Goal: Task Accomplishment & Management: Use online tool/utility

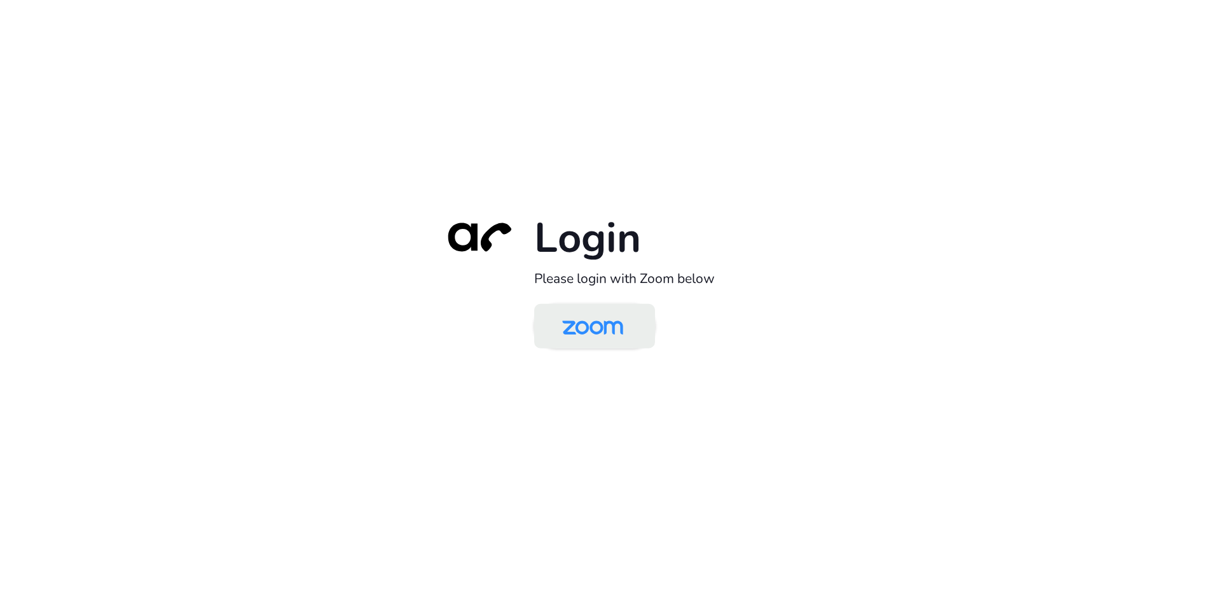
click at [595, 331] on img at bounding box center [593, 327] width 88 height 41
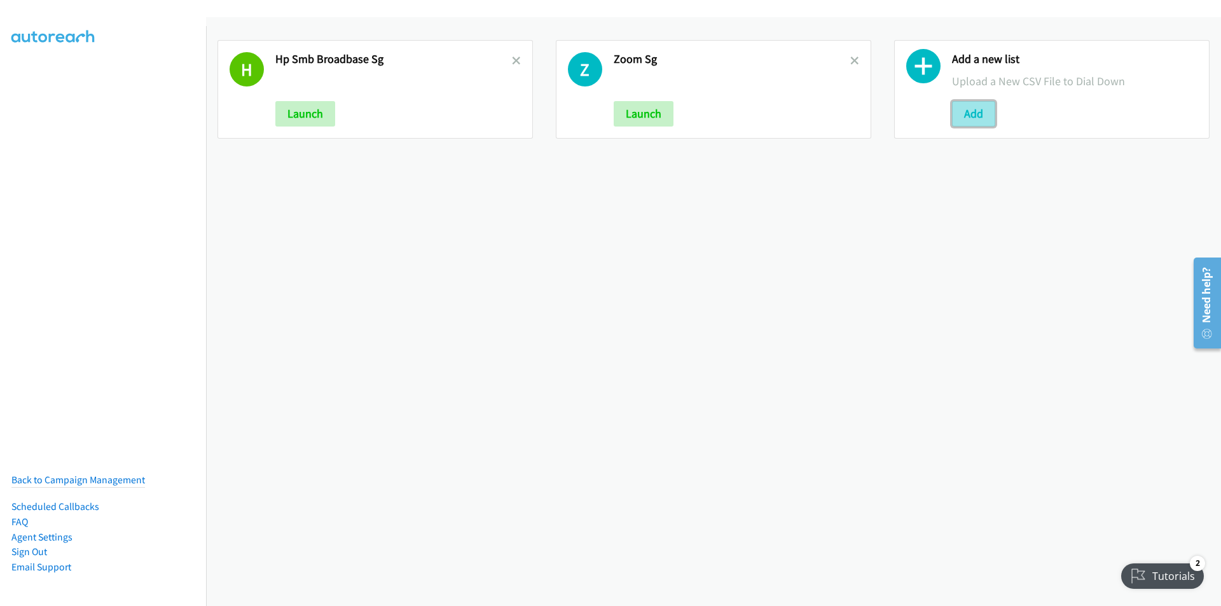
click at [966, 116] on button "Add" at bounding box center [973, 113] width 43 height 25
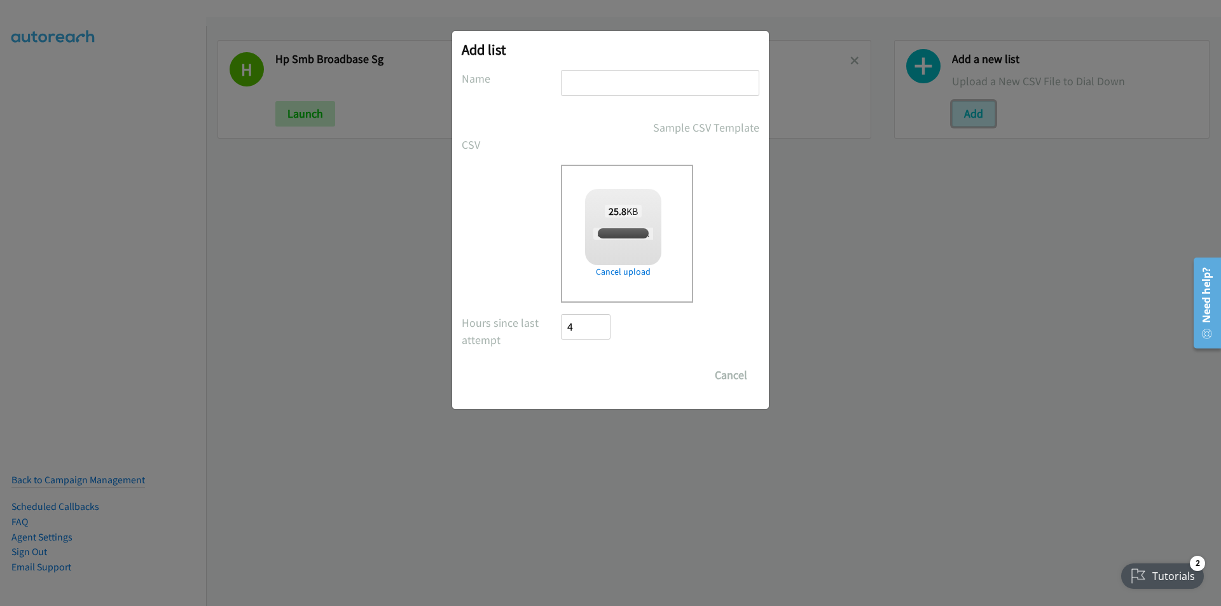
checkbox input "true"
click at [663, 76] on input "text" at bounding box center [660, 83] width 198 height 26
type input "HP Reach SG"
click at [579, 377] on input "Save List" at bounding box center [594, 375] width 67 height 25
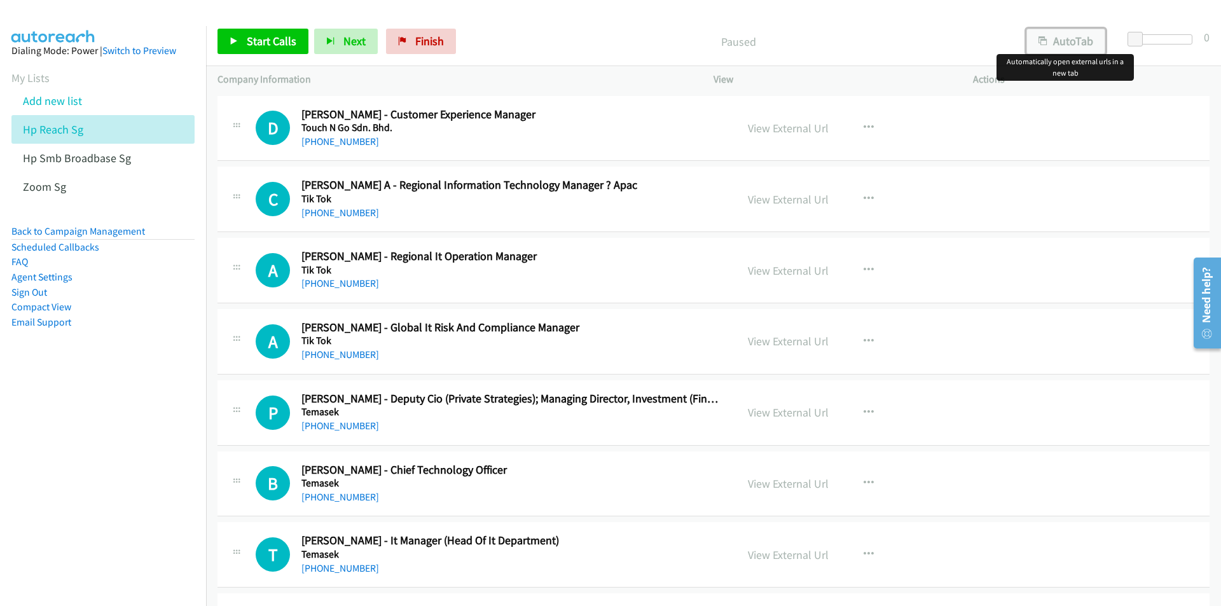
click at [1069, 45] on button "AutoTab" at bounding box center [1066, 41] width 79 height 25
click at [267, 36] on span "Start Calls" at bounding box center [272, 41] width 50 height 15
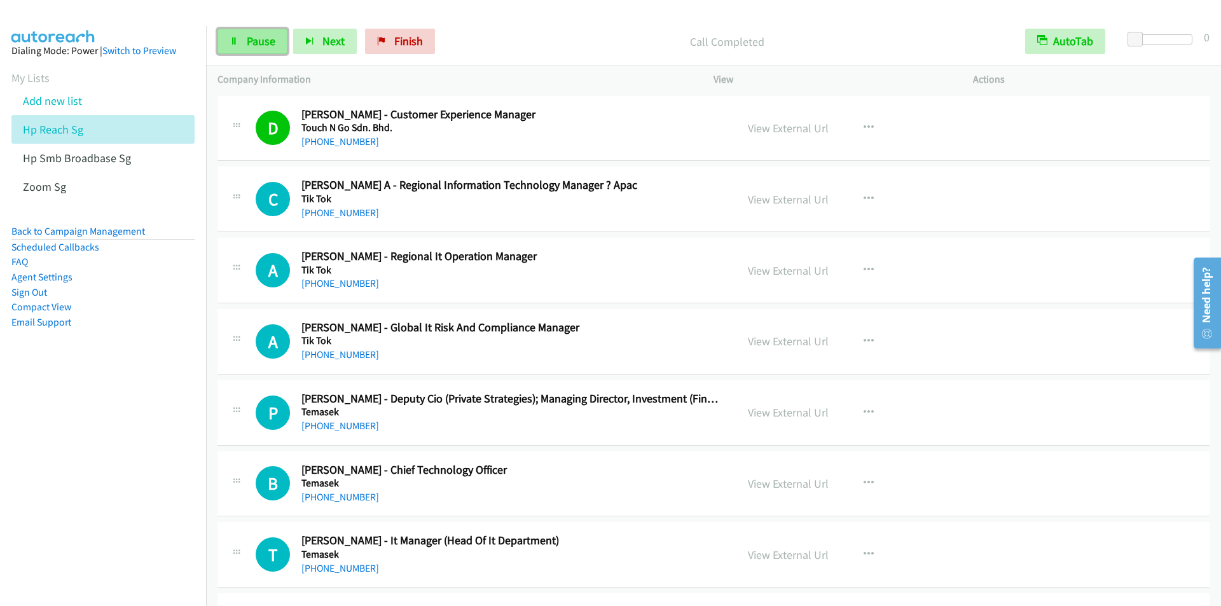
click at [254, 37] on span "Pause" at bounding box center [261, 41] width 29 height 15
click at [249, 34] on span "Start Calls" at bounding box center [272, 41] width 50 height 15
click at [457, 18] on div "Start Calls Pause Next Finish Call Completed AutoTab AutoTab 0" at bounding box center [713, 41] width 1015 height 49
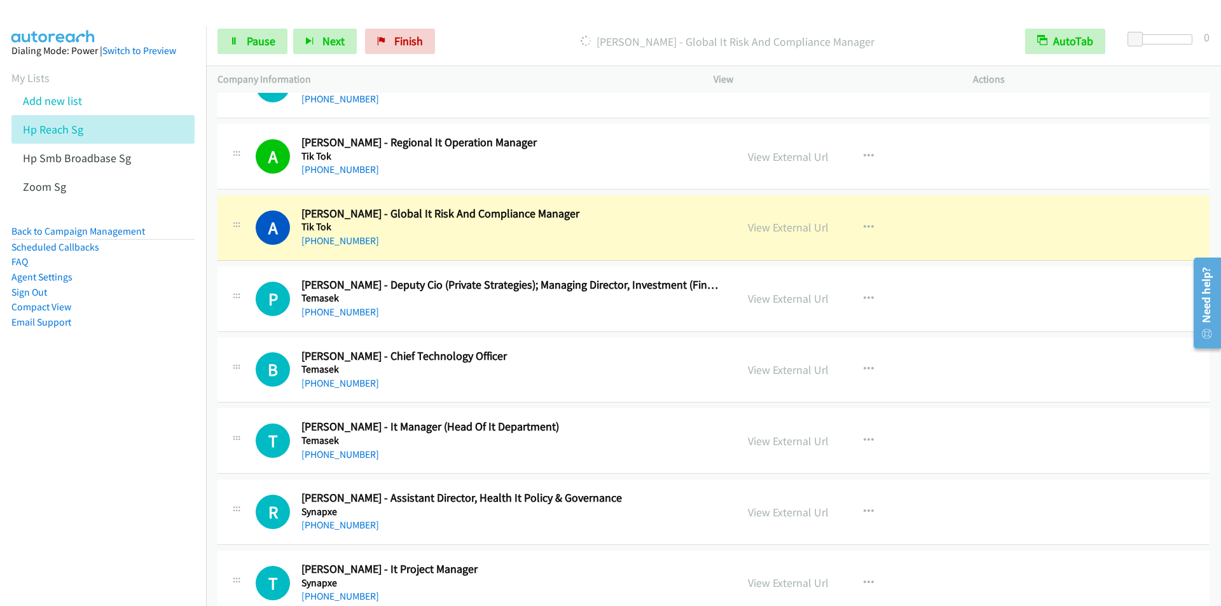
scroll to position [191, 0]
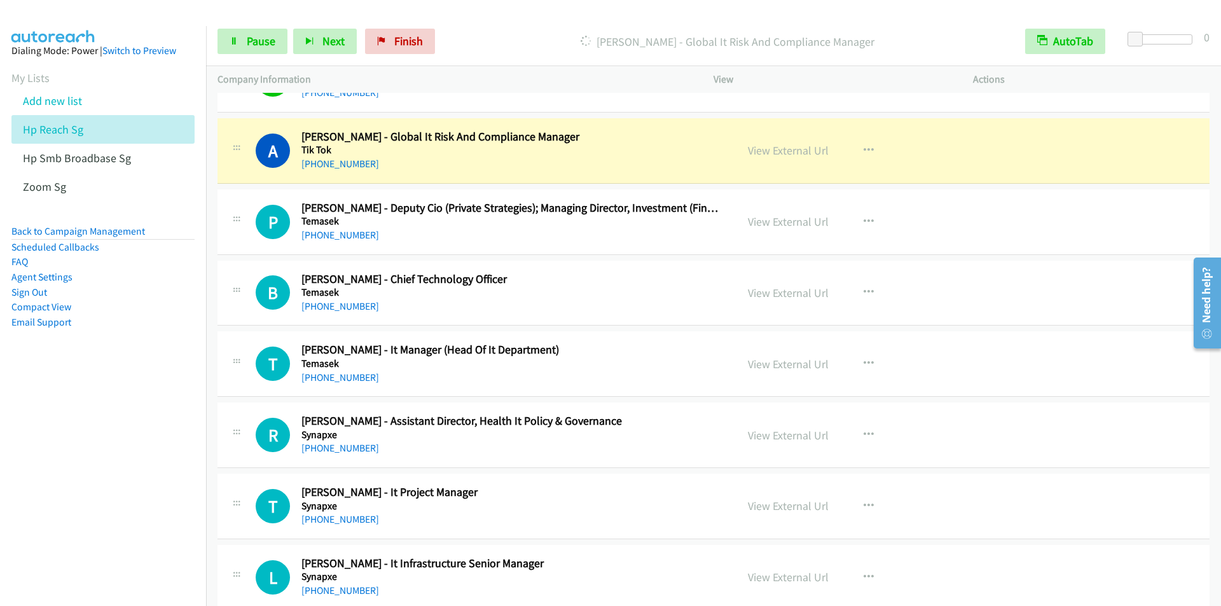
click at [465, 42] on p "Dialing Arun Chaudhary - Global It Risk And Compliance Manager" at bounding box center [727, 41] width 550 height 17
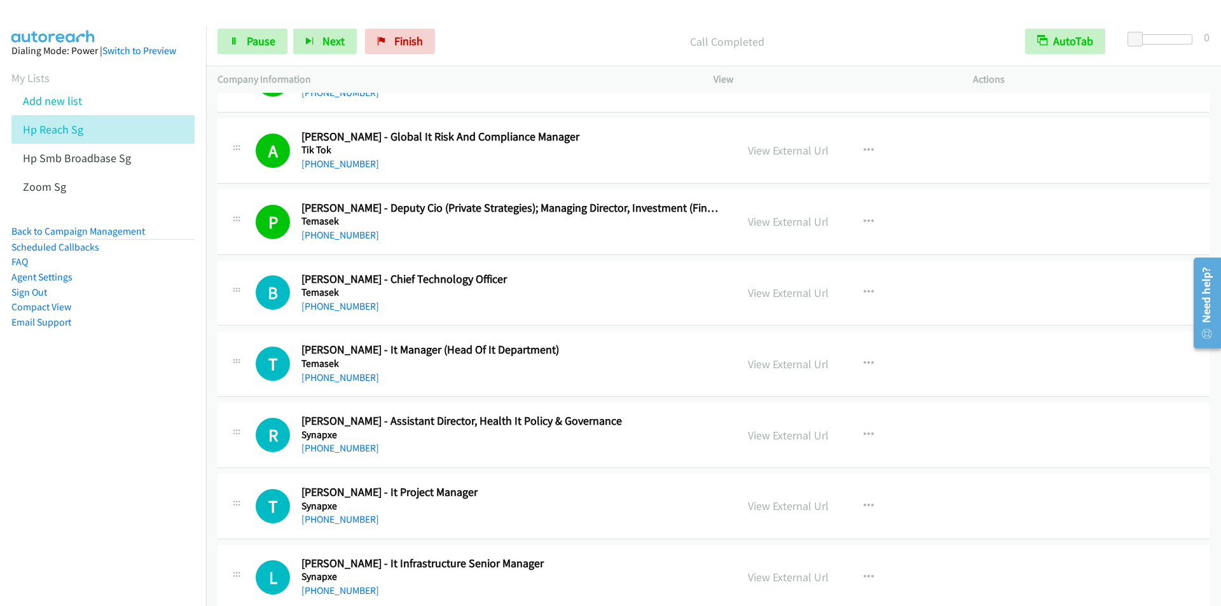
click at [461, 29] on div "Call Completed" at bounding box center [727, 41] width 573 height 25
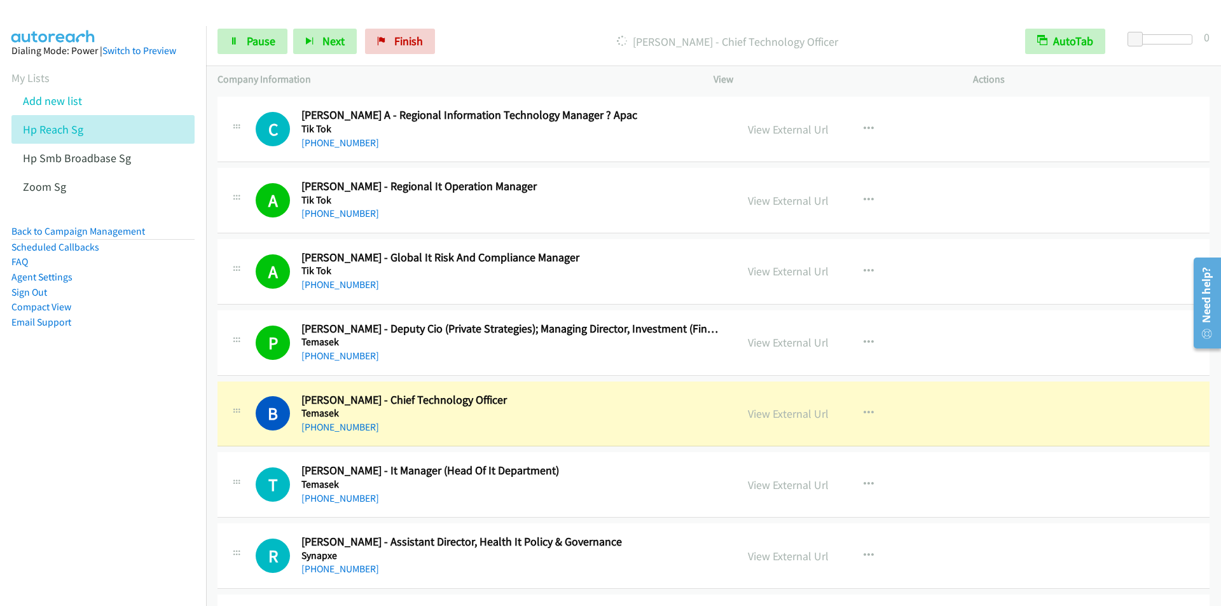
scroll to position [0, 0]
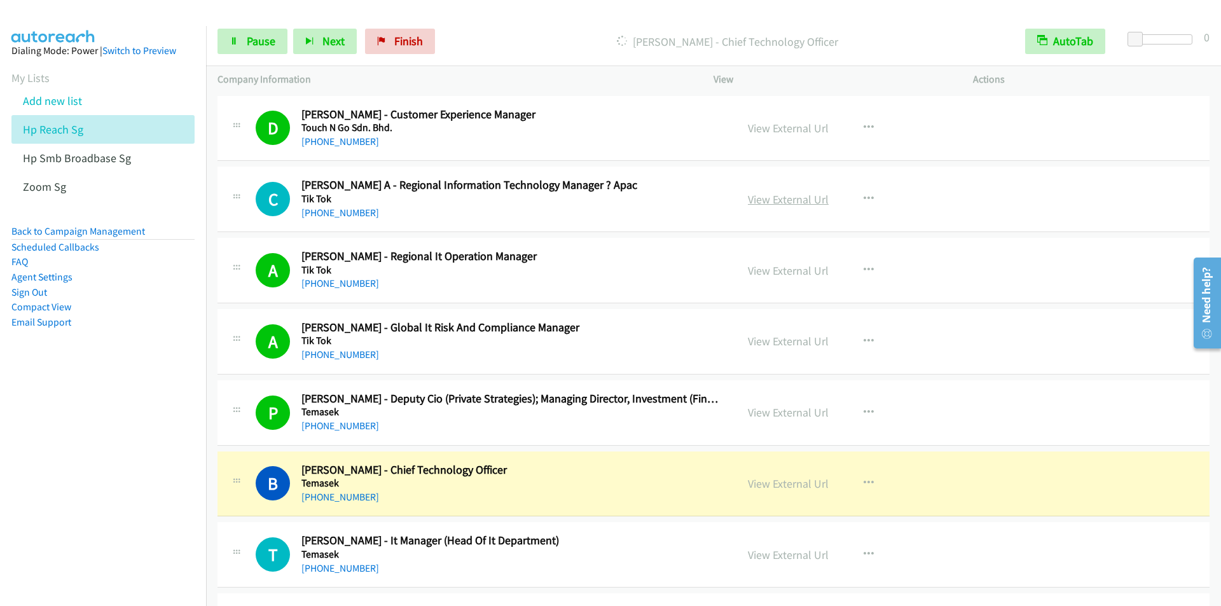
drag, startPoint x: 784, startPoint y: 212, endPoint x: 754, endPoint y: 204, distance: 31.0
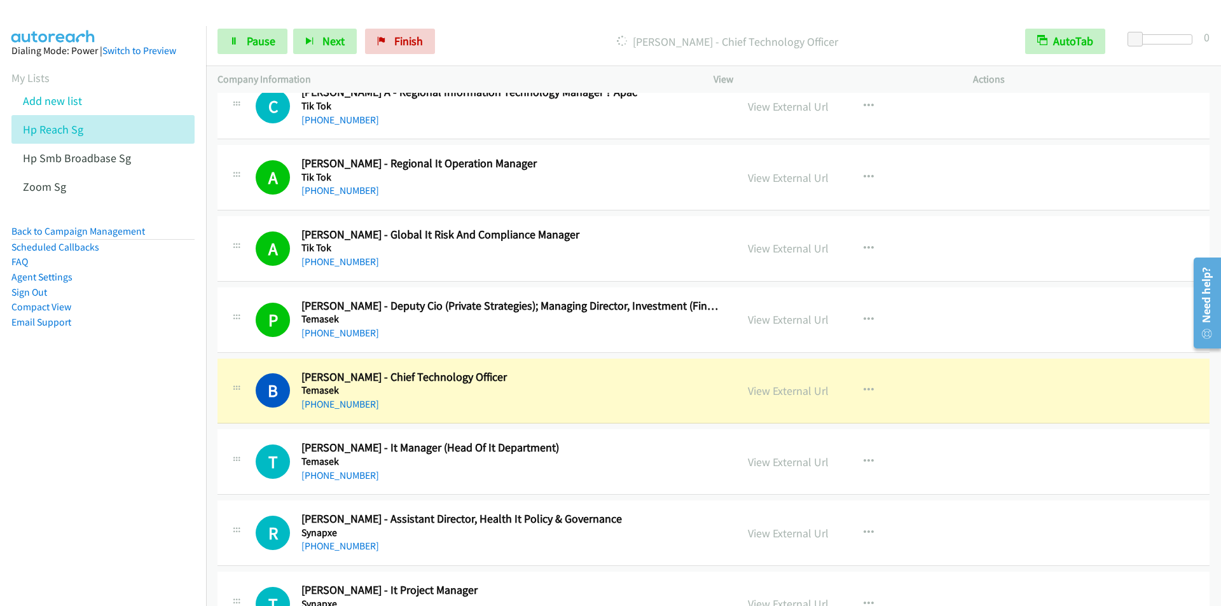
scroll to position [191, 0]
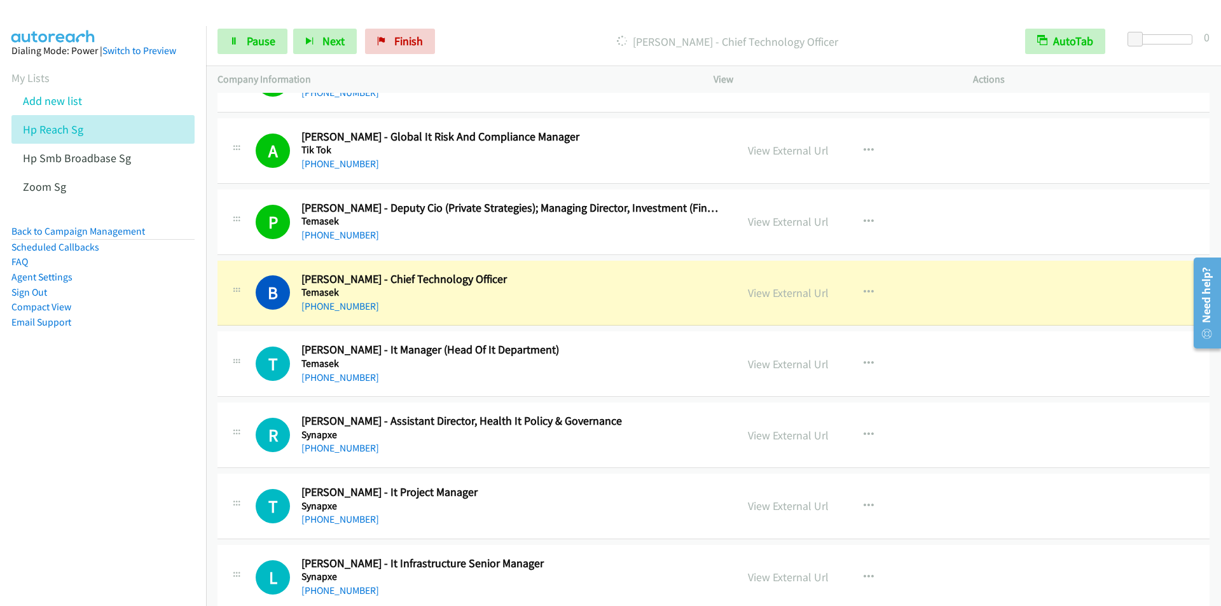
click at [459, 14] on div at bounding box center [605, 24] width 1210 height 49
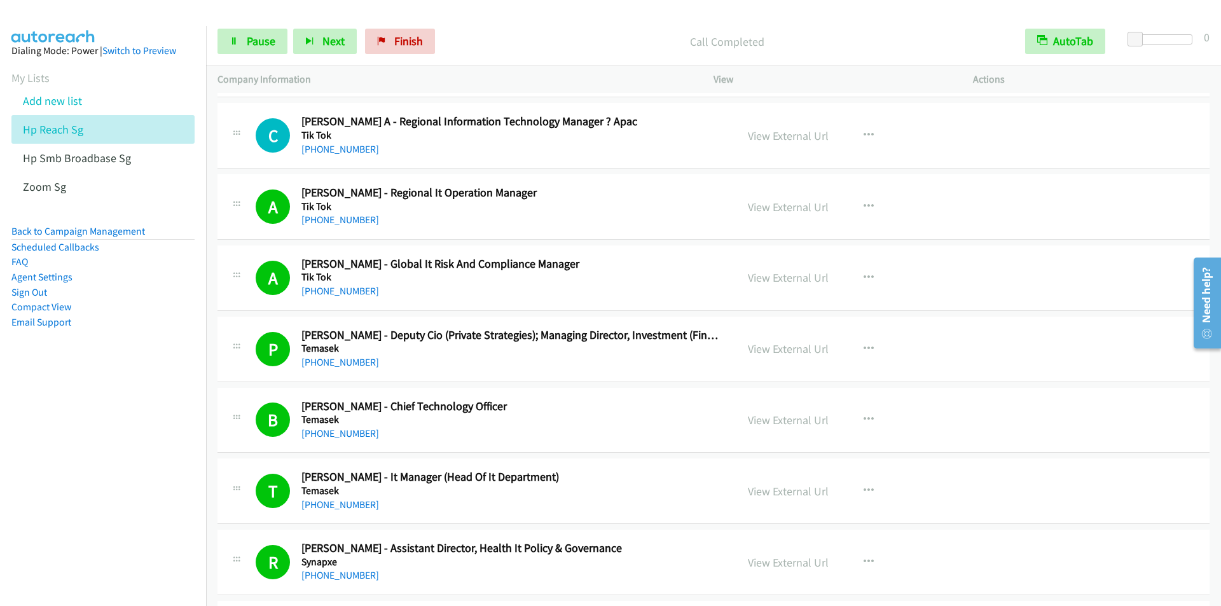
scroll to position [382, 0]
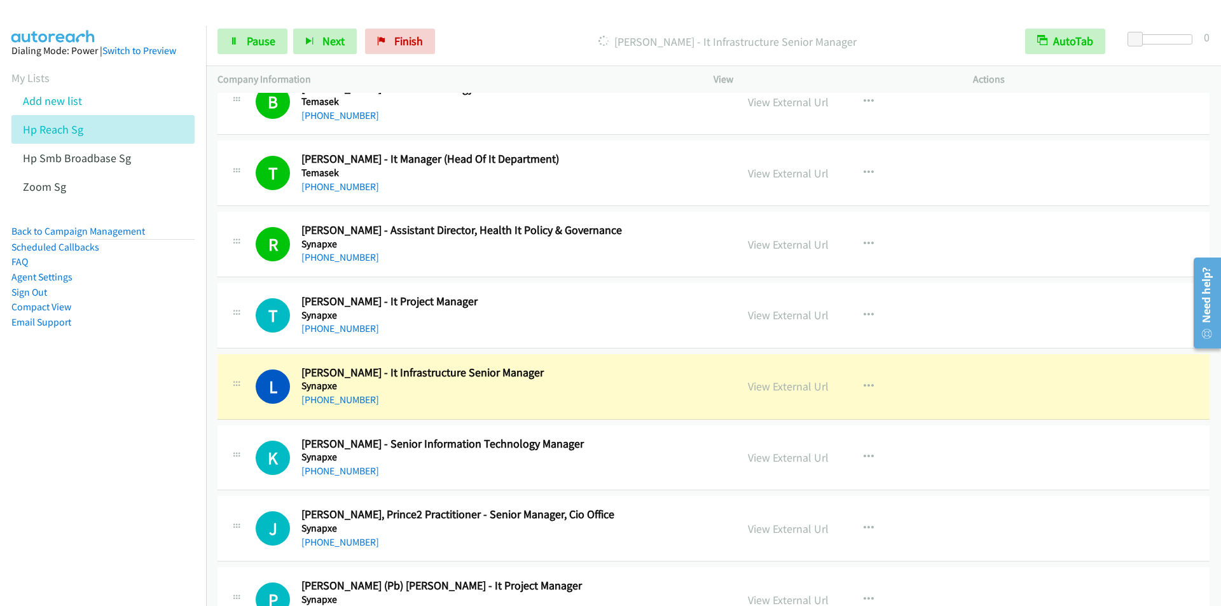
click at [84, 406] on nav "Dialing Mode: Power | Switch to Preview My Lists Add new list Hp Reach Sg Hp Sm…" at bounding box center [103, 329] width 207 height 606
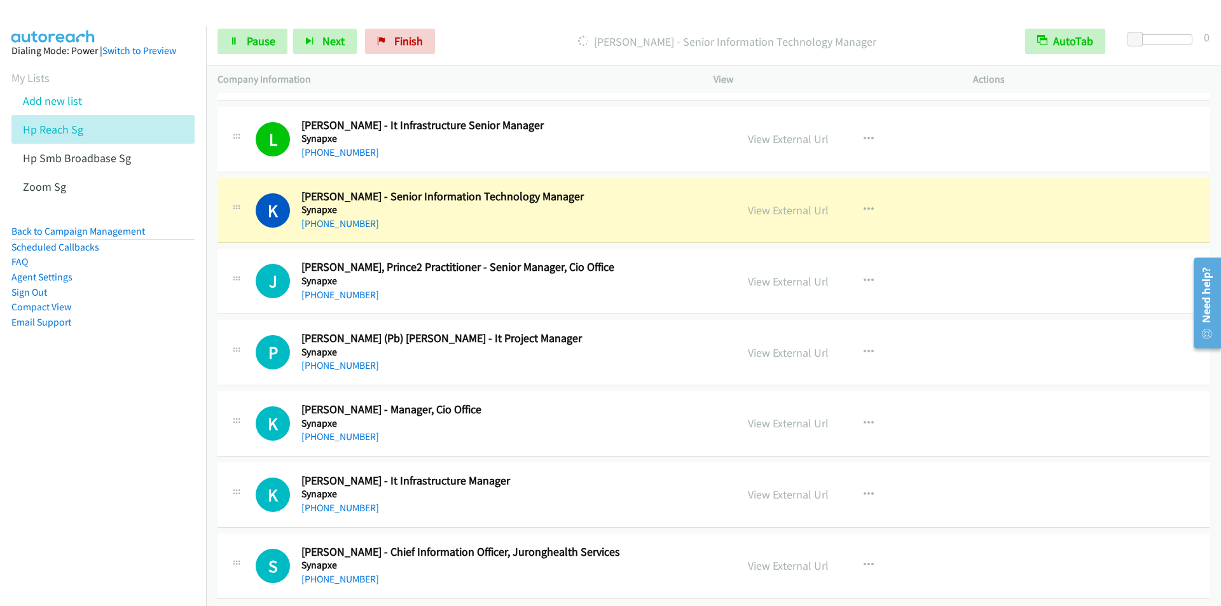
scroll to position [636, 0]
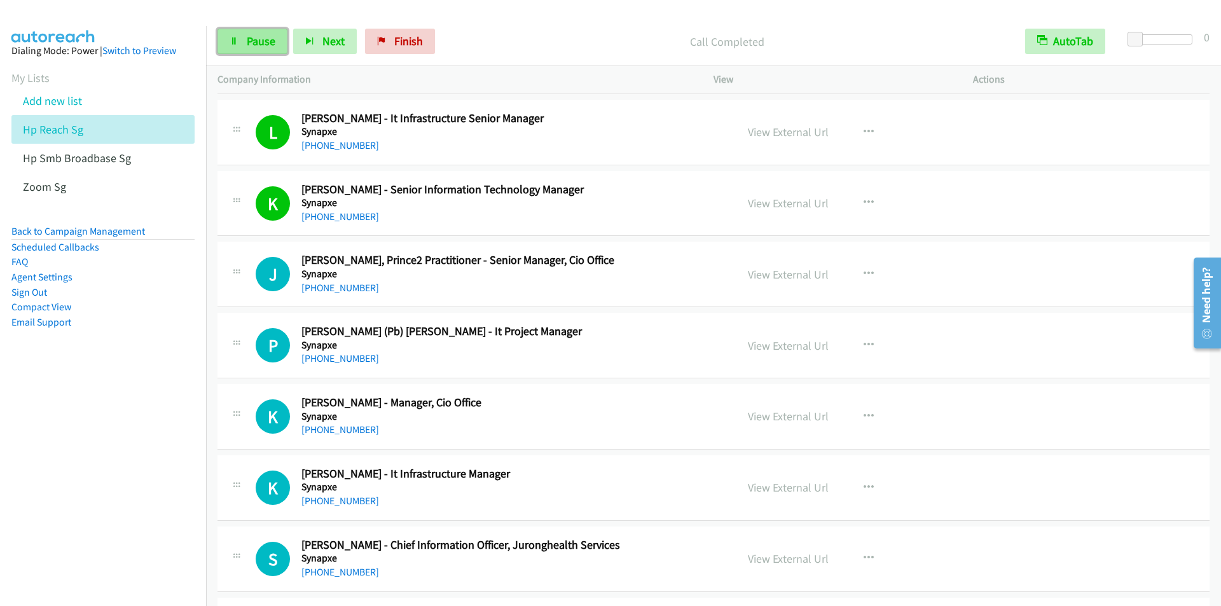
click at [245, 38] on link "Pause" at bounding box center [253, 41] width 70 height 25
click at [245, 38] on link "Start Calls" at bounding box center [263, 41] width 91 height 25
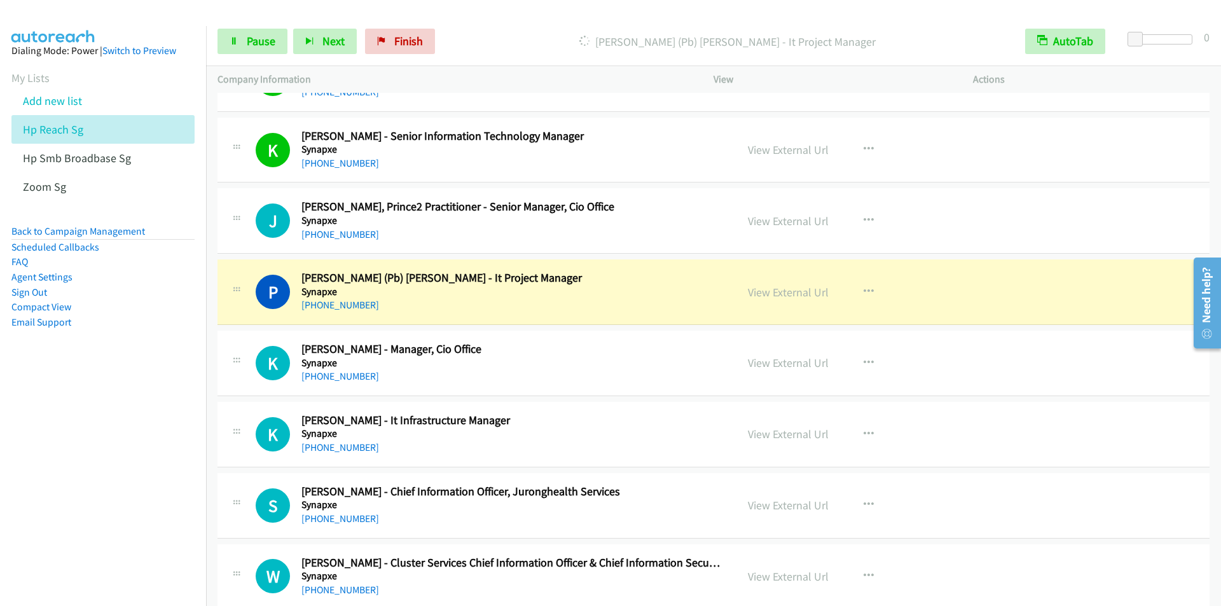
scroll to position [763, 0]
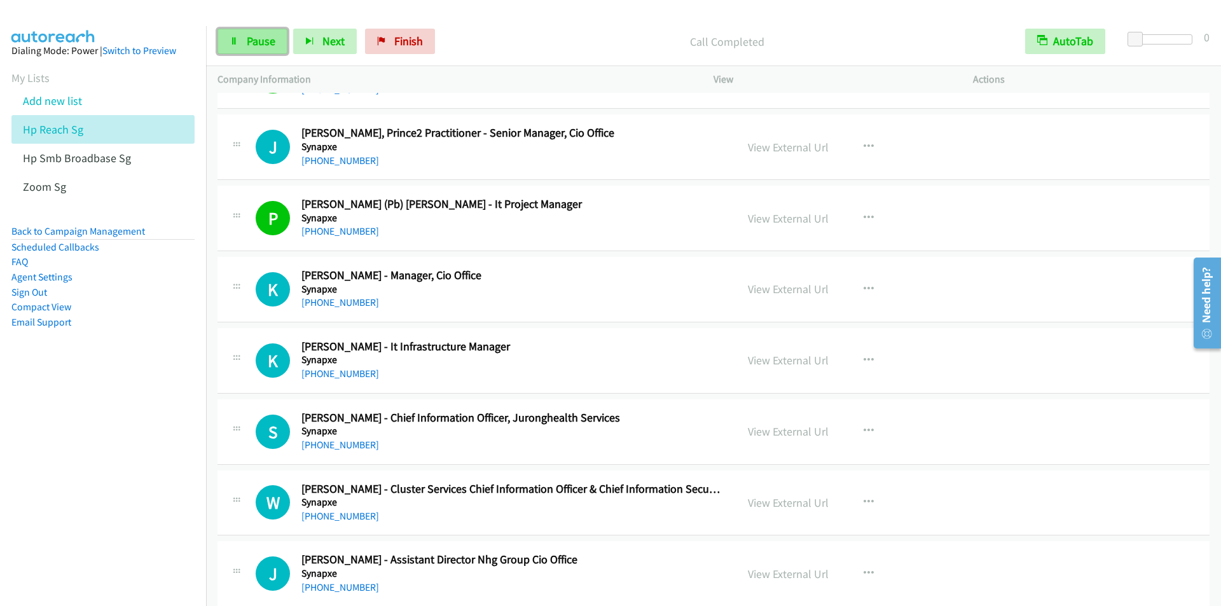
click at [245, 47] on link "Pause" at bounding box center [253, 41] width 70 height 25
click at [245, 47] on link "Start Calls" at bounding box center [263, 41] width 91 height 25
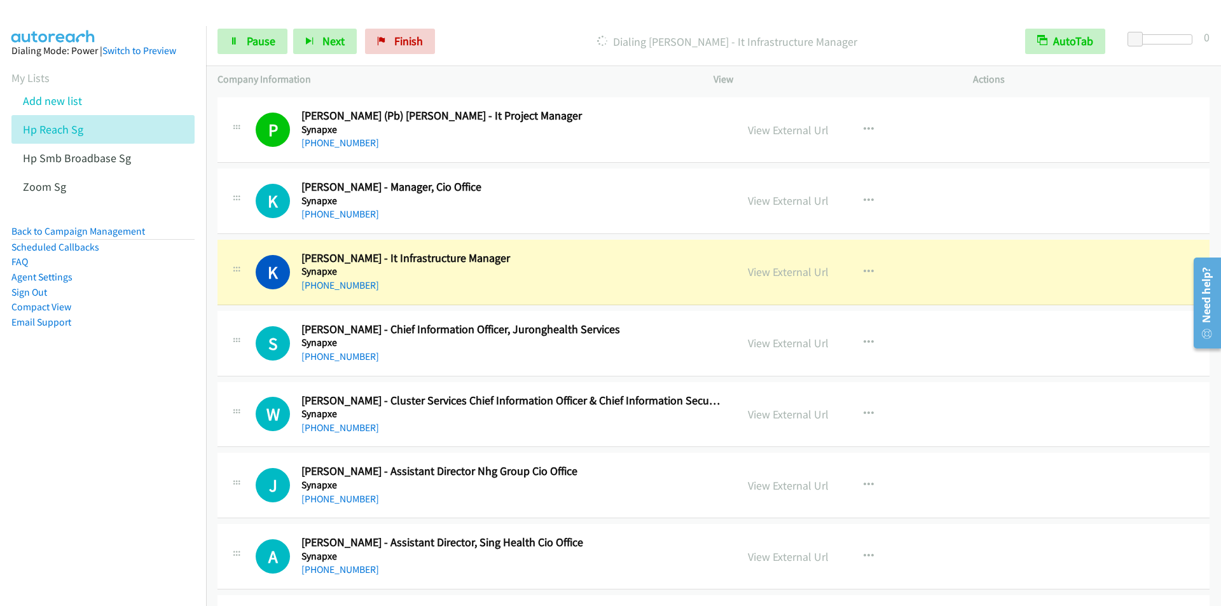
scroll to position [954, 0]
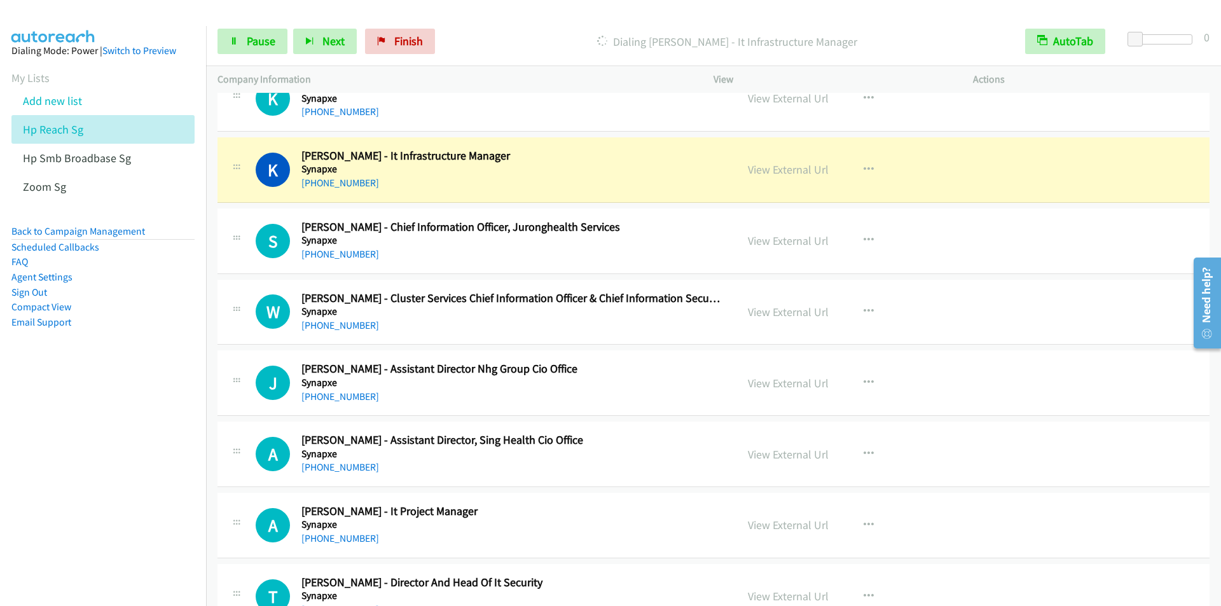
click at [93, 525] on nav "Dialing Mode: Power | Switch to Preview My Lists Add new list Hp Reach Sg Hp Sm…" at bounding box center [103, 329] width 207 height 606
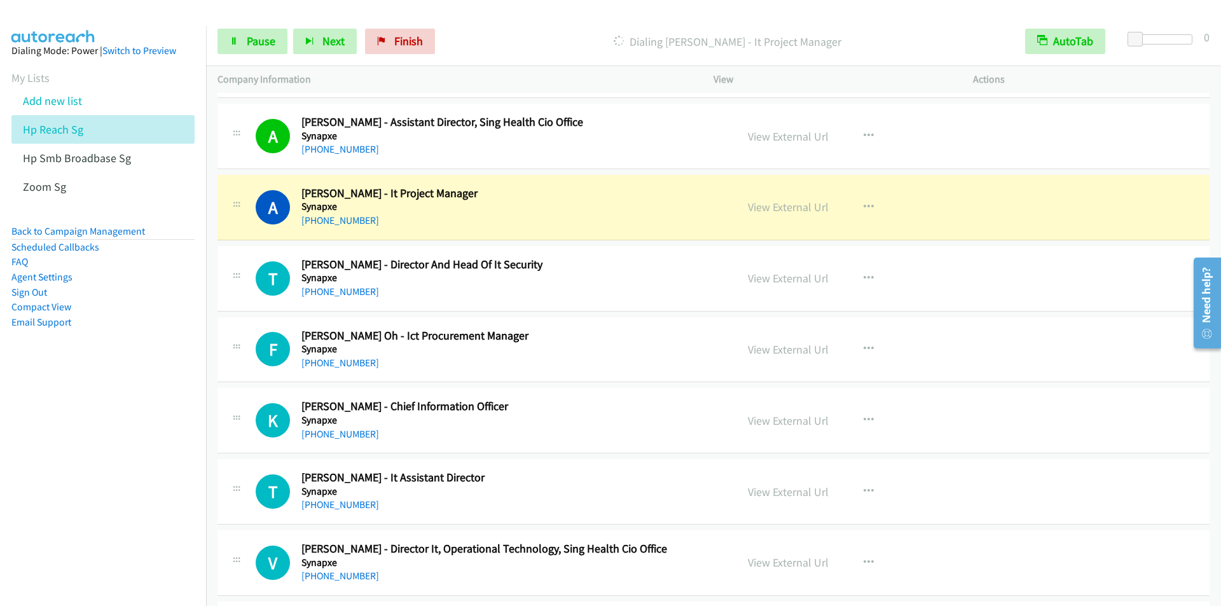
scroll to position [1336, 0]
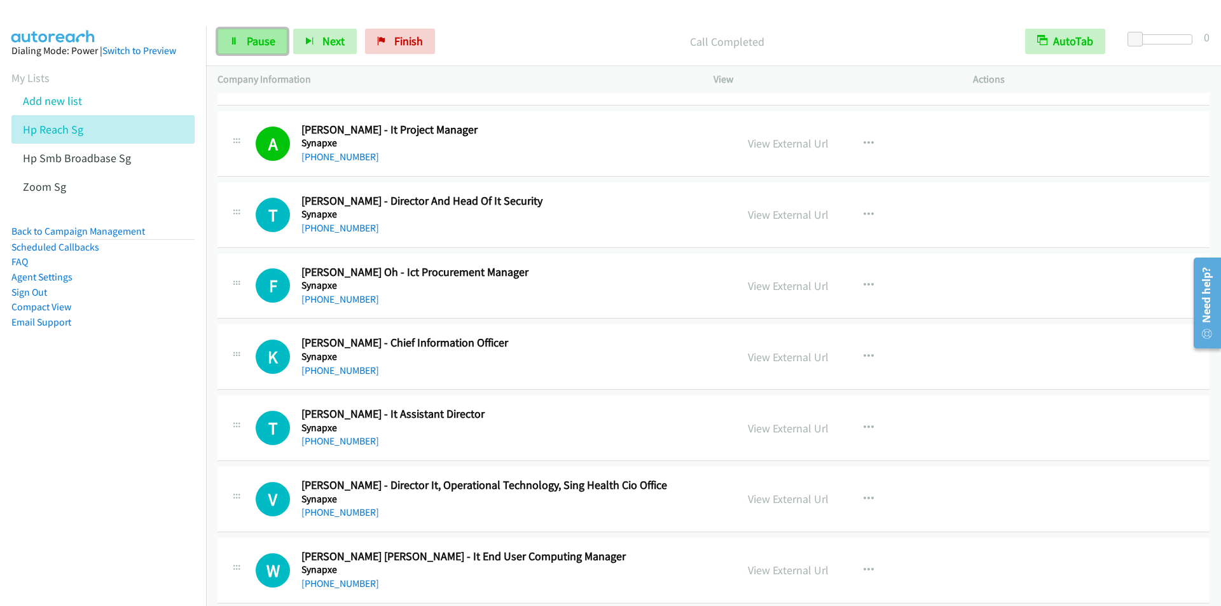
click at [247, 40] on span "Pause" at bounding box center [261, 41] width 29 height 15
click at [247, 40] on span "Start Calls" at bounding box center [272, 41] width 50 height 15
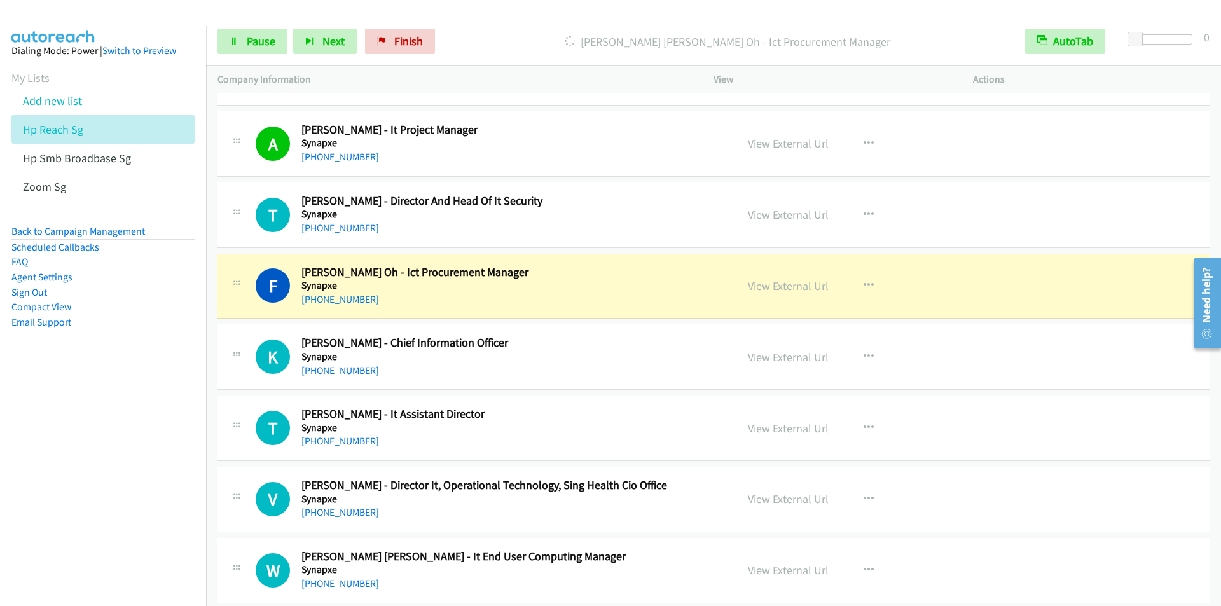
click at [462, 37] on p "Dialing Feng Gui Desmond Oh - Ict Procurement Manager" at bounding box center [727, 41] width 550 height 17
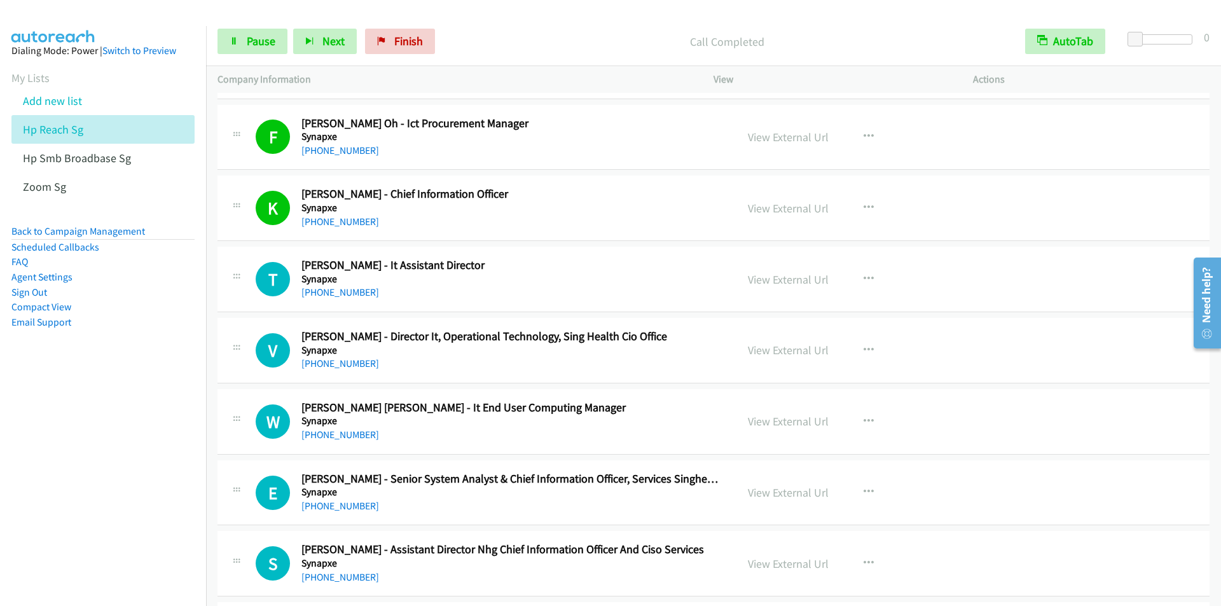
scroll to position [1463, 0]
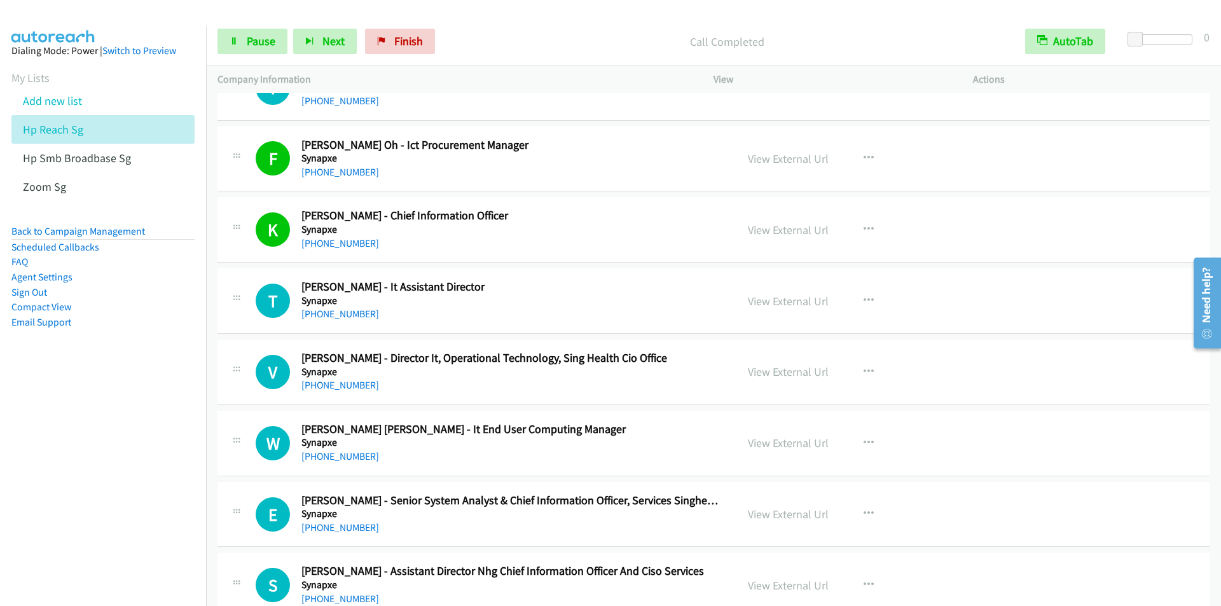
click at [478, 17] on div "Start Calls Pause Next Finish Call Completed AutoTab AutoTab 0" at bounding box center [713, 41] width 1015 height 49
click at [256, 47] on span "Pause" at bounding box center [261, 41] width 29 height 15
click at [256, 45] on span "Start Calls" at bounding box center [272, 41] width 50 height 15
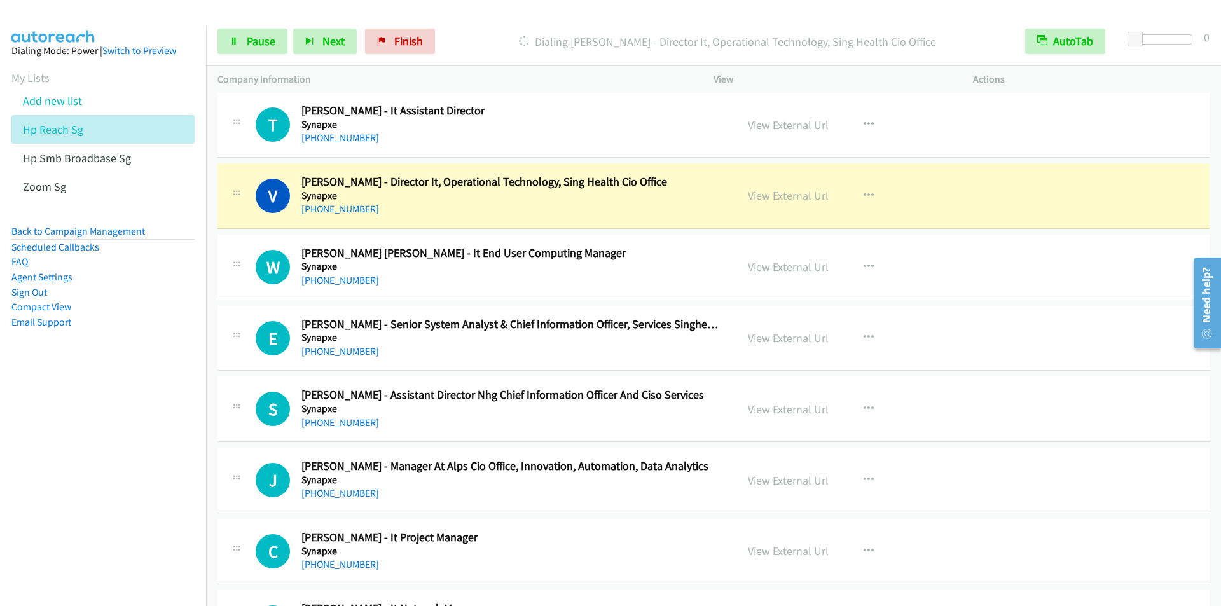
scroll to position [1654, 0]
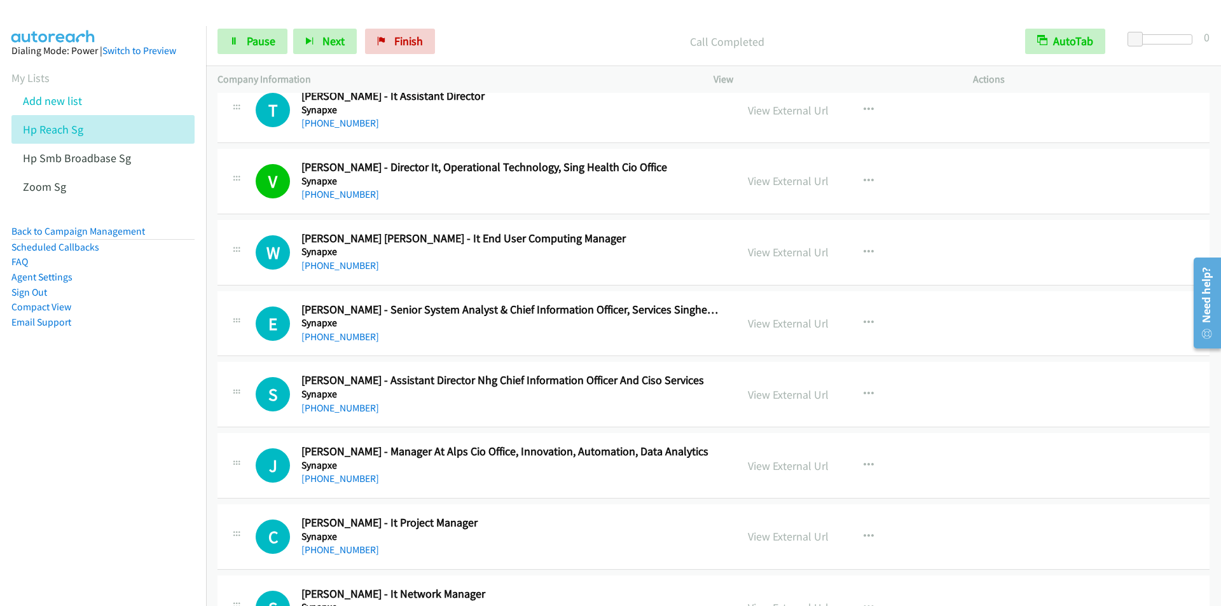
click at [455, 31] on div "Call Completed" at bounding box center [727, 41] width 573 height 25
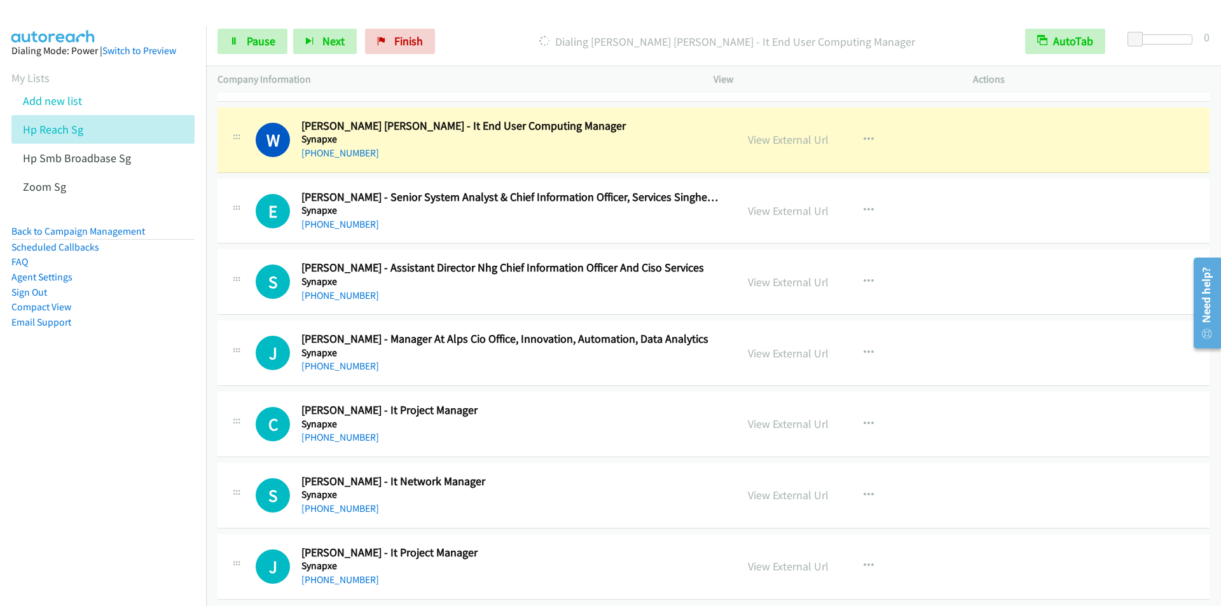
scroll to position [1781, 0]
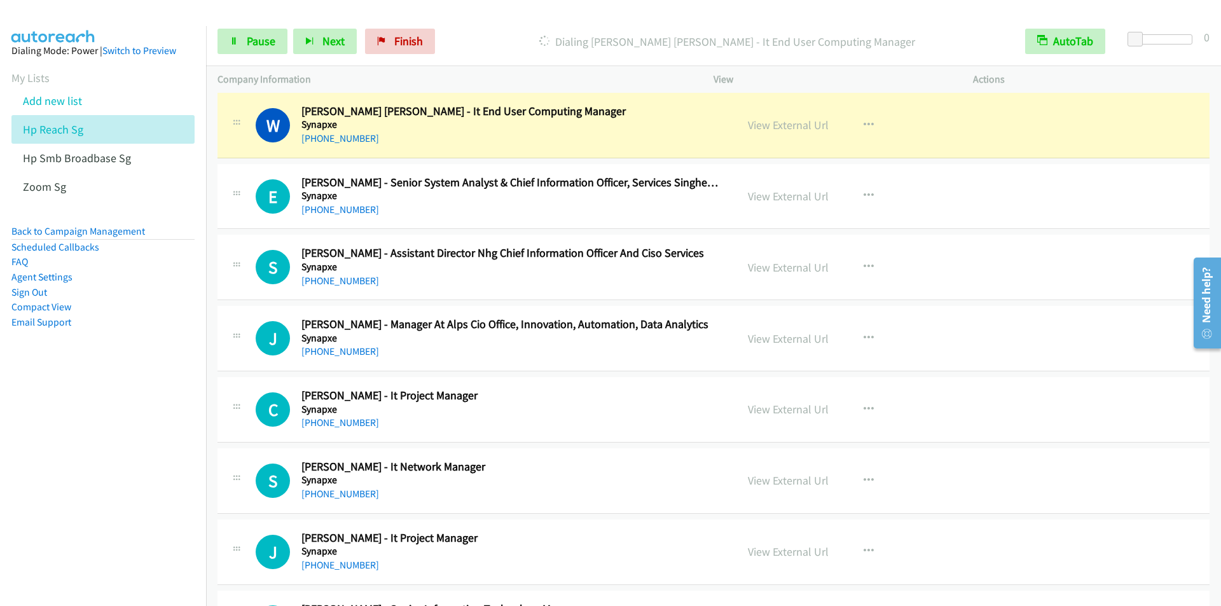
click at [464, 39] on p "Dialing Wai Kin Leong - It End User Computing Manager" at bounding box center [727, 41] width 550 height 17
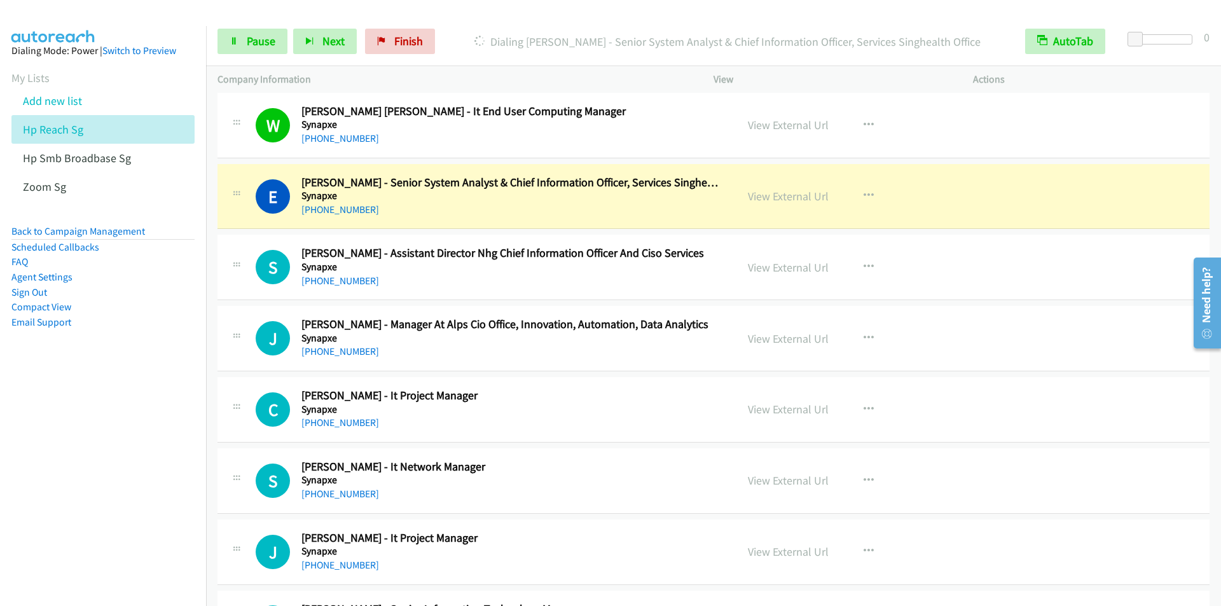
click at [469, 17] on div at bounding box center [605, 24] width 1210 height 49
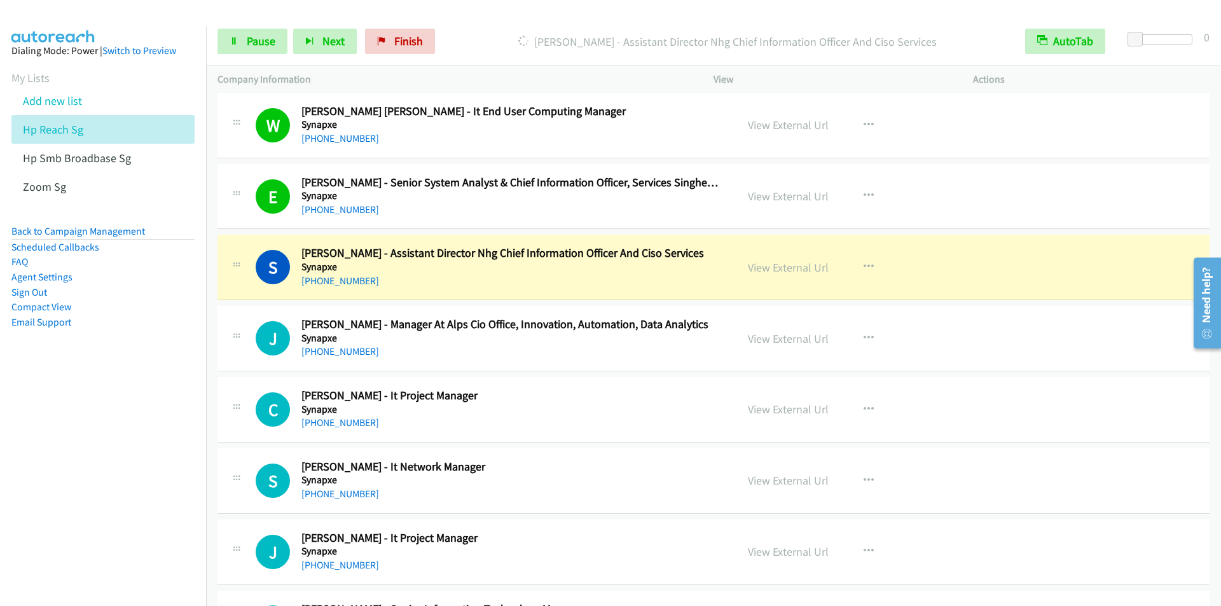
click at [472, 18] on div "Start Calls Pause Next Finish Dialing Shalini Rai - Assistant Director Nhg Chie…" at bounding box center [713, 41] width 1015 height 49
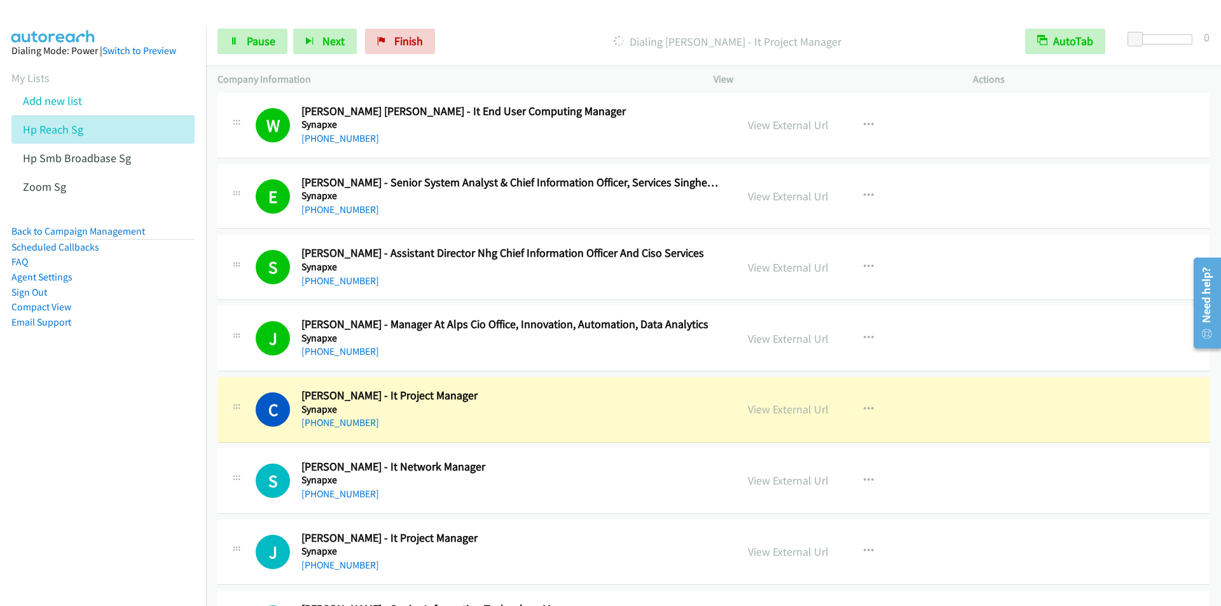
click at [455, 22] on div "Start Calls Pause Next Finish Dialing Caleb Meng - It Project Manager AutoTab A…" at bounding box center [713, 41] width 1015 height 49
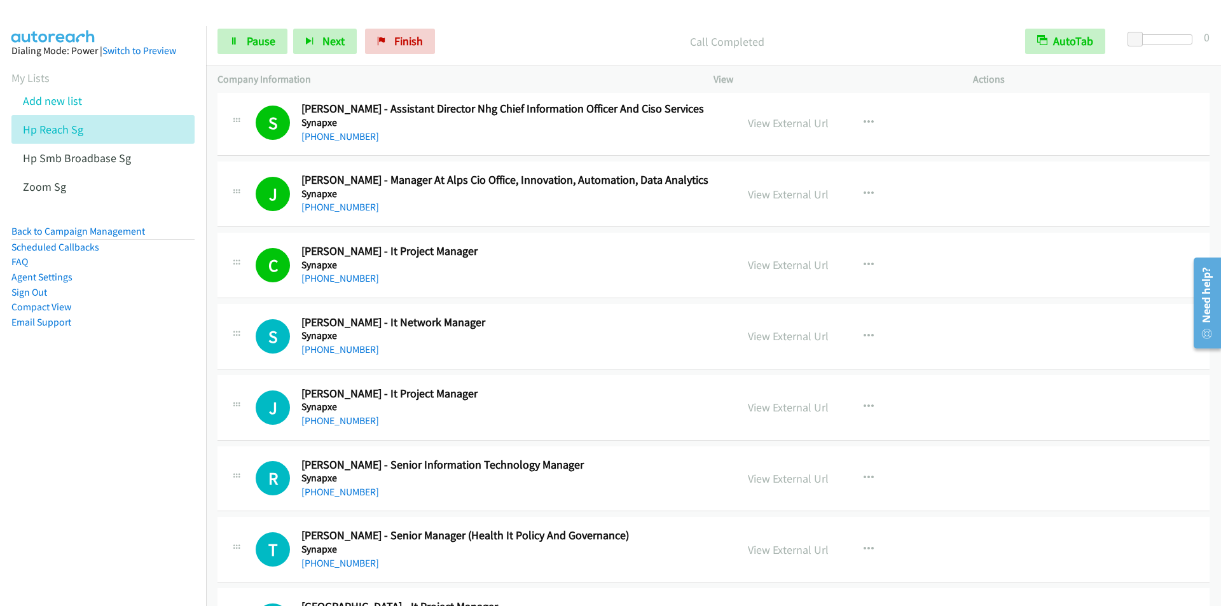
scroll to position [1972, 0]
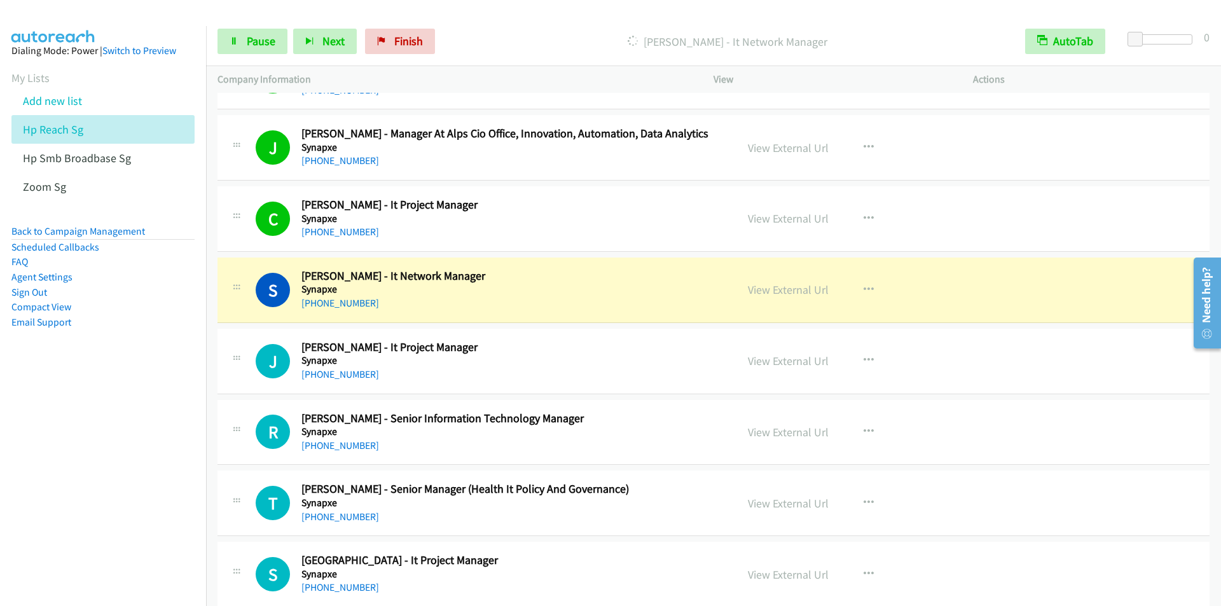
click at [452, 33] on p "Dialing Sridhar Venkatachalam - It Network Manager" at bounding box center [727, 41] width 550 height 17
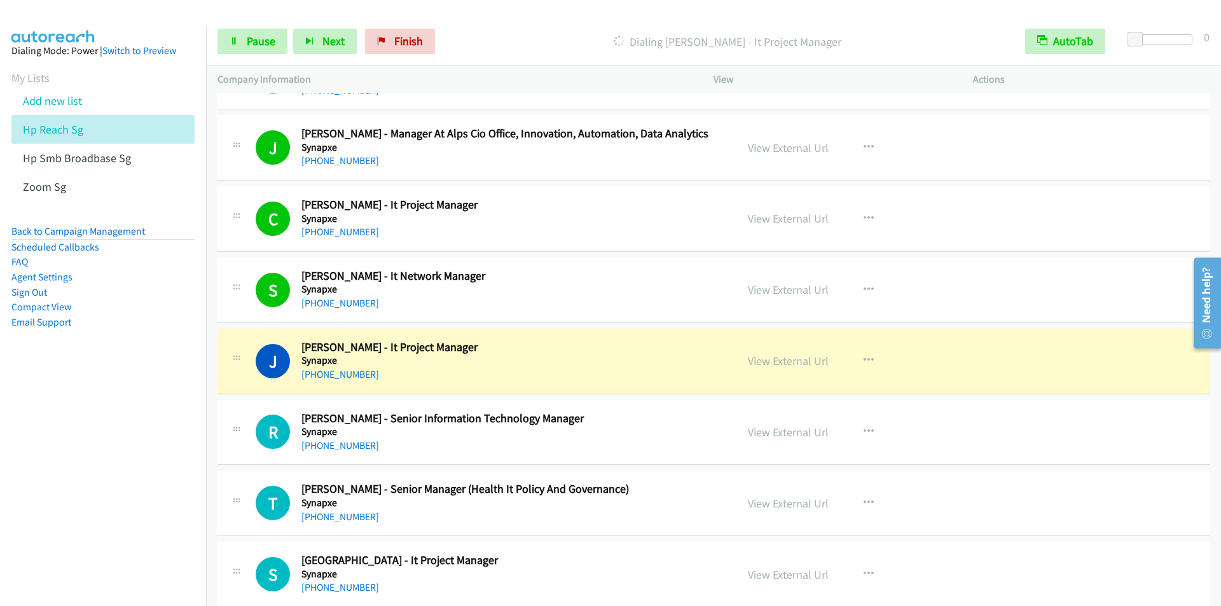
click at [473, 41] on p "Dialing Joleen Seto - It Project Manager" at bounding box center [727, 41] width 550 height 17
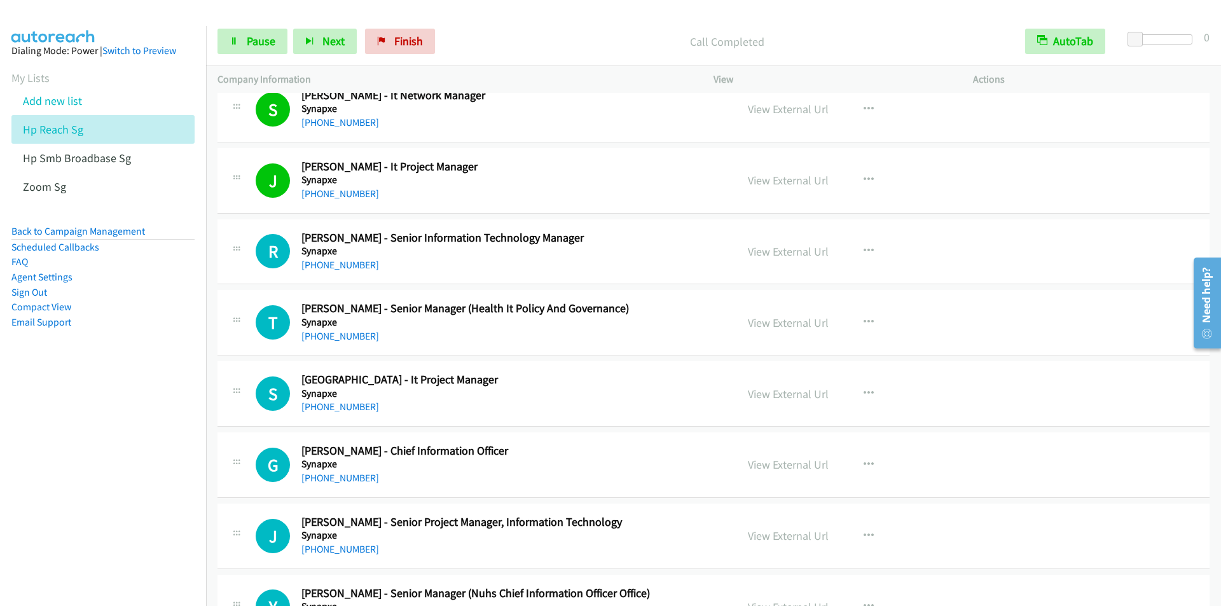
scroll to position [2163, 0]
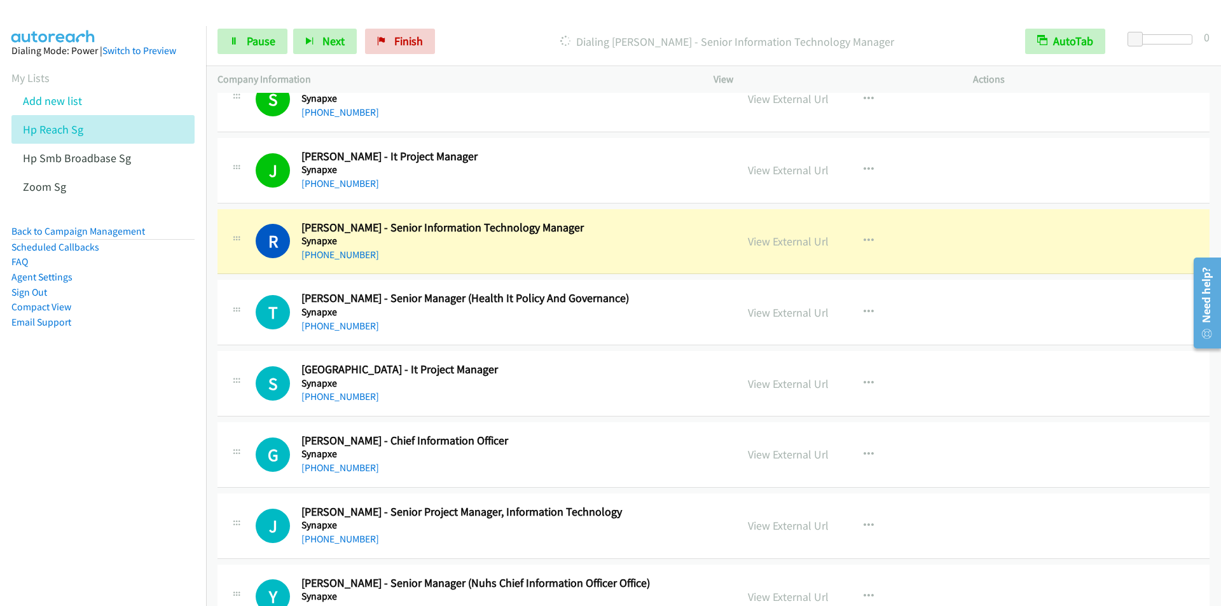
click at [452, 25] on div "Start Calls Pause Next Finish Dialing Rebecca Wong - Senior Information Technol…" at bounding box center [713, 41] width 1015 height 49
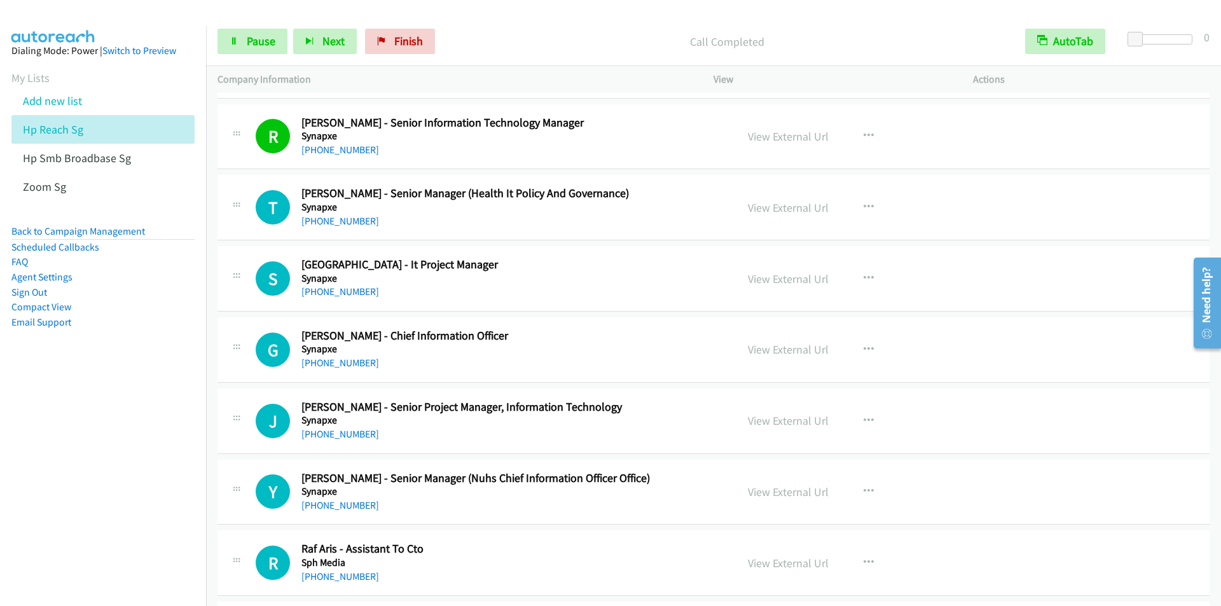
scroll to position [2353, 0]
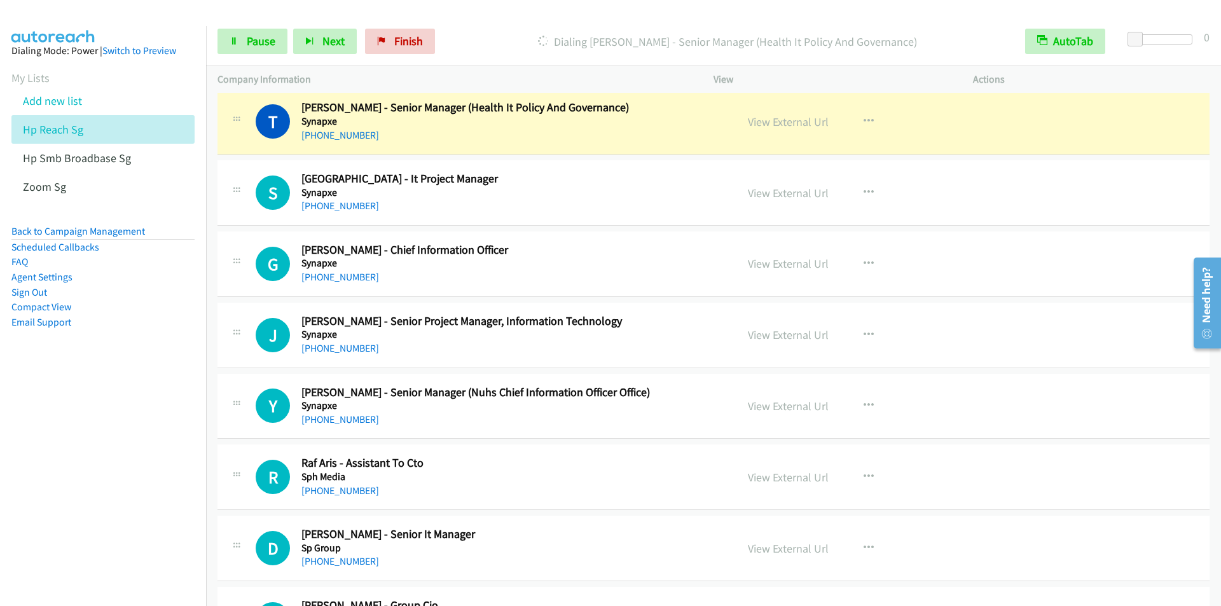
click at [453, 33] on p "Dialing Timothy Liew - Senior Manager (Health It Policy And Governance)" at bounding box center [727, 41] width 550 height 17
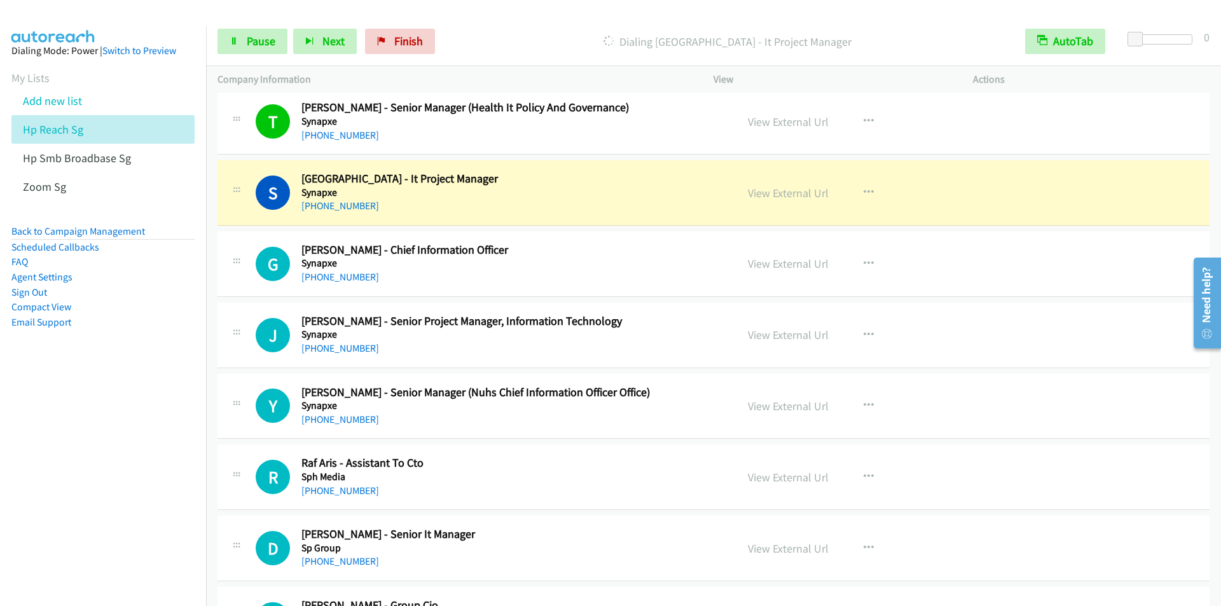
click at [458, 29] on div "Dialing San San Htwe - It Project Manager" at bounding box center [727, 41] width 573 height 25
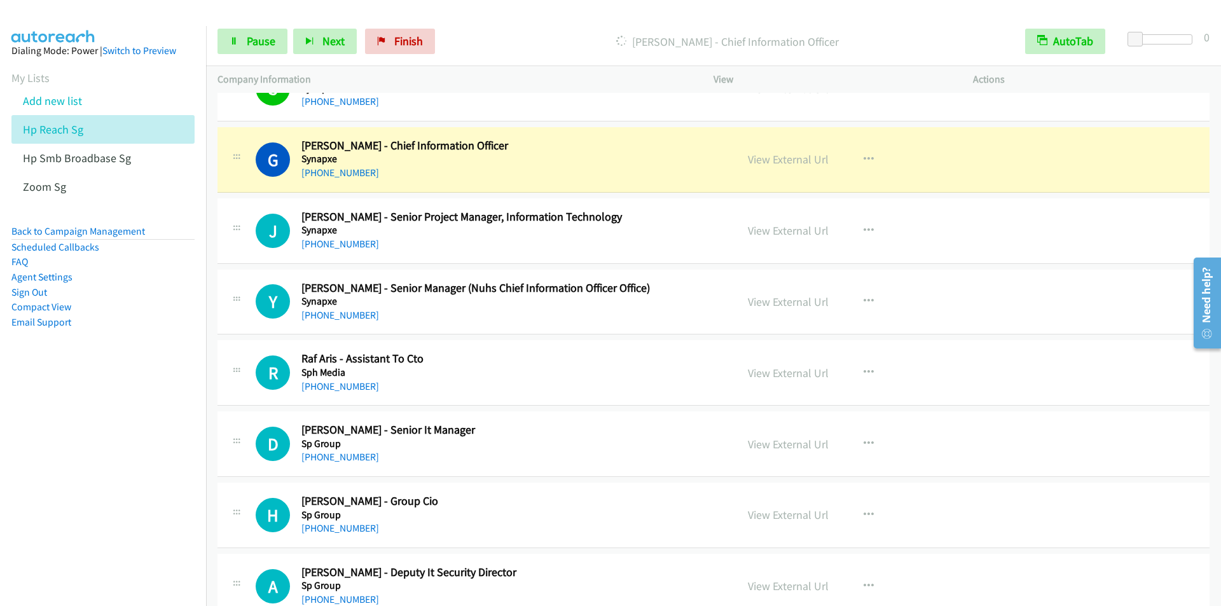
scroll to position [2481, 0]
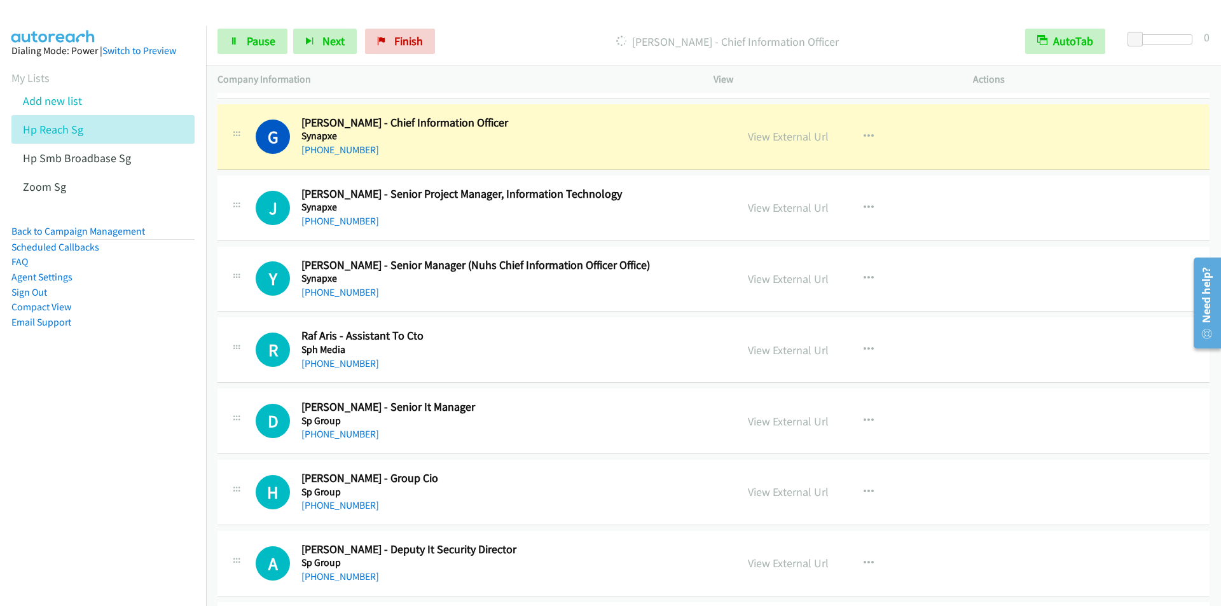
click at [459, 18] on div "Start Calls Pause Next Finish Dialing Gin Wong - Chief Information Officer Auto…" at bounding box center [713, 41] width 1015 height 49
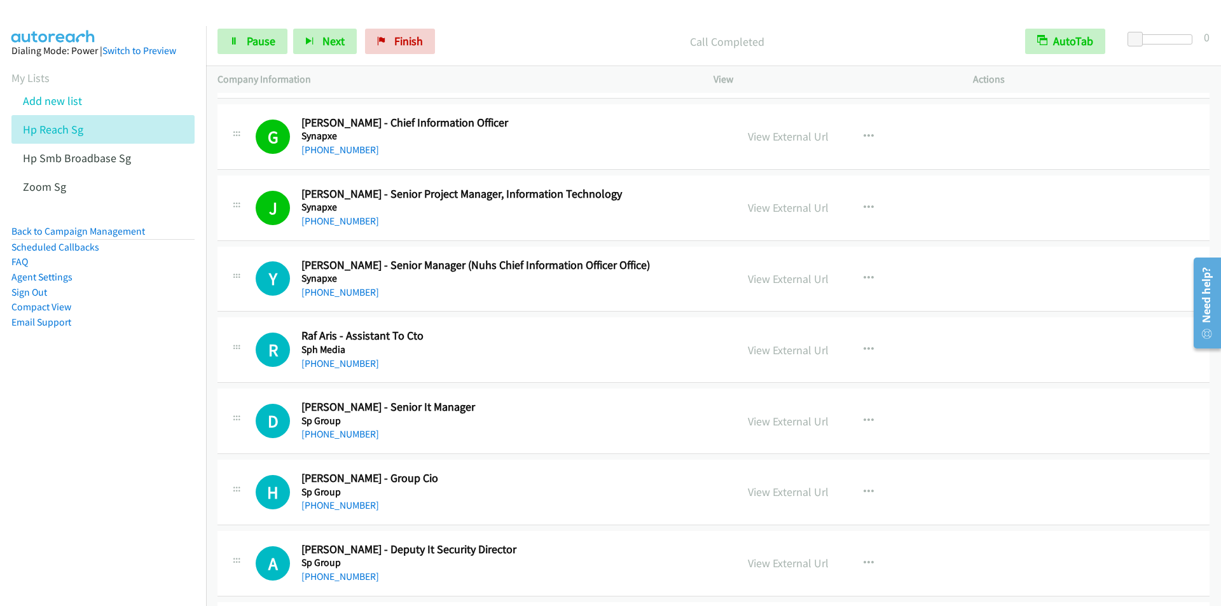
click at [458, 38] on p "Call Completed" at bounding box center [727, 41] width 550 height 17
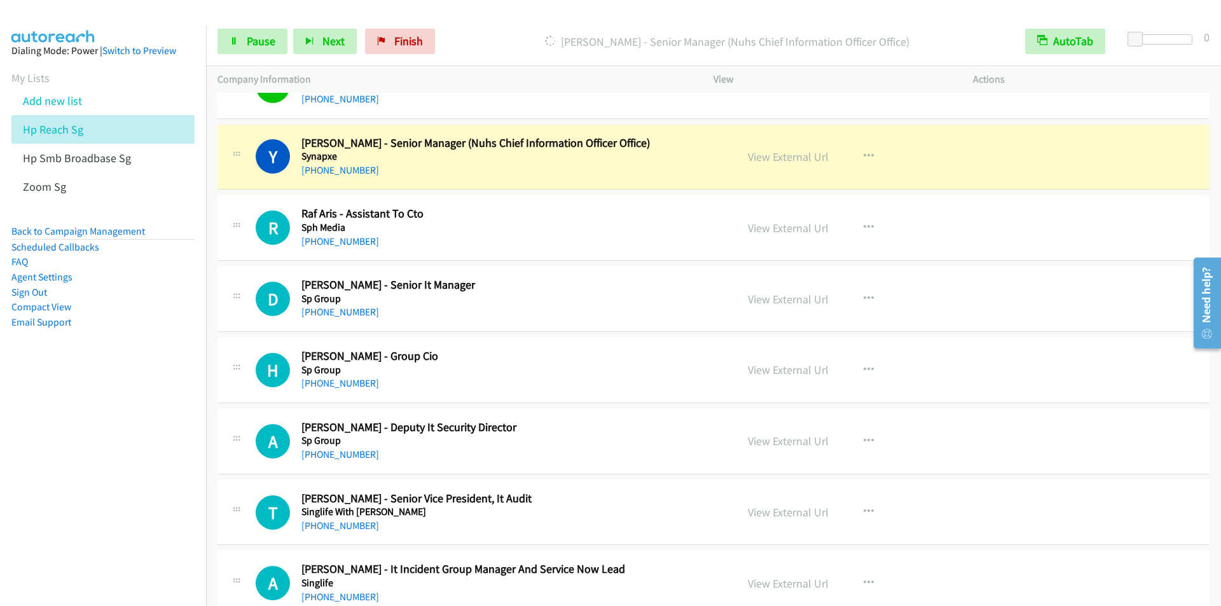
scroll to position [2608, 0]
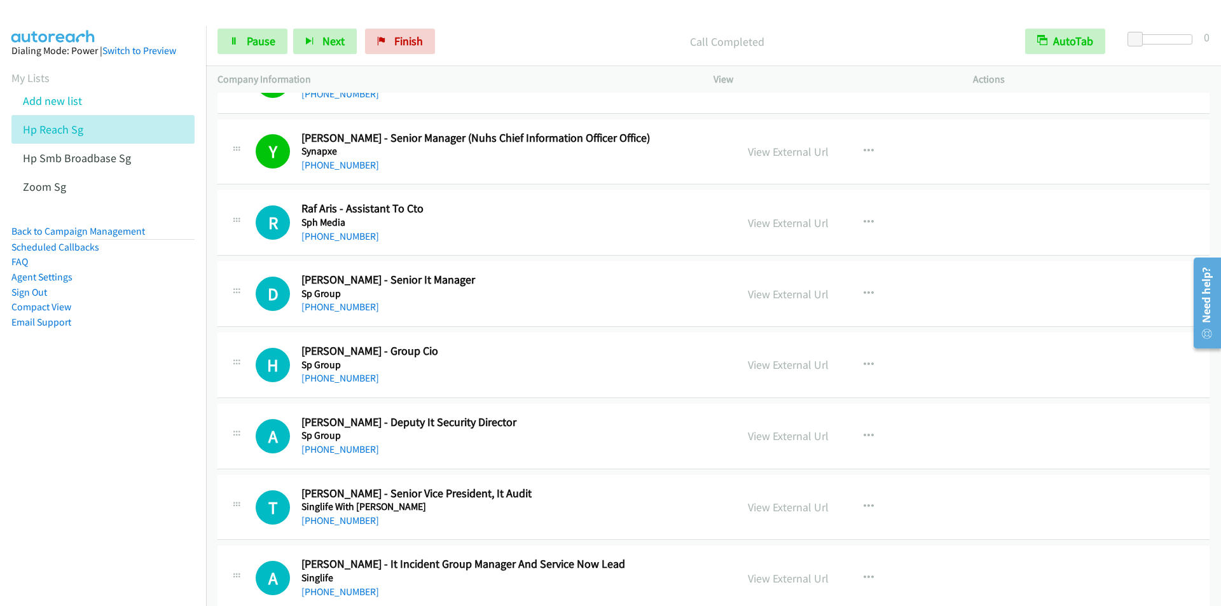
click at [461, 47] on p "Call Completed" at bounding box center [727, 41] width 550 height 17
click at [473, 22] on div "Start Calls Pause Next Finish Call Completed AutoTab AutoTab 0" at bounding box center [713, 41] width 1015 height 49
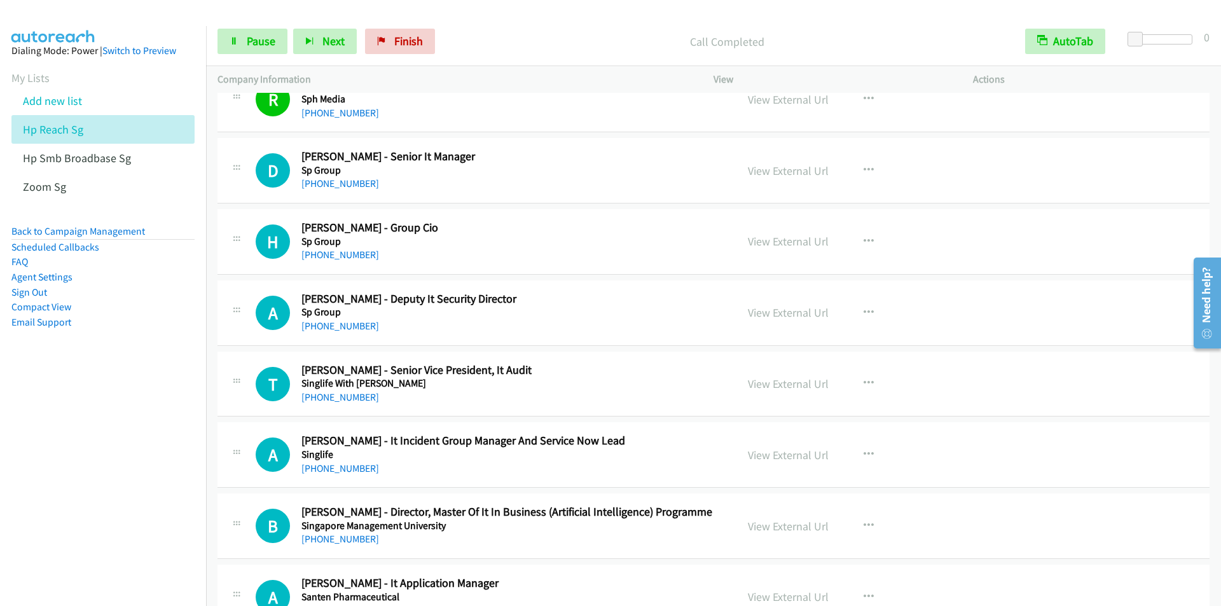
scroll to position [2735, 0]
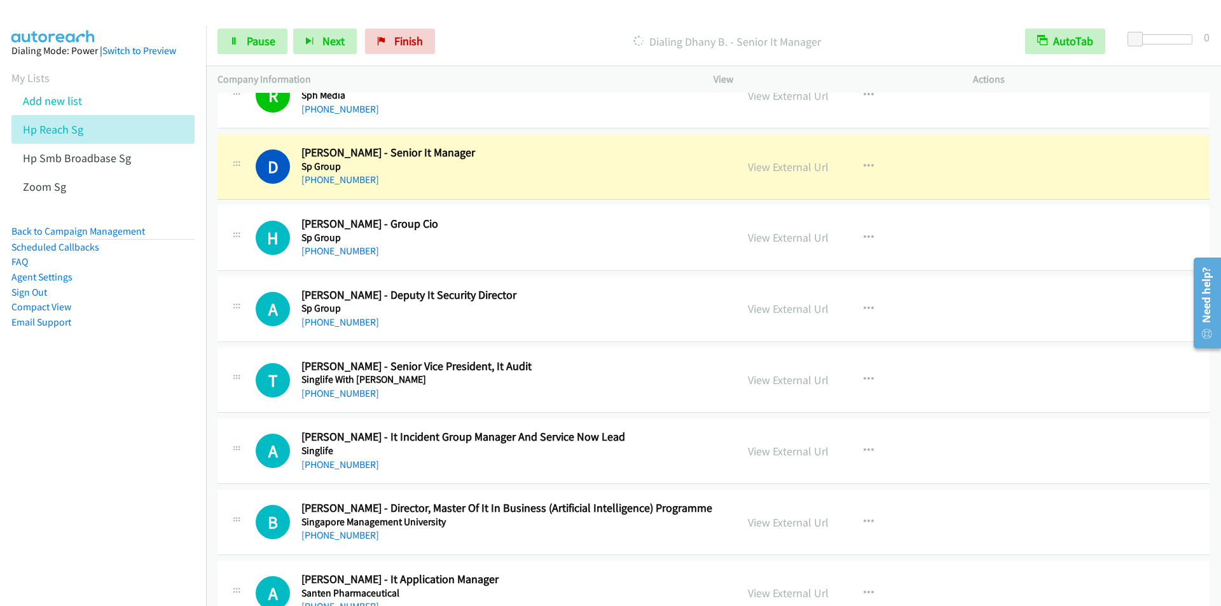
click at [459, 29] on div "Dialing Dhany B. - Senior It Manager" at bounding box center [727, 41] width 573 height 25
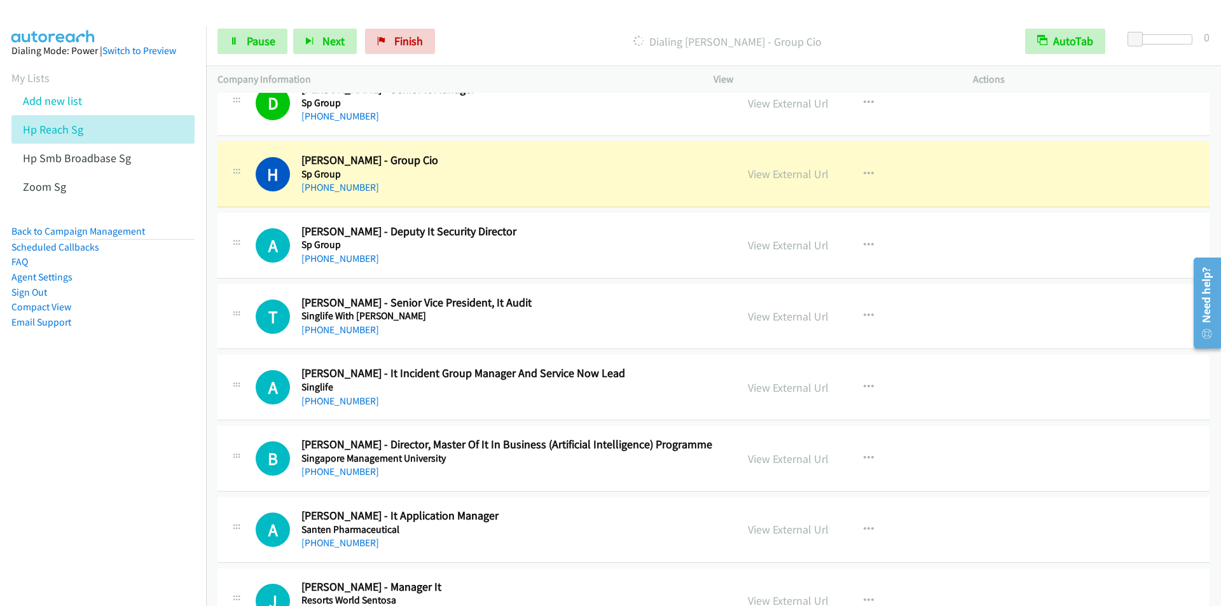
scroll to position [2862, 0]
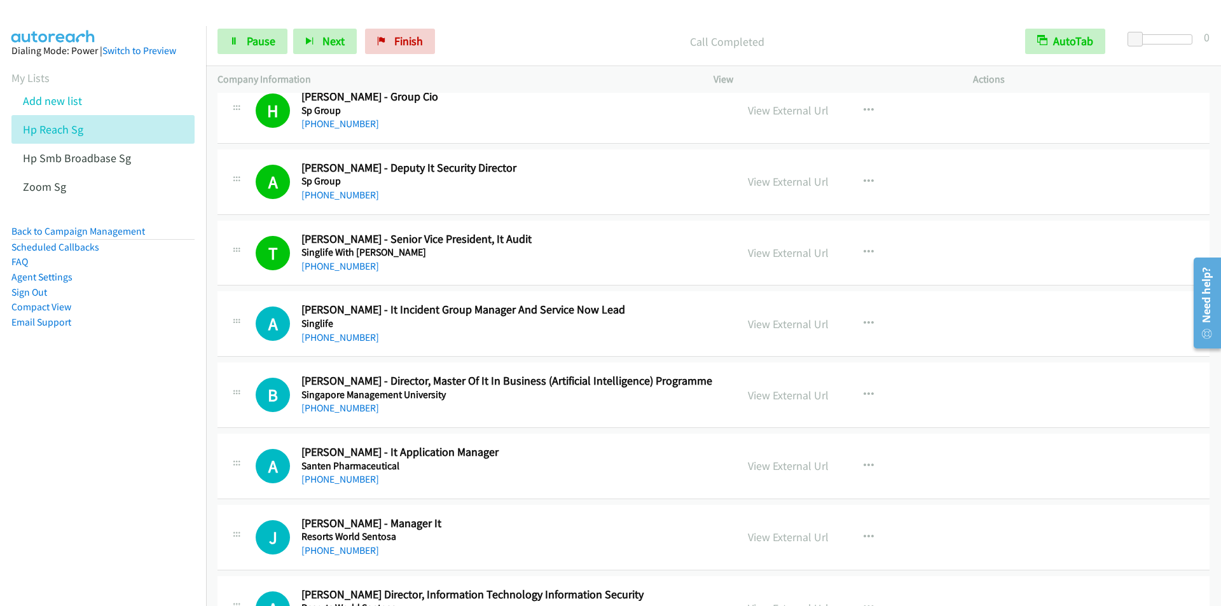
click at [471, 45] on p "Call Completed" at bounding box center [727, 41] width 550 height 17
click at [246, 41] on link "Pause" at bounding box center [253, 41] width 70 height 25
click at [246, 41] on link "Start Calls" at bounding box center [263, 41] width 91 height 25
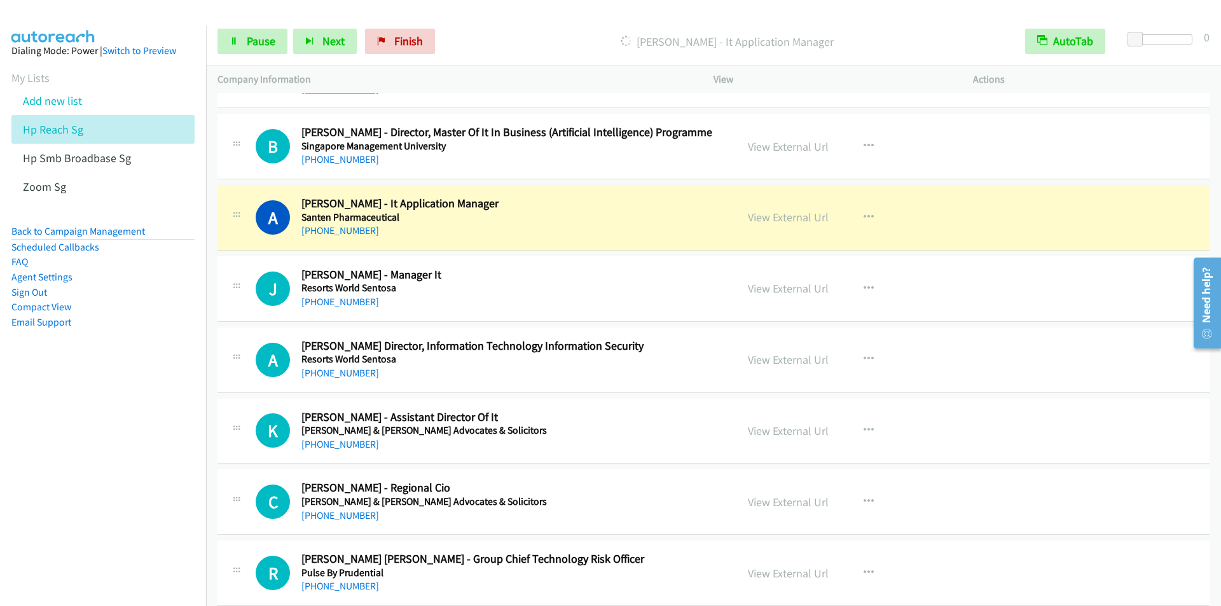
scroll to position [3117, 0]
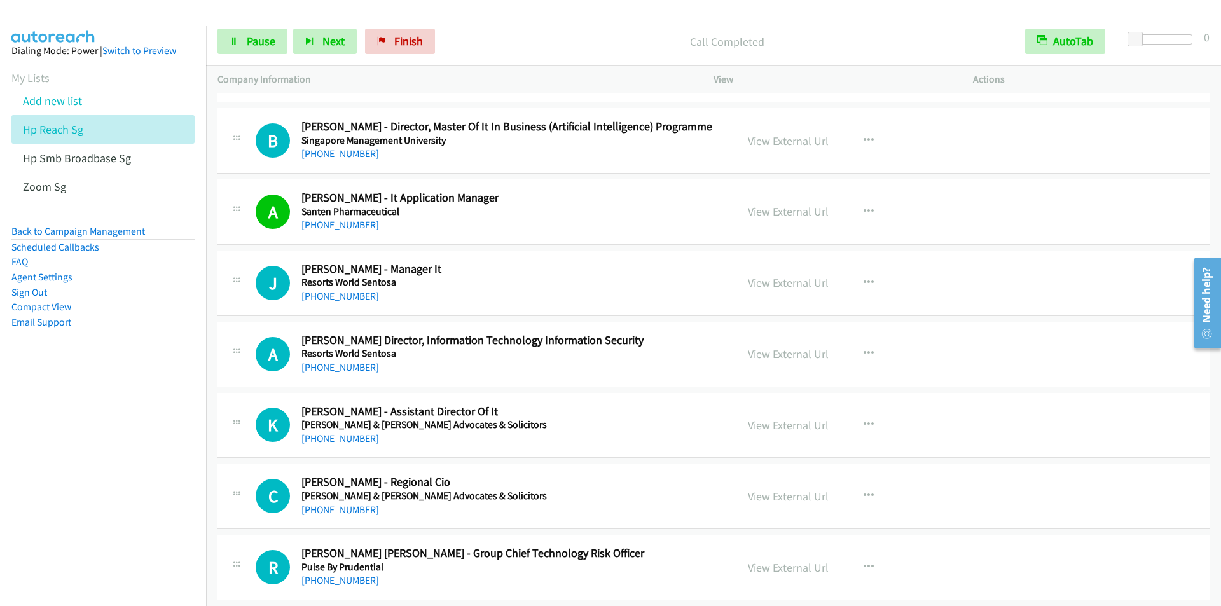
click at [474, 28] on div "Start Calls Pause Next Finish Call Completed AutoTab AutoTab 0" at bounding box center [713, 41] width 1015 height 49
click at [466, 37] on p "Call Completed" at bounding box center [727, 41] width 550 height 17
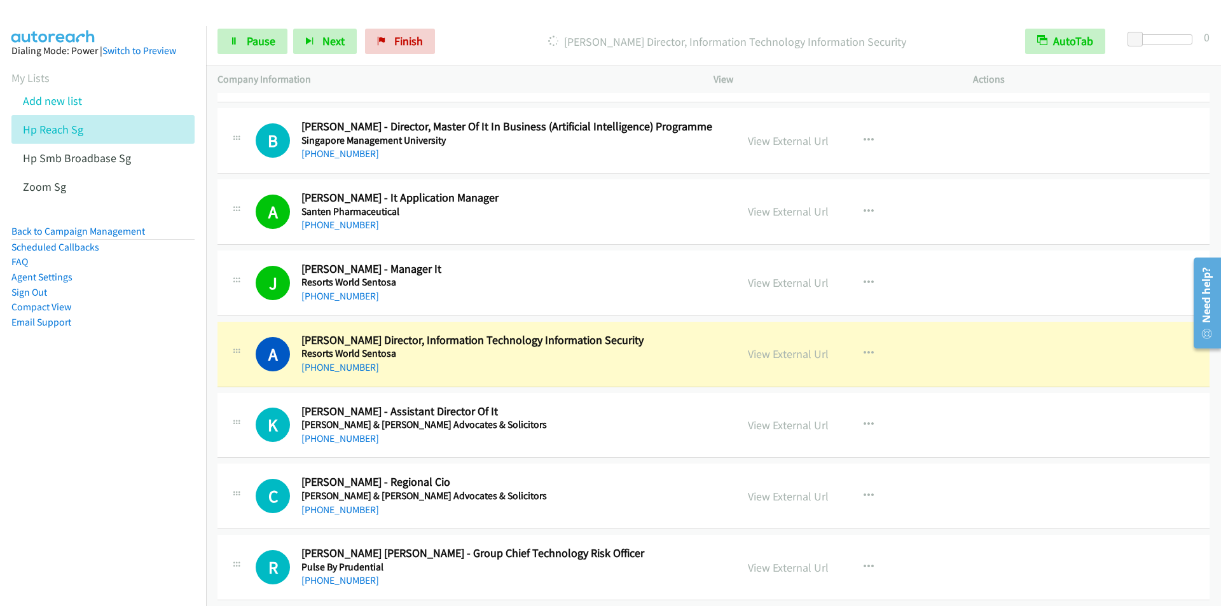
click at [466, 48] on p "Dialing Alan Ng - Asst Director, Information Technology Information Security" at bounding box center [727, 41] width 550 height 17
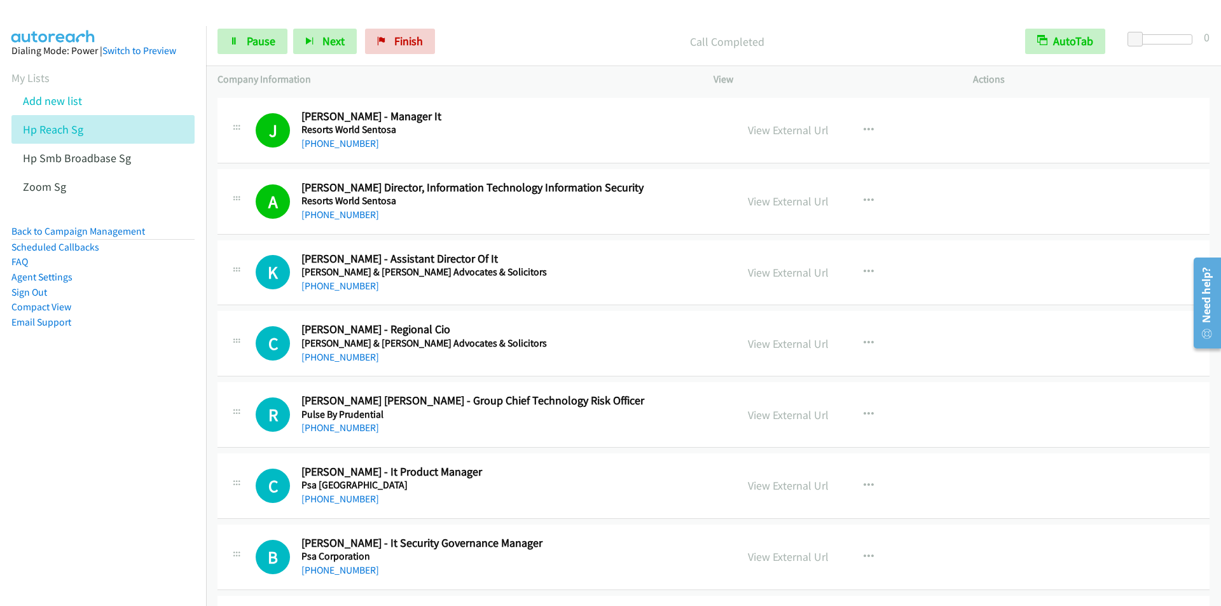
scroll to position [3307, 0]
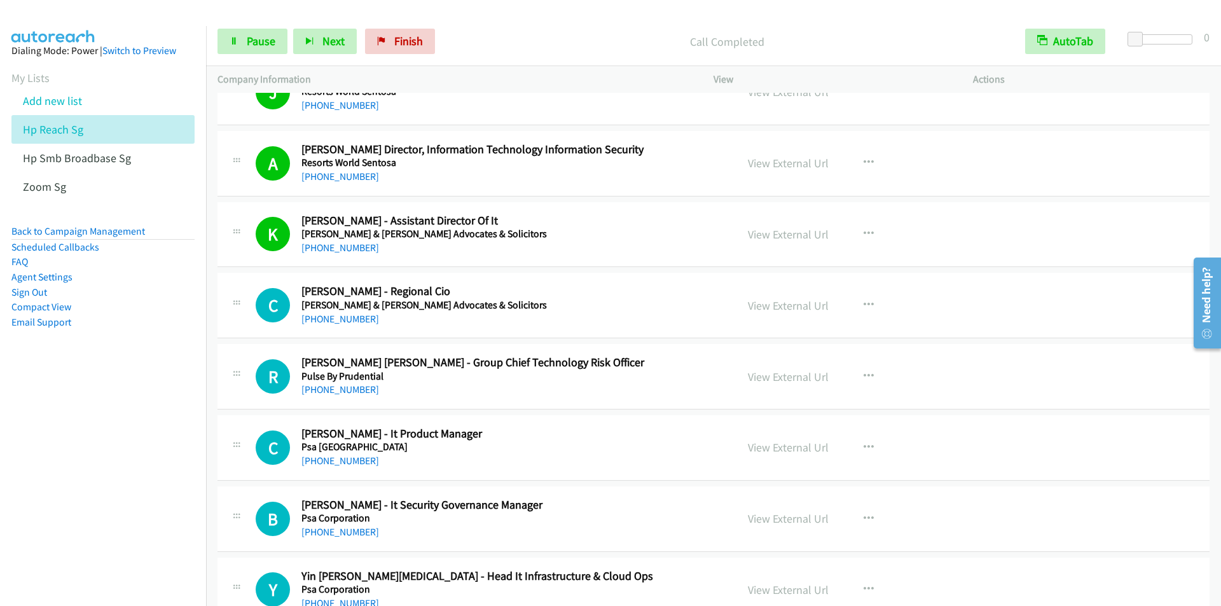
click at [456, 33] on p "Call Completed" at bounding box center [727, 41] width 550 height 17
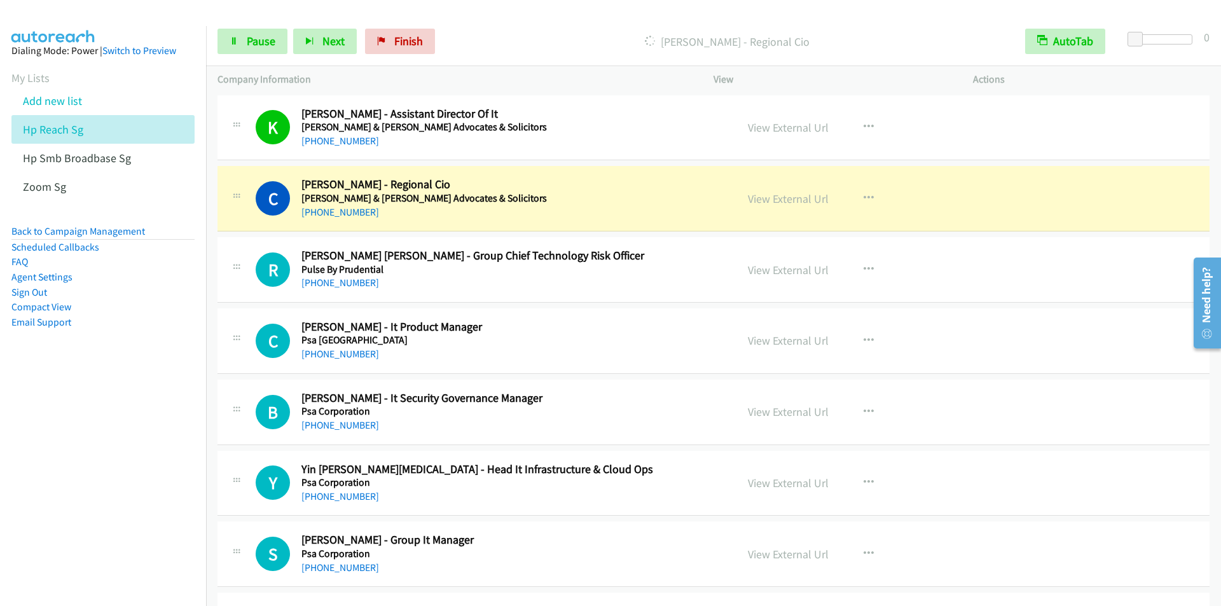
scroll to position [3435, 0]
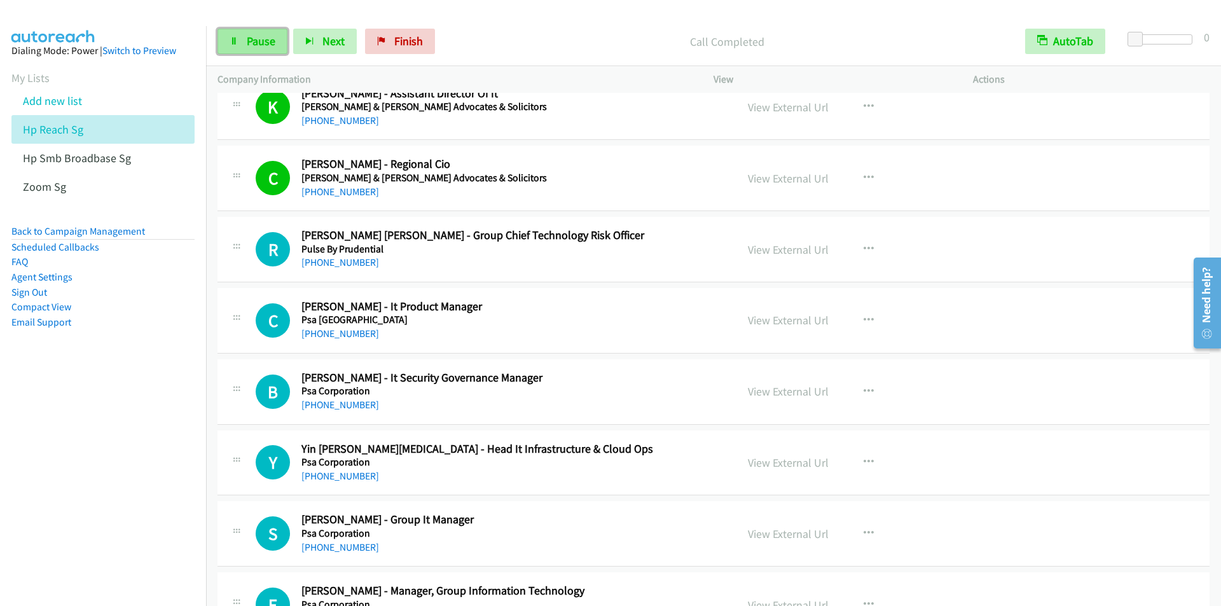
click at [266, 46] on span "Pause" at bounding box center [261, 41] width 29 height 15
click at [265, 46] on span "Start Calls" at bounding box center [272, 41] width 50 height 15
click at [462, 39] on p "Call Completed" at bounding box center [727, 41] width 550 height 17
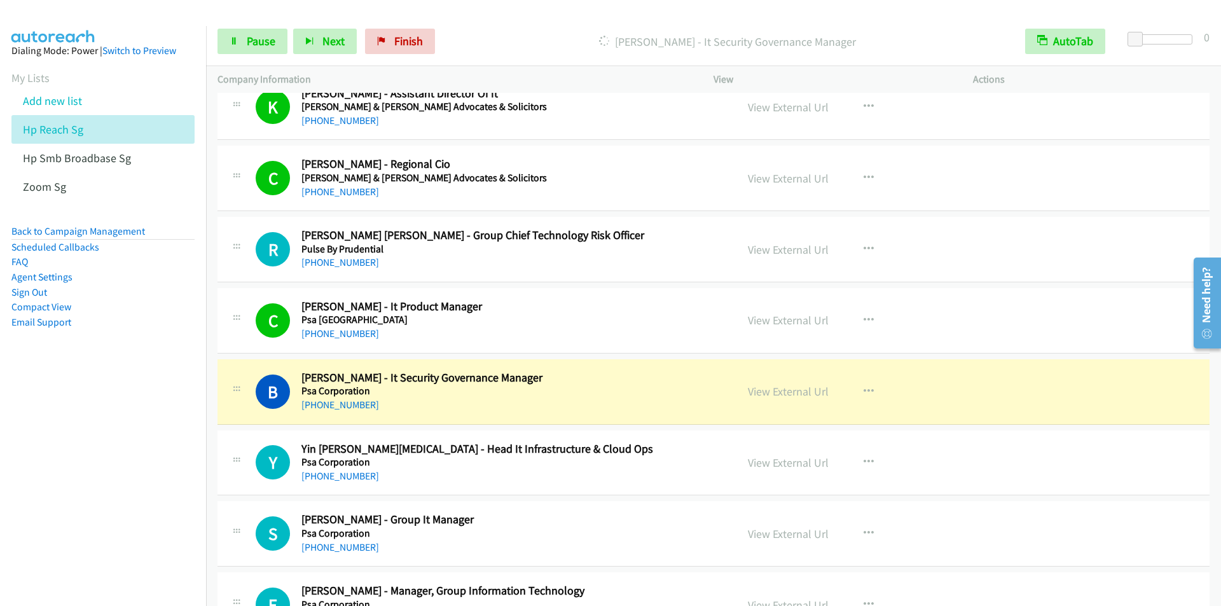
click at [462, 33] on p "Dialing Budiman Halim - It Security Governance Manager" at bounding box center [727, 41] width 550 height 17
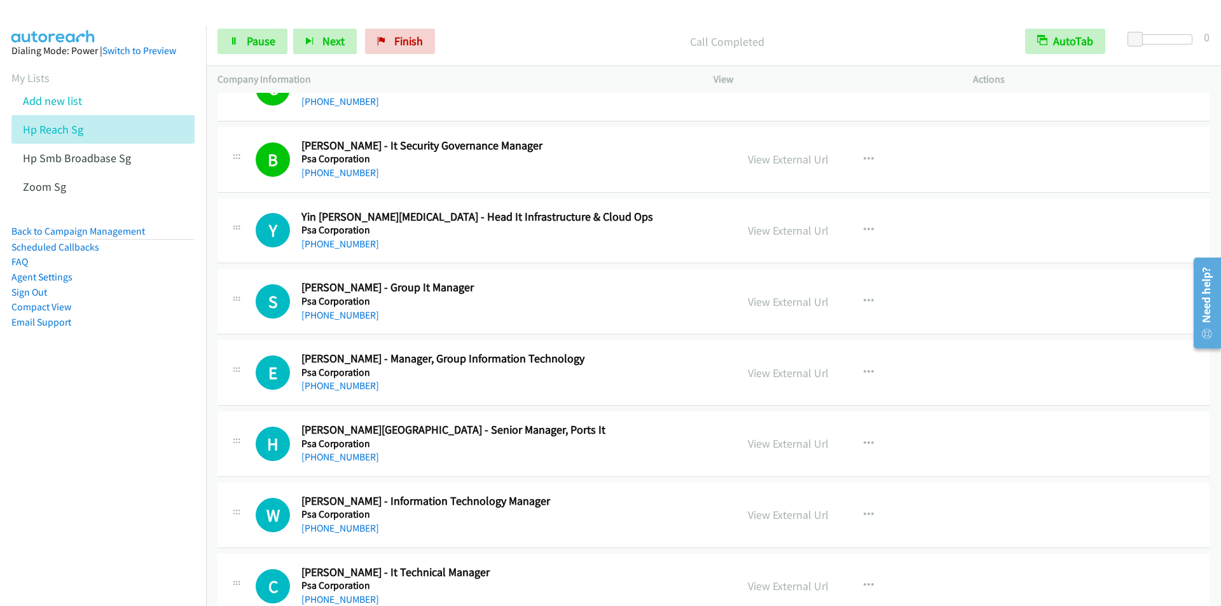
scroll to position [3689, 0]
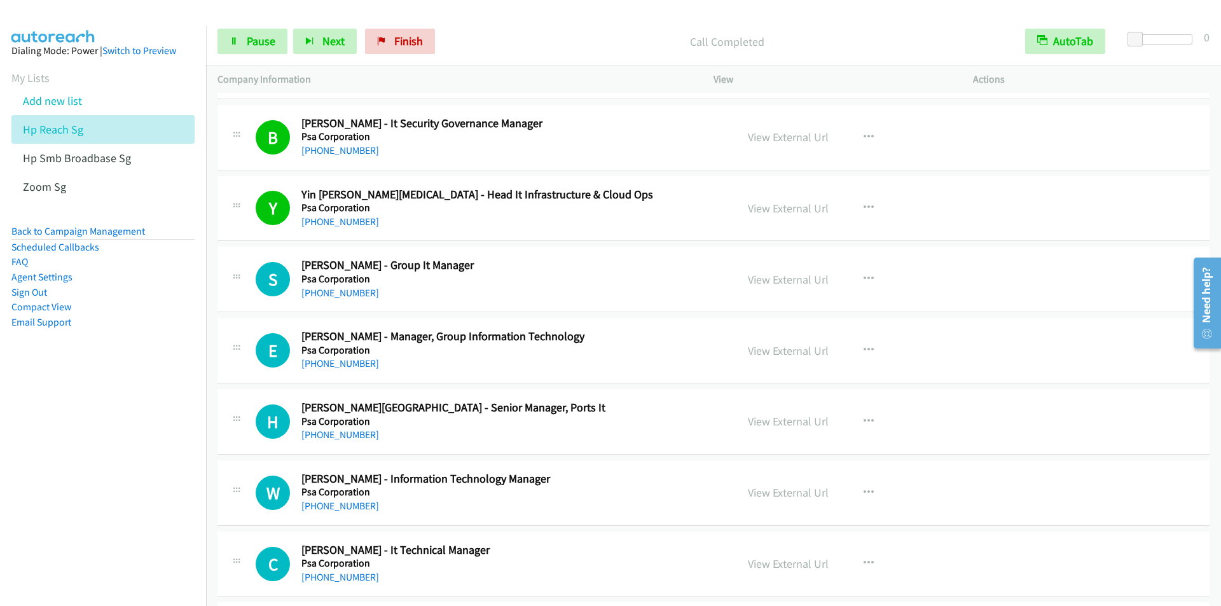
click at [458, 15] on div at bounding box center [605, 24] width 1210 height 49
click at [256, 38] on span "Pause" at bounding box center [261, 41] width 29 height 15
click at [256, 36] on span "Start Calls" at bounding box center [272, 41] width 50 height 15
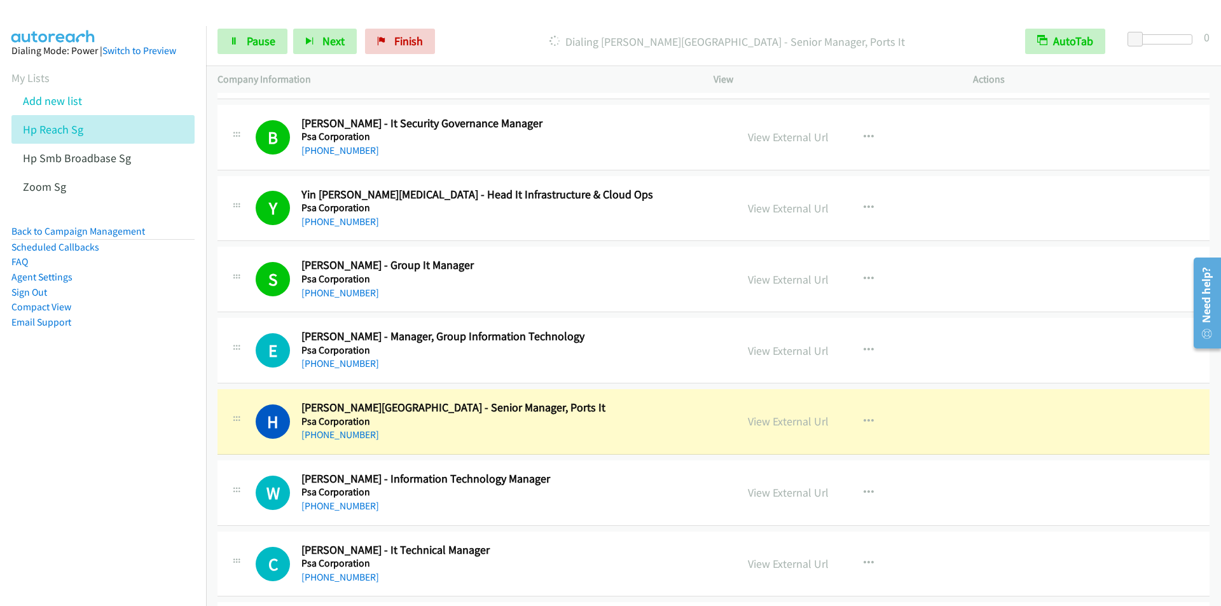
click at [459, 19] on div "Start Calls Pause Next Finish Dialing Husain Bhavnagarwala - Senior Manager, Po…" at bounding box center [713, 41] width 1015 height 49
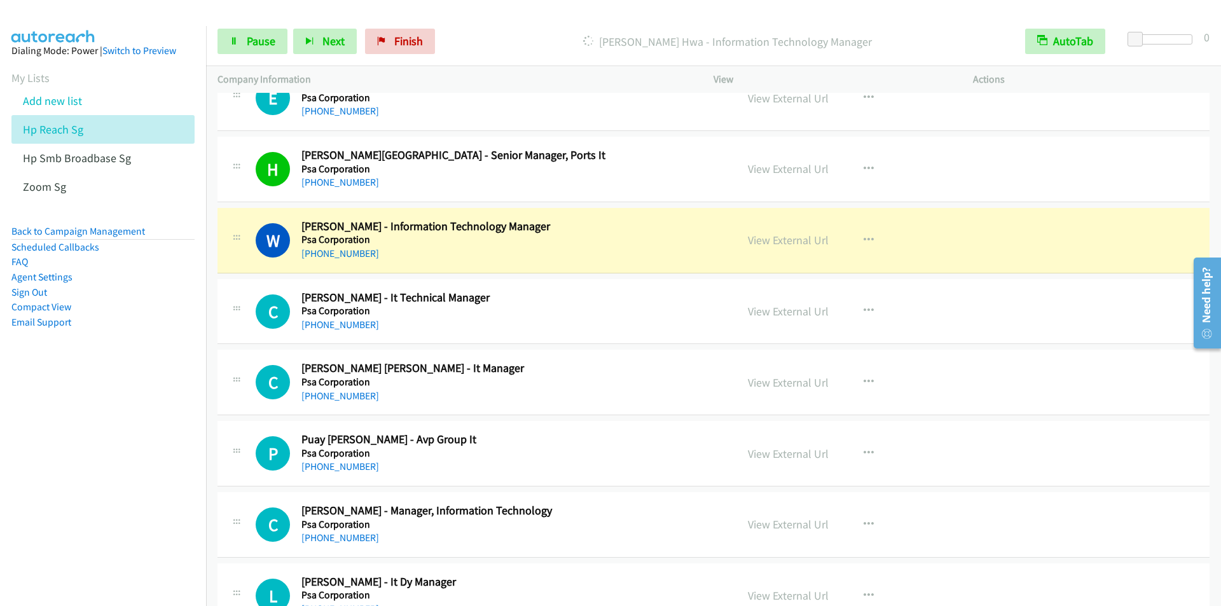
scroll to position [3944, 0]
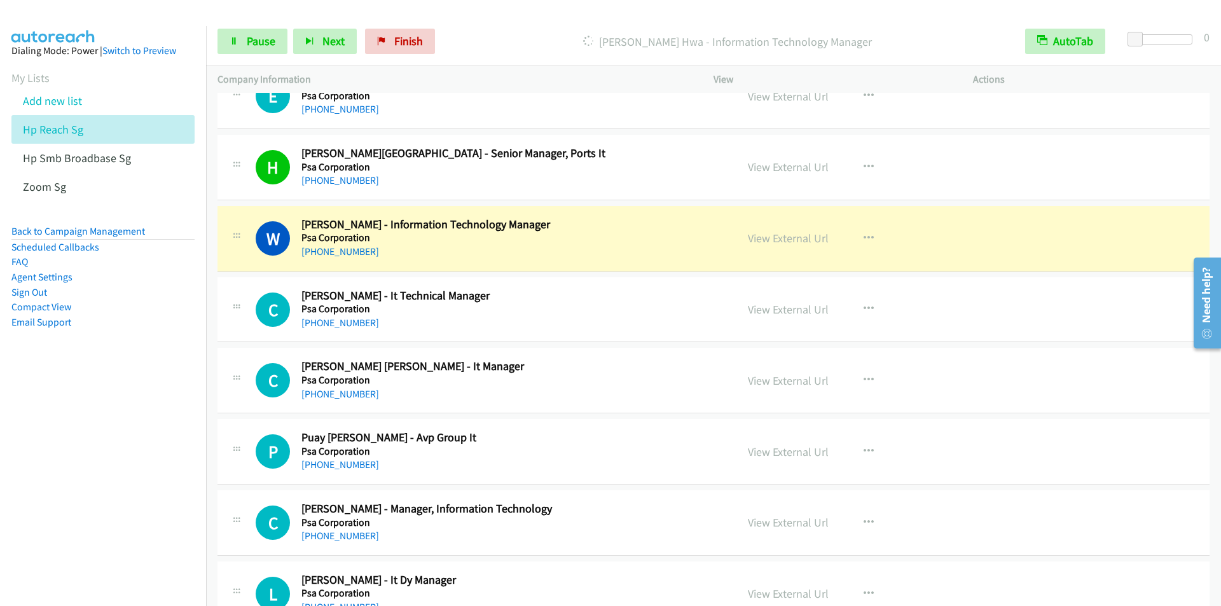
click at [462, 33] on p "Dialing Wong Boon Hwa - Information Technology Manager" at bounding box center [727, 41] width 550 height 17
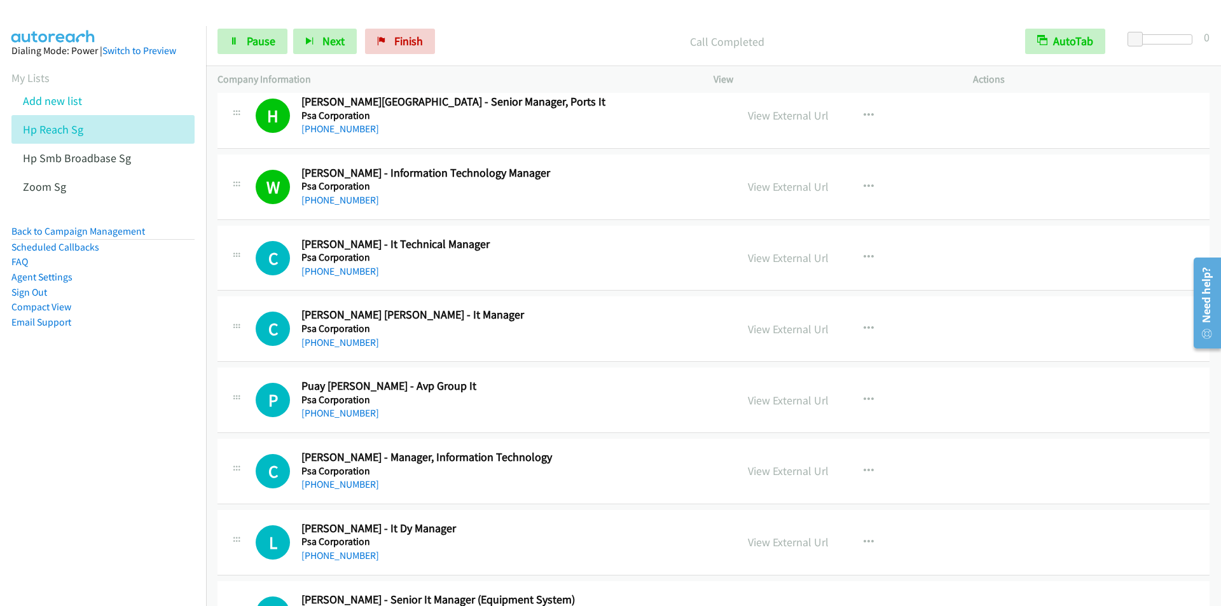
scroll to position [4071, 0]
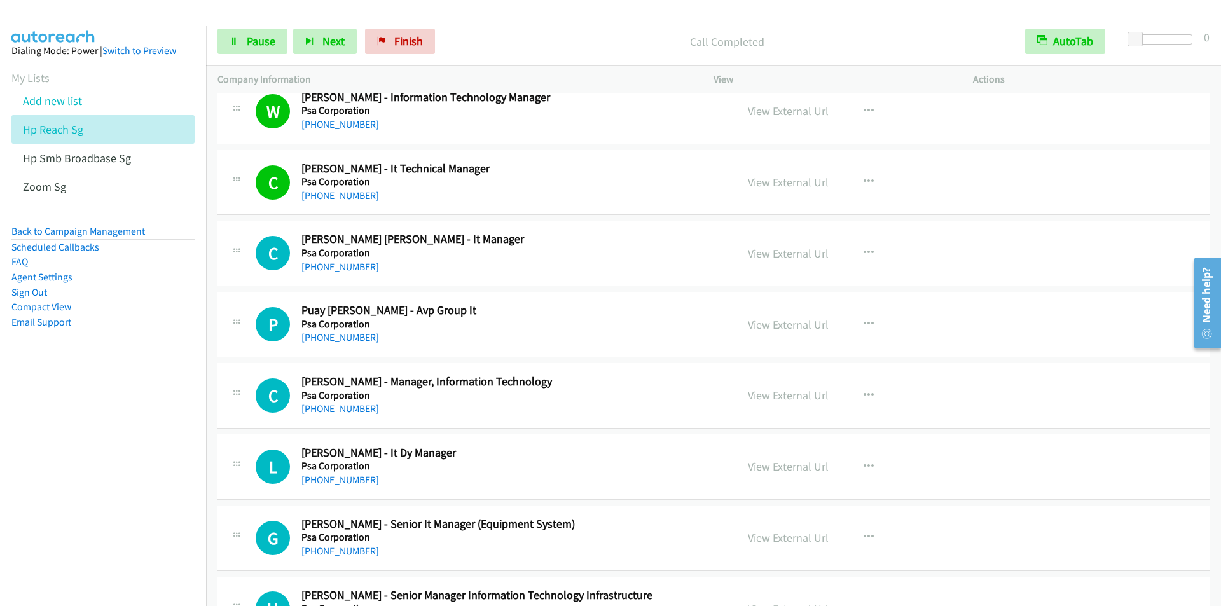
click at [452, 28] on div "Start Calls Pause Next Finish Call Completed AutoTab AutoTab 0" at bounding box center [713, 41] width 1015 height 49
click at [253, 42] on span "Pause" at bounding box center [261, 41] width 29 height 15
click at [253, 41] on span "Start Calls" at bounding box center [272, 41] width 50 height 15
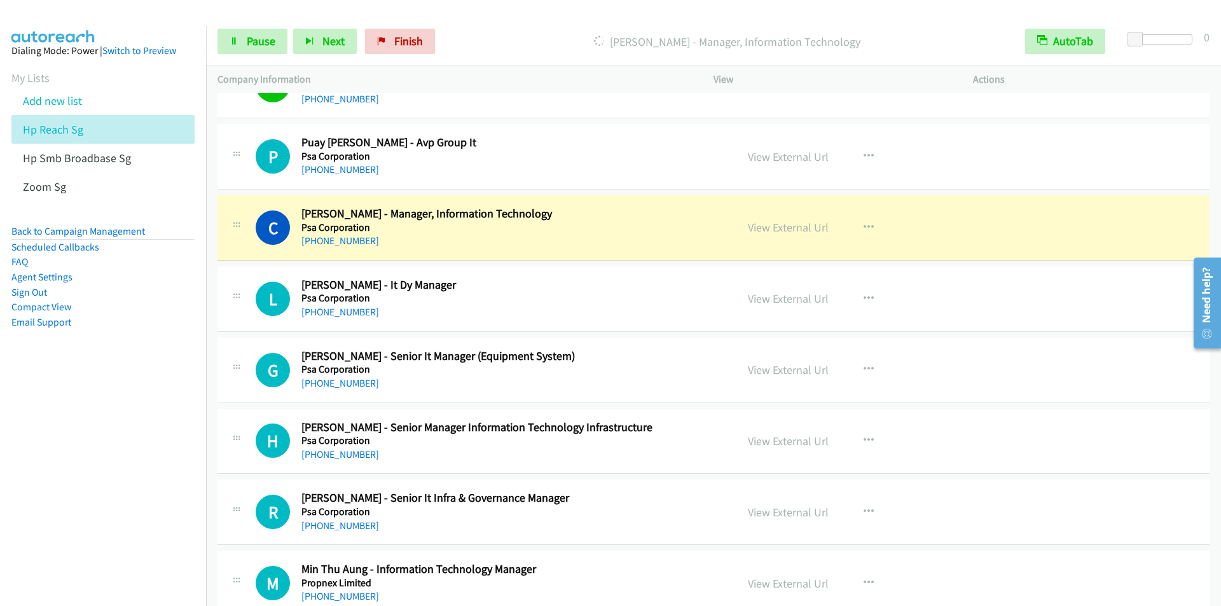
scroll to position [4262, 0]
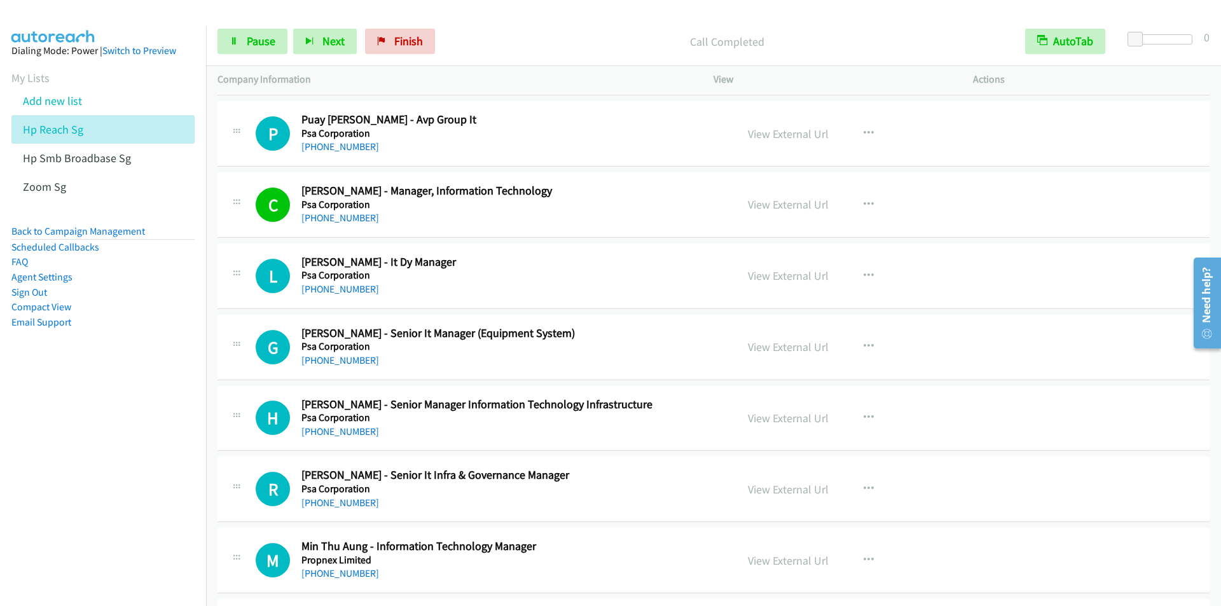
click at [457, 53] on div "Call Completed" at bounding box center [727, 41] width 573 height 25
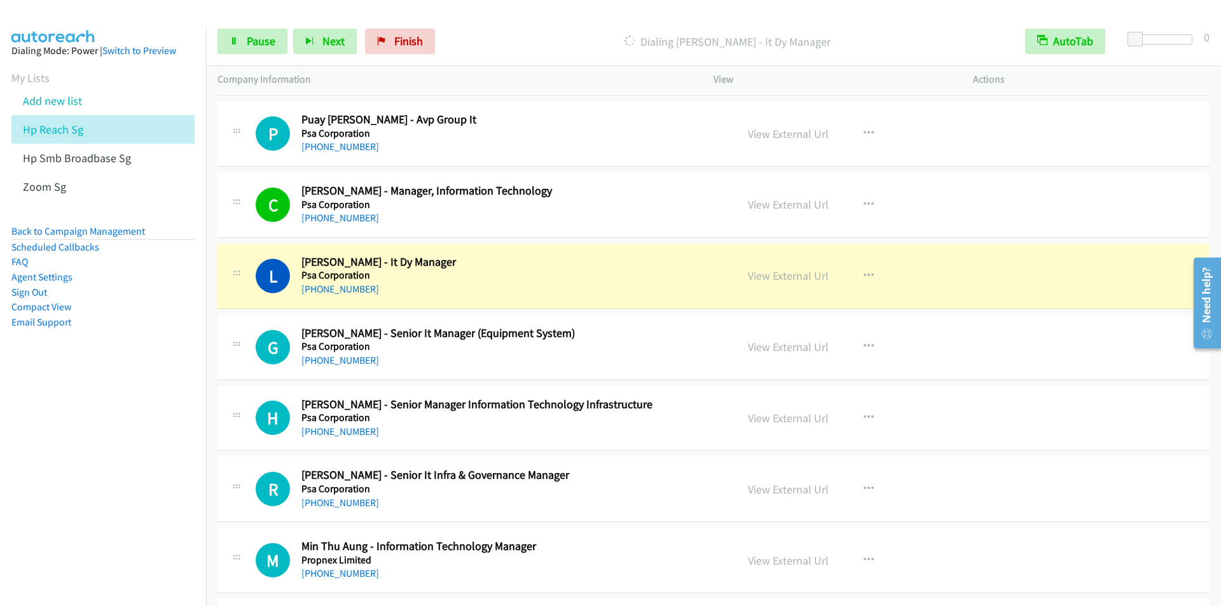
click at [459, 53] on div "Dialing Lian Hong Tan - It Dy Manager" at bounding box center [727, 41] width 573 height 25
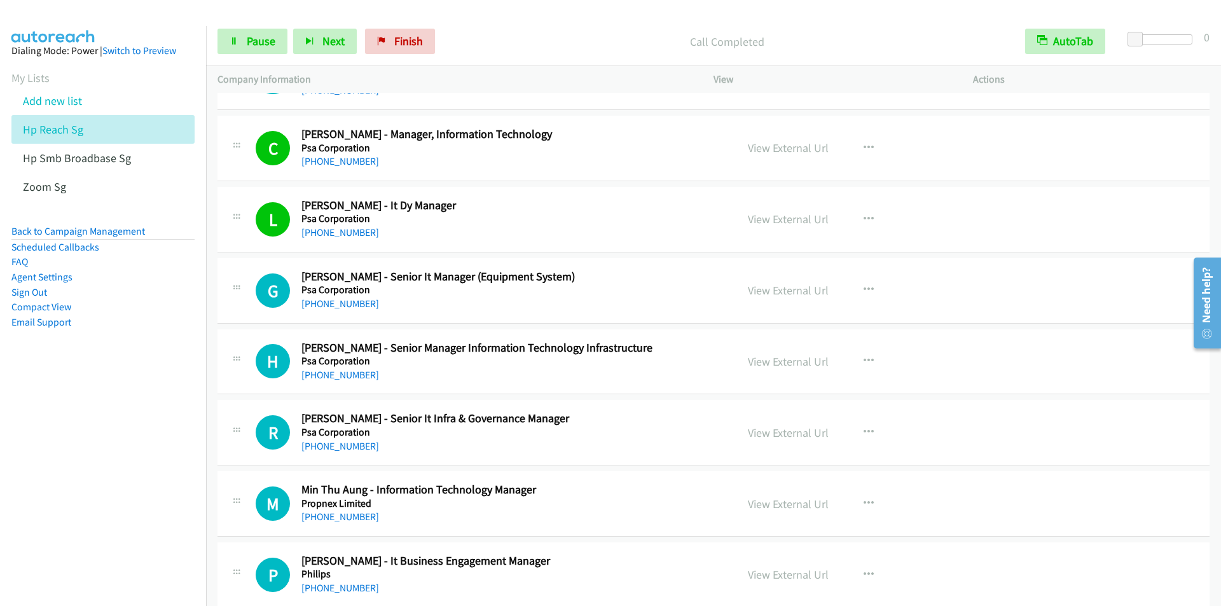
scroll to position [4389, 0]
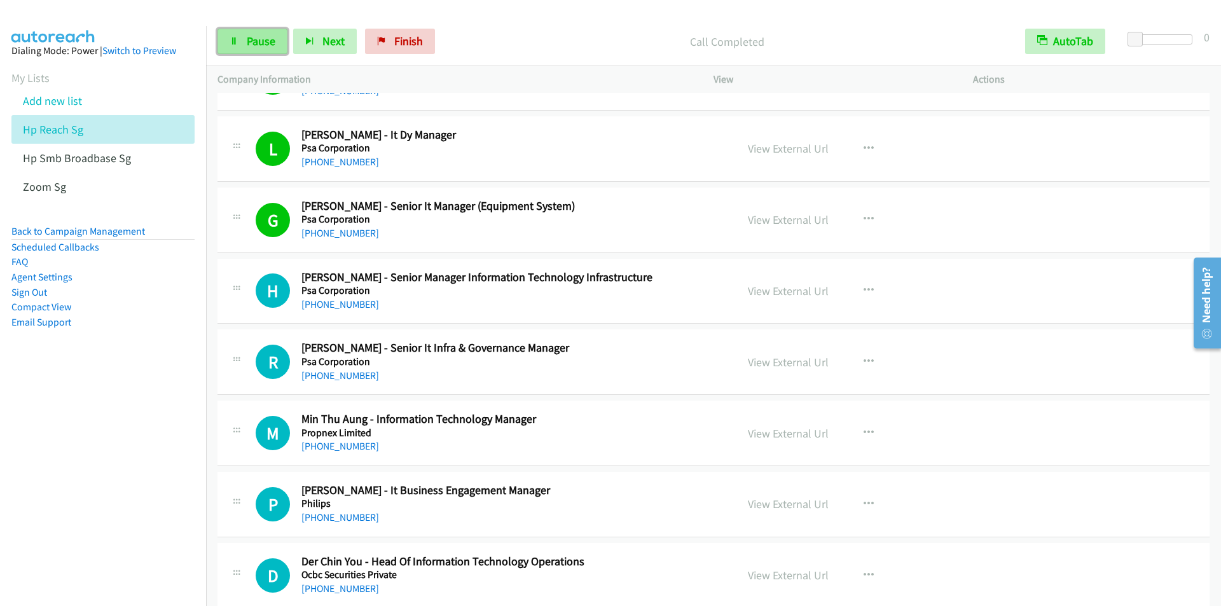
click at [241, 40] on link "Pause" at bounding box center [253, 41] width 70 height 25
click at [241, 40] on link "Start Calls" at bounding box center [263, 41] width 91 height 25
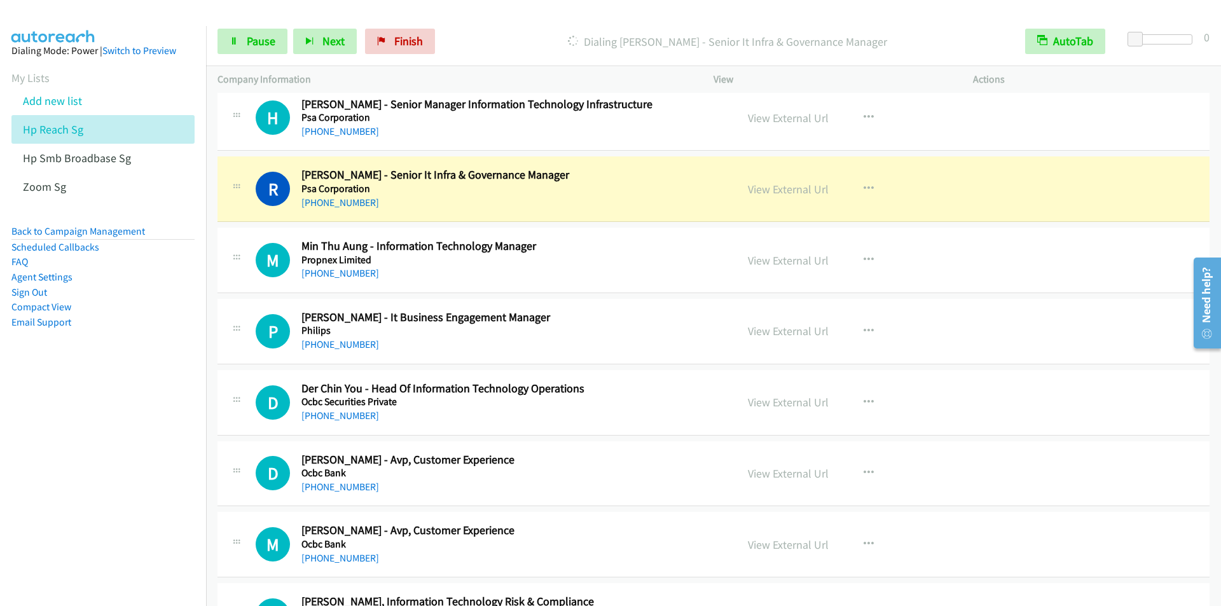
scroll to position [4580, 0]
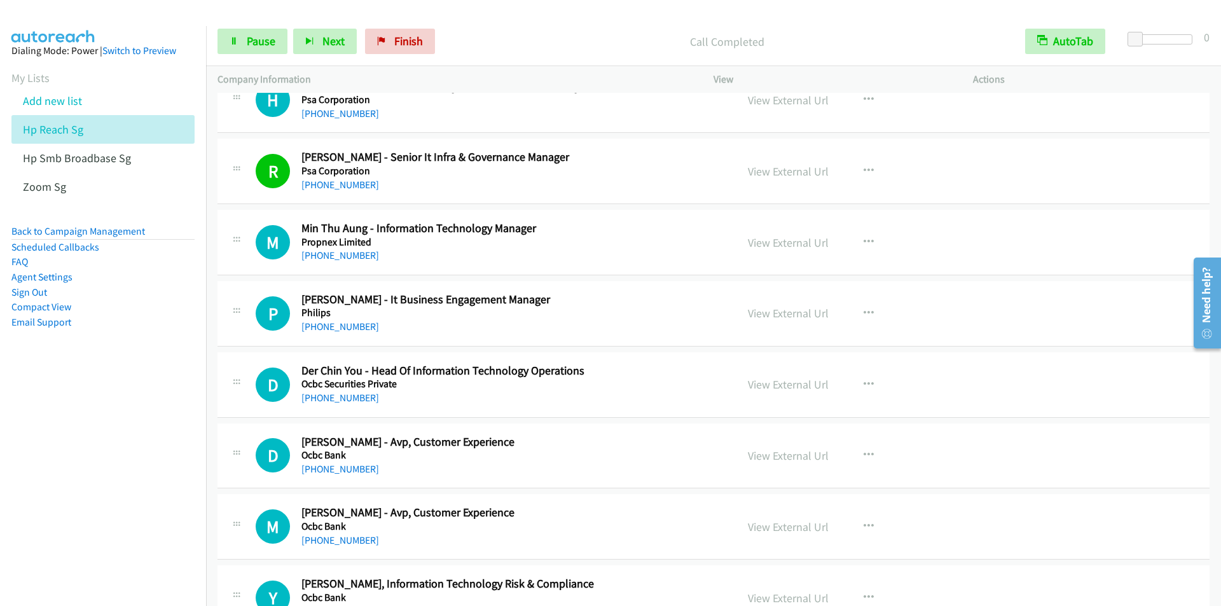
click at [469, 48] on p "Call Completed" at bounding box center [727, 41] width 550 height 17
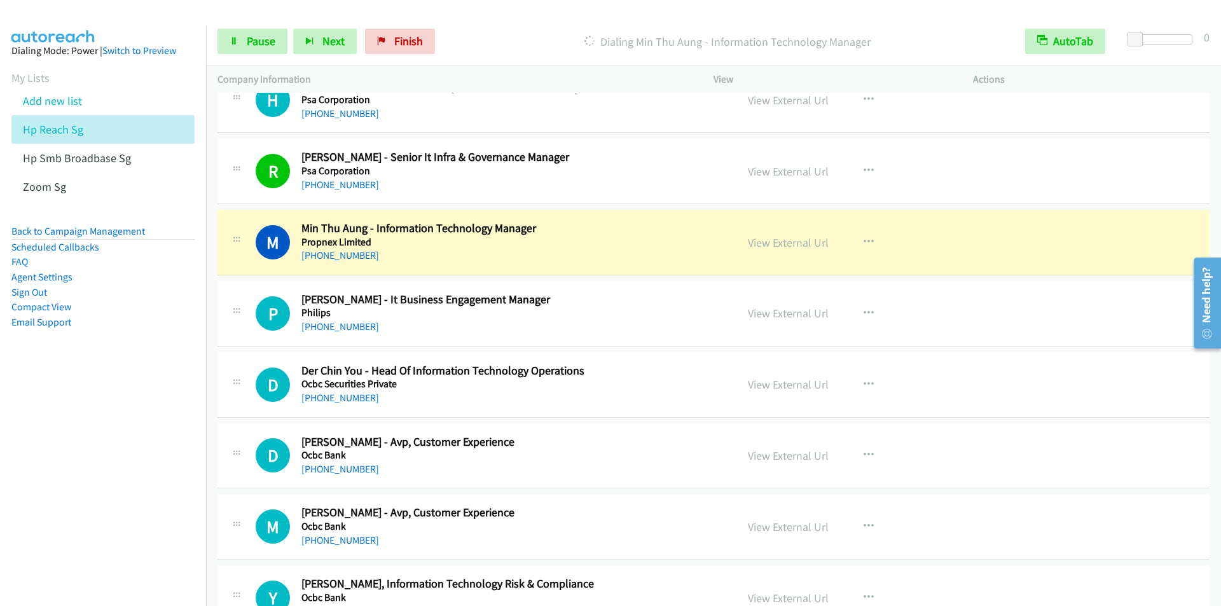
click at [454, 45] on p "Dialing Min Thu Aung - Information Technology Manager" at bounding box center [727, 41] width 550 height 17
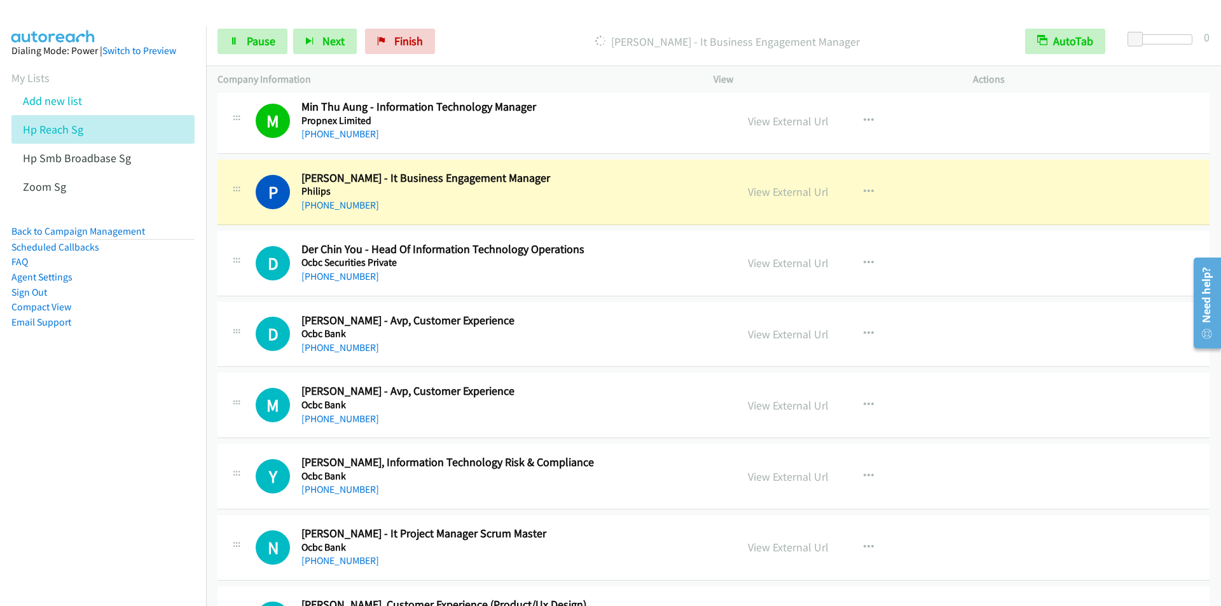
scroll to position [4770, 0]
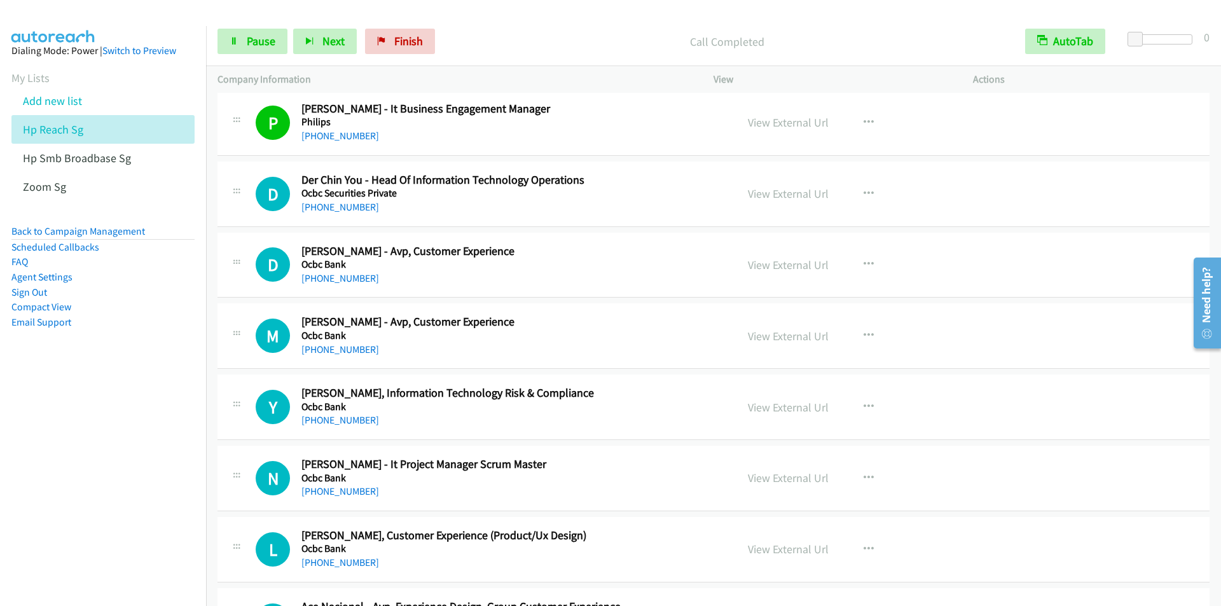
click at [458, 33] on p "Call Completed" at bounding box center [727, 41] width 550 height 17
click at [251, 48] on link "Pause" at bounding box center [253, 41] width 70 height 25
click at [251, 46] on span "Start Calls" at bounding box center [272, 41] width 50 height 15
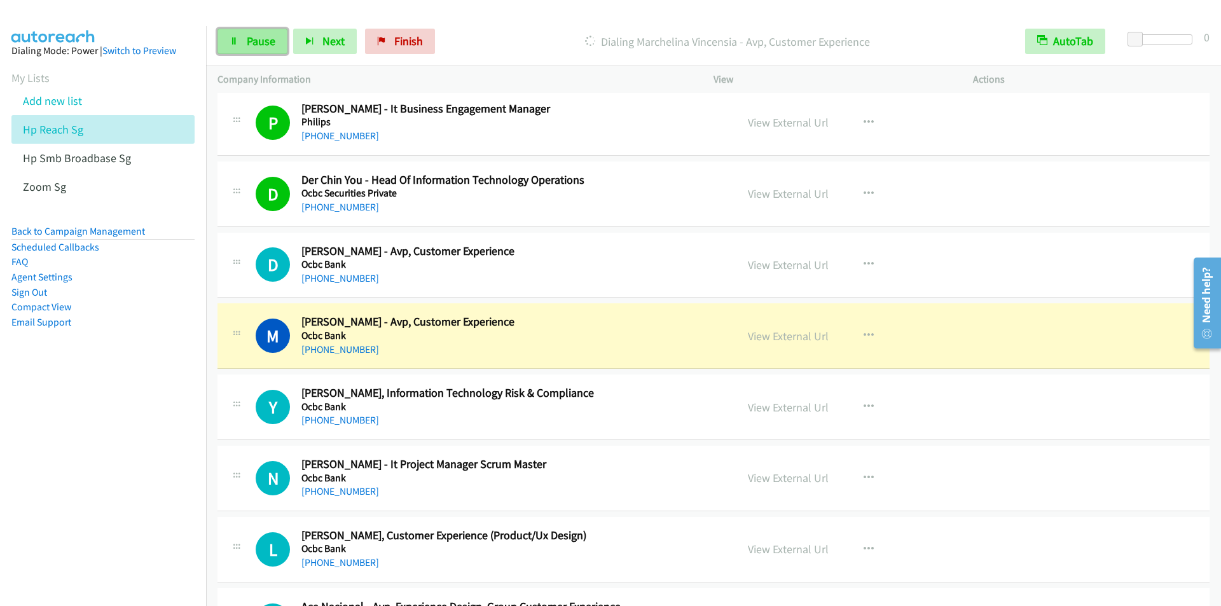
click at [250, 29] on link "Pause" at bounding box center [253, 41] width 70 height 25
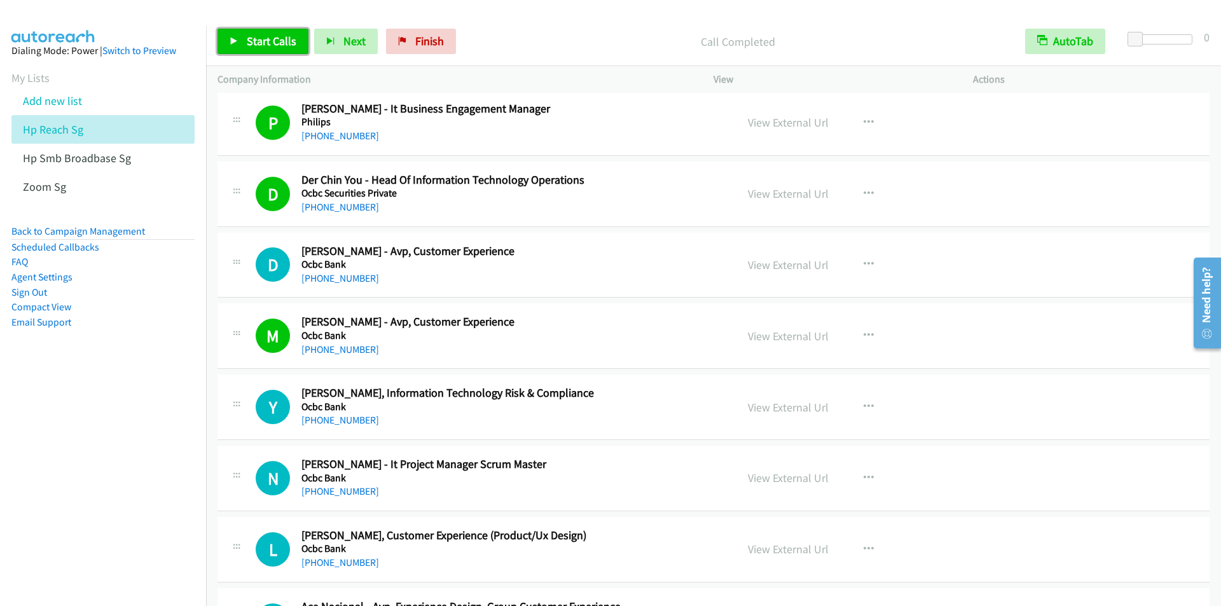
click at [261, 40] on span "Start Calls" at bounding box center [272, 41] width 50 height 15
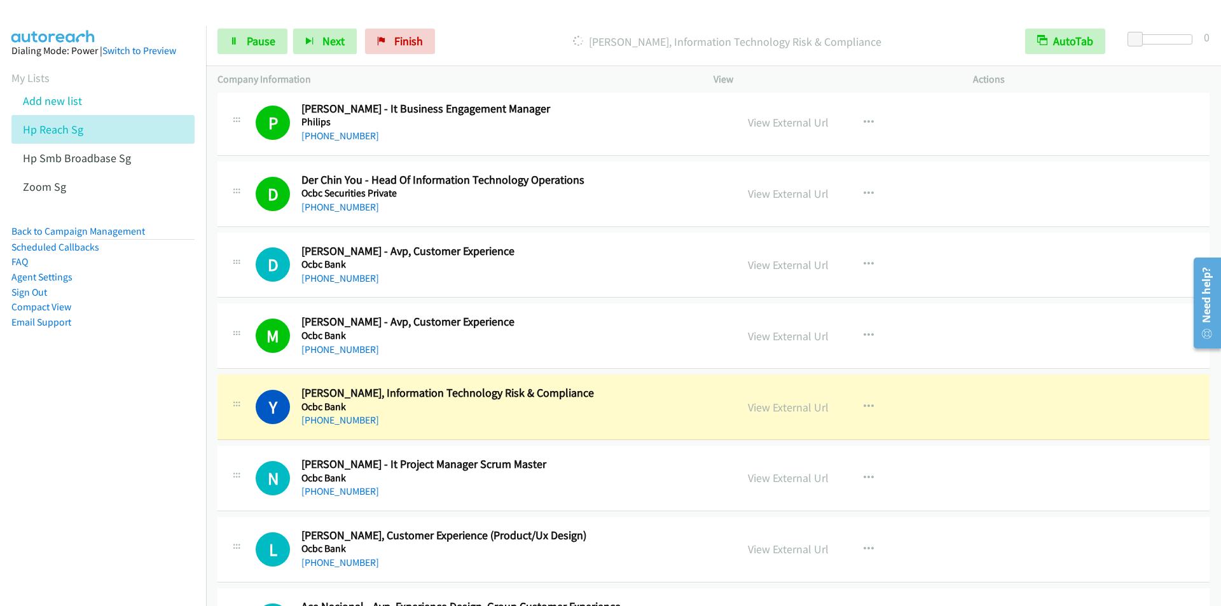
scroll to position [4834, 0]
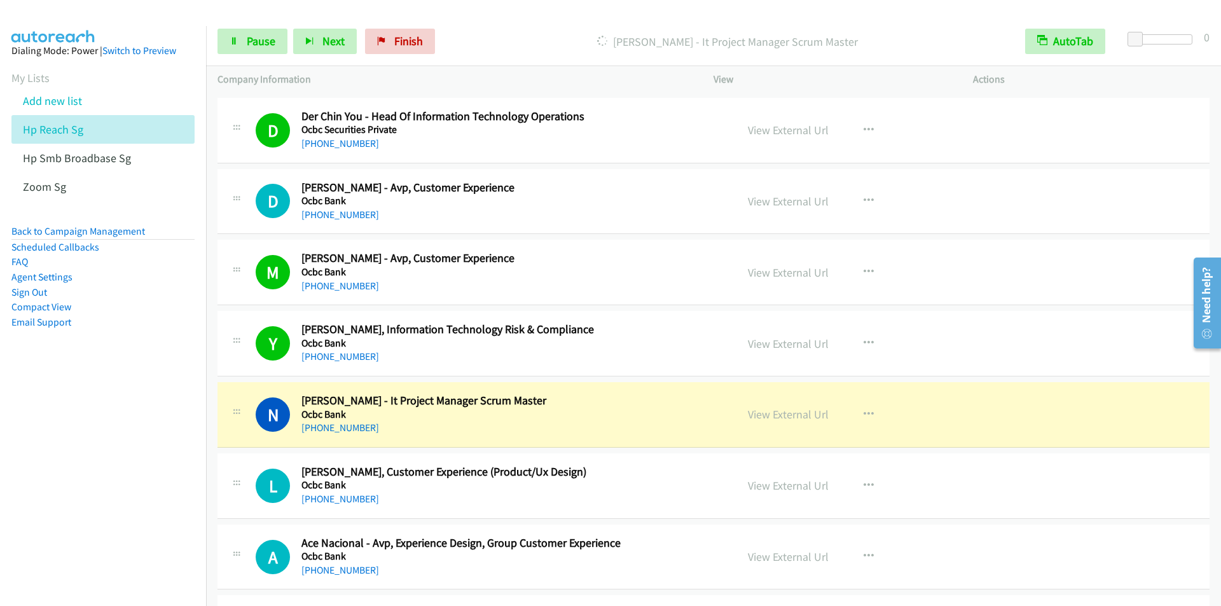
click at [469, 19] on div "Start Calls Pause Next Finish Dialing Nasa Tjan - It Project Manager Scrum Mast…" at bounding box center [713, 41] width 1015 height 49
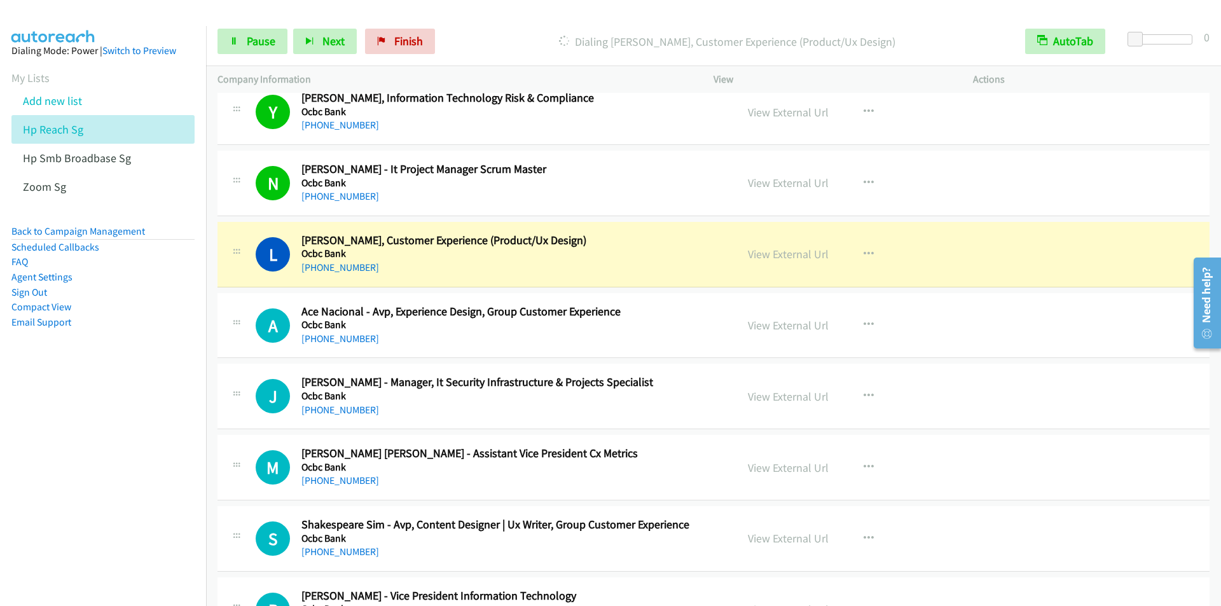
scroll to position [5088, 0]
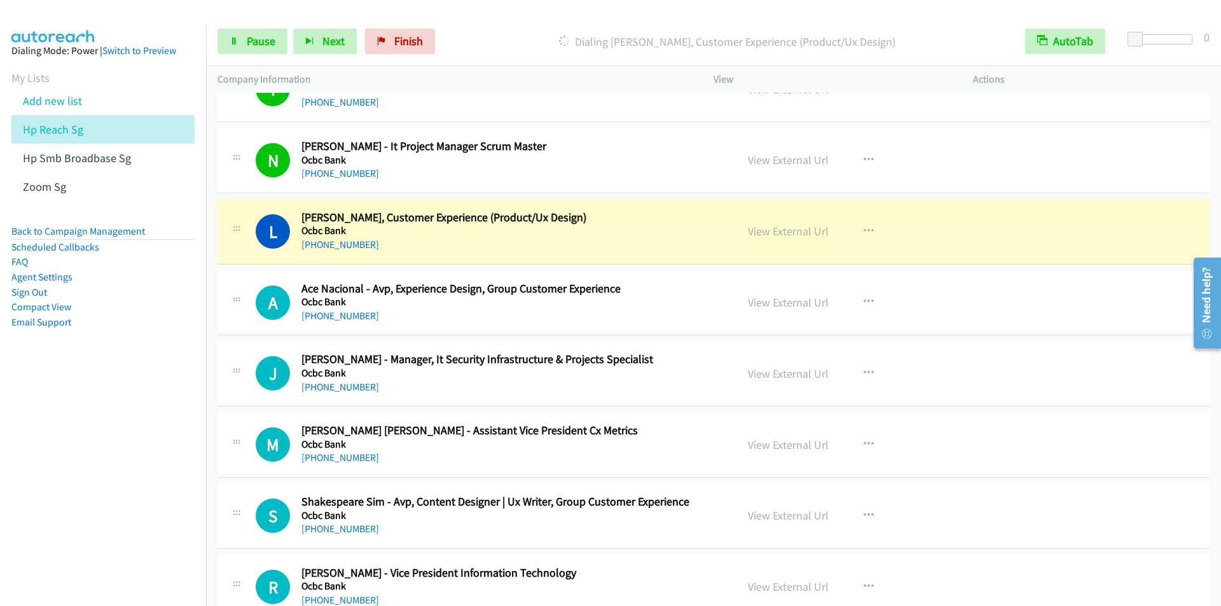
drag, startPoint x: 471, startPoint y: 36, endPoint x: 478, endPoint y: 46, distance: 12.0
click at [471, 36] on p "Dialing Lynette Lee - Vp, Customer Experience (Product/Ux Design)" at bounding box center [727, 41] width 550 height 17
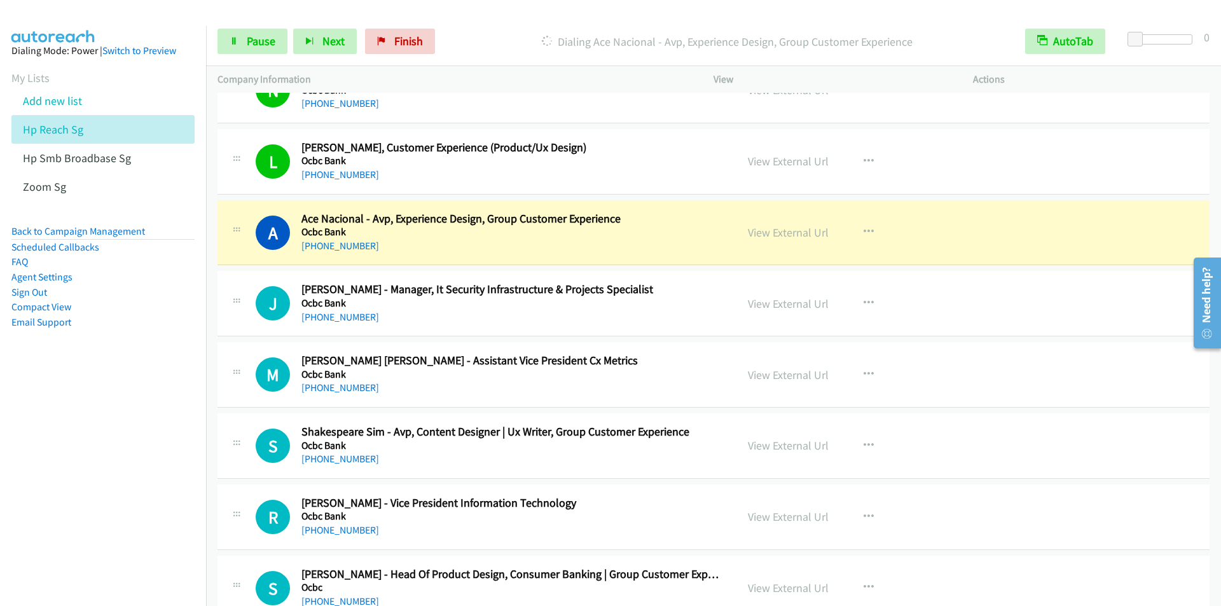
scroll to position [5216, 0]
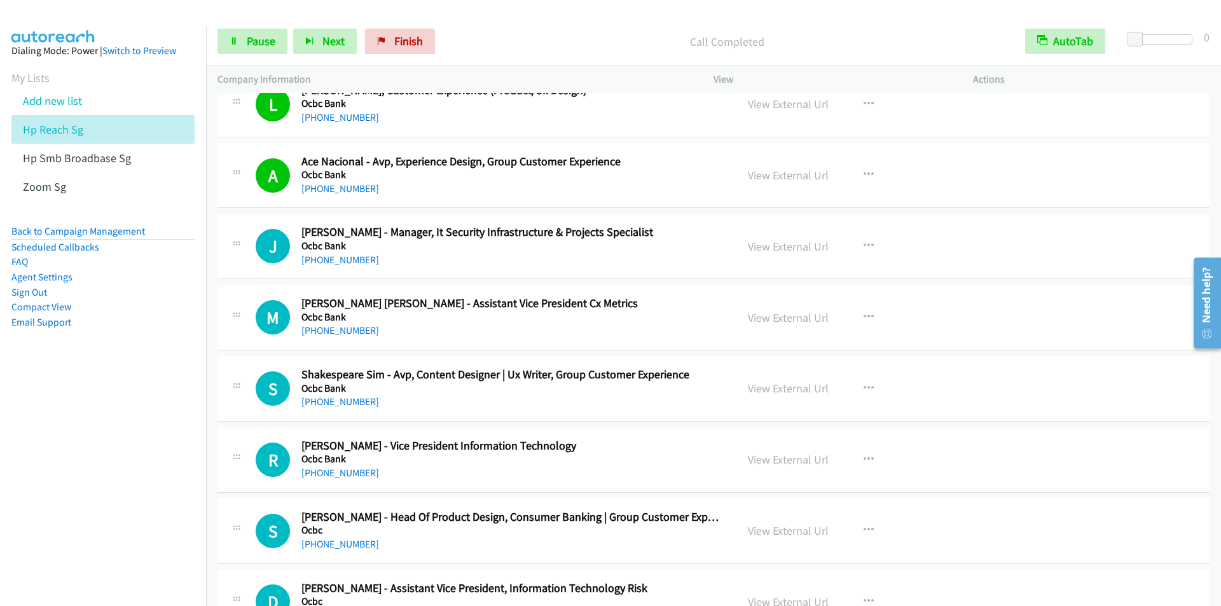
click at [473, 37] on p "Call Completed" at bounding box center [727, 41] width 550 height 17
click at [476, 33] on p "Call Completed" at bounding box center [727, 41] width 550 height 17
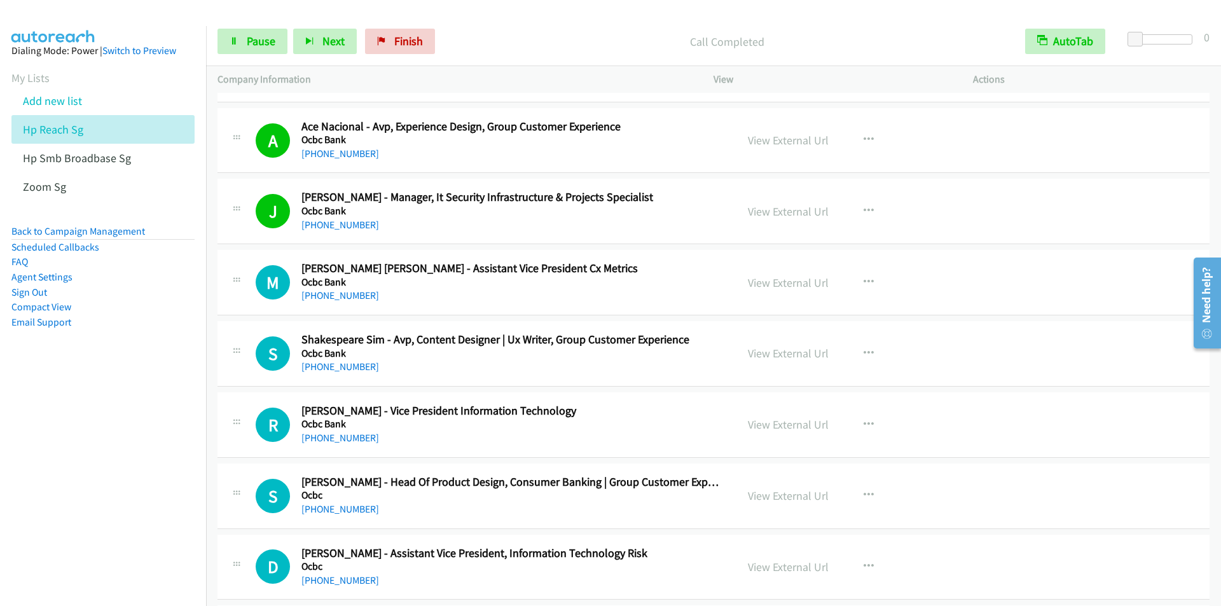
scroll to position [5343, 0]
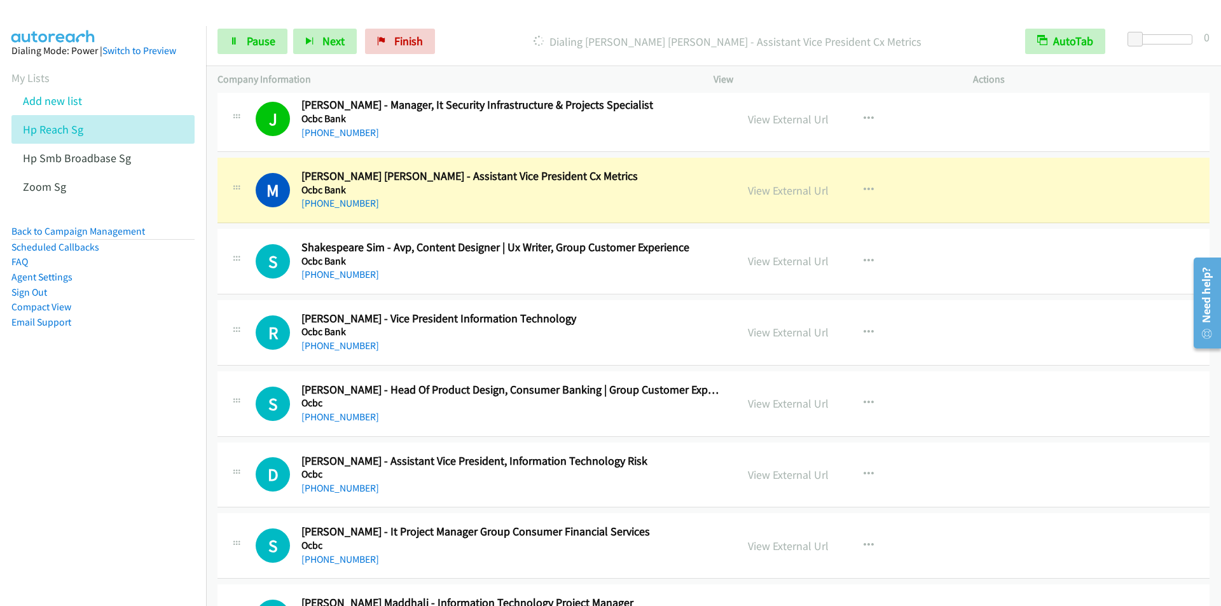
click at [466, 22] on div "Start Calls Pause Next Finish Dialing Marcus Tan Wei Wen - Assistant Vice Presi…" at bounding box center [713, 41] width 1015 height 49
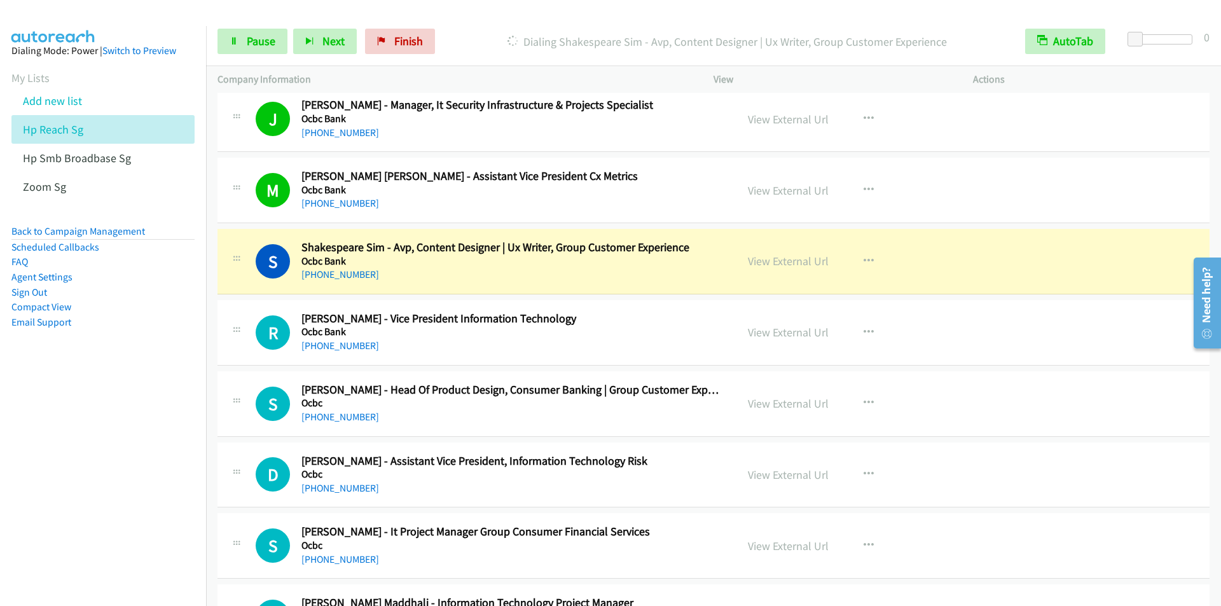
click at [478, 37] on p "Dialing Shakespeare Sim - Avp, Content Designer | Ux Writer, Group Customer Exp…" at bounding box center [727, 41] width 550 height 17
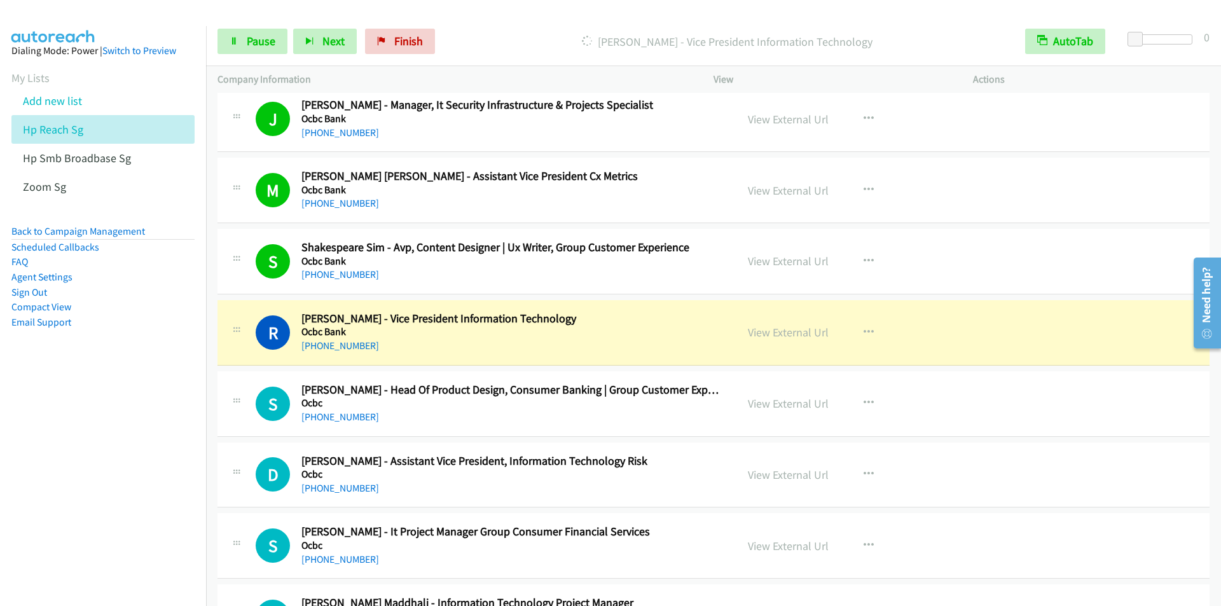
click at [456, 29] on div "Dialing Ramesh Chandrasekar - Vice President Information Technology" at bounding box center [727, 41] width 573 height 25
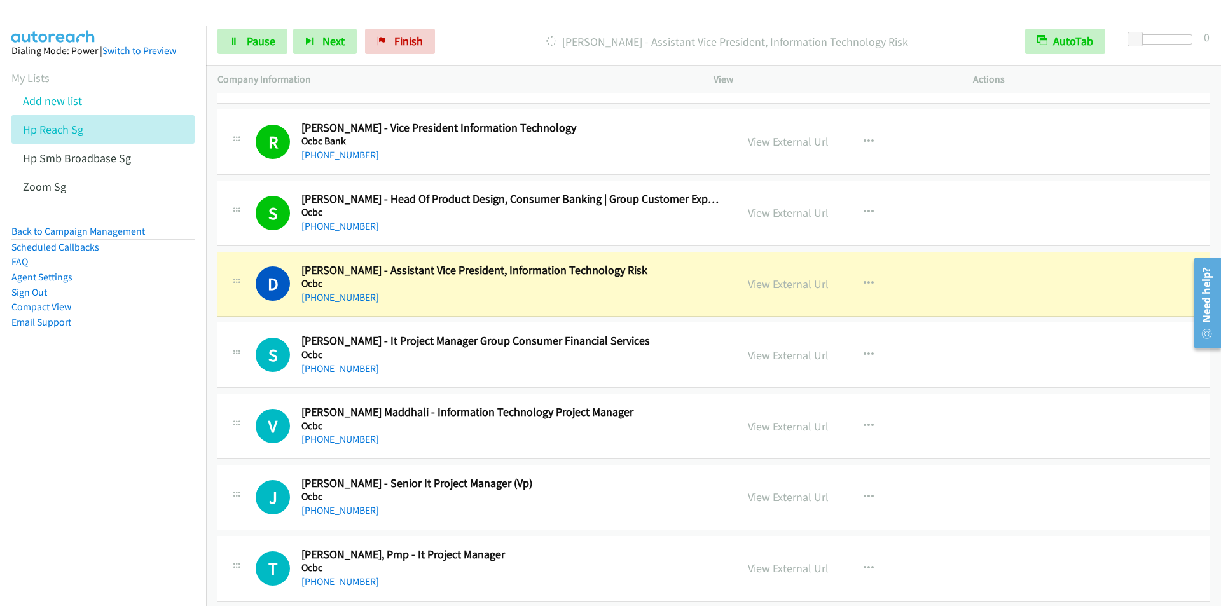
scroll to position [5597, 0]
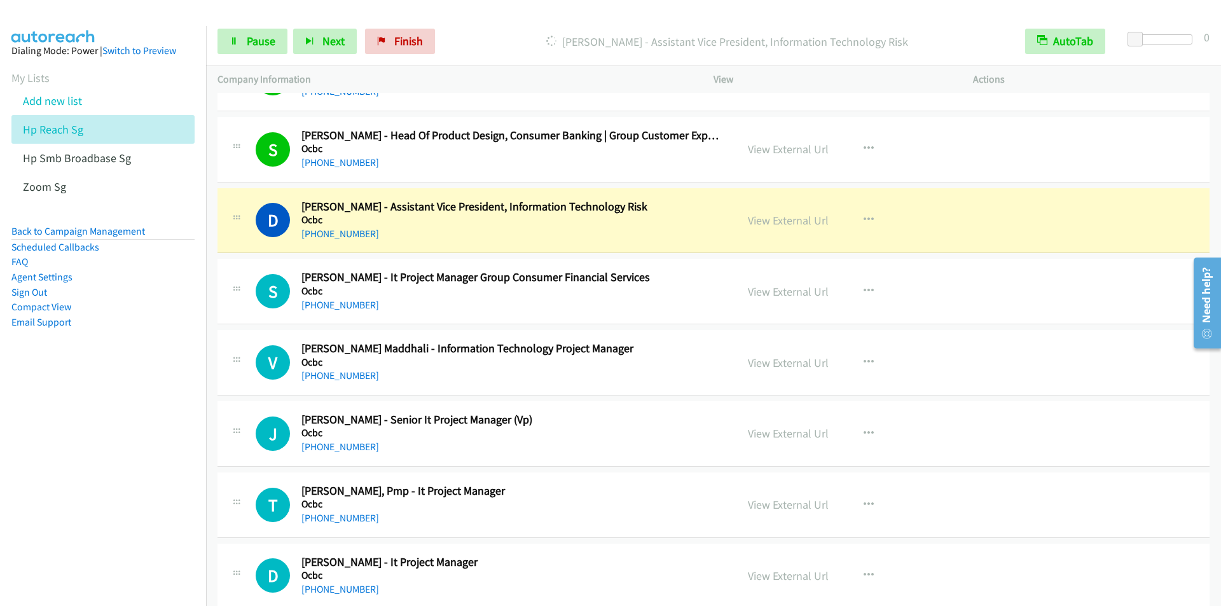
click at [464, 13] on div at bounding box center [605, 24] width 1210 height 49
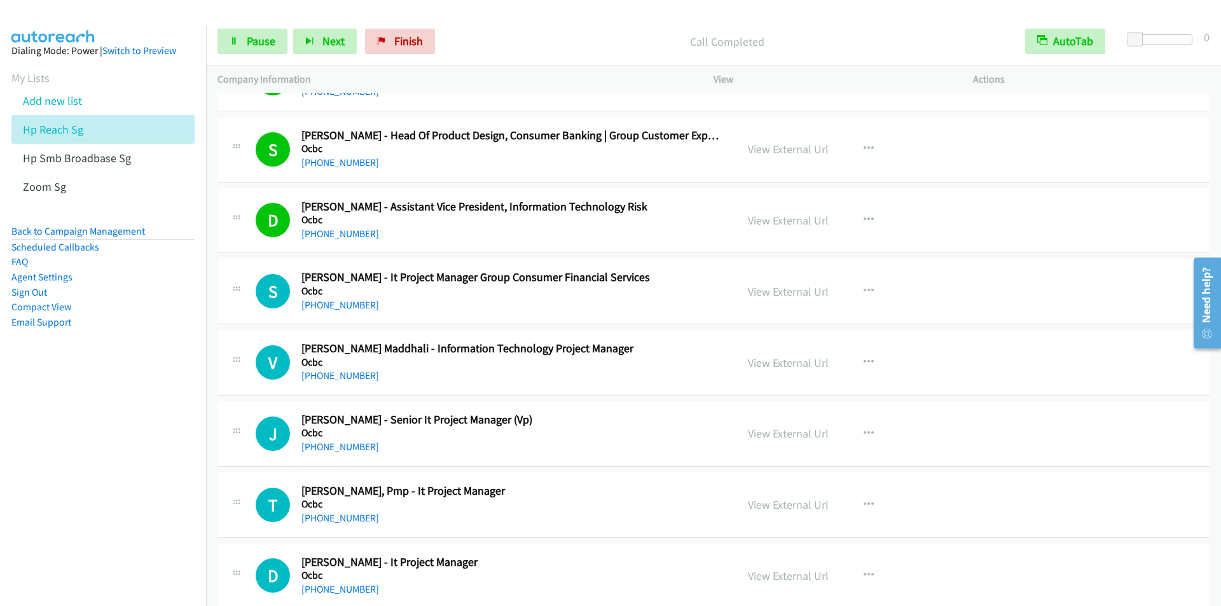
scroll to position [5661, 0]
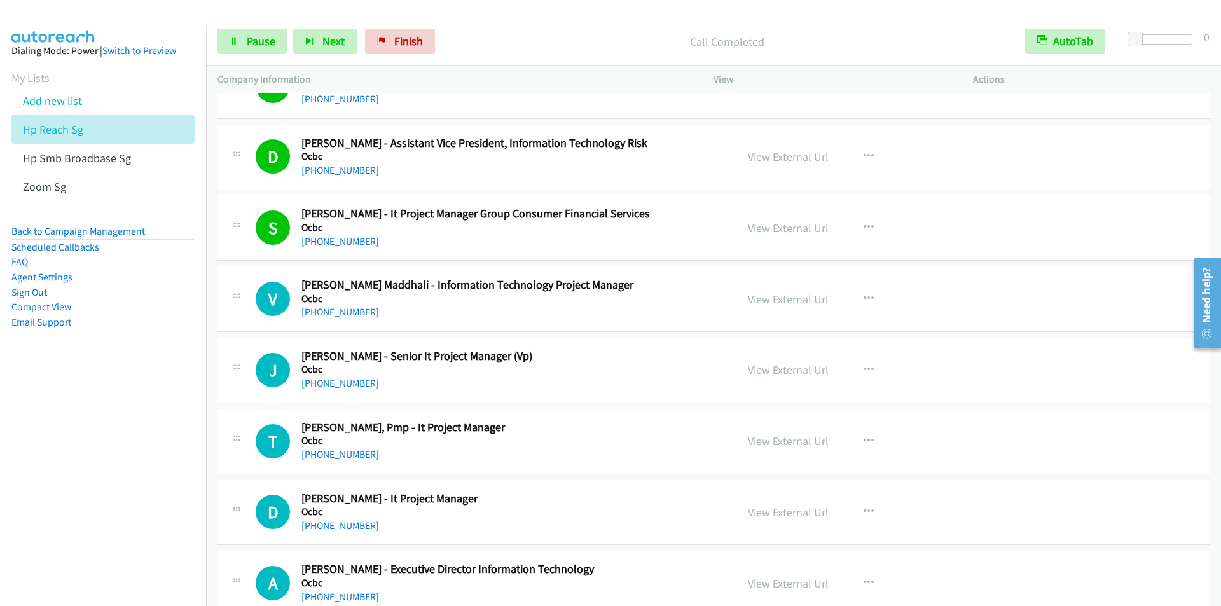
click at [459, 24] on div "Start Calls Pause Next Finish Call Completed AutoTab AutoTab 0" at bounding box center [713, 41] width 1015 height 49
click at [466, 25] on div "Start Calls Pause Next Finish Call Completed AutoTab AutoTab 0" at bounding box center [713, 41] width 1015 height 49
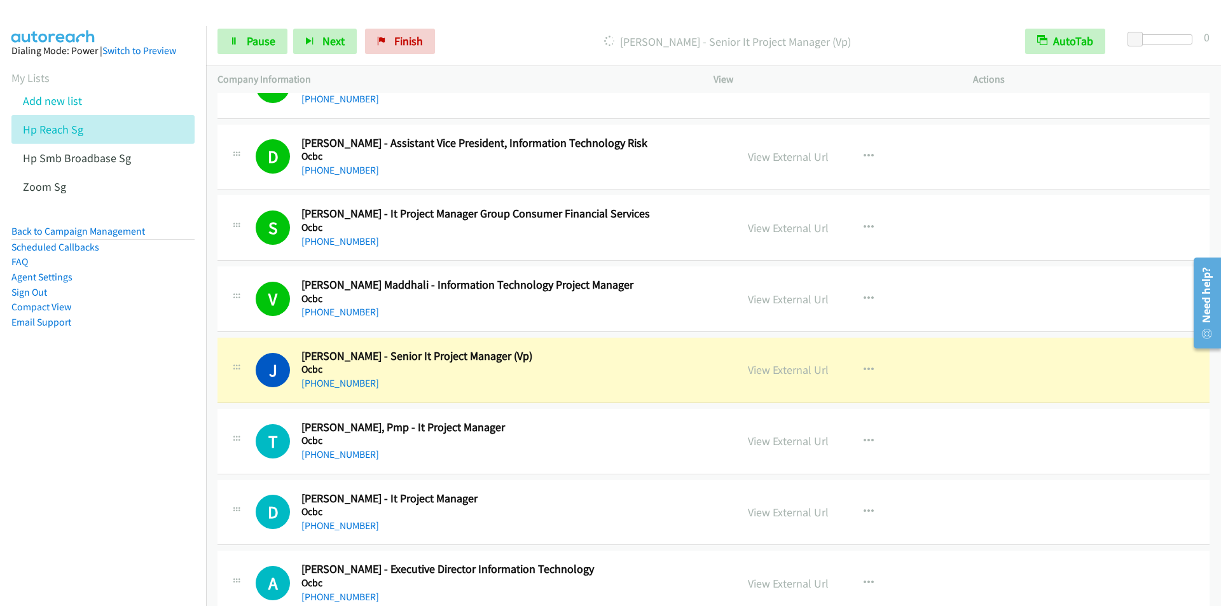
click at [469, 33] on p "Dialing Jingli Wang - Senior It Project Manager (Vp)" at bounding box center [727, 41] width 550 height 17
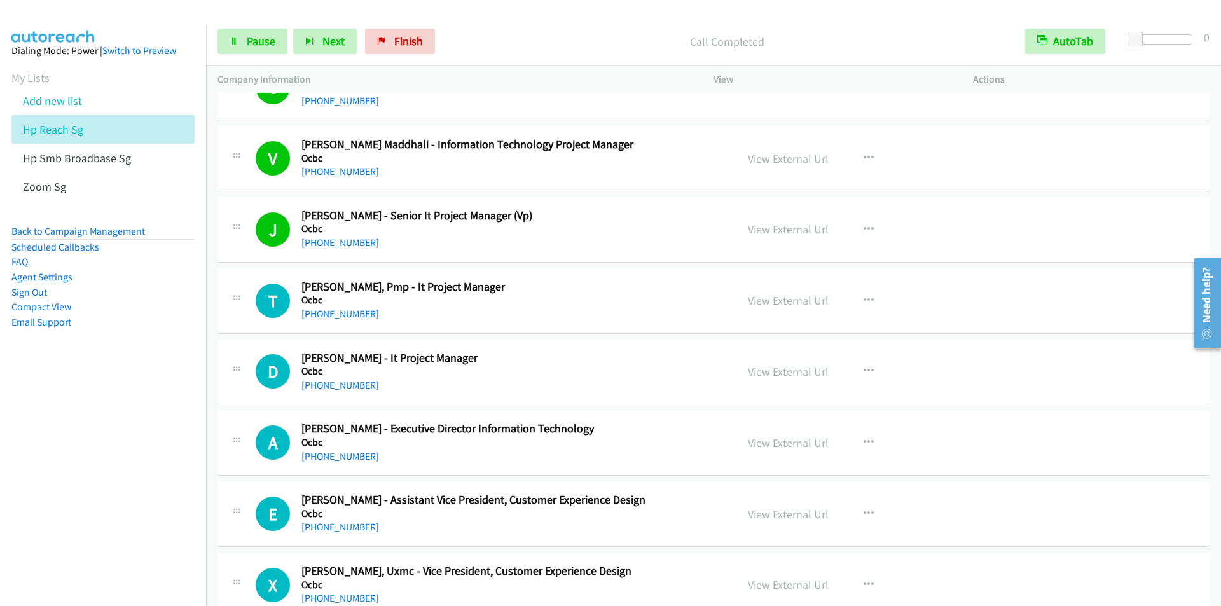
scroll to position [5788, 0]
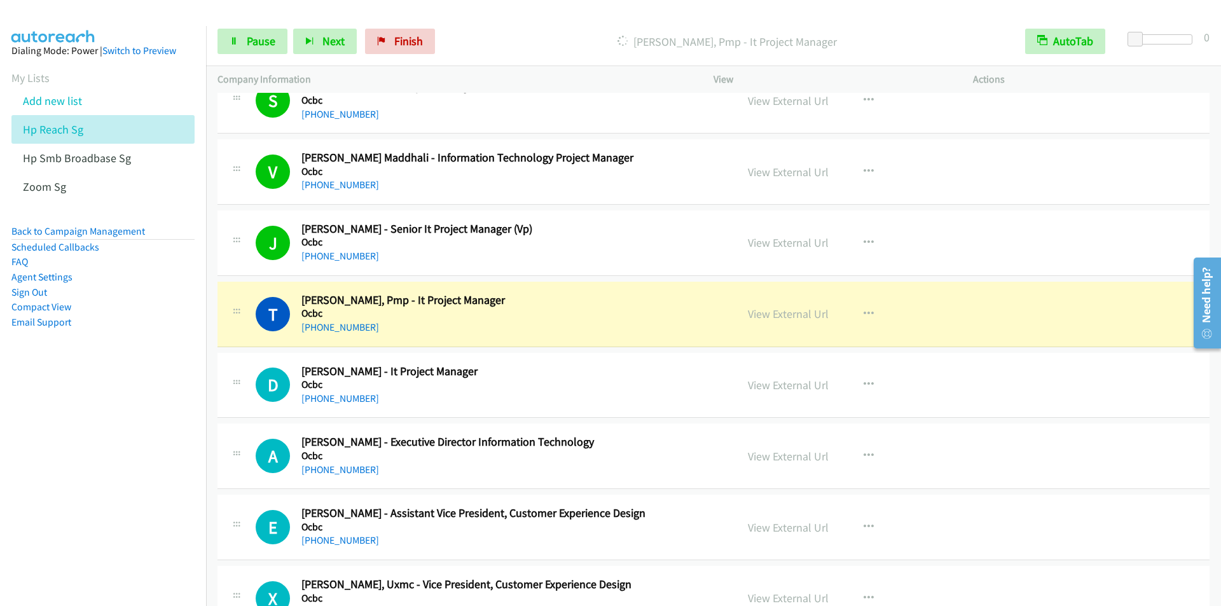
click at [471, 28] on div "Start Calls Pause Next Finish Dialing Tan Kwang Ming, Pmp - It Project Manager …" at bounding box center [713, 41] width 1015 height 49
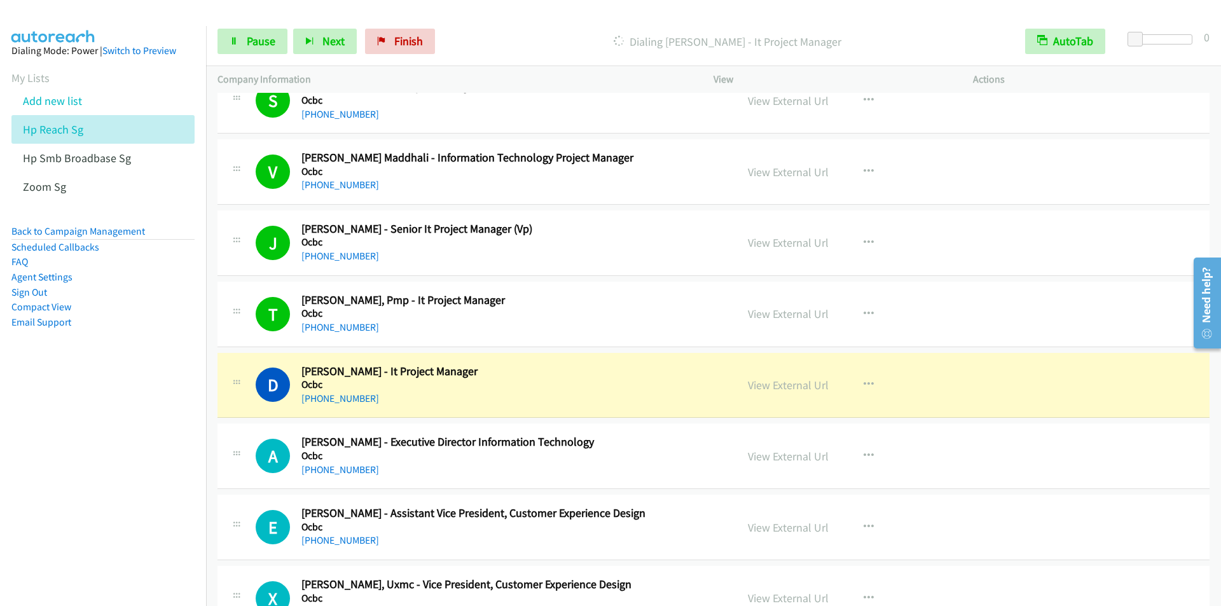
click at [472, 17] on main "Start Calls Pause Next Finish Dialing Deepak Pawar - It Project Manager AutoTab…" at bounding box center [610, 30] width 1221 height 60
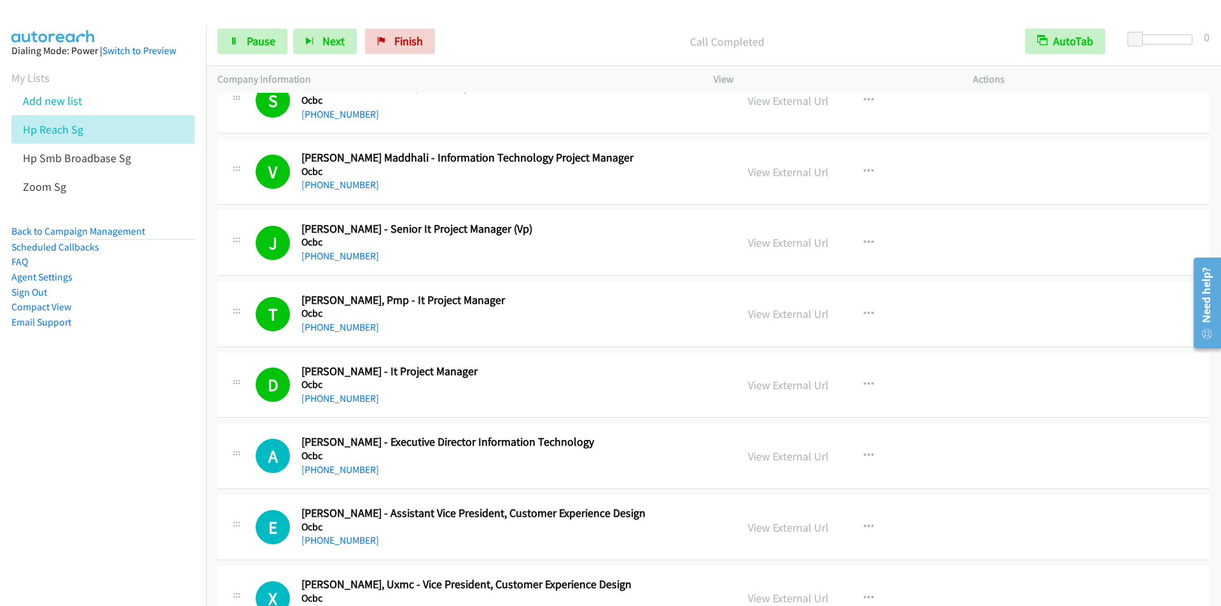
click at [105, 532] on nav "Dialing Mode: Power | Switch to Preview My Lists Add new list Hp Reach Sg Hp Sm…" at bounding box center [103, 329] width 207 height 606
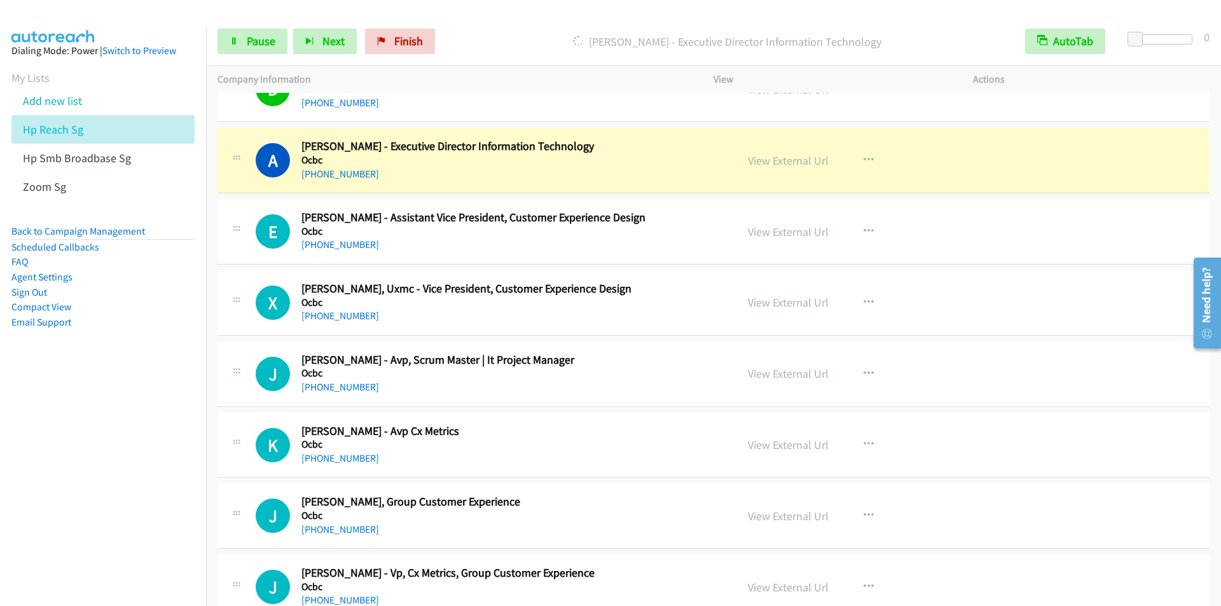
scroll to position [6106, 0]
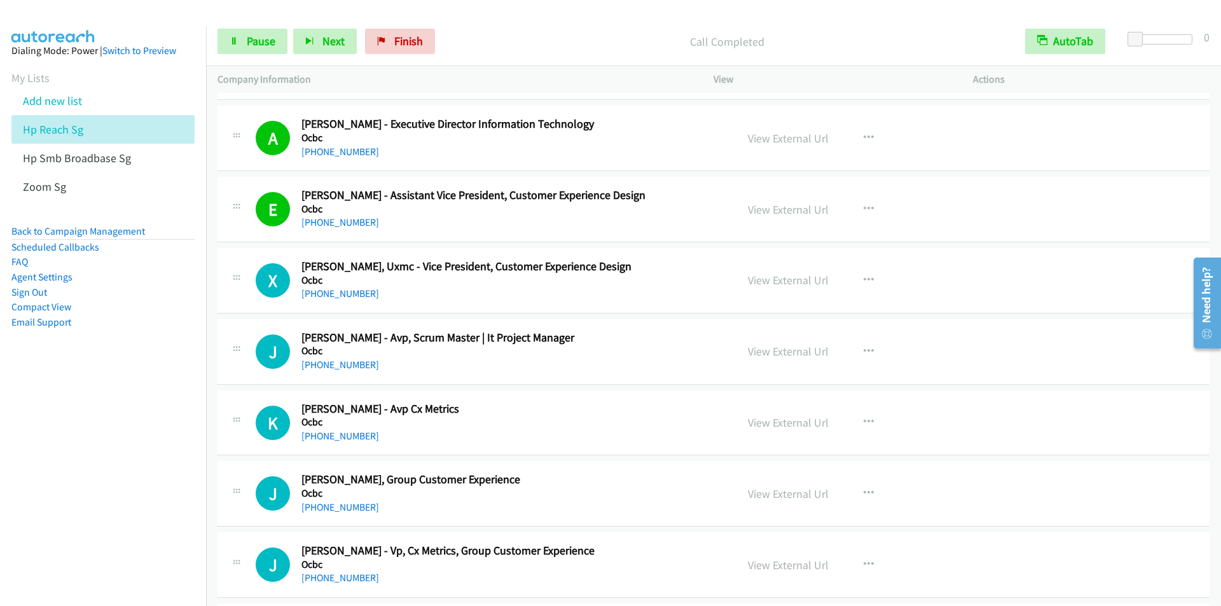
click at [455, 21] on div "Start Calls Pause Next Finish Call Completed AutoTab AutoTab 0" at bounding box center [713, 41] width 1015 height 49
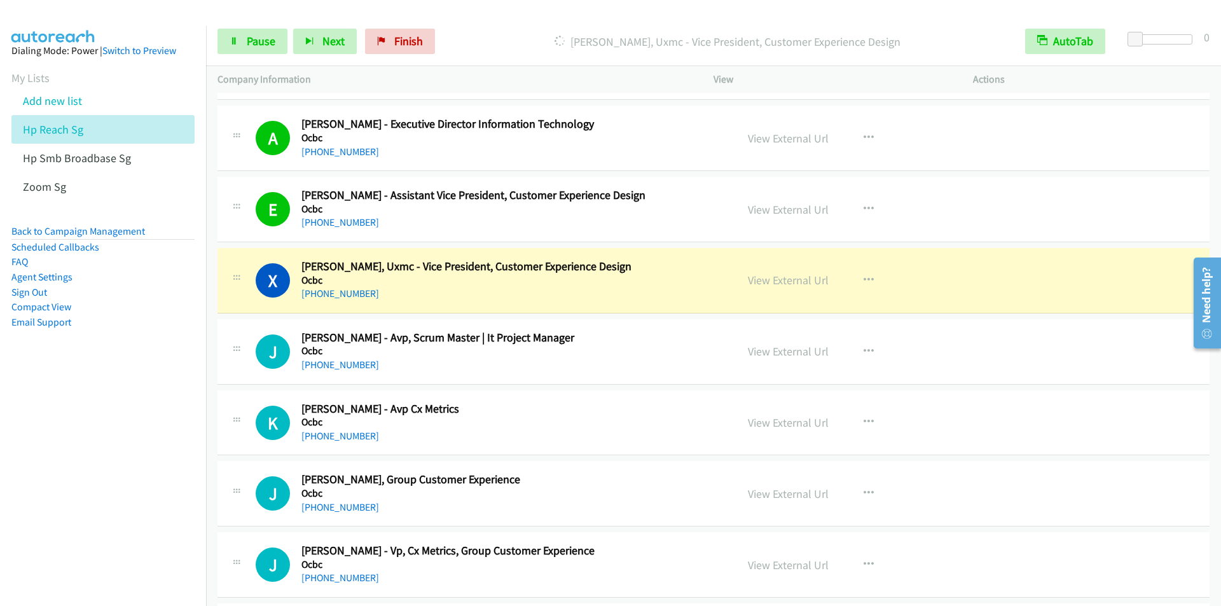
click at [471, 15] on div at bounding box center [605, 24] width 1210 height 49
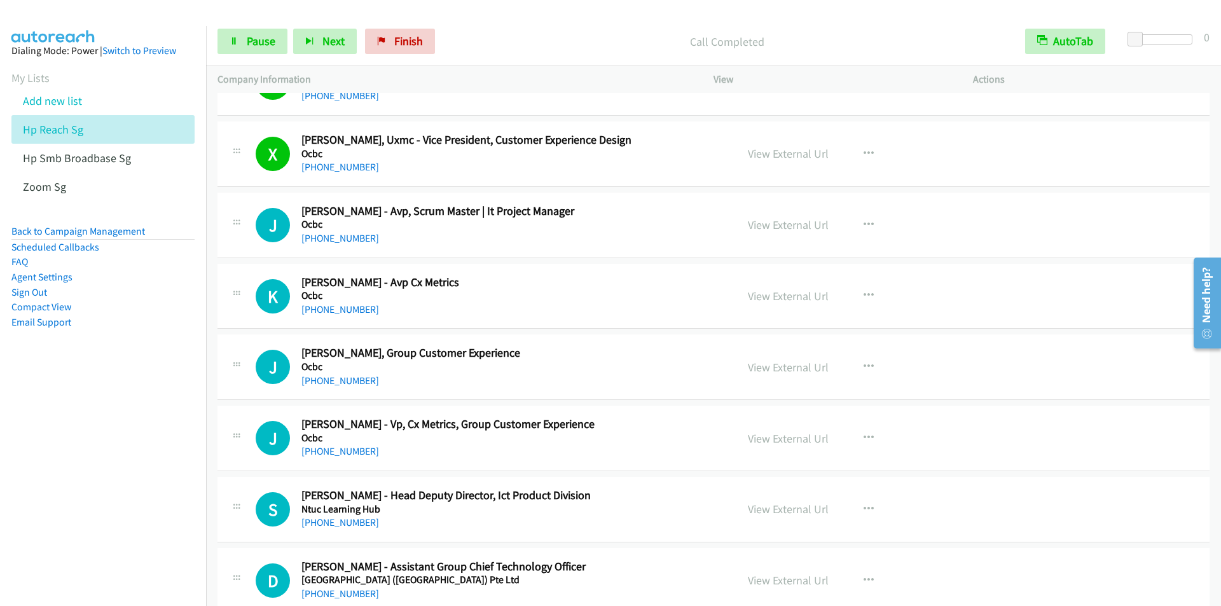
scroll to position [6233, 0]
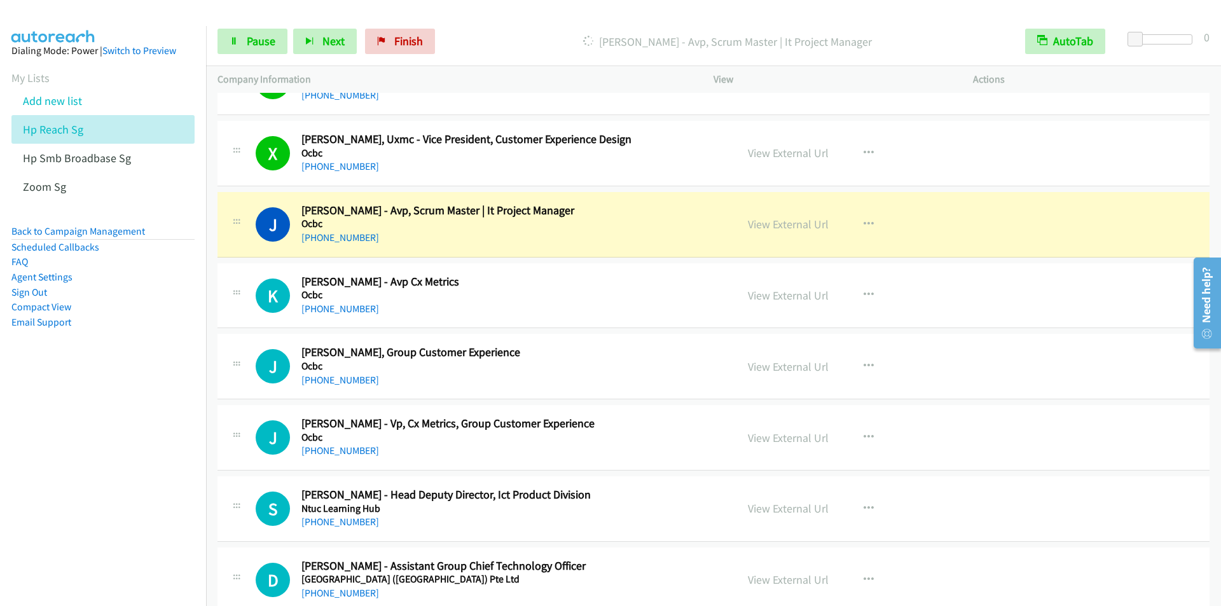
click at [457, 22] on div "Start Calls Pause Next Finish Dialing James Kwok - Avp, Scrum Master | It Proje…" at bounding box center [713, 41] width 1015 height 49
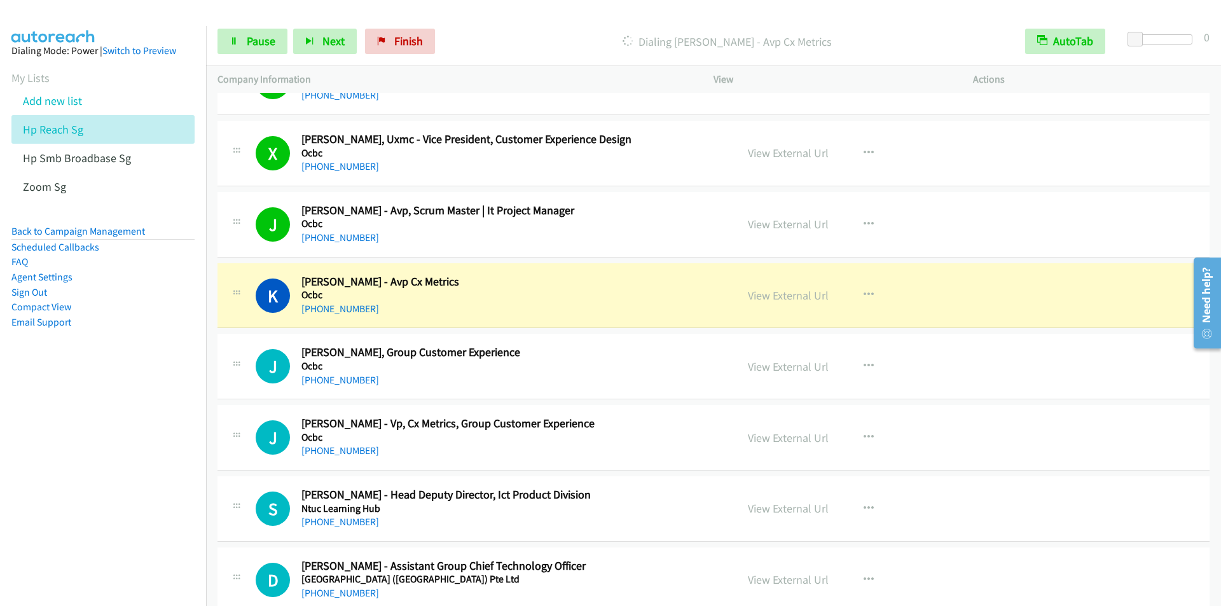
click at [447, 22] on div "Start Calls Pause Next Finish Dialing Kenneth Goh - Avp Cx Metrics AutoTab Auto…" at bounding box center [713, 41] width 1015 height 49
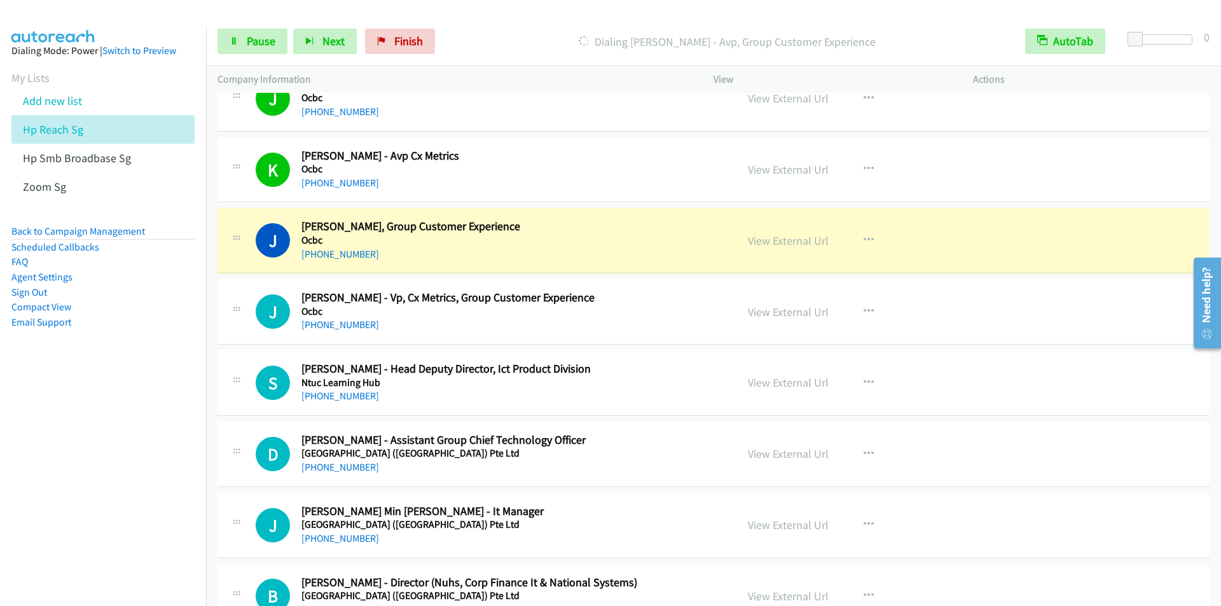
scroll to position [6361, 0]
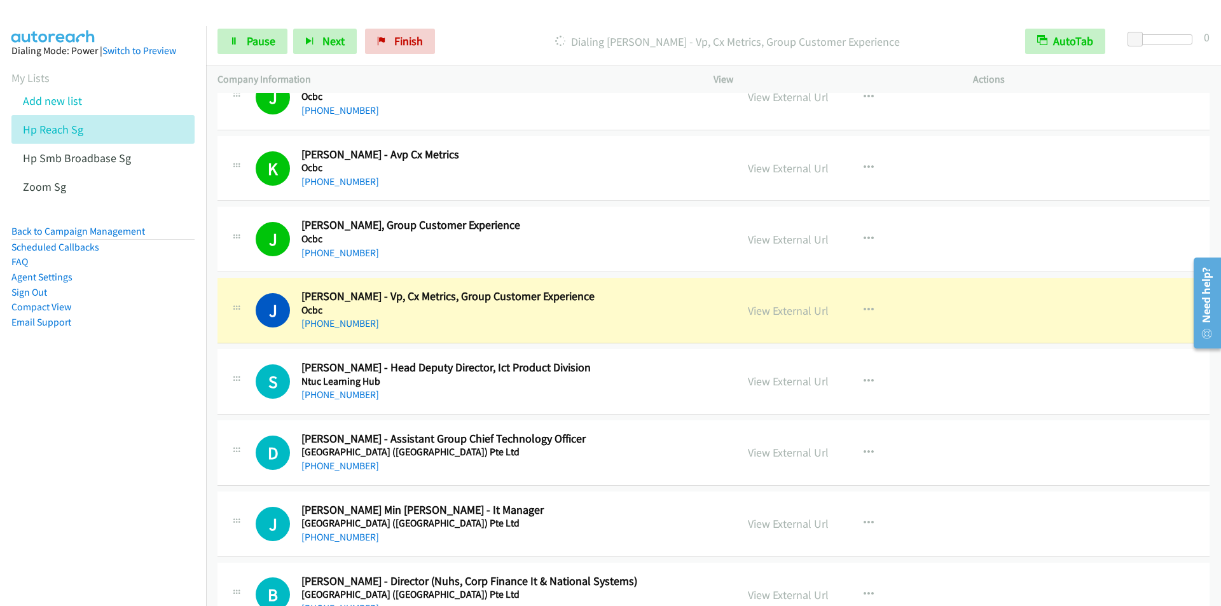
click at [484, 41] on p "Dialing Joel Yeo - Vp, Cx Metrics, Group Customer Experience" at bounding box center [727, 41] width 550 height 17
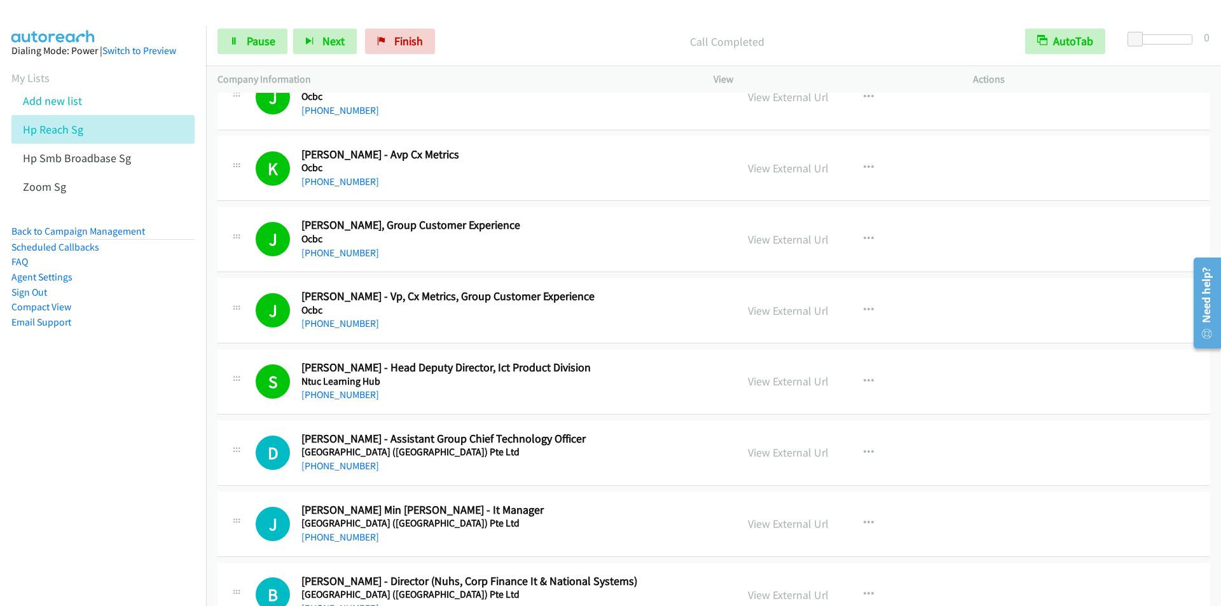
click at [496, 34] on p "Call Completed" at bounding box center [727, 41] width 550 height 17
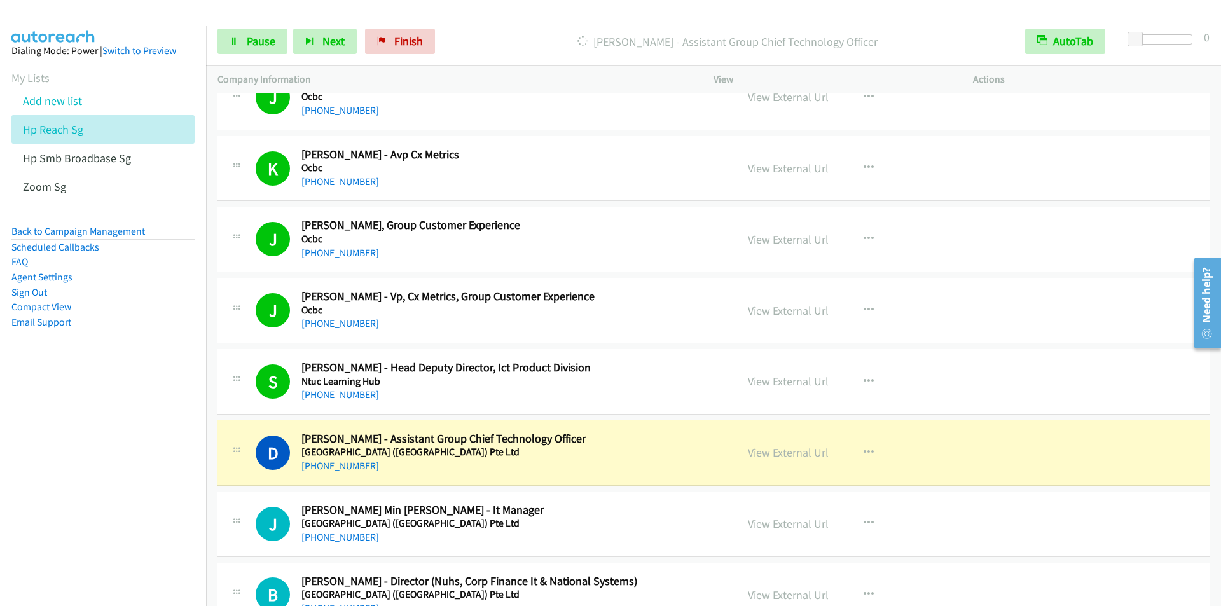
click at [511, 25] on div "Start Calls Pause Next Finish Dialing Daniel Chander - Assistant Group Chief Te…" at bounding box center [713, 41] width 1015 height 49
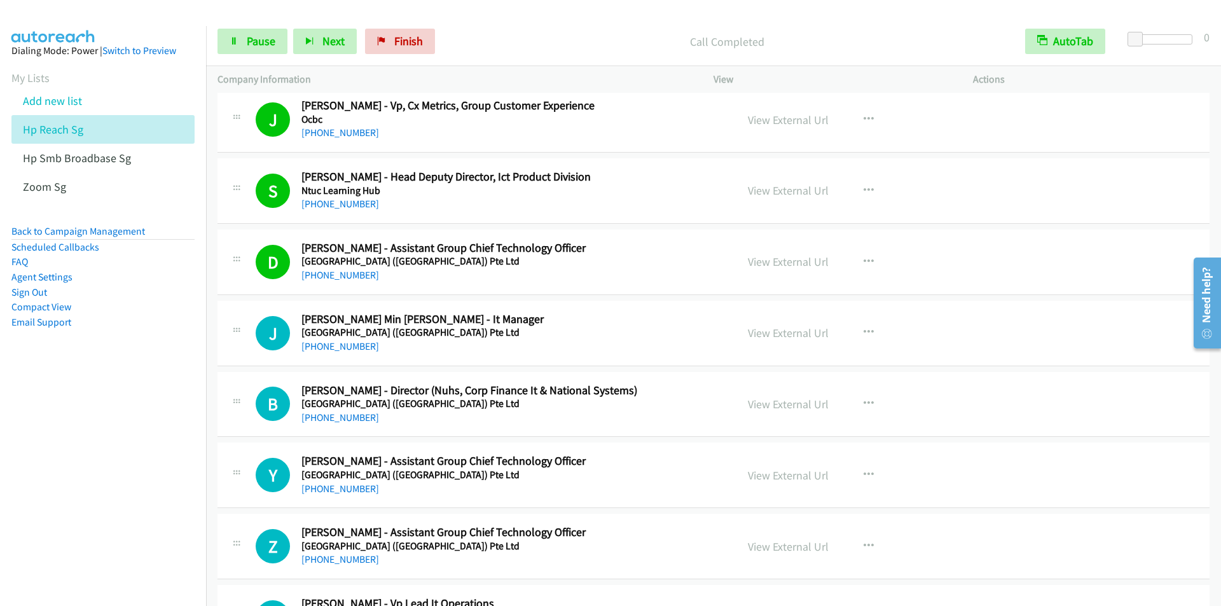
scroll to position [6679, 0]
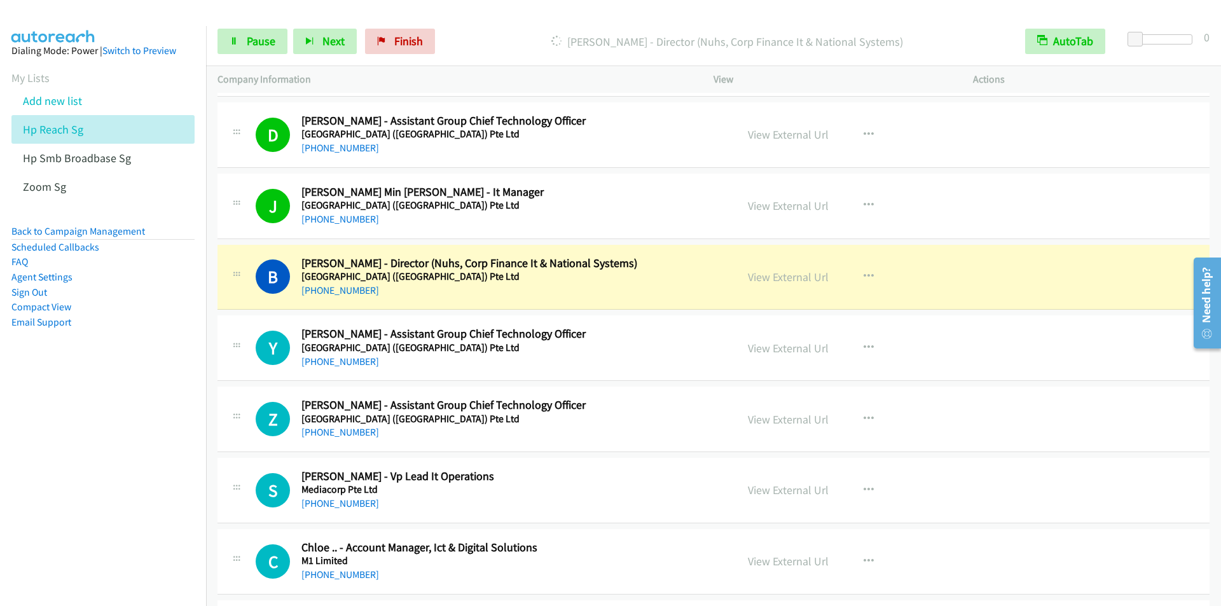
drag, startPoint x: 494, startPoint y: 36, endPoint x: 542, endPoint y: 47, distance: 49.7
click at [494, 36] on p "Dialing Boon Hwee Poh - Director (Nuhs, Corp Finance It & National Systems)" at bounding box center [727, 41] width 550 height 17
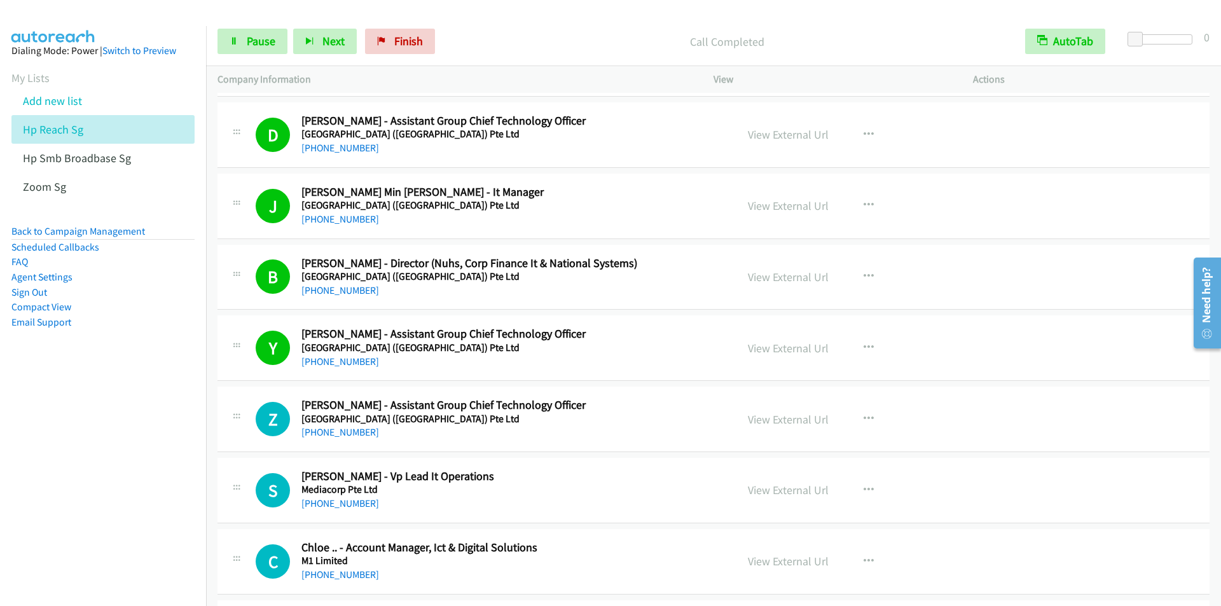
click at [510, 16] on div at bounding box center [605, 24] width 1210 height 49
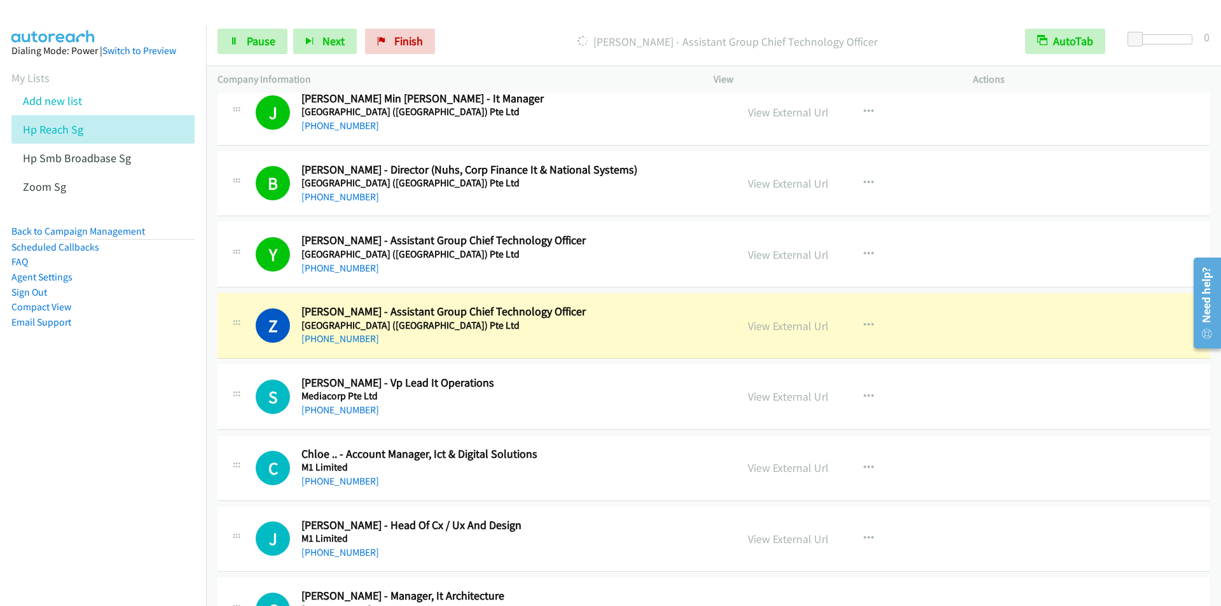
scroll to position [6869, 0]
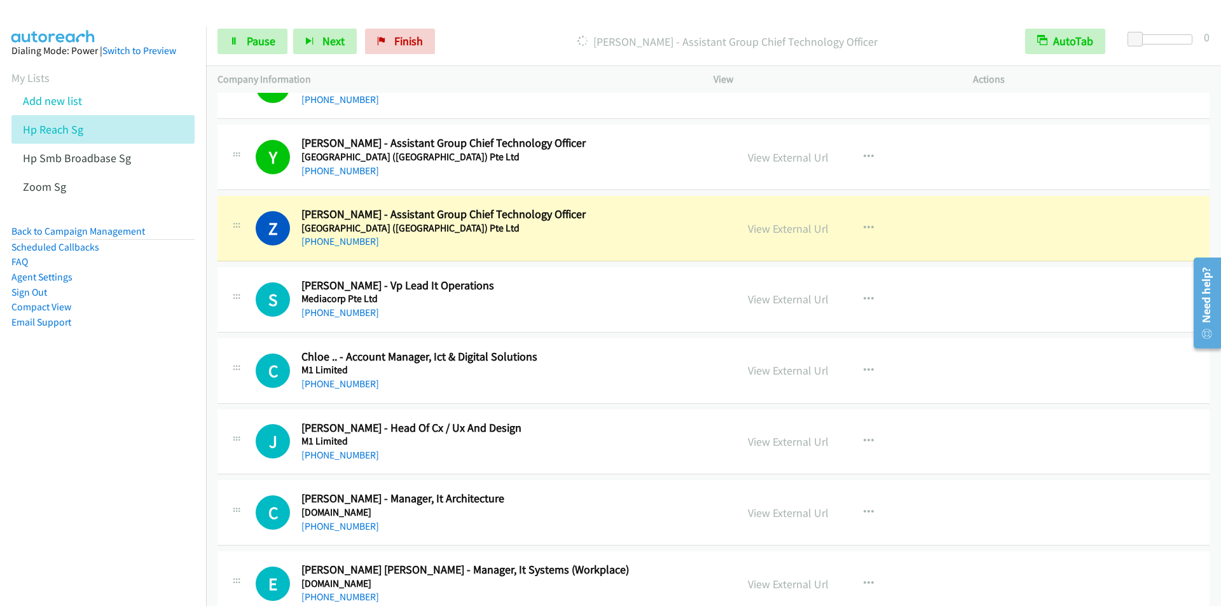
click at [512, 36] on p "Dialing Zhemin Wang - Assistant Group Chief Technology Officer" at bounding box center [727, 41] width 550 height 17
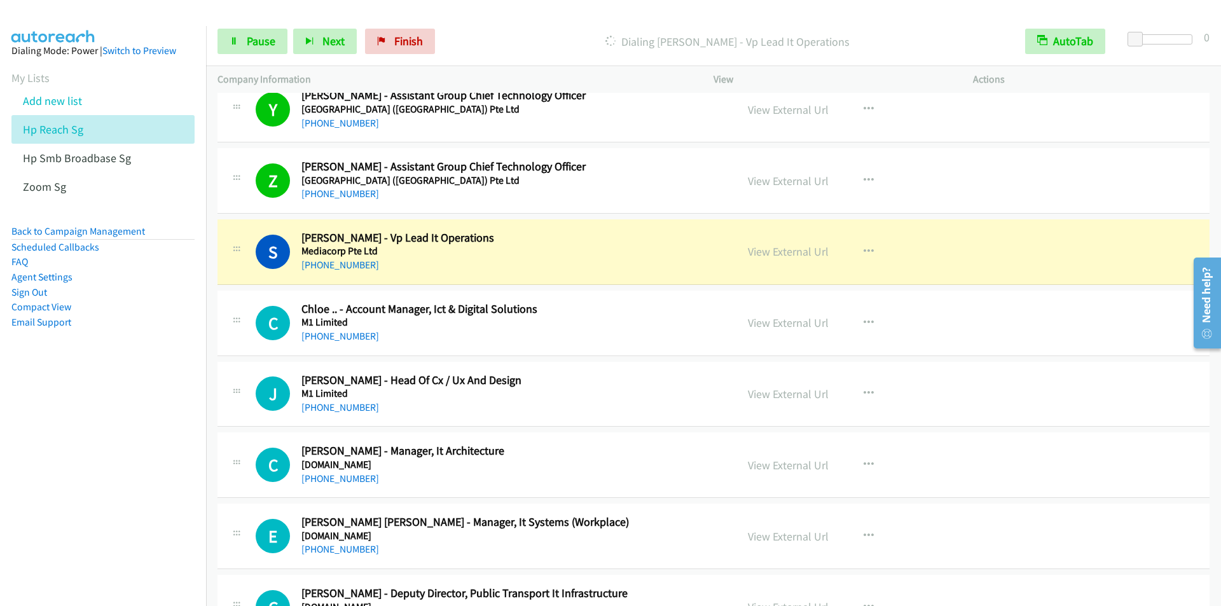
scroll to position [6997, 0]
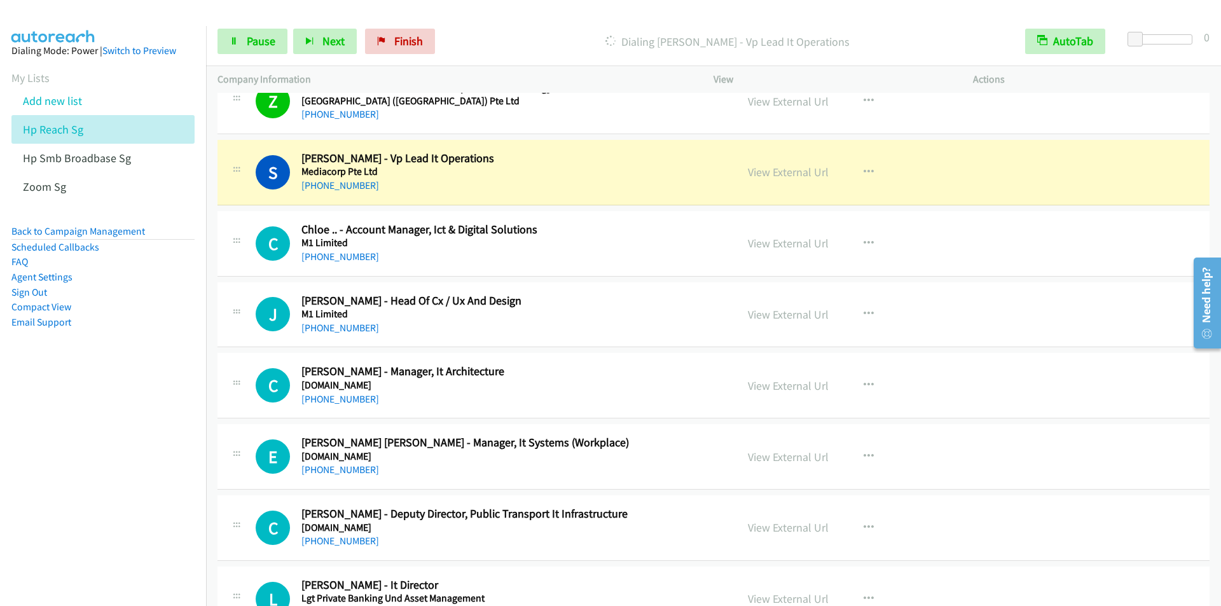
click at [514, 27] on div "Start Calls Pause Next Finish Dialing Steve Lee - Vp Lead It Operations AutoTab…" at bounding box center [713, 41] width 1015 height 49
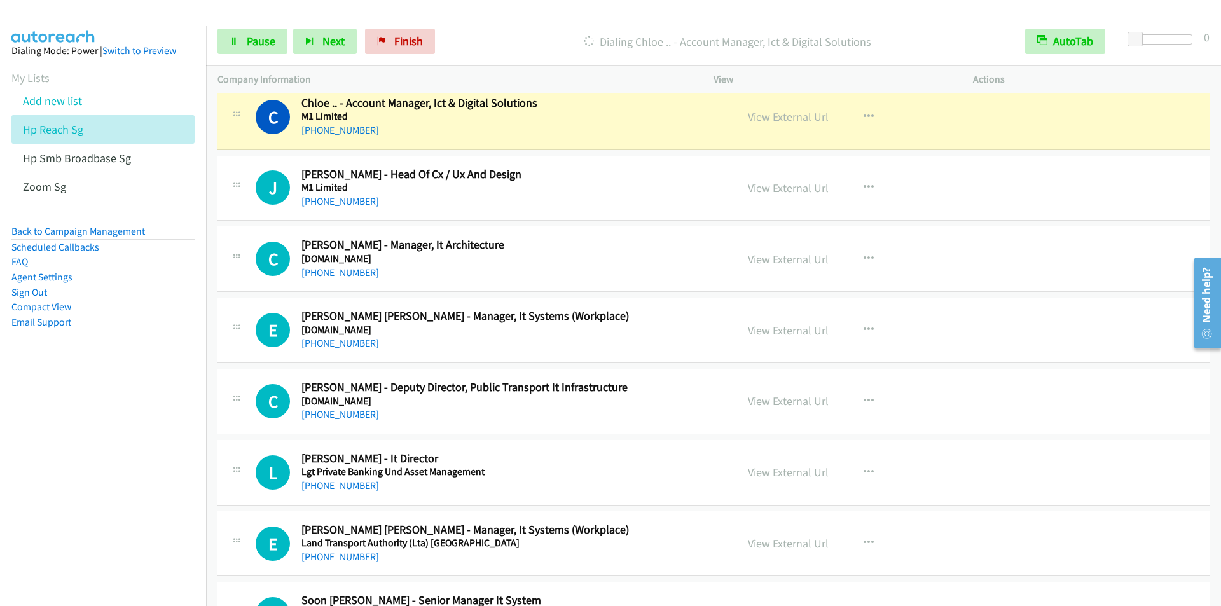
scroll to position [7124, 0]
click at [488, 48] on p "Dialing Chloe .. - Account Manager, Ict & Digital Solutions" at bounding box center [727, 41] width 550 height 17
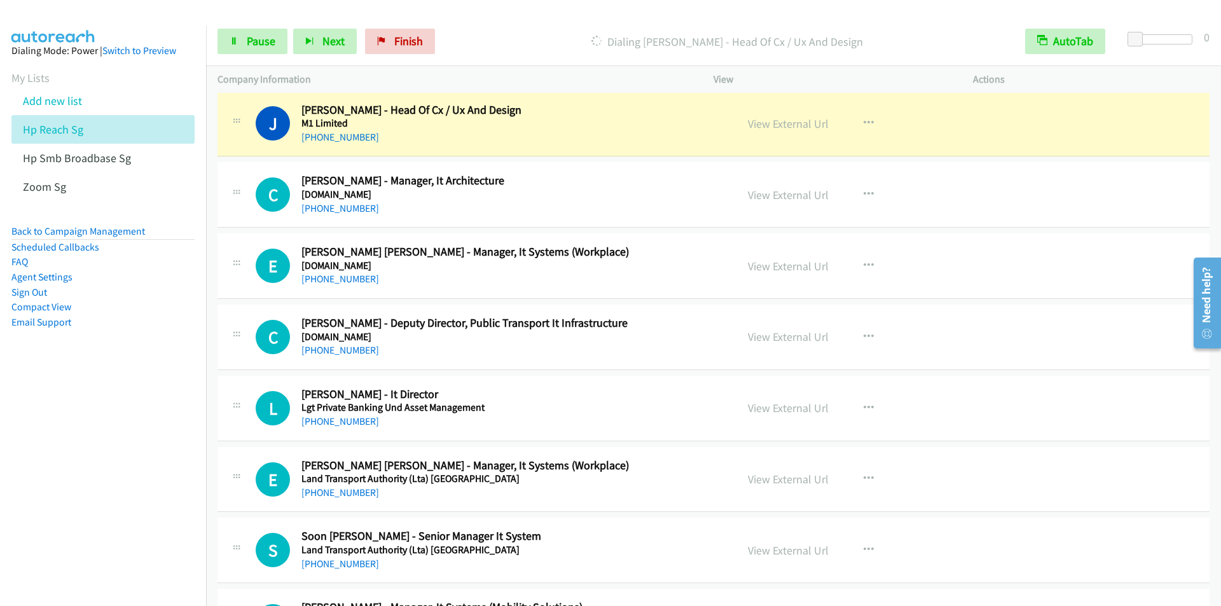
scroll to position [7060, 0]
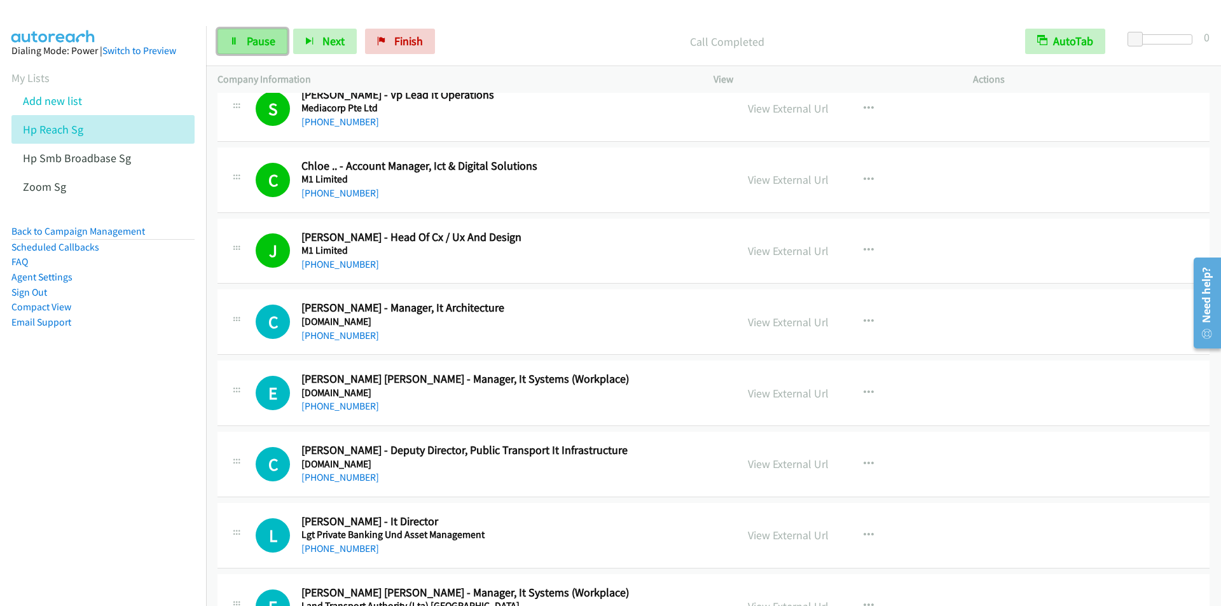
click at [271, 46] on span "Pause" at bounding box center [261, 41] width 29 height 15
click at [268, 46] on span "Start Calls" at bounding box center [272, 41] width 50 height 15
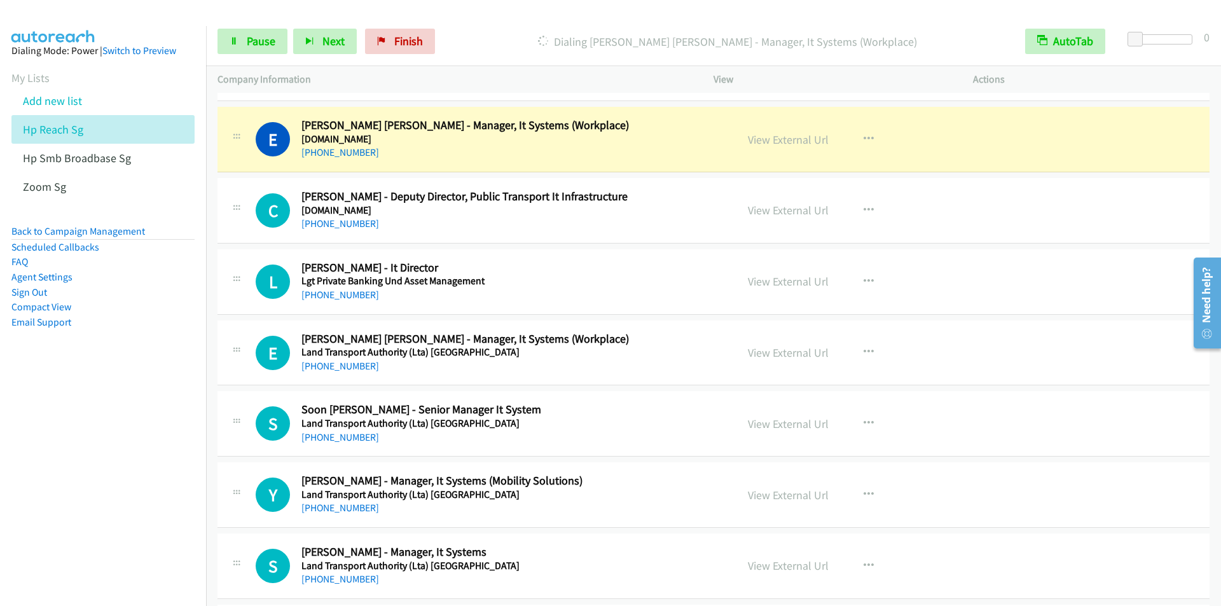
scroll to position [7315, 0]
click at [518, 20] on div "Start Calls Pause Next Finish Dialing Emmanuel Alex Wong - Manager, It Systems …" at bounding box center [713, 41] width 1015 height 49
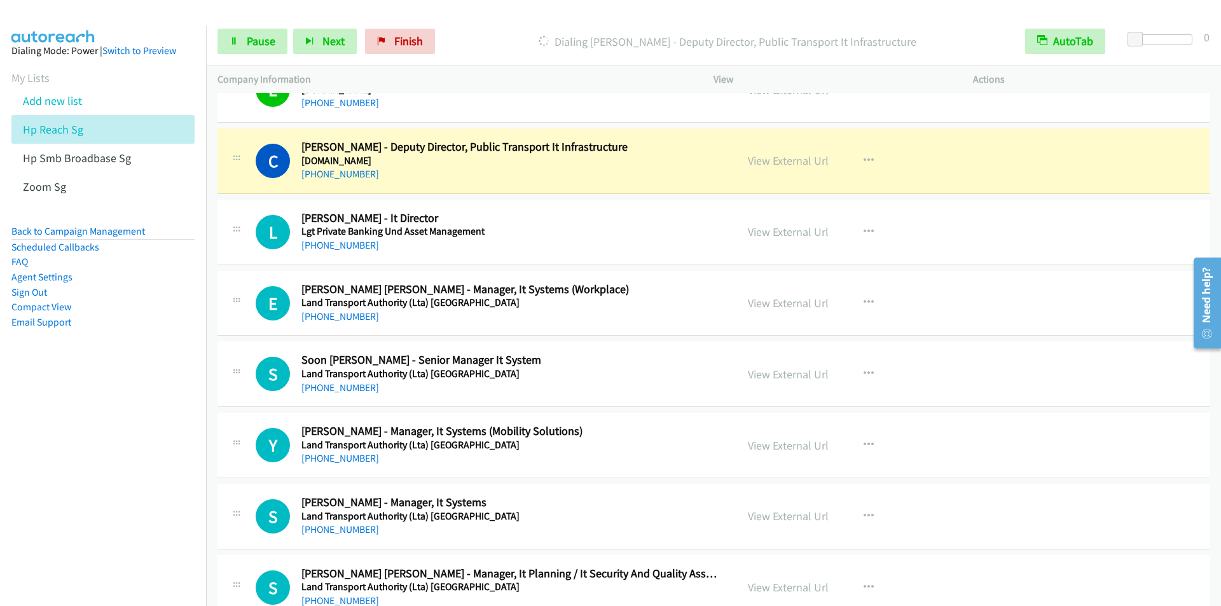
scroll to position [7378, 0]
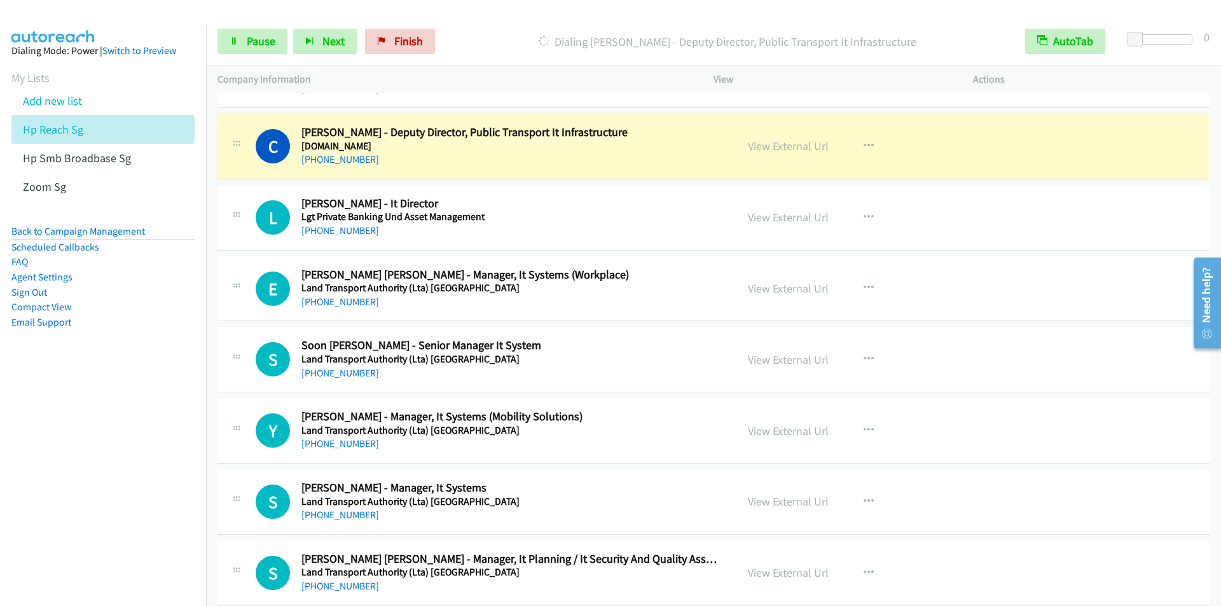
click at [524, 17] on div "Start Calls Pause Next Finish Dialing Clarence Oh - Deputy Director, Public Tra…" at bounding box center [713, 41] width 1015 height 49
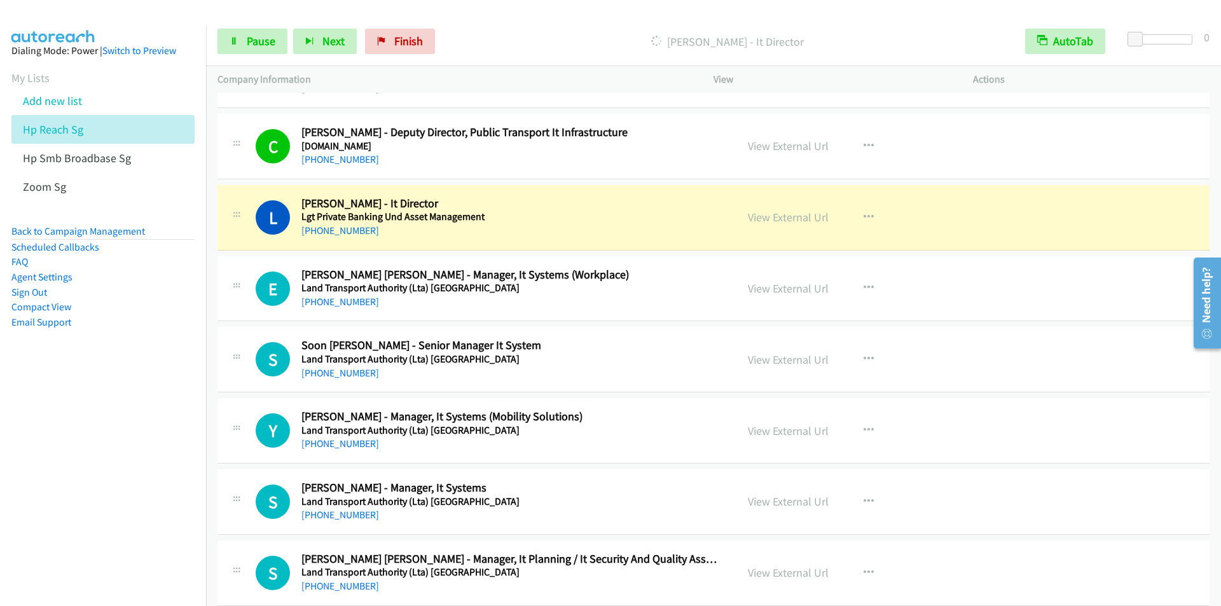
scroll to position [7442, 0]
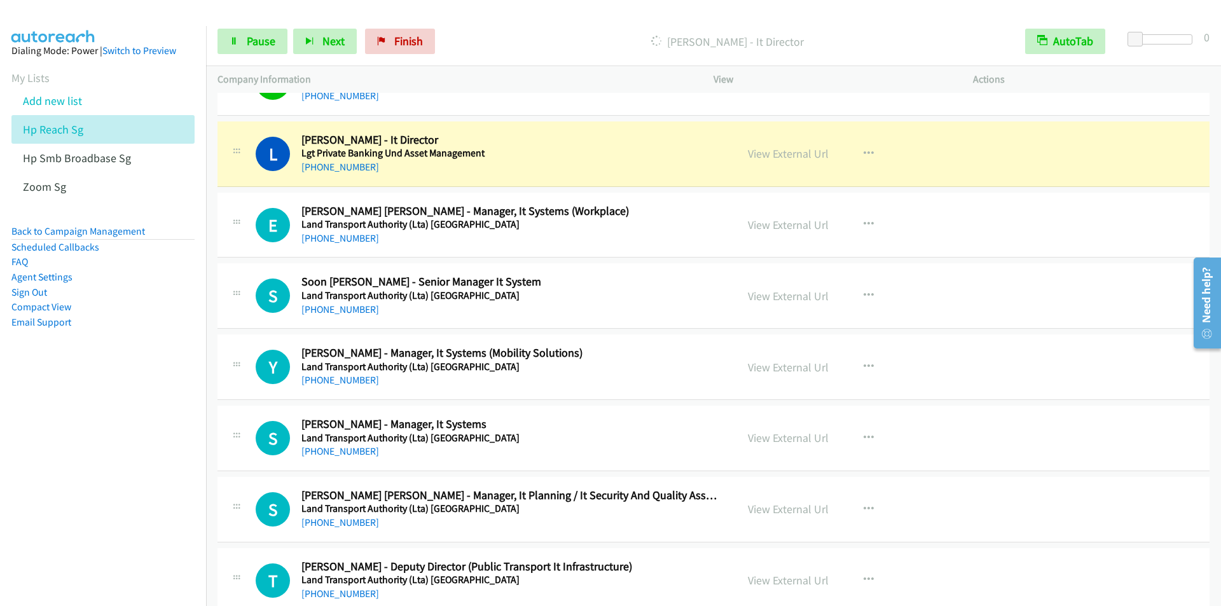
click at [477, 11] on div at bounding box center [605, 24] width 1210 height 49
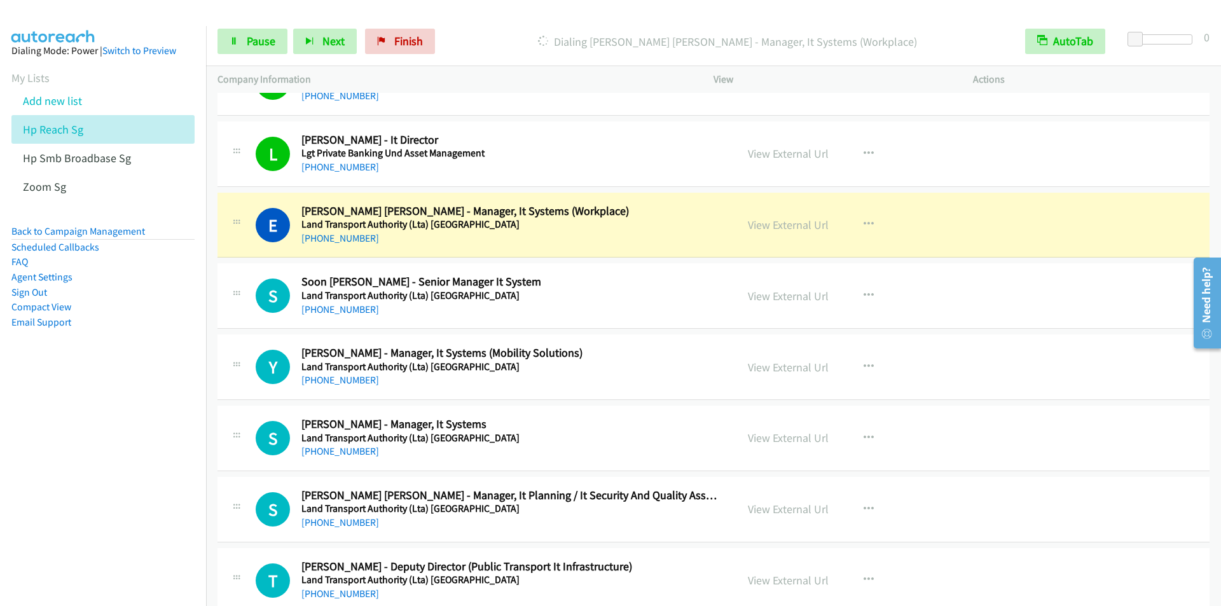
click at [529, 27] on div "Start Calls Pause Next Finish Dialing Emmanuel Alex Wong - Manager, It Systems …" at bounding box center [713, 41] width 1015 height 49
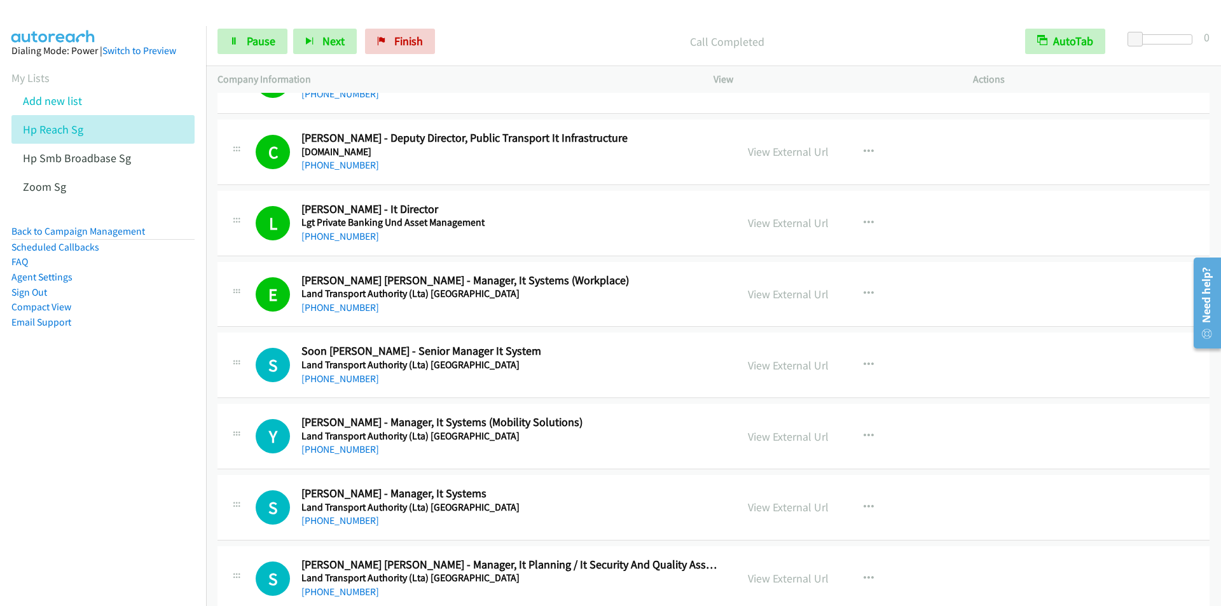
scroll to position [7569, 0]
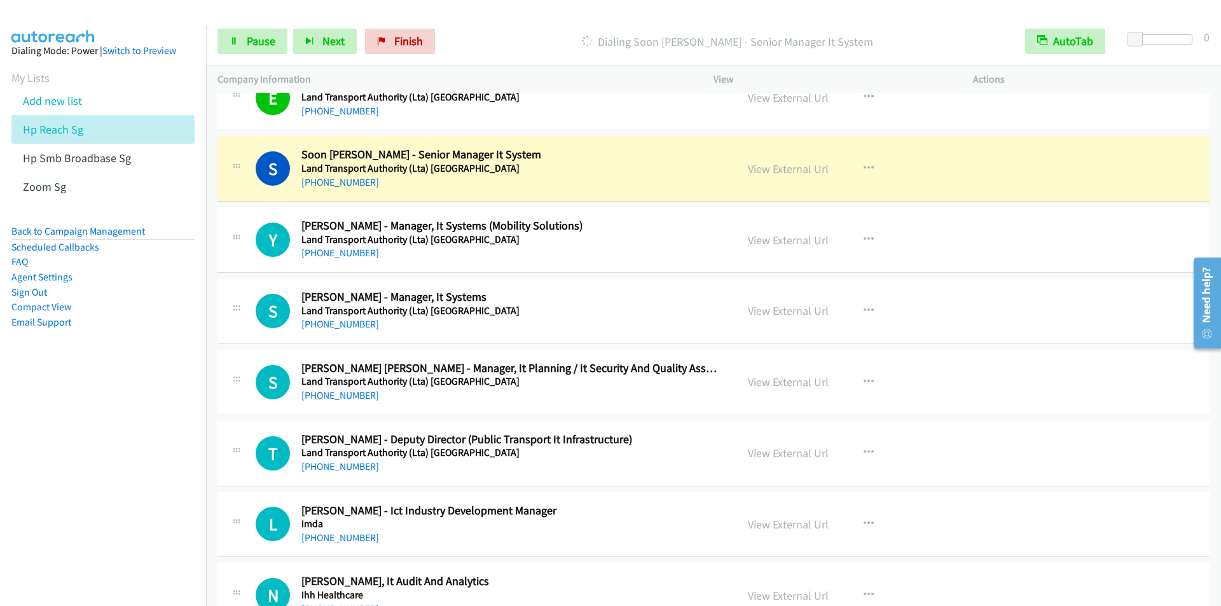
click at [553, 23] on div "Start Calls Pause Next Finish Dialing Soon Lye Yu - Senior Manager It System Au…" at bounding box center [713, 41] width 1015 height 49
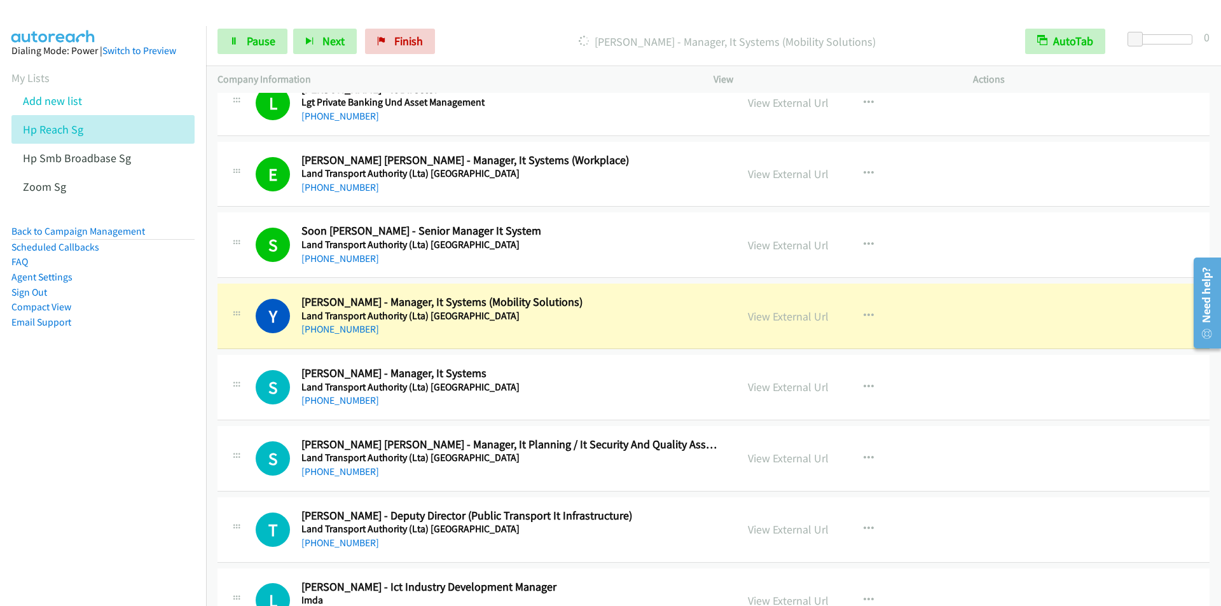
scroll to position [7633, 0]
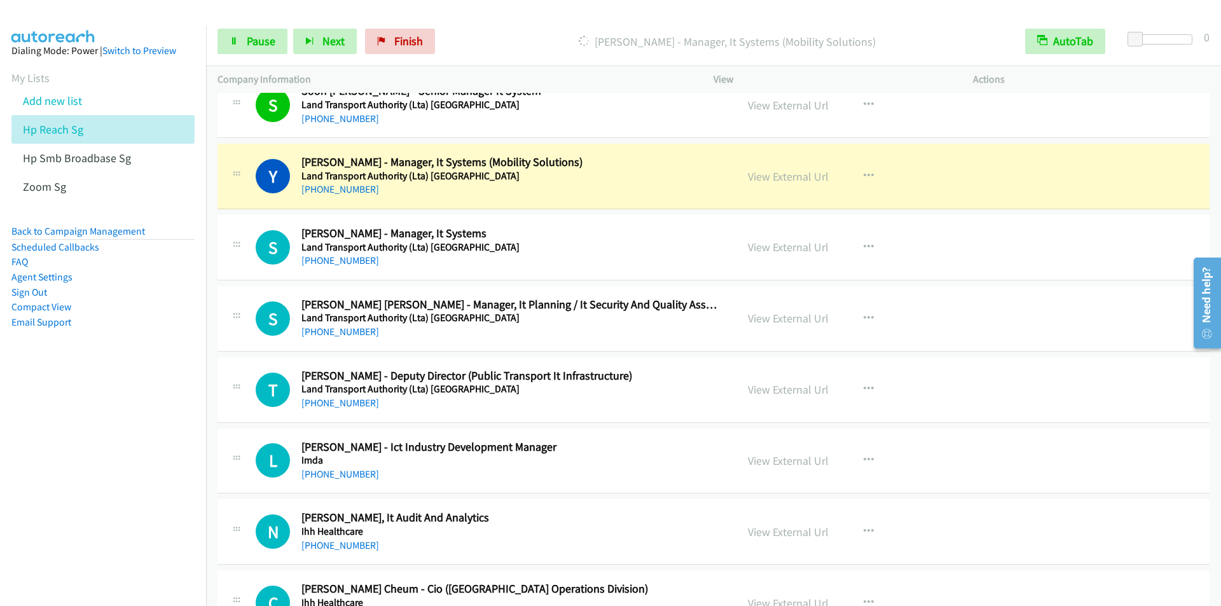
click at [532, 36] on p "Dialing Yi Heng - Manager, It Systems (Mobility Solutions)" at bounding box center [727, 41] width 550 height 17
click at [543, 36] on p "Dialing Yi Heng - Manager, It Systems (Mobility Solutions)" at bounding box center [727, 41] width 550 height 17
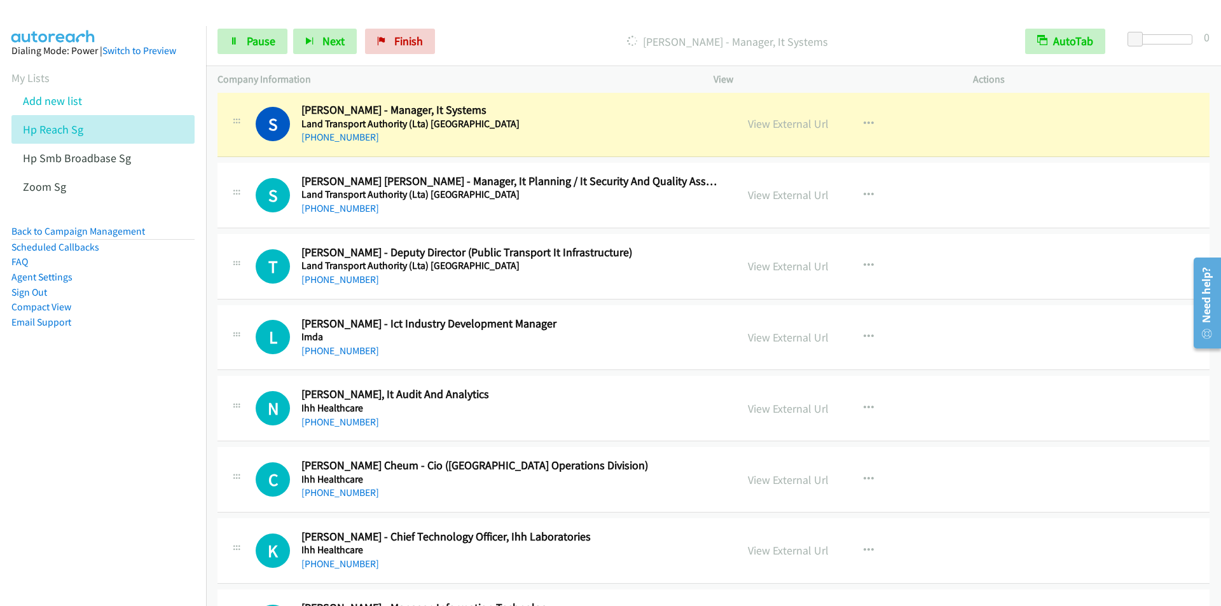
scroll to position [7760, 0]
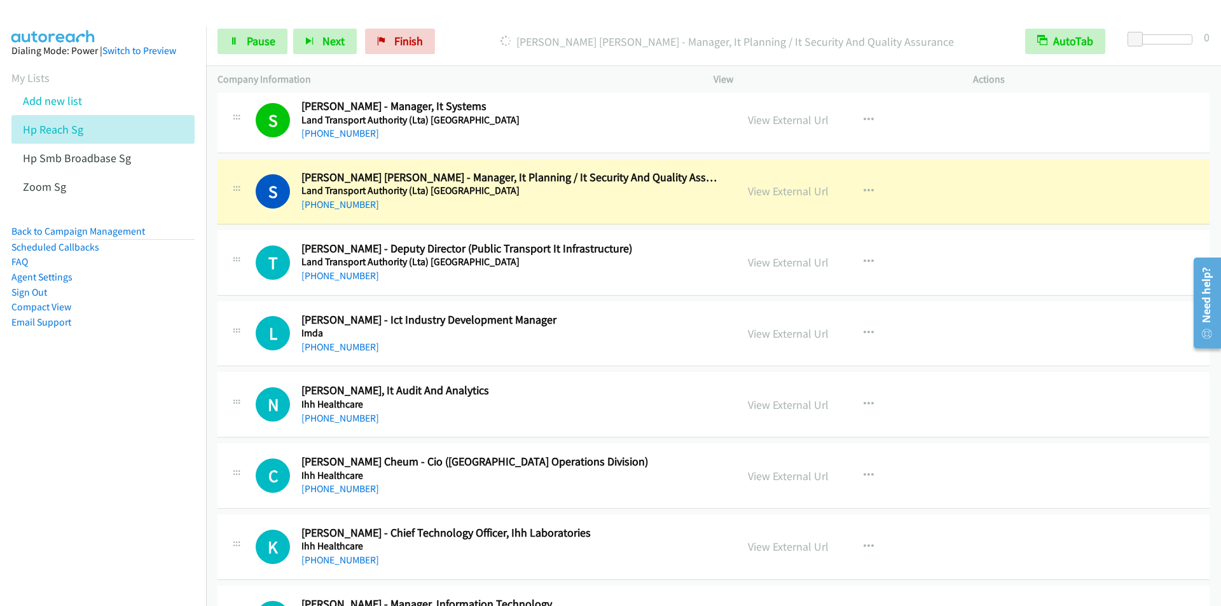
click at [515, 109] on h2 "Sarala Thanga - Manager, It Systems" at bounding box center [510, 106] width 419 height 15
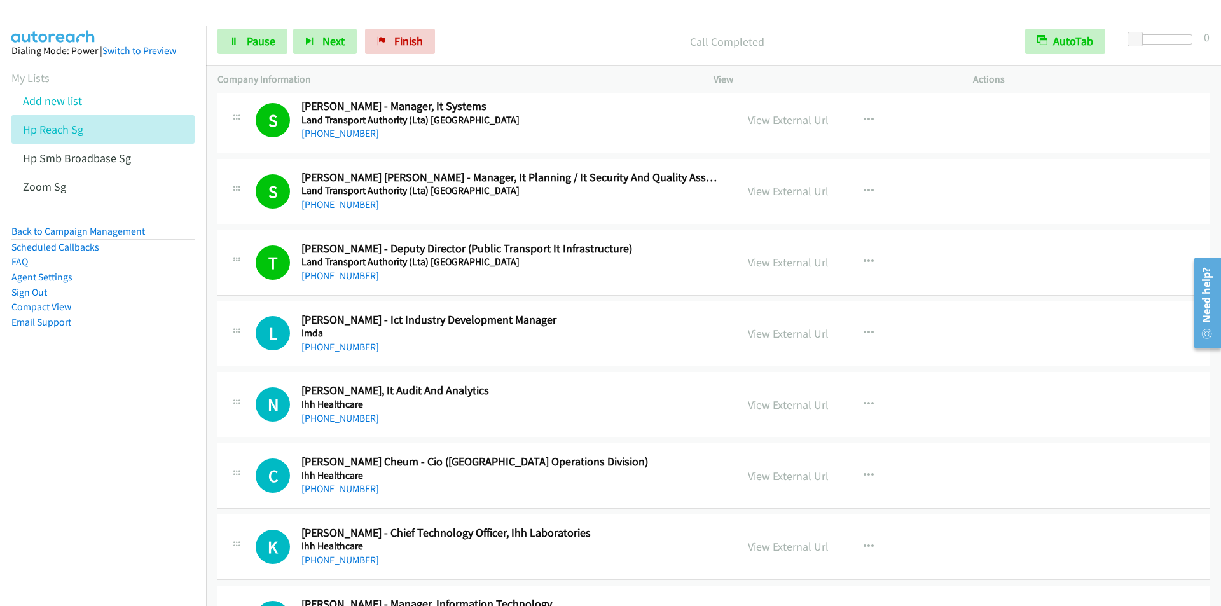
click at [536, 31] on div "Call Completed" at bounding box center [727, 41] width 573 height 25
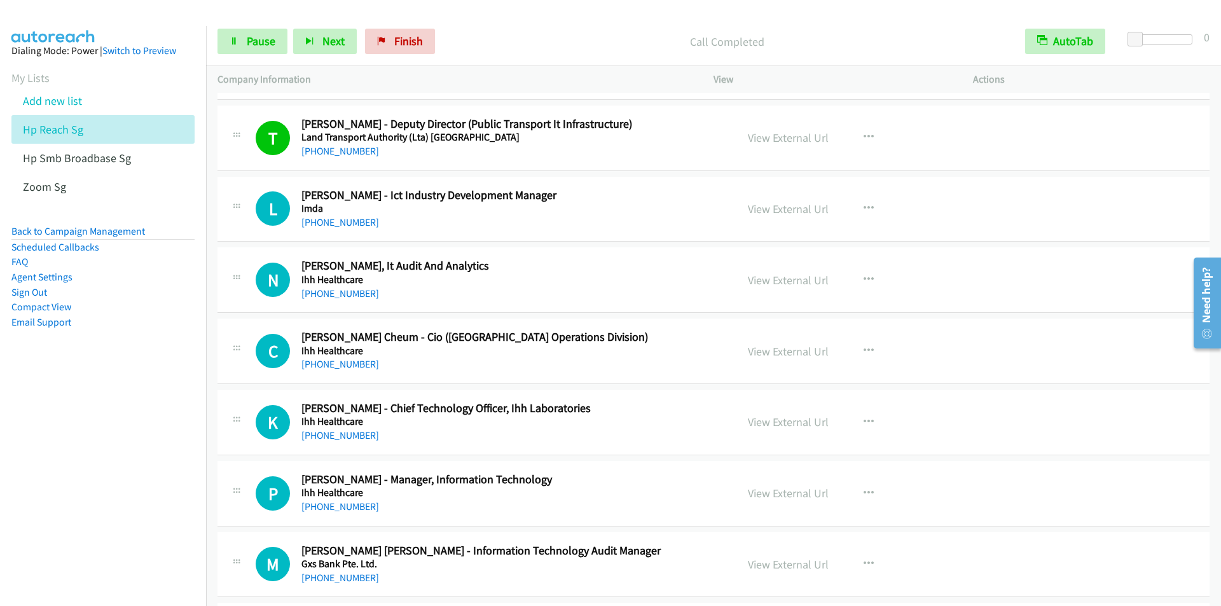
scroll to position [7887, 0]
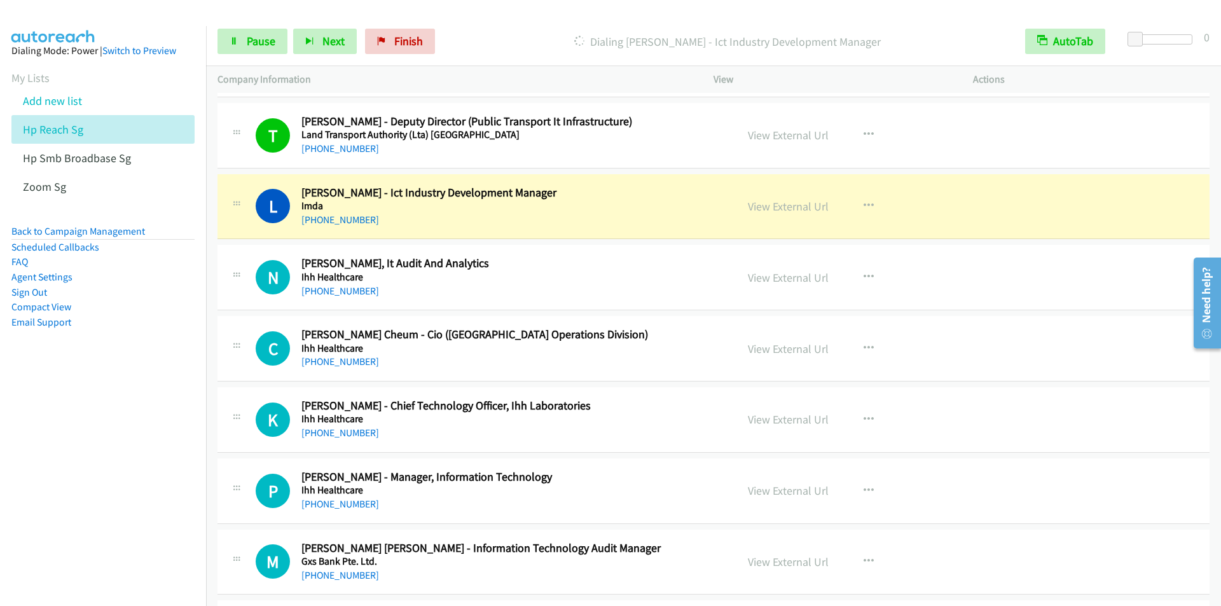
click at [511, 38] on p "Dialing Louis Wang - Ict Industry Development Manager" at bounding box center [727, 41] width 550 height 17
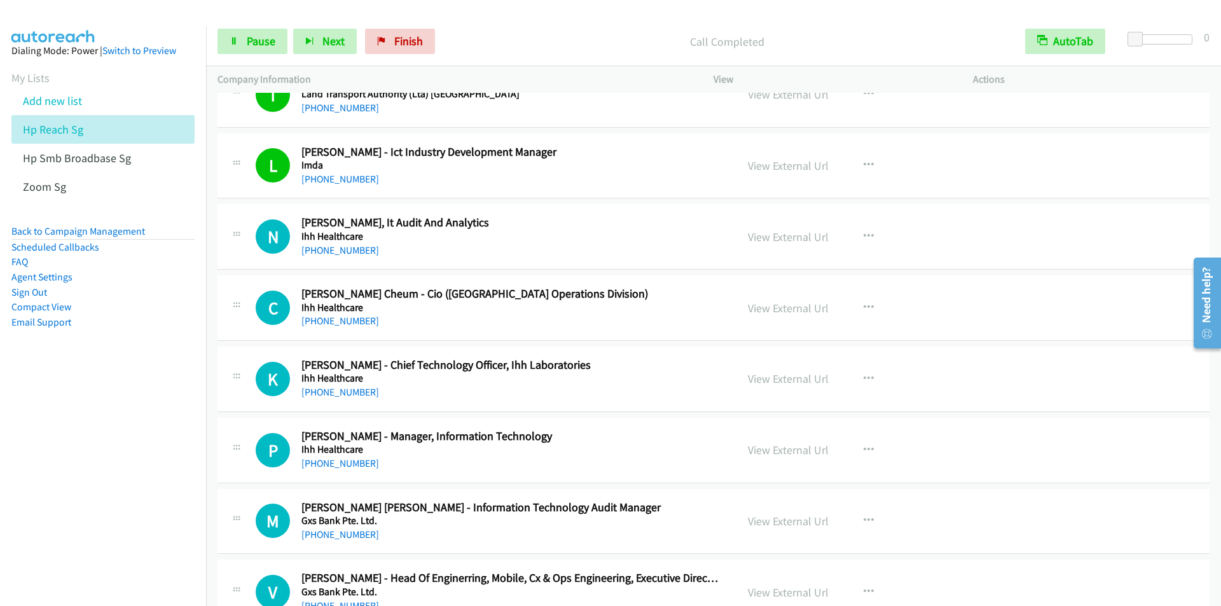
scroll to position [7951, 0]
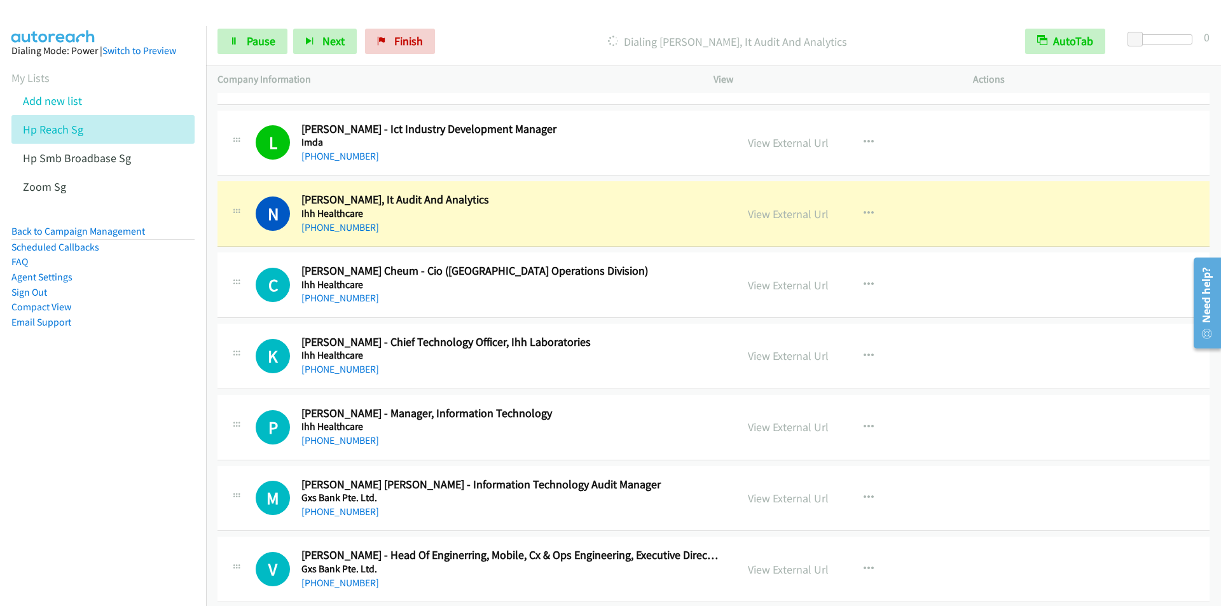
click at [526, 38] on p "Dialing Nicolas Chan - Head, It Audit And Analytics" at bounding box center [727, 41] width 550 height 17
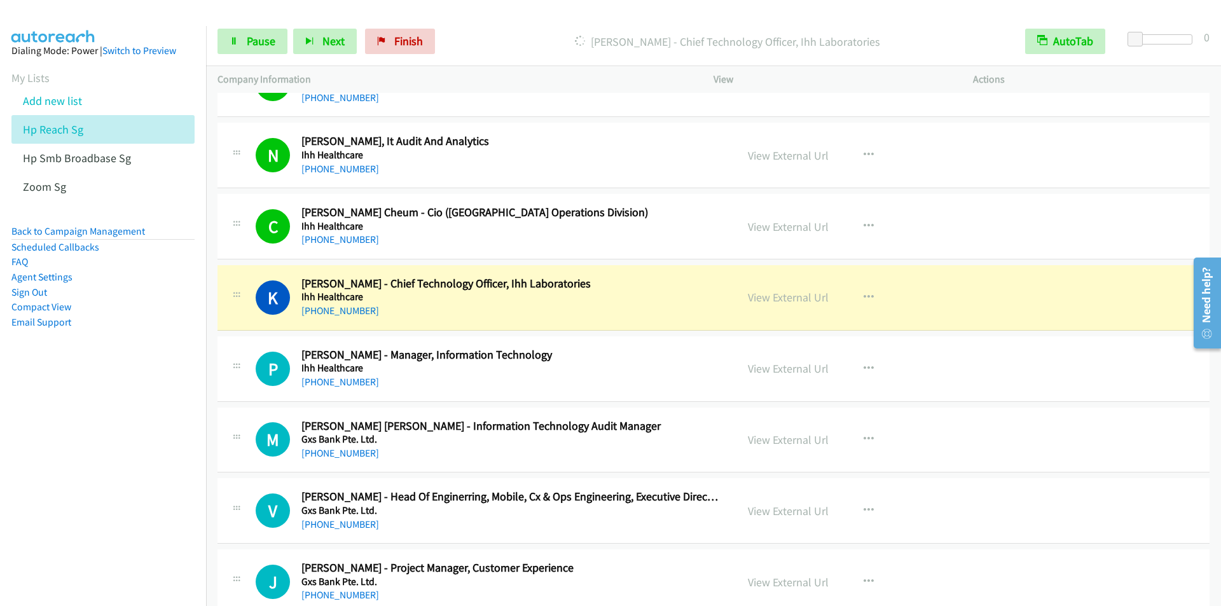
scroll to position [8078, 0]
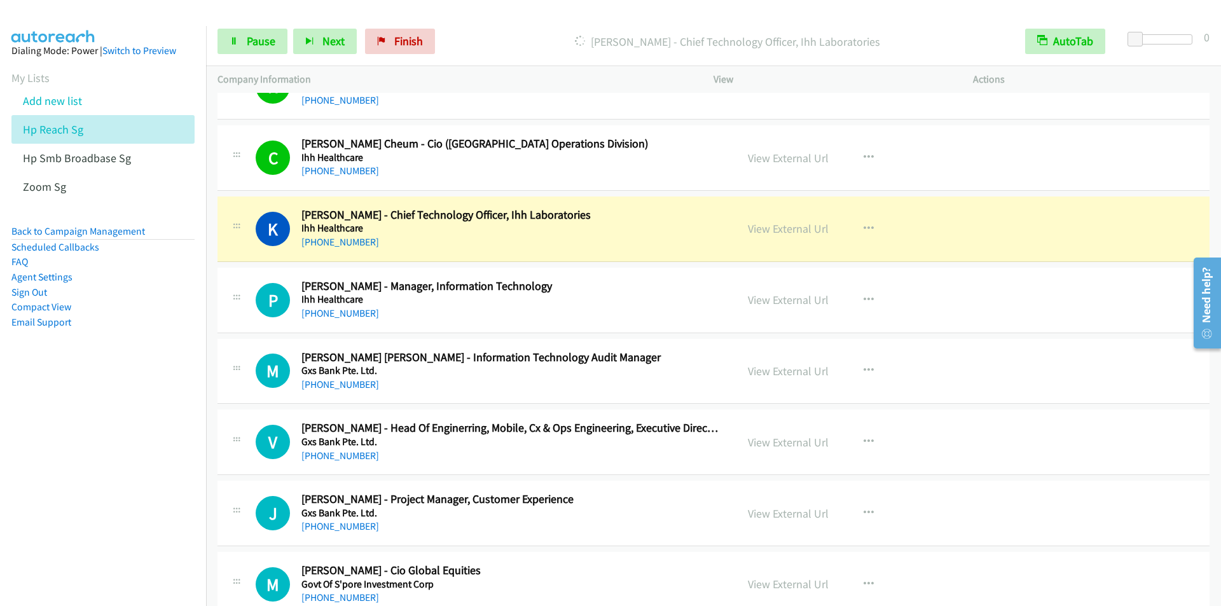
drag, startPoint x: 516, startPoint y: 26, endPoint x: 523, endPoint y: 28, distance: 7.9
click at [517, 26] on div "Start Calls Pause Next Finish Dialing Kian Wee Koh - Chief Technology Officer, …" at bounding box center [713, 41] width 1015 height 49
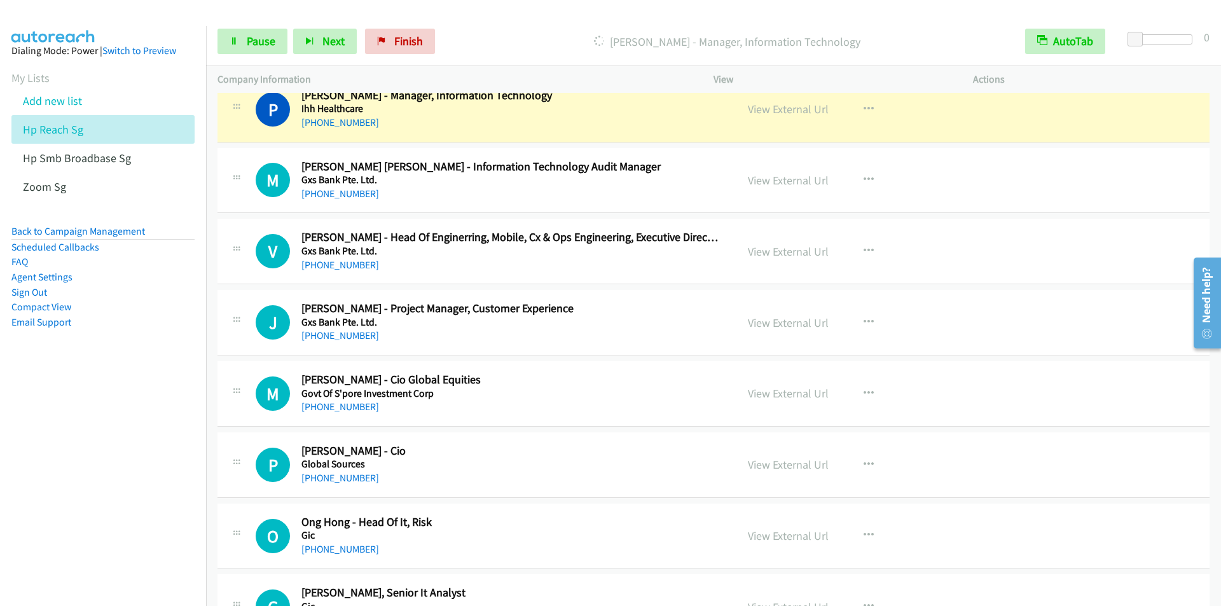
scroll to position [8205, 0]
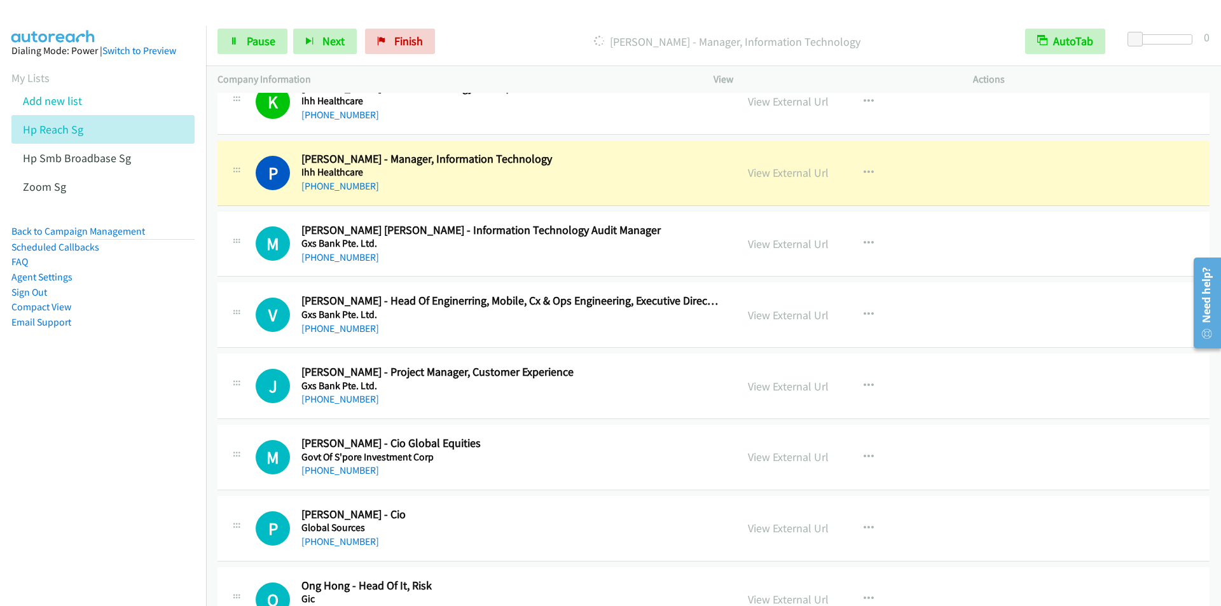
click at [525, 21] on div "Start Calls Pause Next Finish Dialing Paul Lee - Manager, Information Technolog…" at bounding box center [713, 41] width 1015 height 49
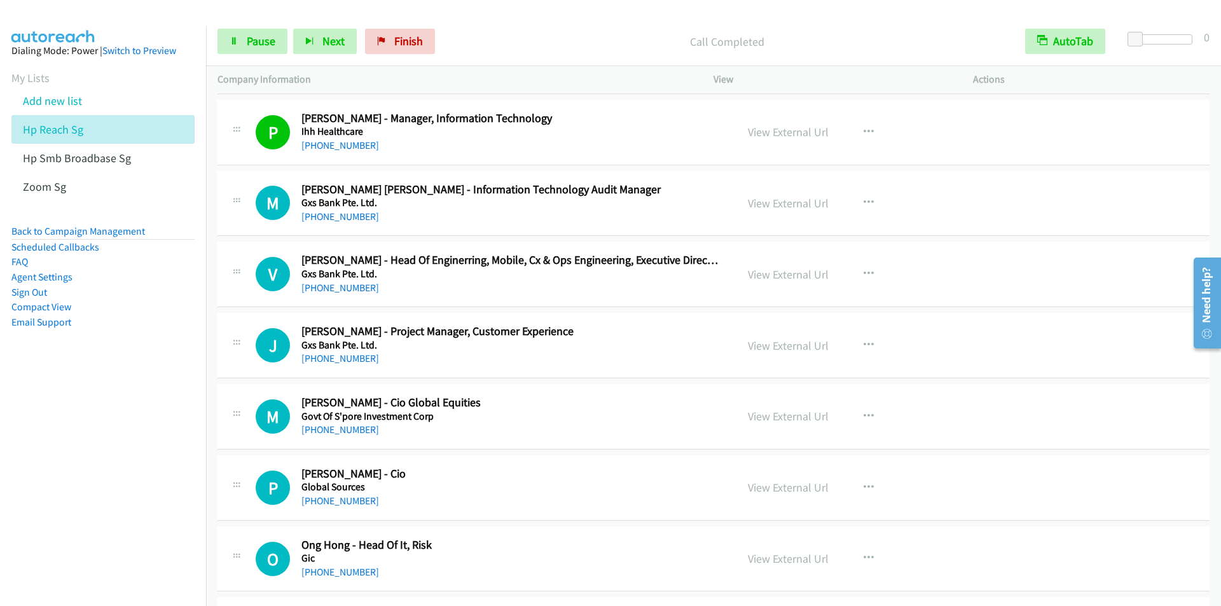
scroll to position [8269, 0]
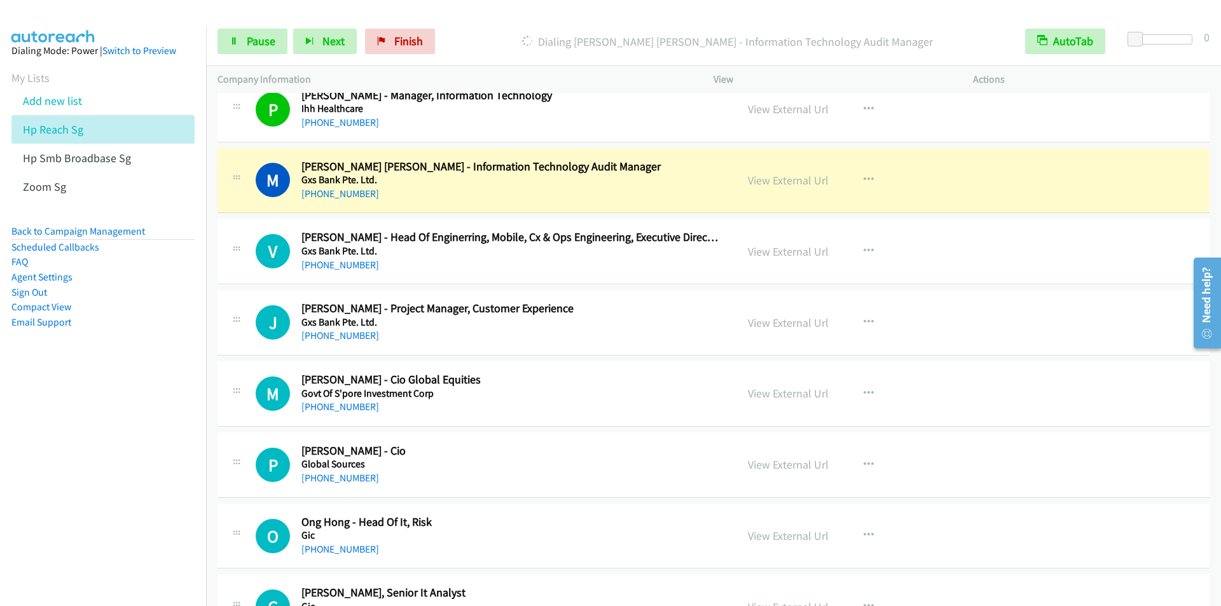
click at [499, 24] on div "Start Calls Pause Next Finish Dialing Mong Yee Lam - Information Technology Aud…" at bounding box center [713, 41] width 1015 height 49
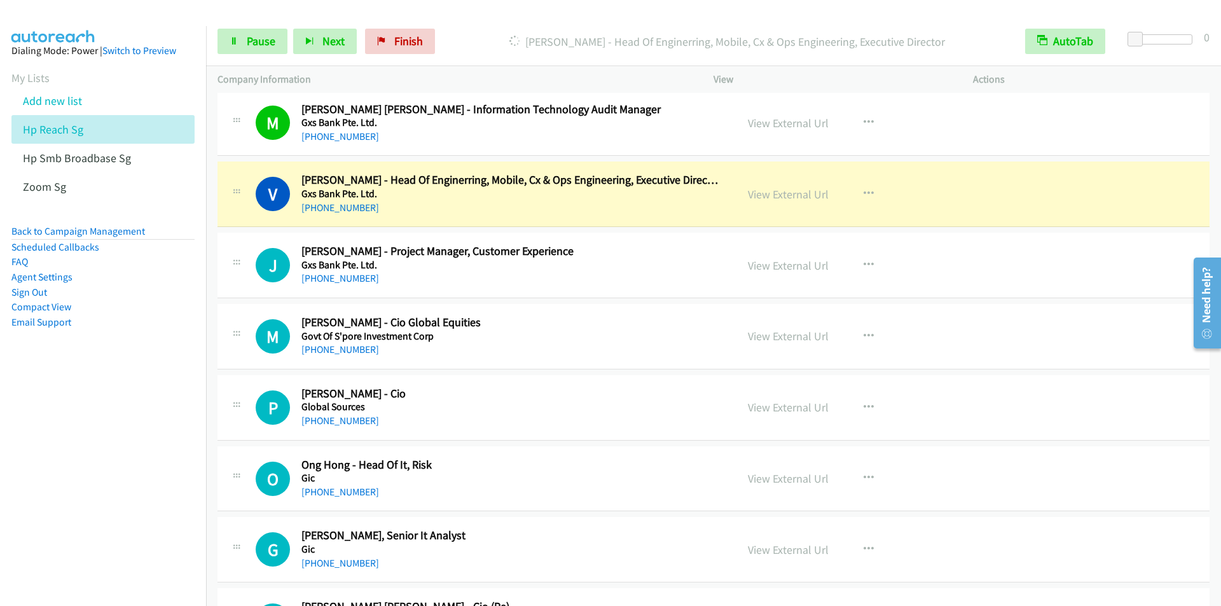
scroll to position [8396, 0]
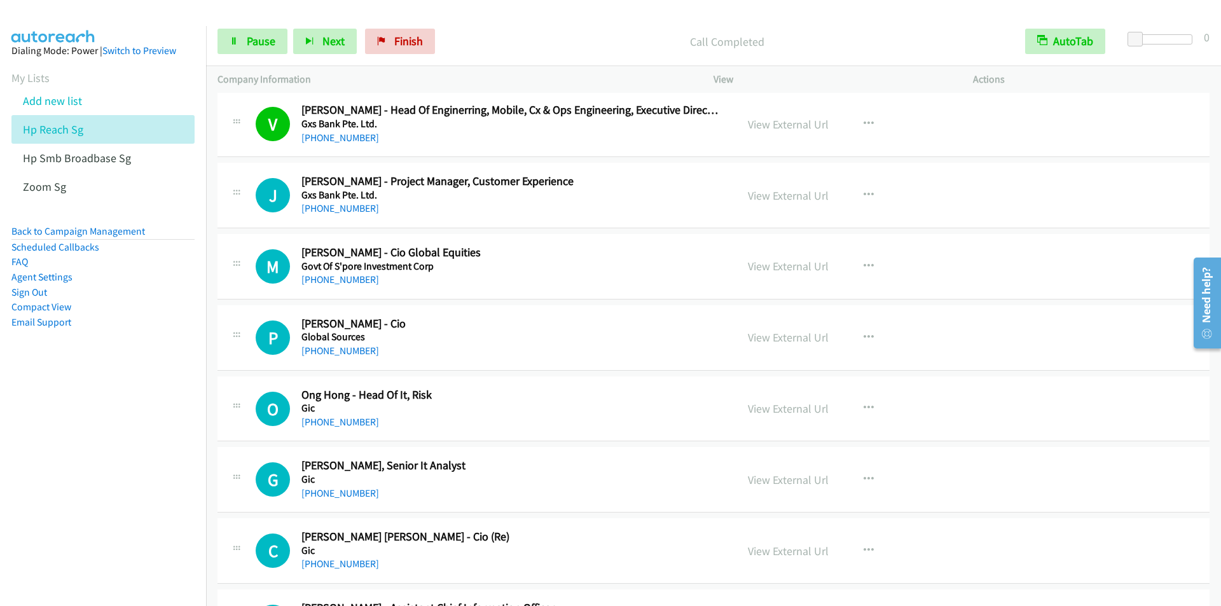
click at [495, 18] on div "Start Calls Pause Next Finish Call Completed AutoTab AutoTab 0" at bounding box center [713, 41] width 1015 height 49
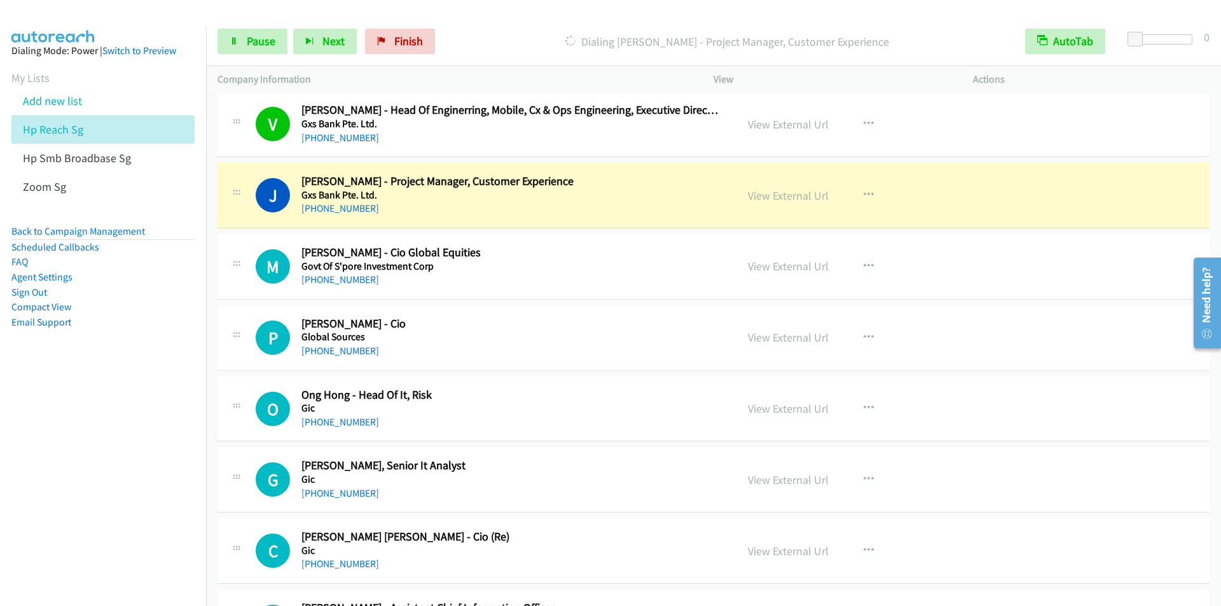
click at [497, 36] on p "Dialing Jeremy Leo - Project Manager, Customer Experience" at bounding box center [727, 41] width 550 height 17
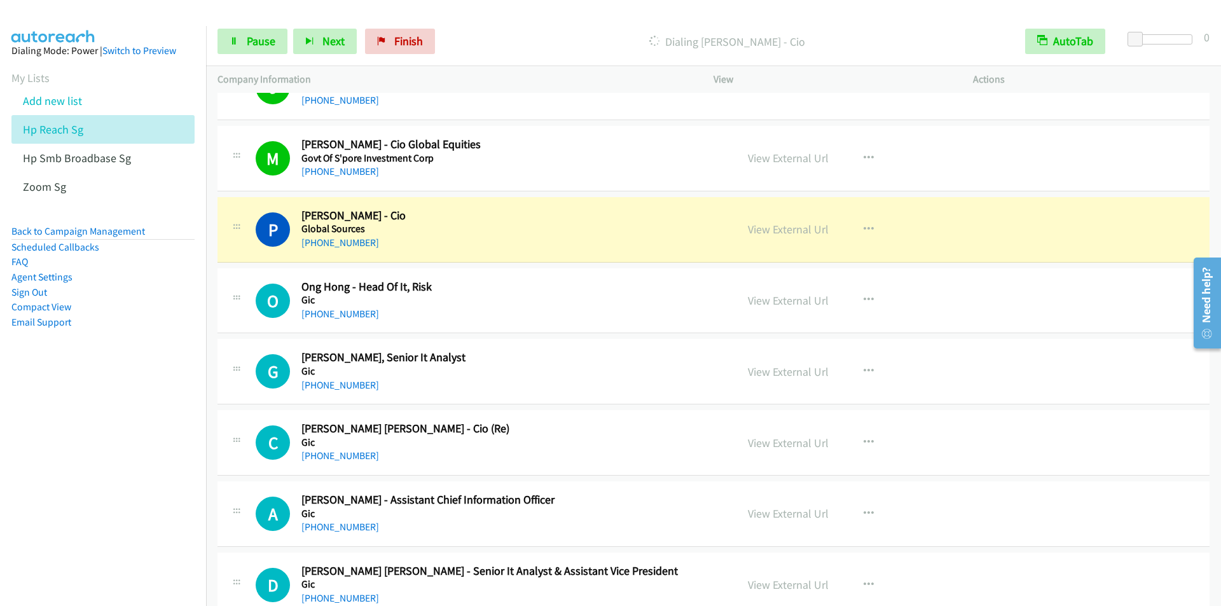
scroll to position [8580, 0]
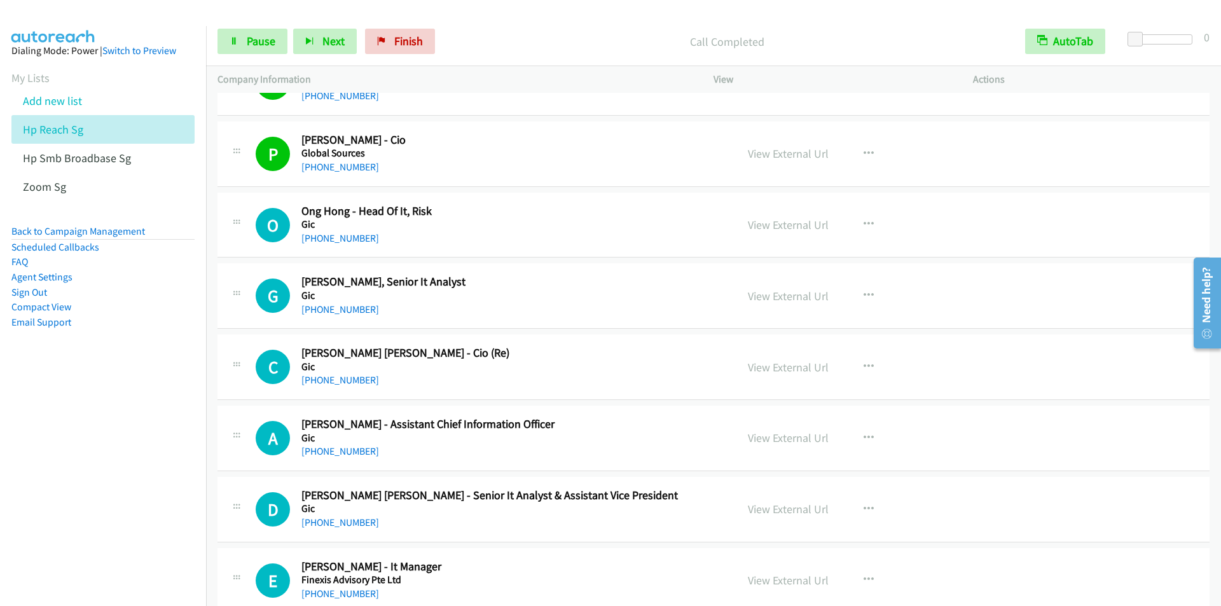
click at [532, 27] on div "Start Calls Pause Next Finish Call Completed AutoTab AutoTab 0" at bounding box center [713, 41] width 1015 height 49
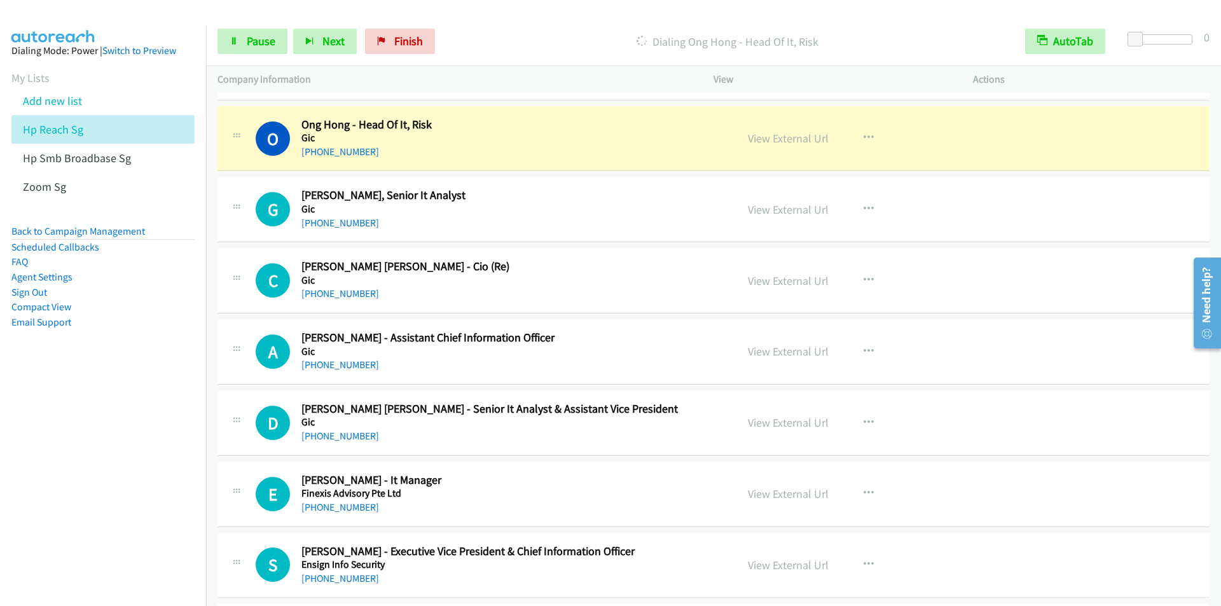
scroll to position [8643, 0]
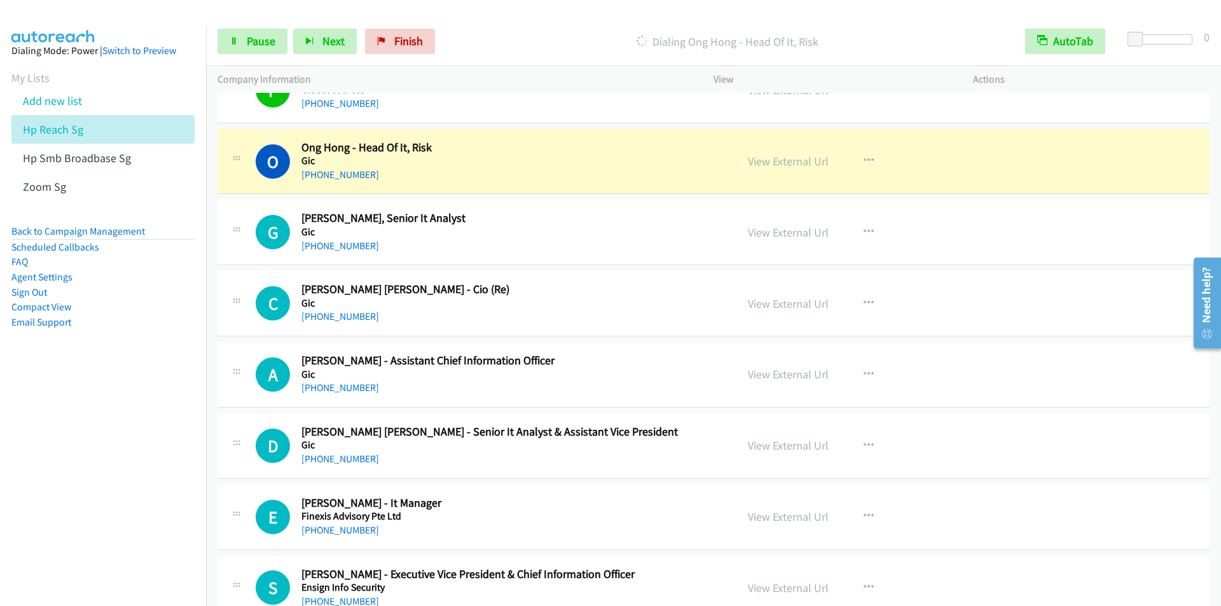
click at [520, 26] on div "Start Calls Pause Next Finish Dialing Ong Hong - Head Of It, Risk AutoTab AutoT…" at bounding box center [713, 41] width 1015 height 49
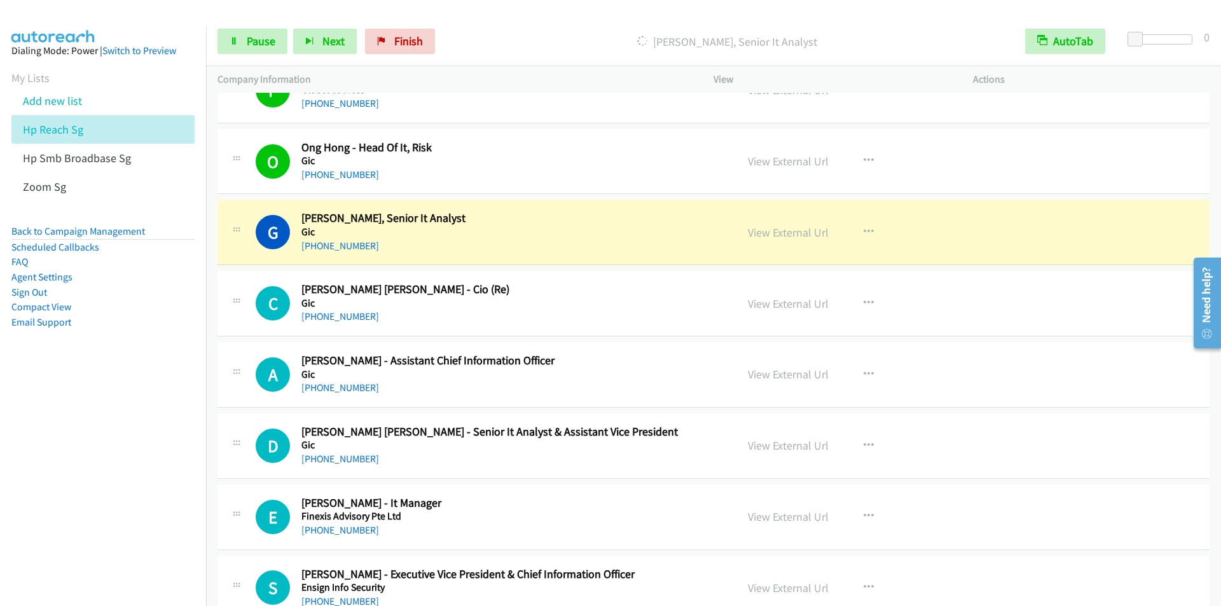
click at [544, 27] on div "Start Calls Pause Next Finish Dialing Gabriel Lee - Avp, Senior It Analyst Auto…" at bounding box center [713, 41] width 1015 height 49
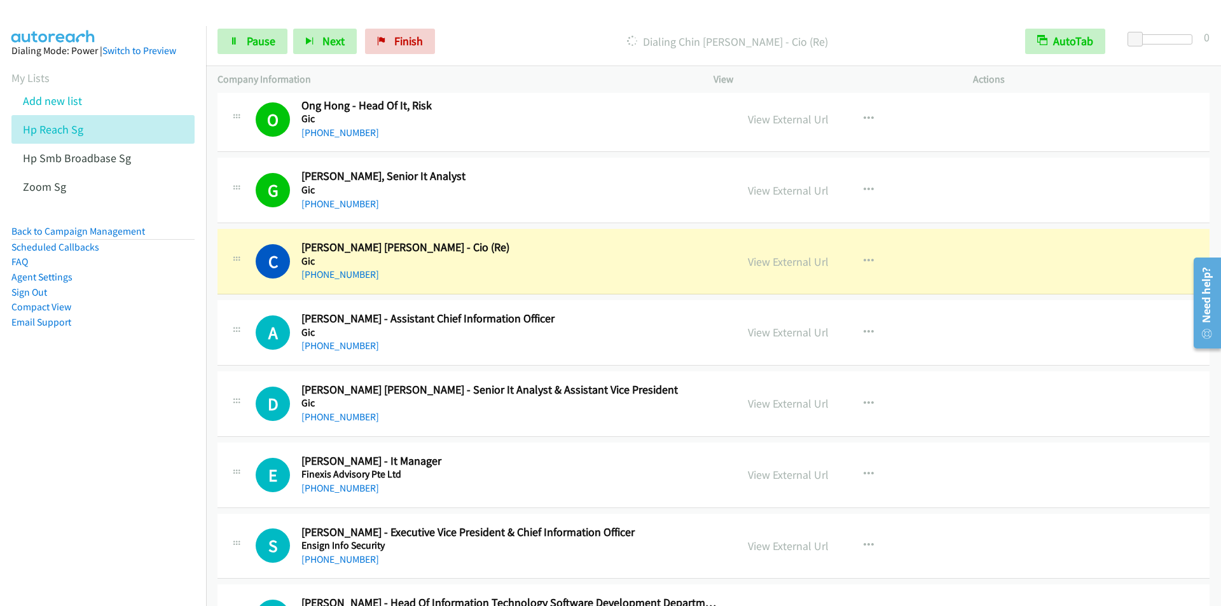
scroll to position [8771, 0]
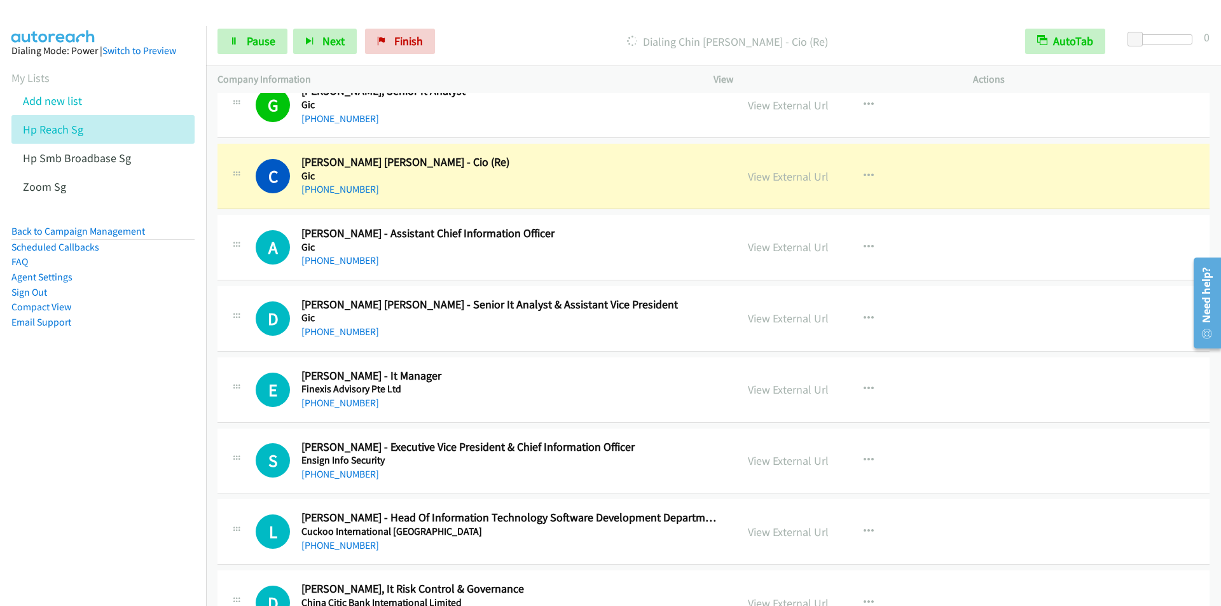
click at [543, 29] on div "Dialing Chin Kiong Goh - Cio (Re)" at bounding box center [727, 41] width 573 height 25
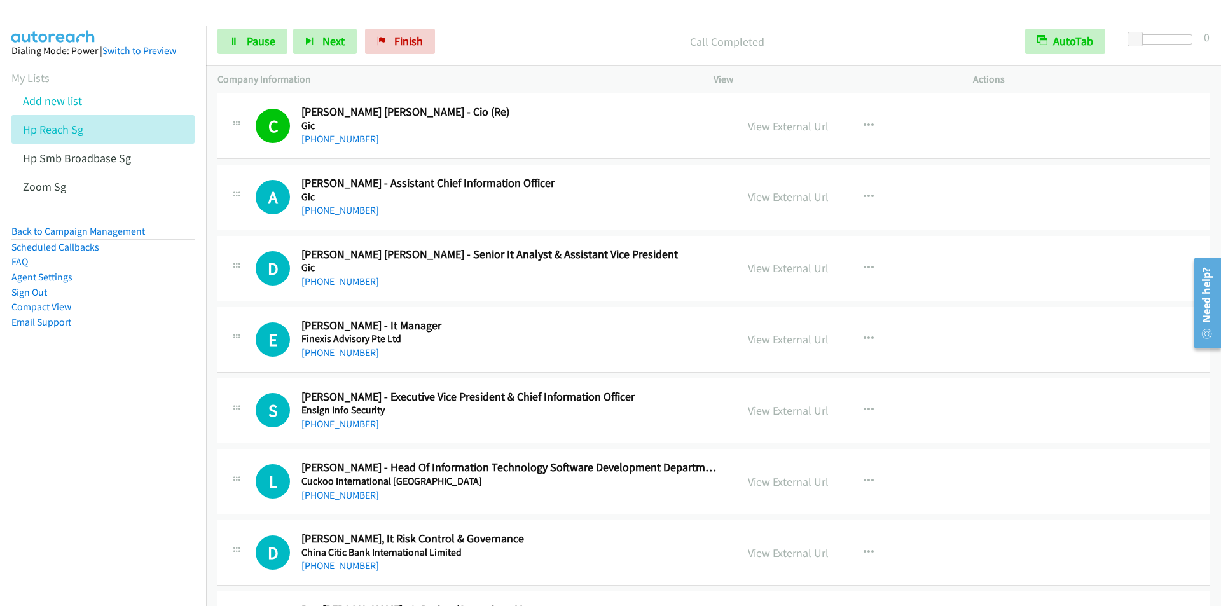
scroll to position [8834, 0]
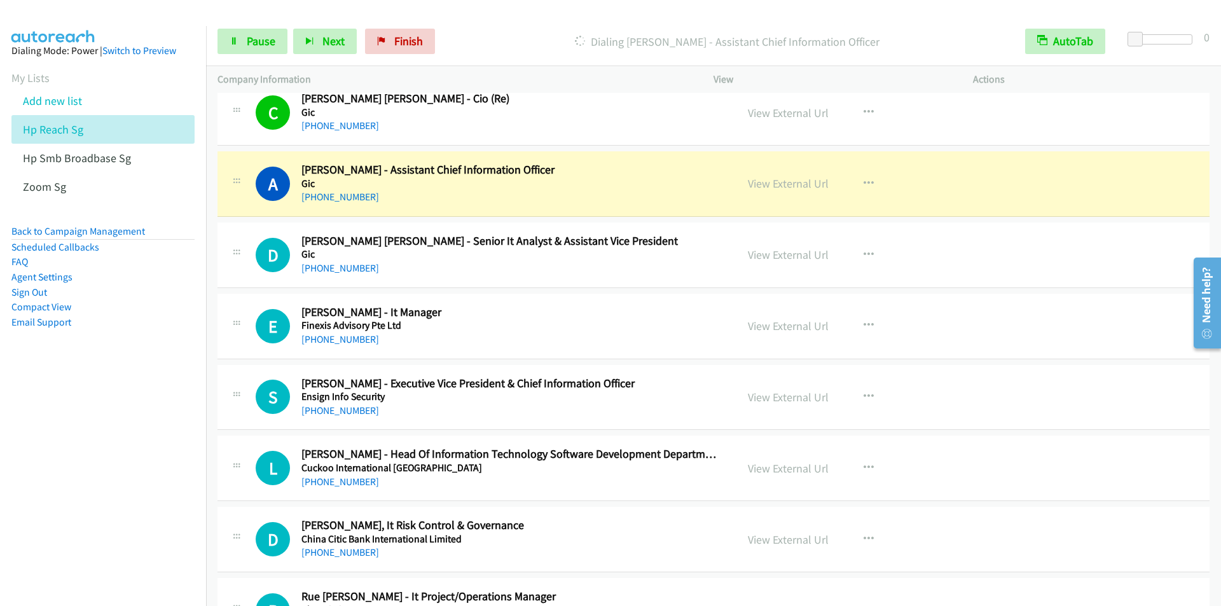
click at [509, 24] on div "Start Calls Pause Next Finish Dialing Andrew Kai Tak - Assistant Chief Informat…" at bounding box center [713, 41] width 1015 height 49
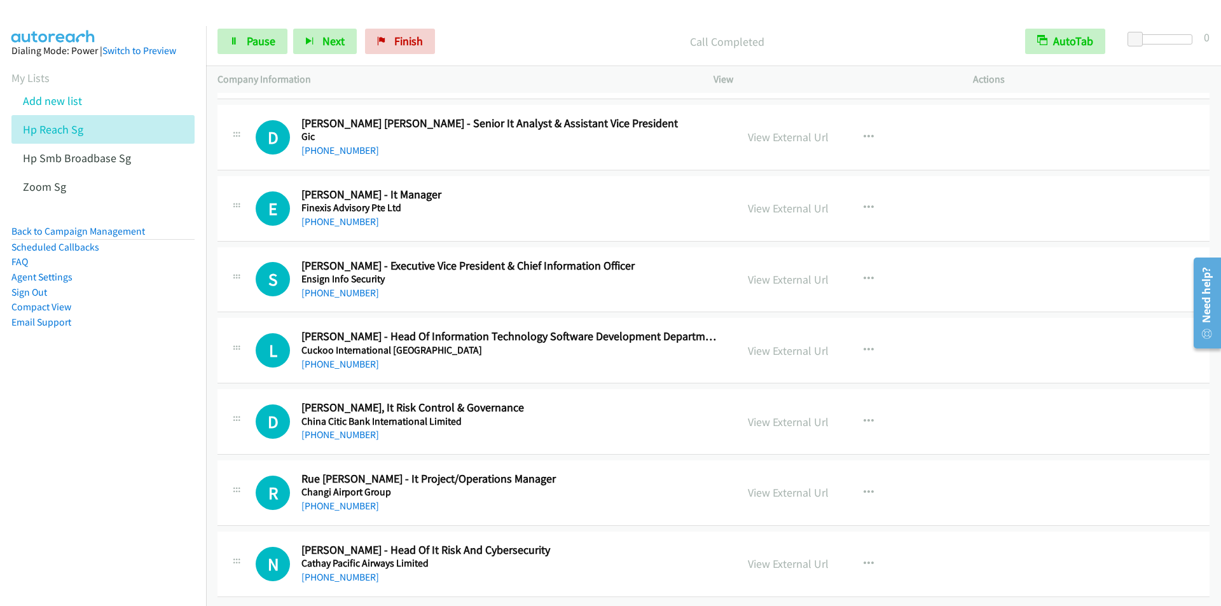
scroll to position [8961, 0]
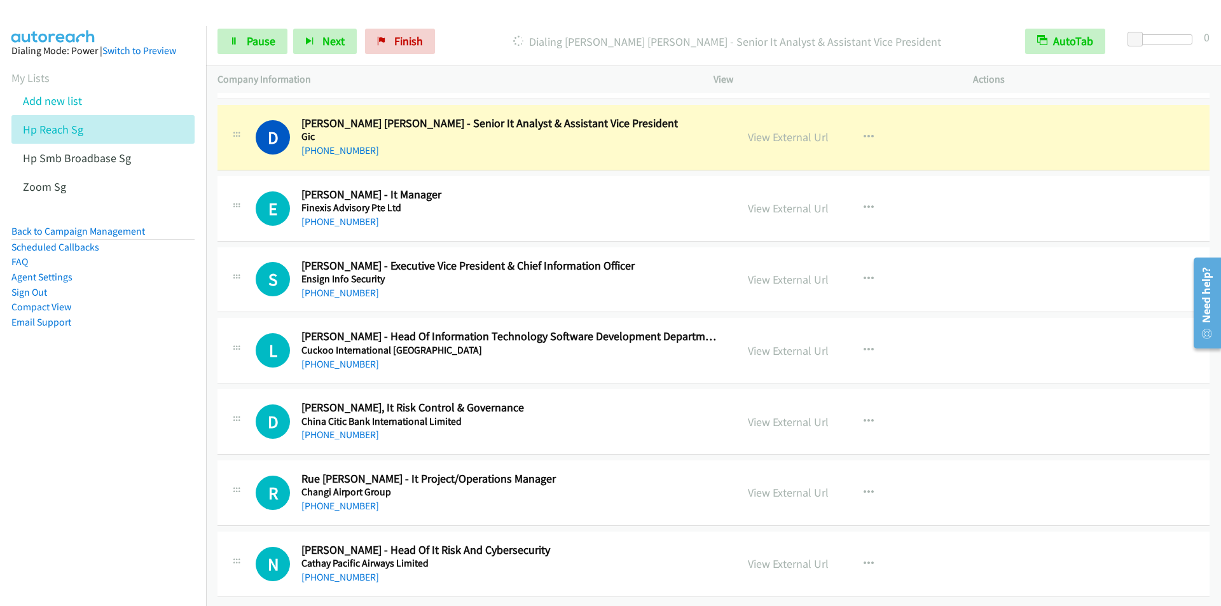
click at [493, 25] on div "Start Calls Pause Next Finish Dialing Desmond Ying Leong - Senior It Analyst & …" at bounding box center [713, 41] width 1015 height 49
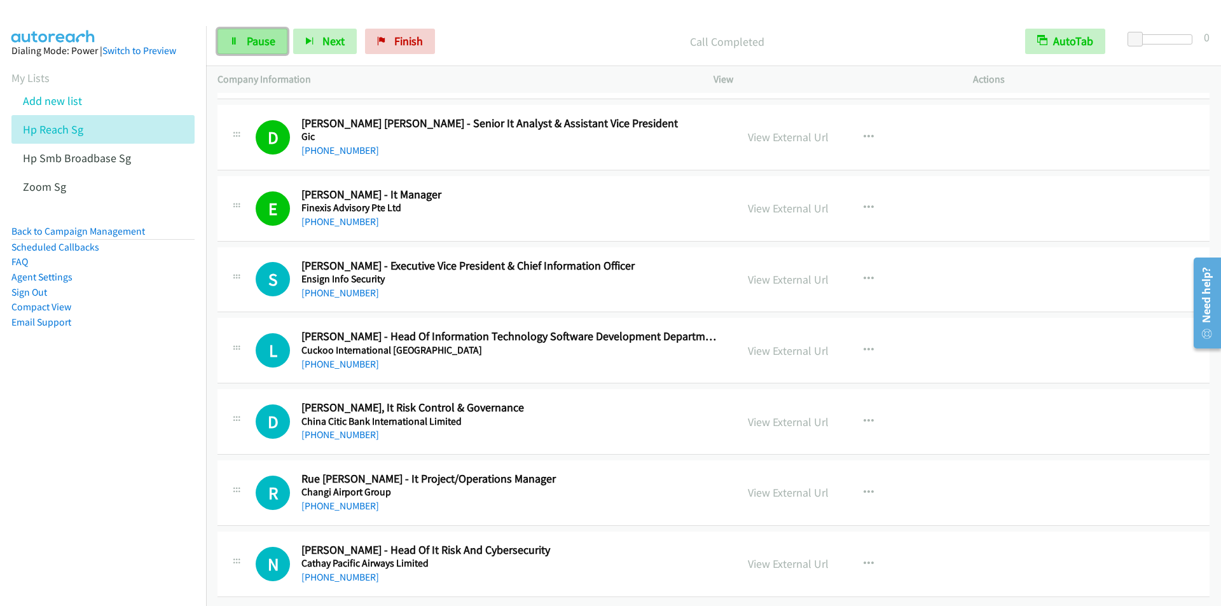
click at [260, 45] on span "Pause" at bounding box center [261, 41] width 29 height 15
click at [259, 43] on span "Start Calls" at bounding box center [272, 41] width 50 height 15
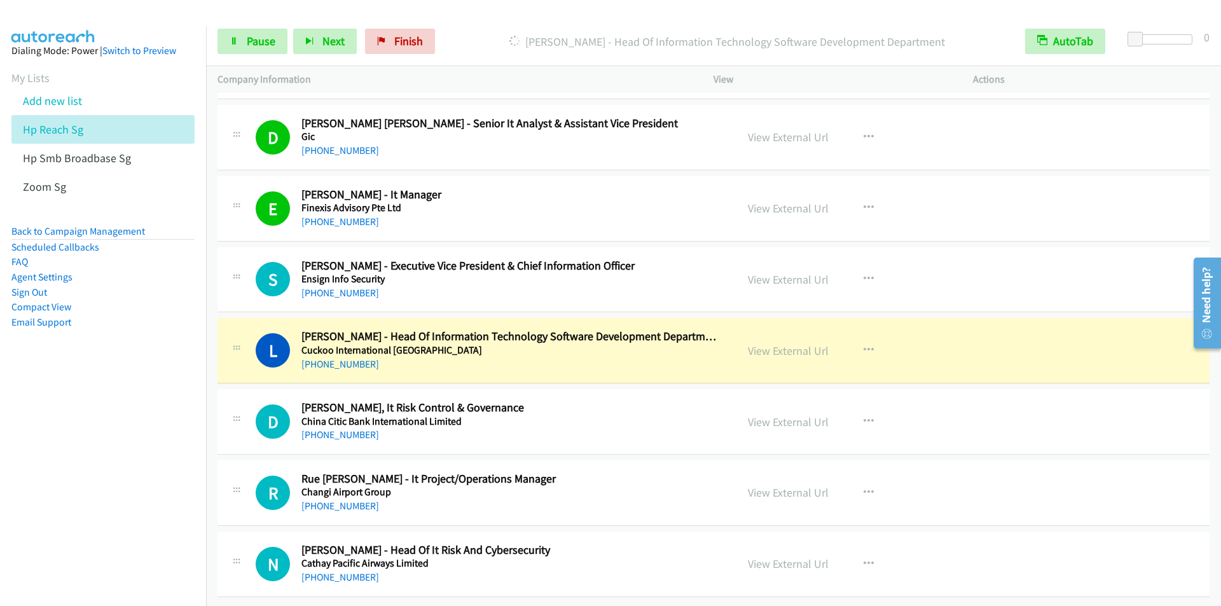
click at [490, 21] on div "Start Calls Pause Next Finish Dialing Lawrence Leong - Head Of Information Tech…" at bounding box center [713, 41] width 1015 height 49
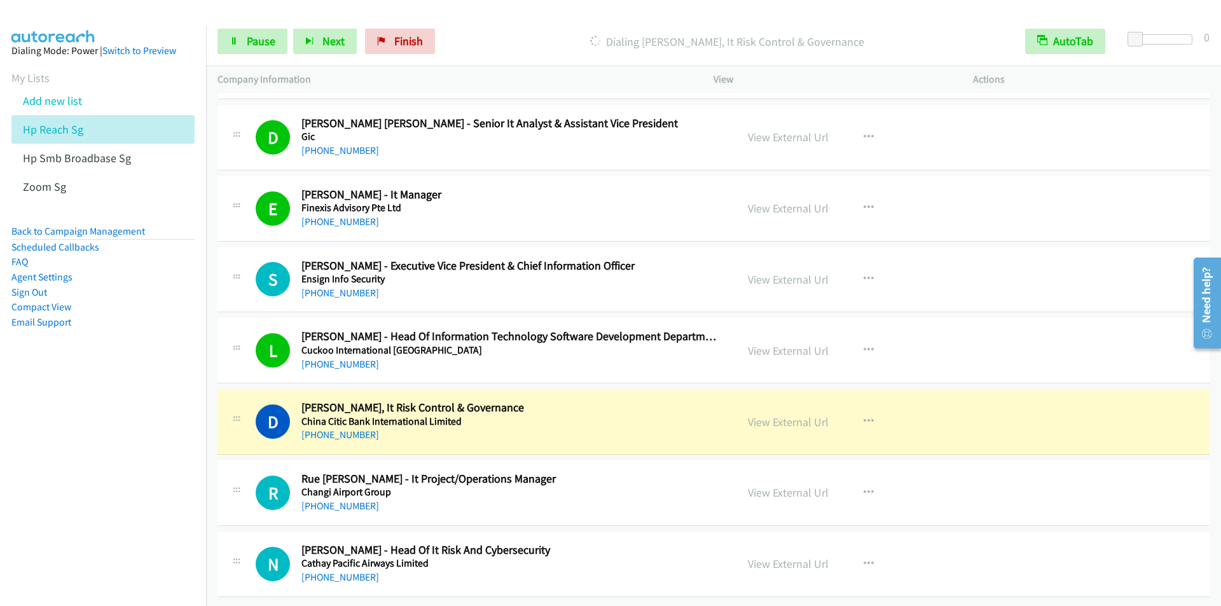
click at [520, 15] on div at bounding box center [605, 24] width 1210 height 49
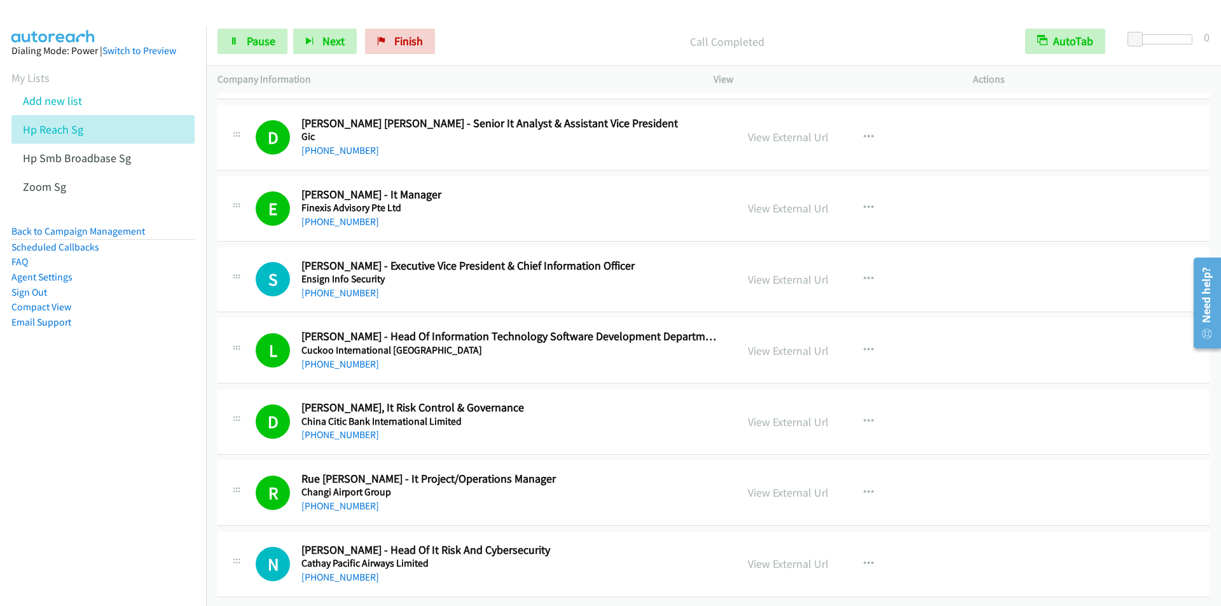
click at [523, 24] on div "Start Calls Pause Next Finish Call Completed AutoTab AutoTab 0" at bounding box center [713, 41] width 1015 height 49
click at [400, 38] on span "Finish" at bounding box center [408, 41] width 29 height 15
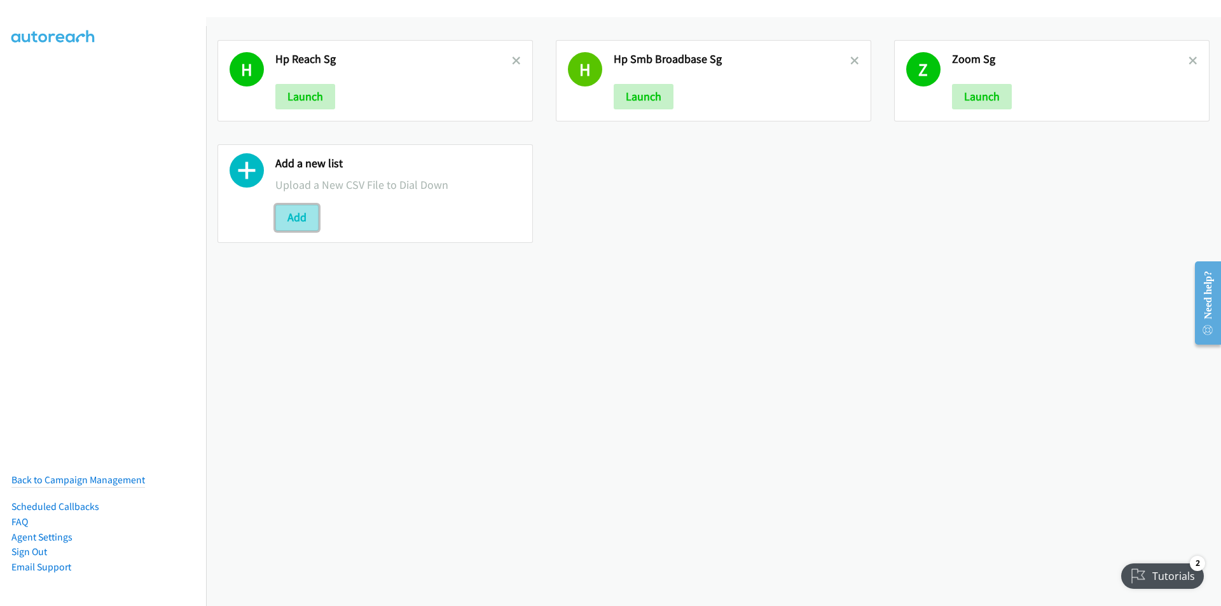
click at [301, 224] on button "Add" at bounding box center [296, 217] width 43 height 25
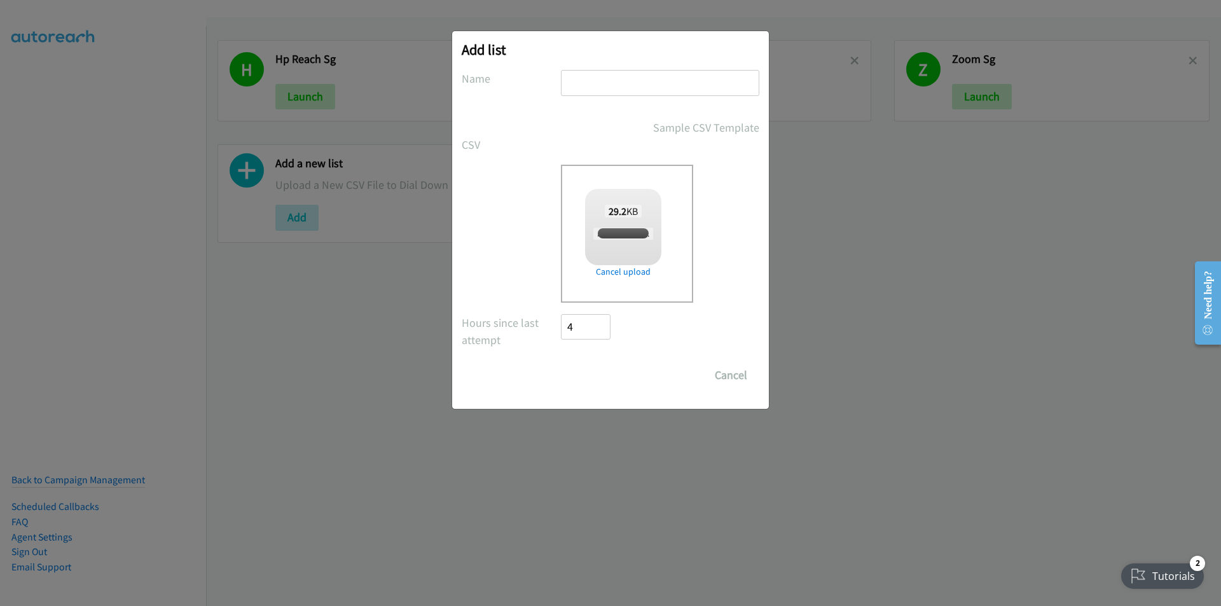
click at [642, 83] on input "text" at bounding box center [660, 83] width 198 height 26
type input "Z"
checkbox input "true"
type input "Zoom MY"
click at [561, 363] on input "Save List" at bounding box center [594, 375] width 67 height 25
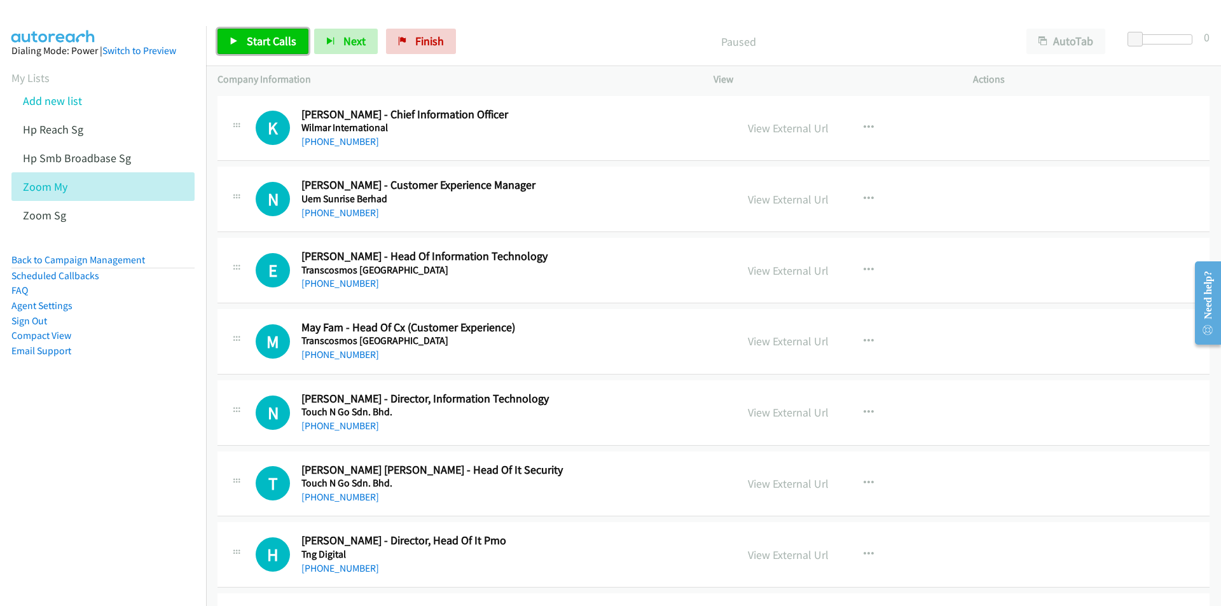
click at [254, 33] on link "Start Calls" at bounding box center [263, 41] width 91 height 25
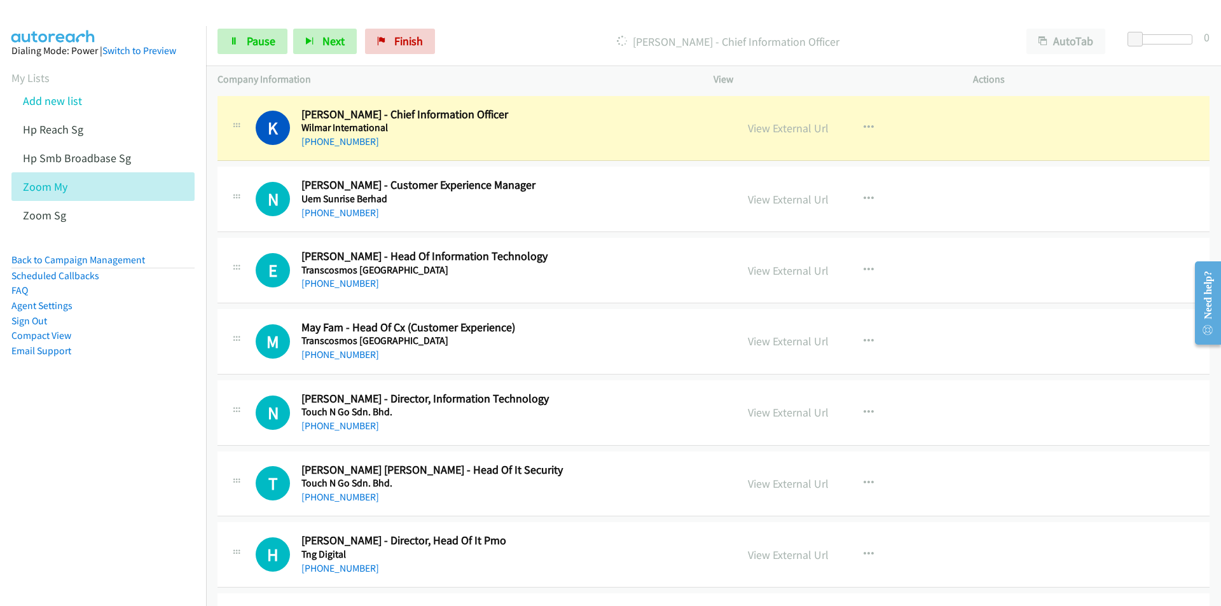
click at [124, 433] on nav "Dialing Mode: Power | Switch to Preview My Lists Add new list Hp Reach Sg Hp Sm…" at bounding box center [103, 329] width 207 height 606
click at [1082, 40] on button "AutoTab" at bounding box center [1066, 41] width 79 height 25
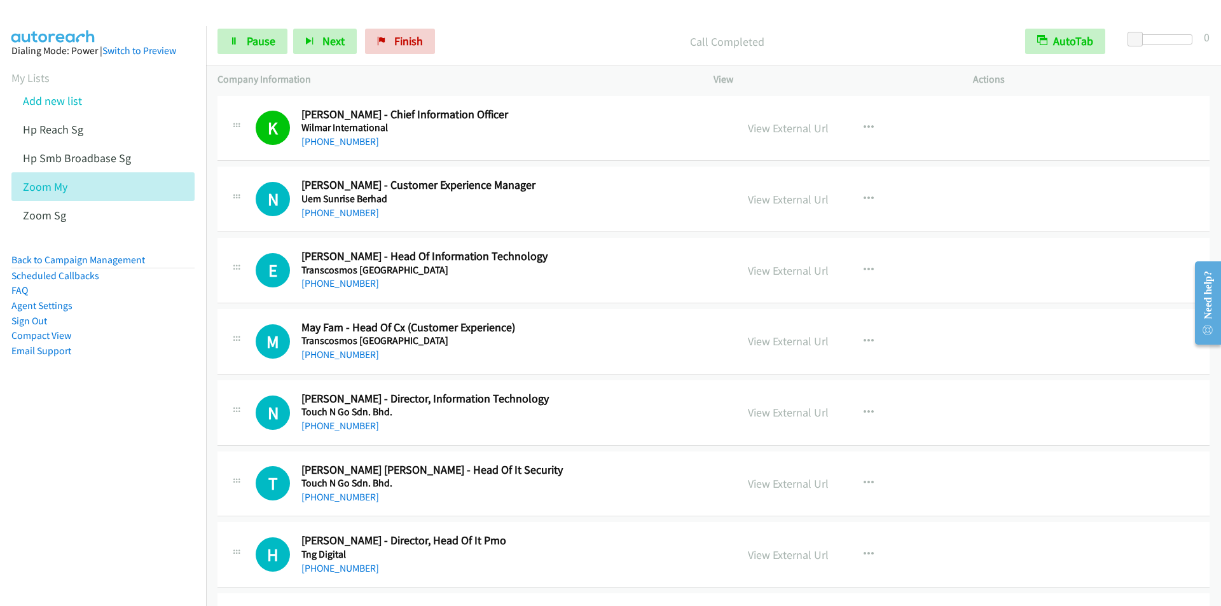
drag, startPoint x: 133, startPoint y: 491, endPoint x: 689, endPoint y: 13, distance: 732.9
click at [133, 490] on nav "Dialing Mode: Power | Switch to Preview My Lists Add new list Hp Reach Sg Hp Sm…" at bounding box center [103, 329] width 207 height 606
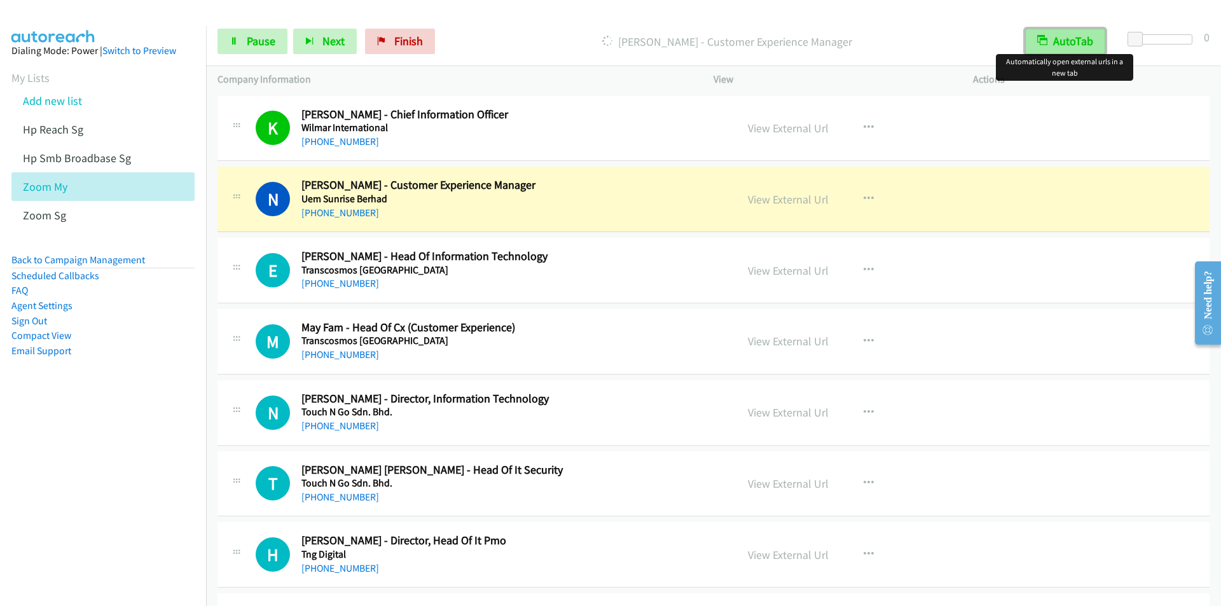
click at [1074, 42] on button "AutoTab" at bounding box center [1065, 41] width 80 height 25
click at [1074, 42] on button "AutoTab" at bounding box center [1066, 41] width 79 height 25
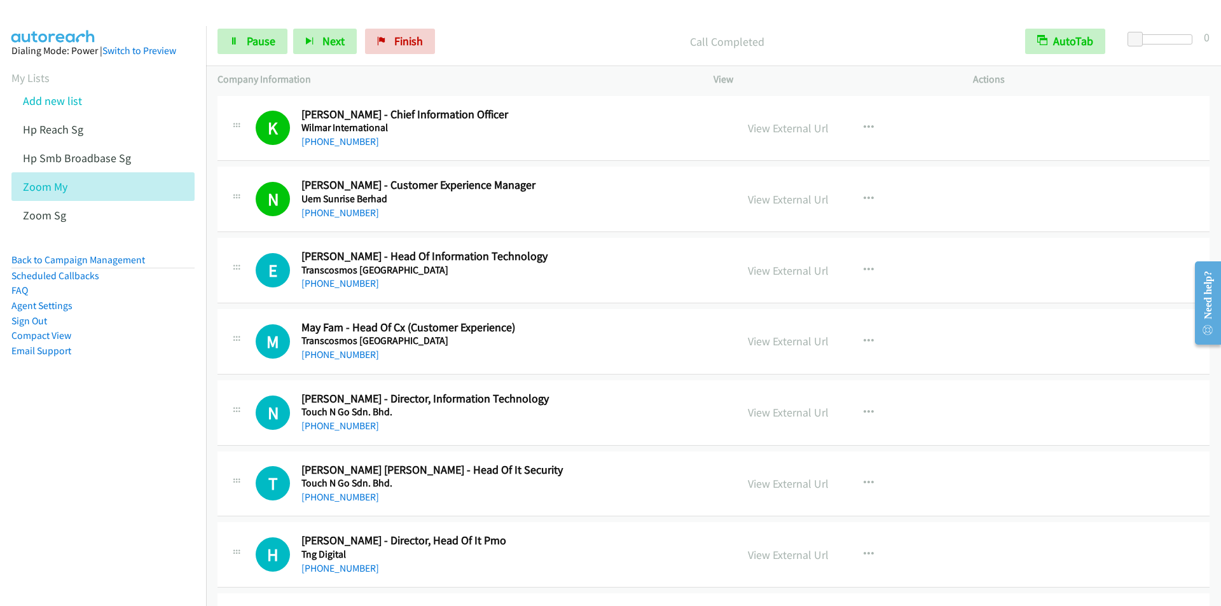
click at [149, 446] on nav "Dialing Mode: Power | Switch to Preview My Lists Add new list Hp Reach Sg Hp Sm…" at bounding box center [103, 329] width 207 height 606
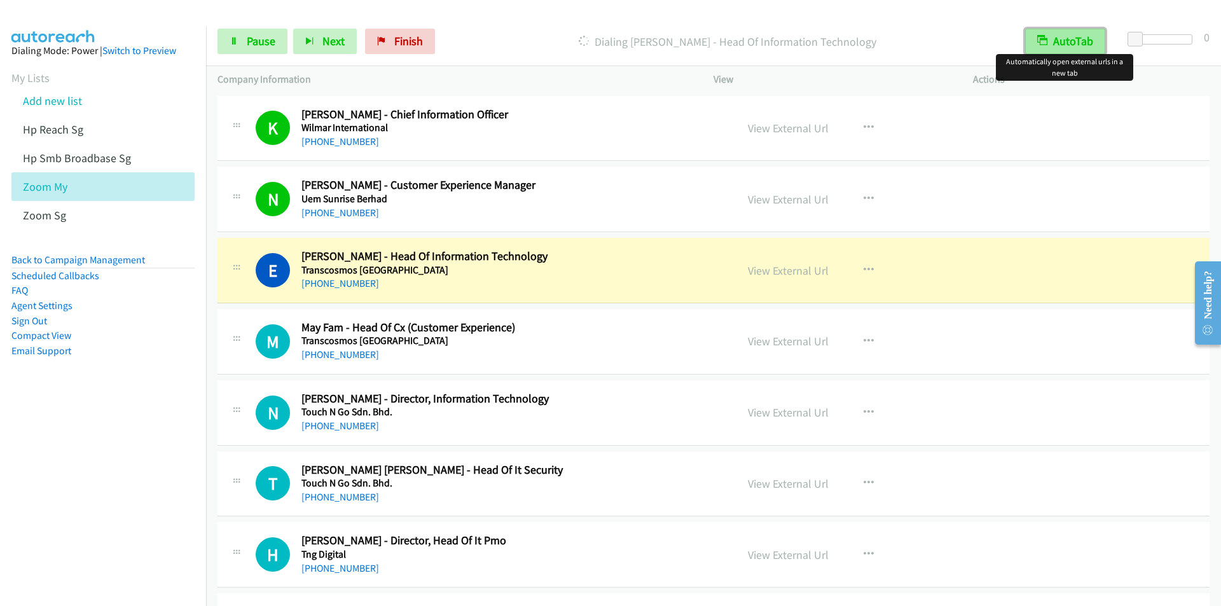
click at [1046, 44] on icon "button" at bounding box center [1042, 41] width 10 height 10
click at [1047, 44] on button "AutoTab" at bounding box center [1066, 41] width 79 height 25
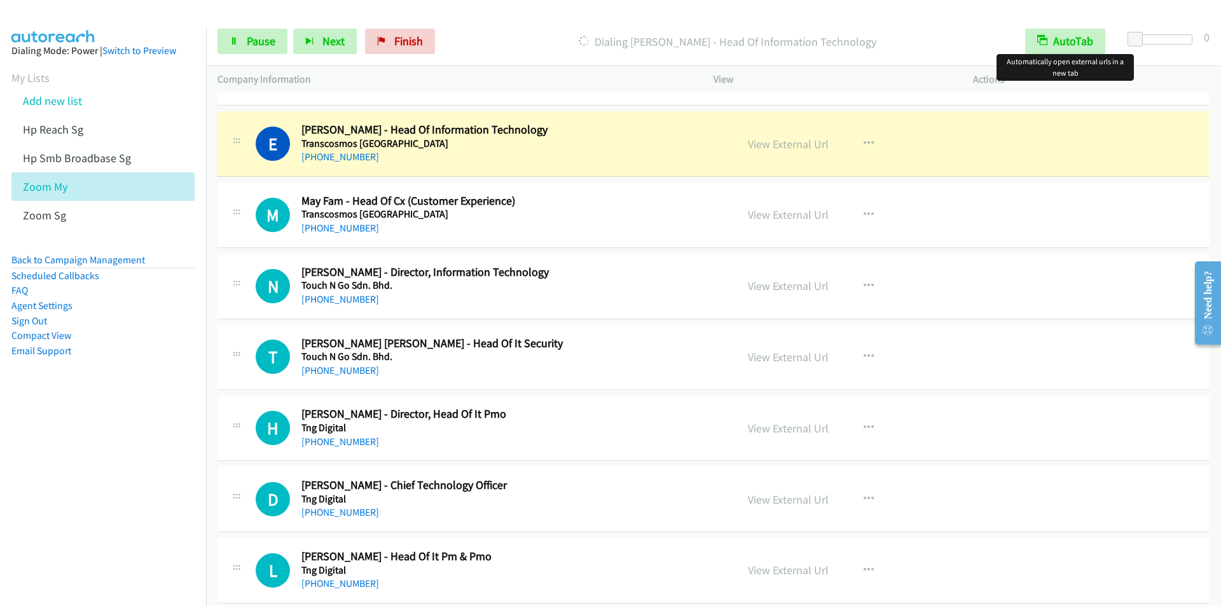
scroll to position [127, 0]
click at [457, 40] on p "Dialing [PERSON_NAME] - Head Of Information Technology" at bounding box center [727, 41] width 550 height 17
click at [476, 12] on div at bounding box center [605, 24] width 1210 height 49
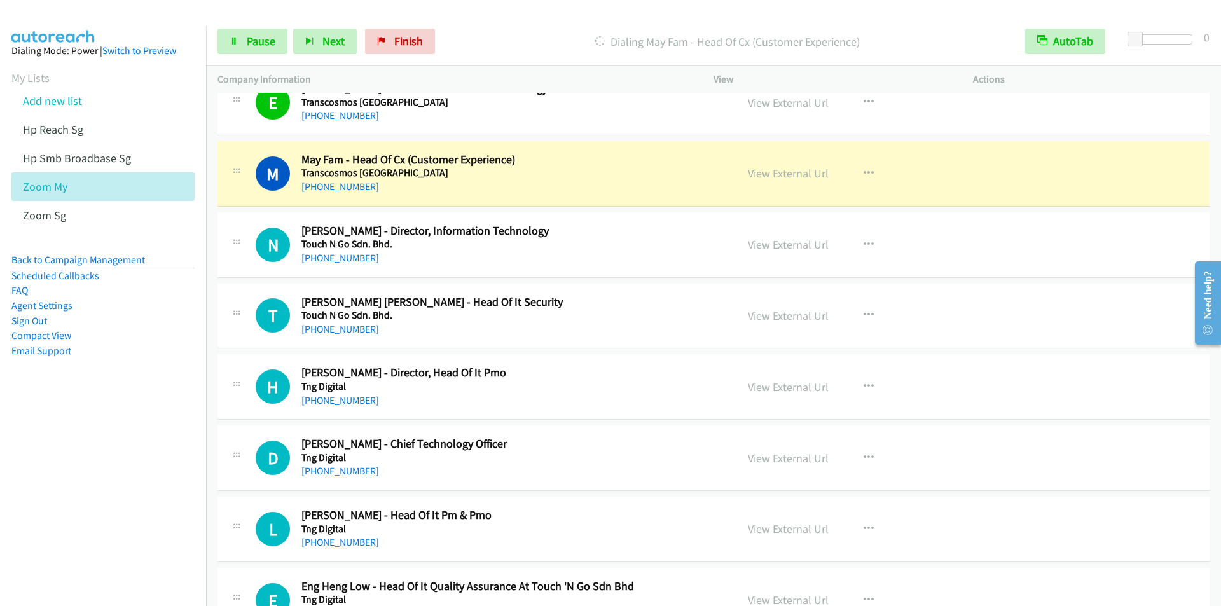
scroll to position [191, 0]
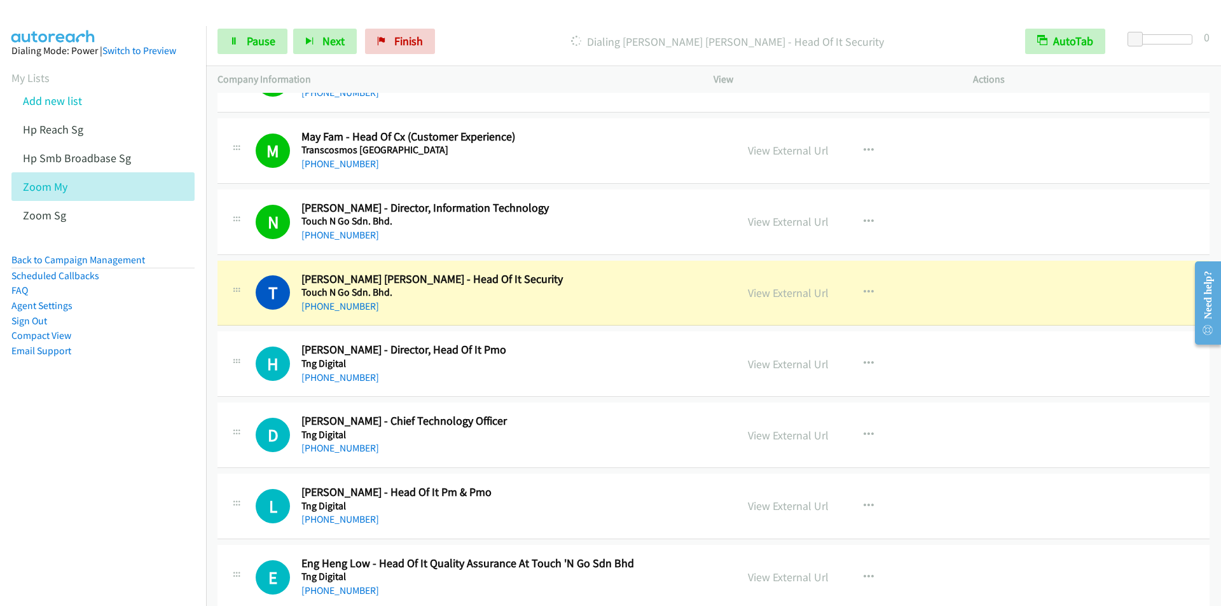
drag, startPoint x: 467, startPoint y: 19, endPoint x: 476, endPoint y: 19, distance: 8.9
click at [467, 20] on div "Start Calls Pause Next Finish Dialing [PERSON_NAME] [PERSON_NAME] - Head Of It …" at bounding box center [713, 41] width 1015 height 49
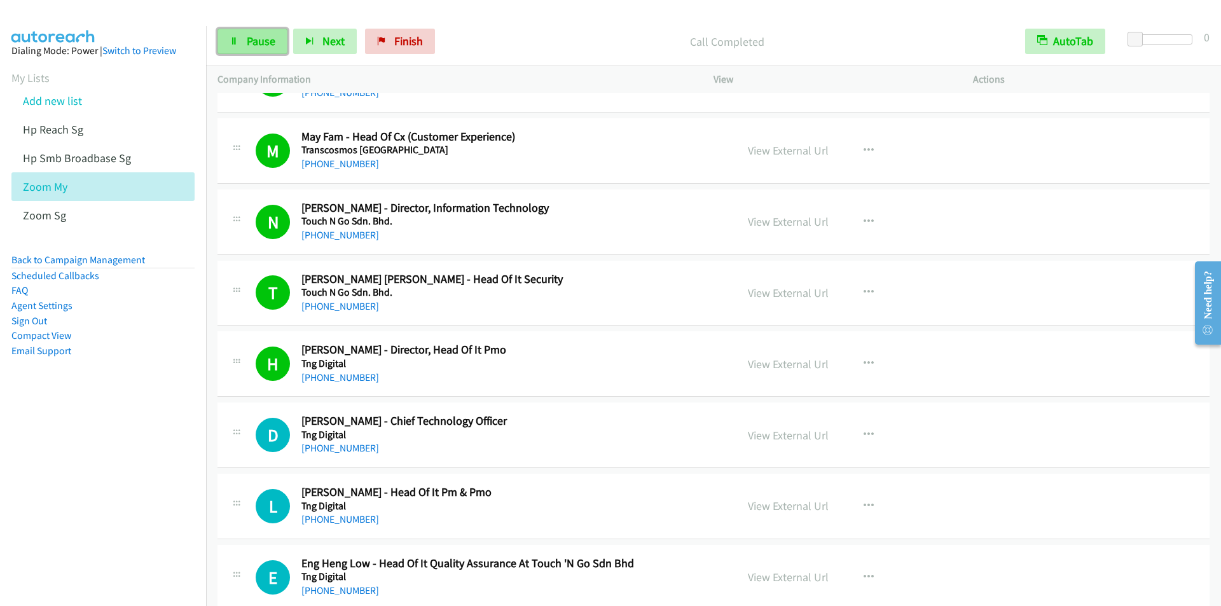
click at [245, 42] on link "Pause" at bounding box center [253, 41] width 70 height 25
click at [246, 42] on link "Start Calls" at bounding box center [263, 41] width 91 height 25
click at [480, 33] on p "Started" at bounding box center [727, 41] width 550 height 17
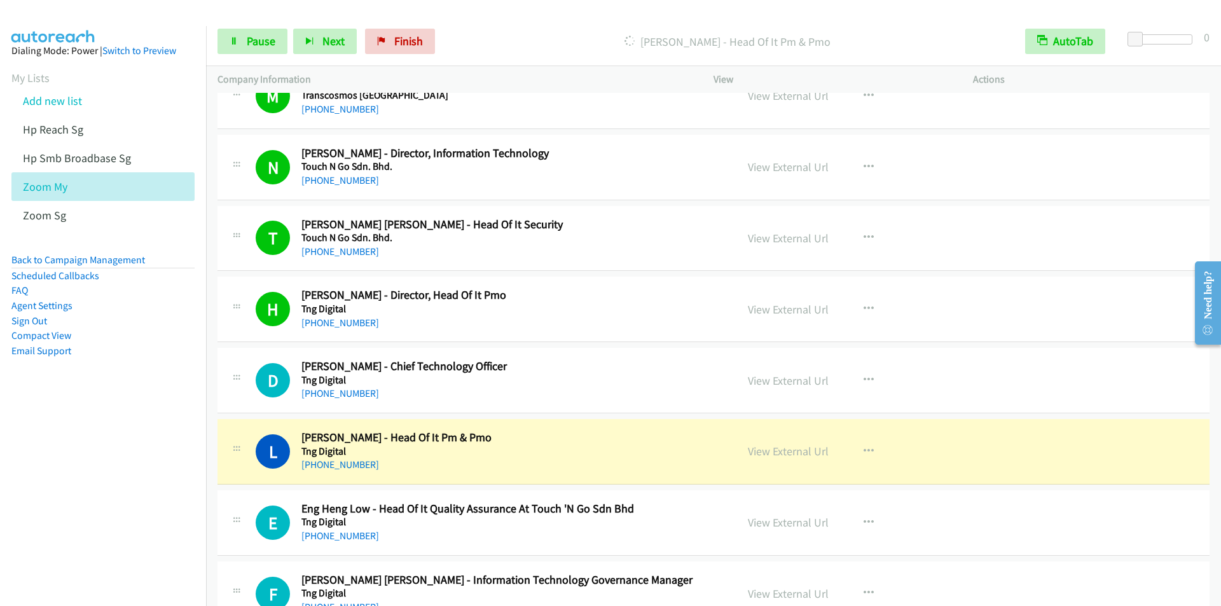
scroll to position [318, 0]
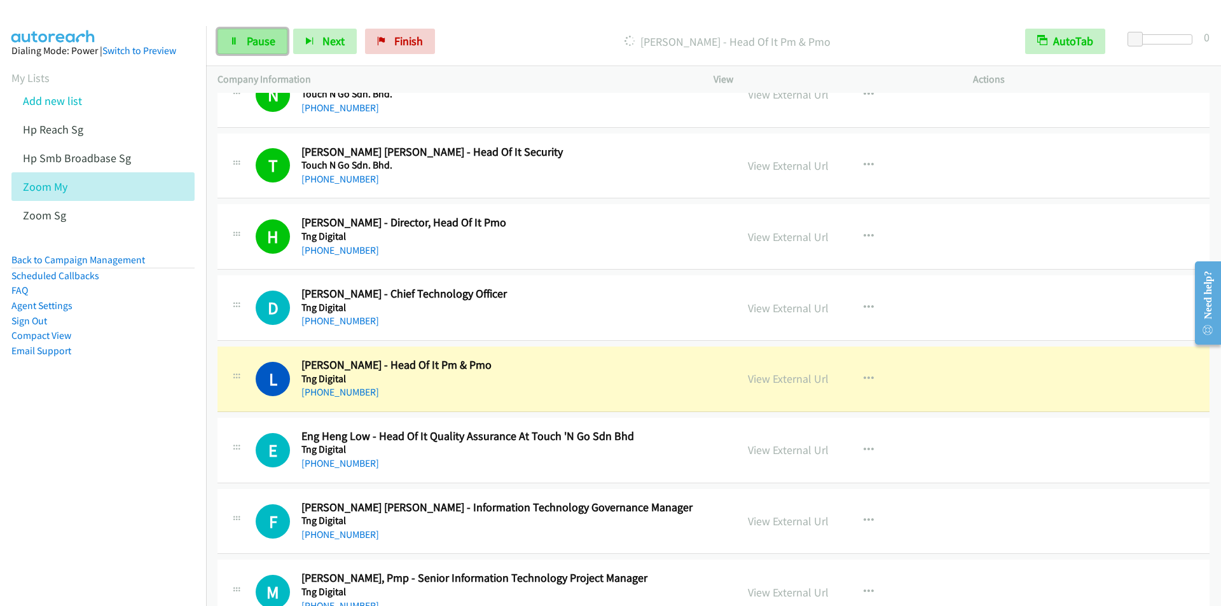
click at [265, 45] on span "Pause" at bounding box center [261, 41] width 29 height 15
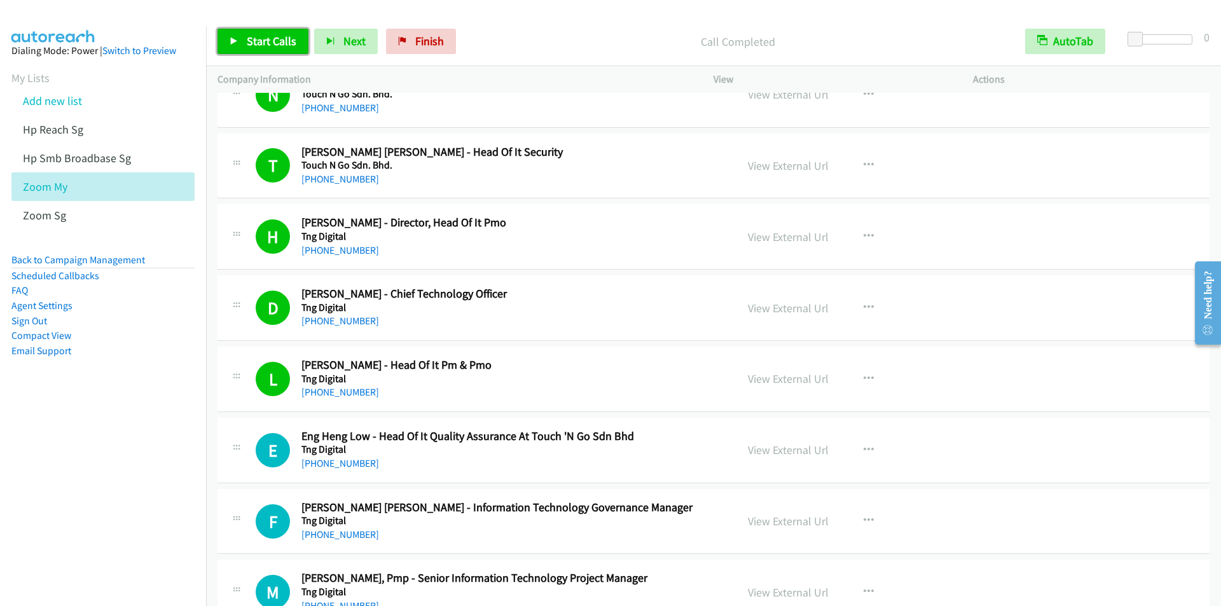
click at [250, 35] on span "Start Calls" at bounding box center [272, 41] width 50 height 15
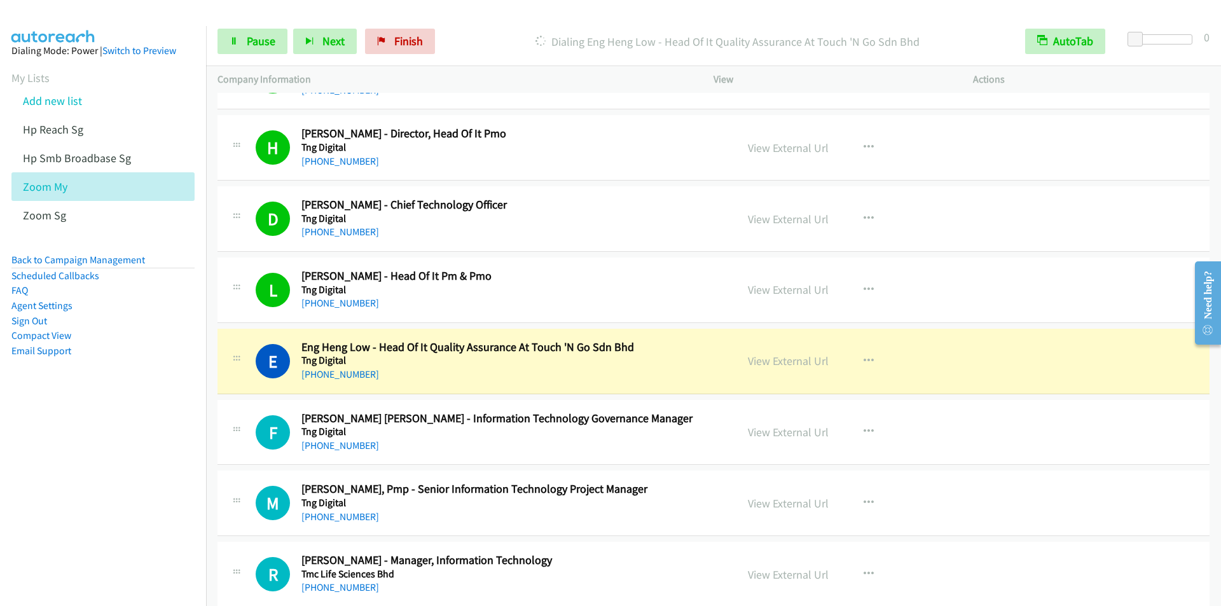
scroll to position [509, 0]
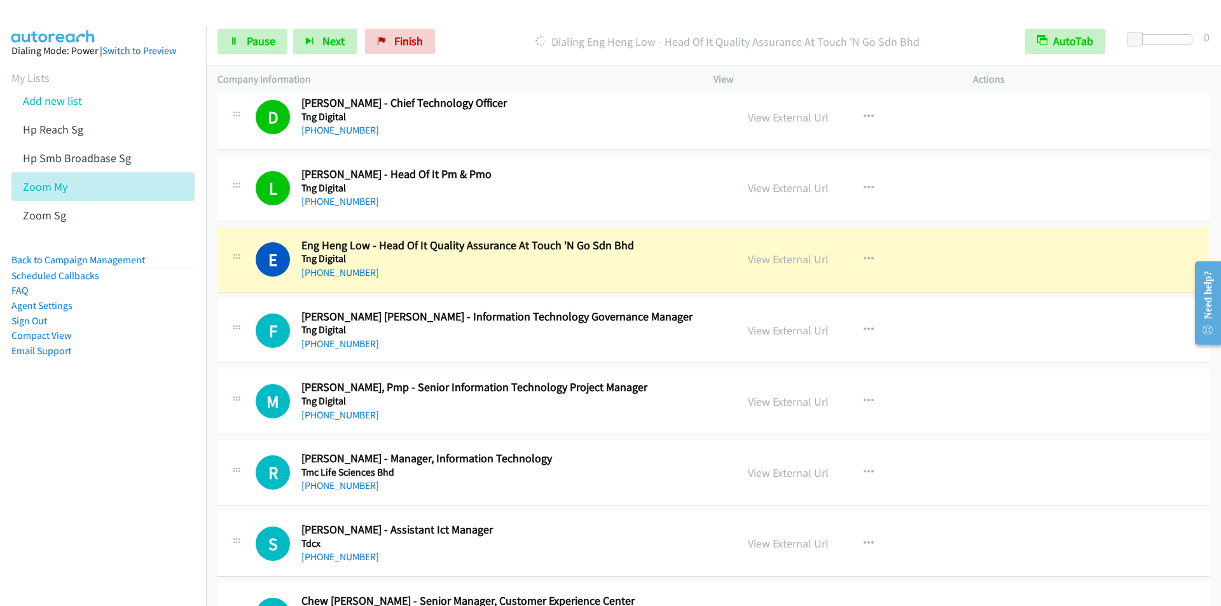
click at [462, 28] on div "Start Calls Pause Next Finish Dialing Eng Heng Low - Head Of It Quality Assuran…" at bounding box center [713, 41] width 1015 height 49
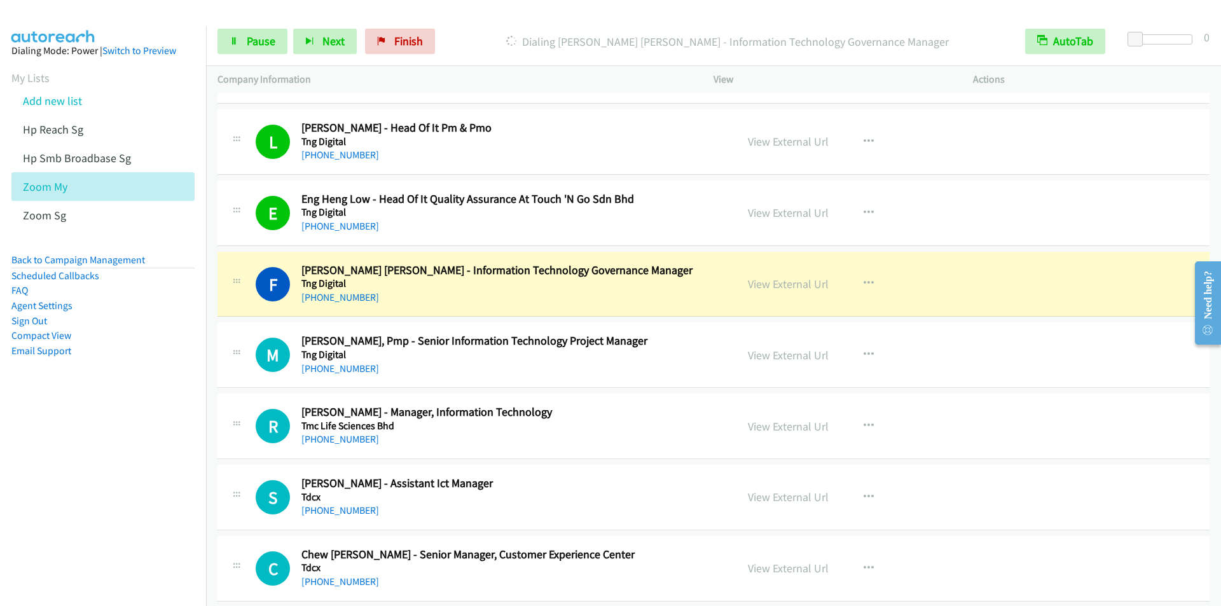
scroll to position [700, 0]
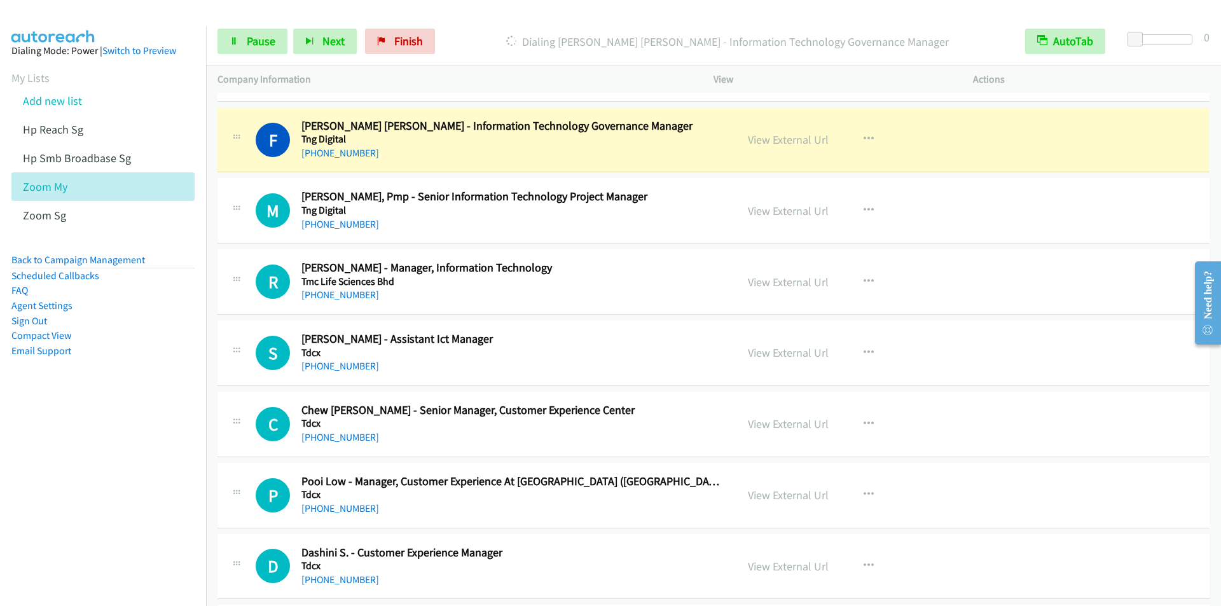
click at [463, 34] on p "Dialing [PERSON_NAME] [PERSON_NAME] - Information Technology Governance Manager" at bounding box center [727, 41] width 550 height 17
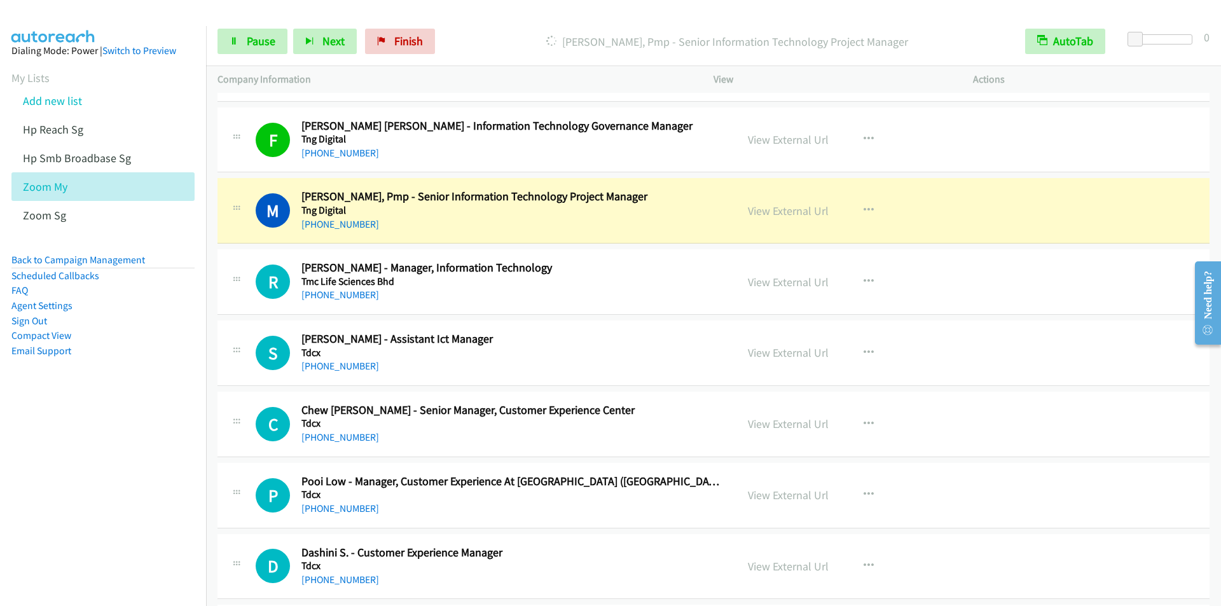
click at [476, 25] on div "Start Calls Pause Next Finish [PERSON_NAME], Pmp - Senior Information Technolog…" at bounding box center [713, 41] width 1015 height 49
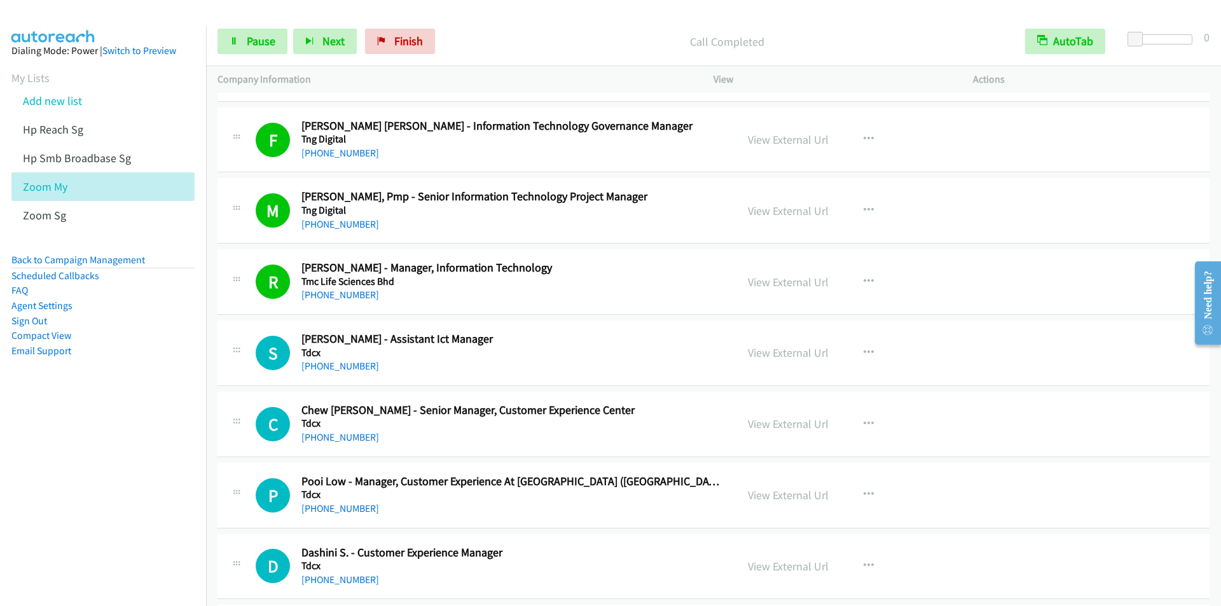
click at [536, 32] on div "Call Completed" at bounding box center [727, 41] width 573 height 25
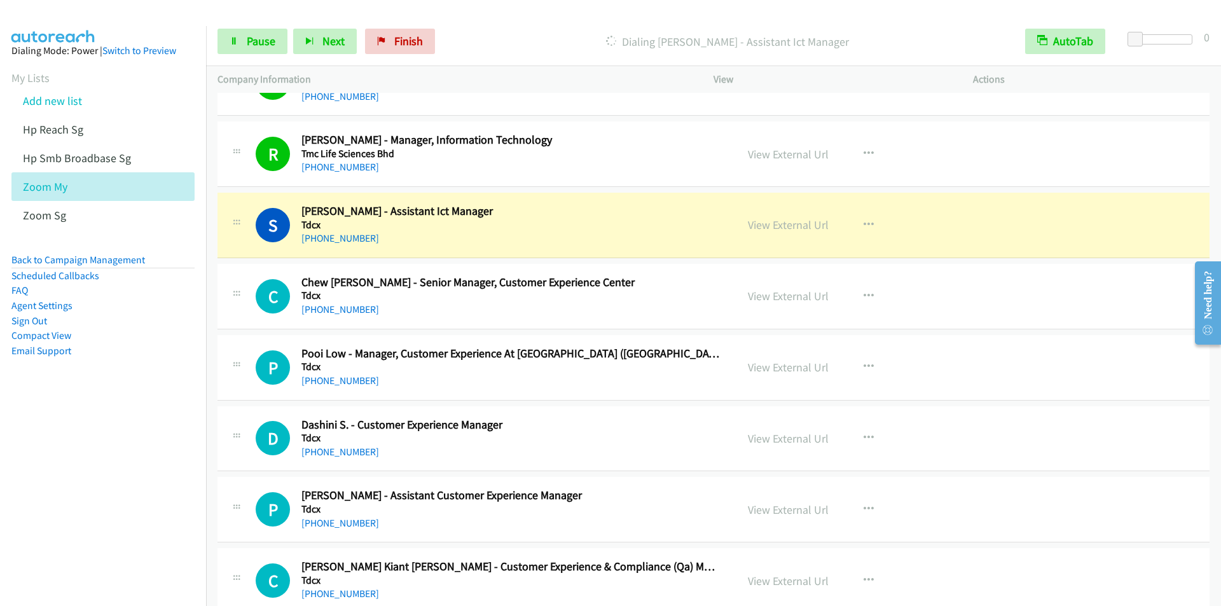
scroll to position [827, 0]
click at [467, 29] on div "Dialing [PERSON_NAME] - Assistant Ict Manager" at bounding box center [727, 41] width 573 height 25
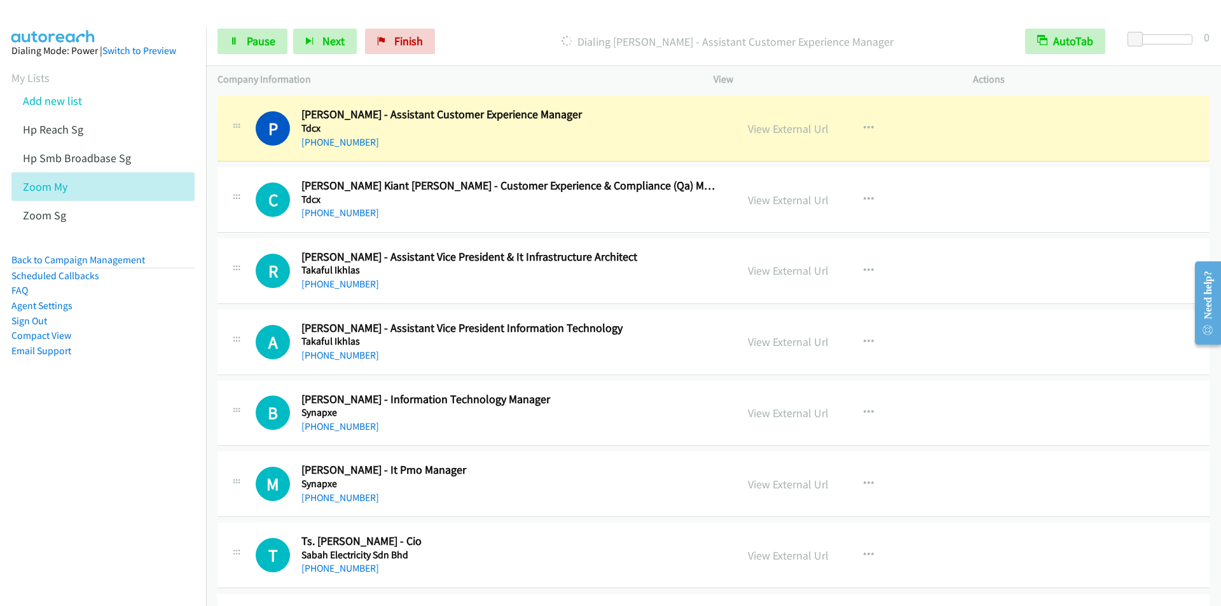
scroll to position [1145, 0]
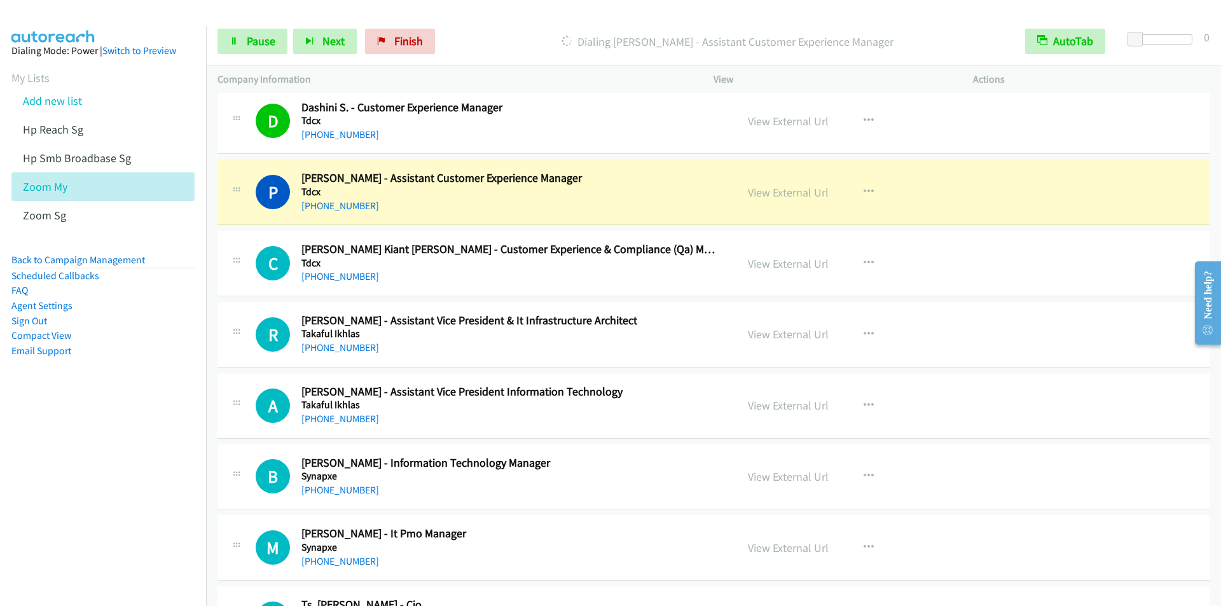
click at [470, 29] on div "Dialing [PERSON_NAME] - Assistant Customer Experience Manager" at bounding box center [727, 41] width 573 height 25
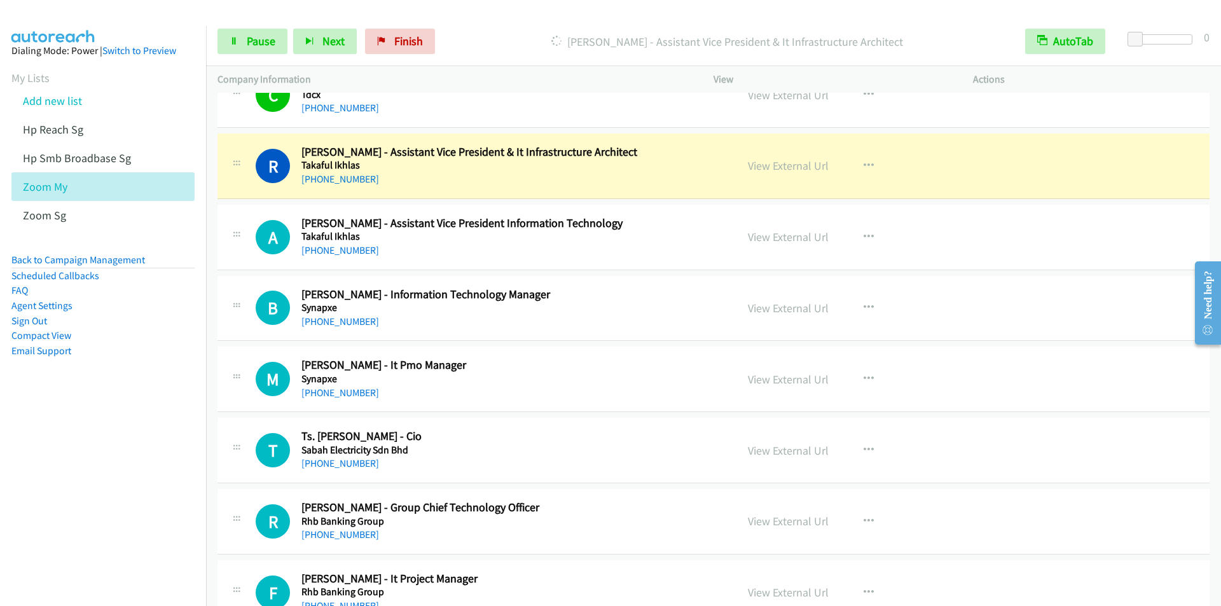
scroll to position [1336, 0]
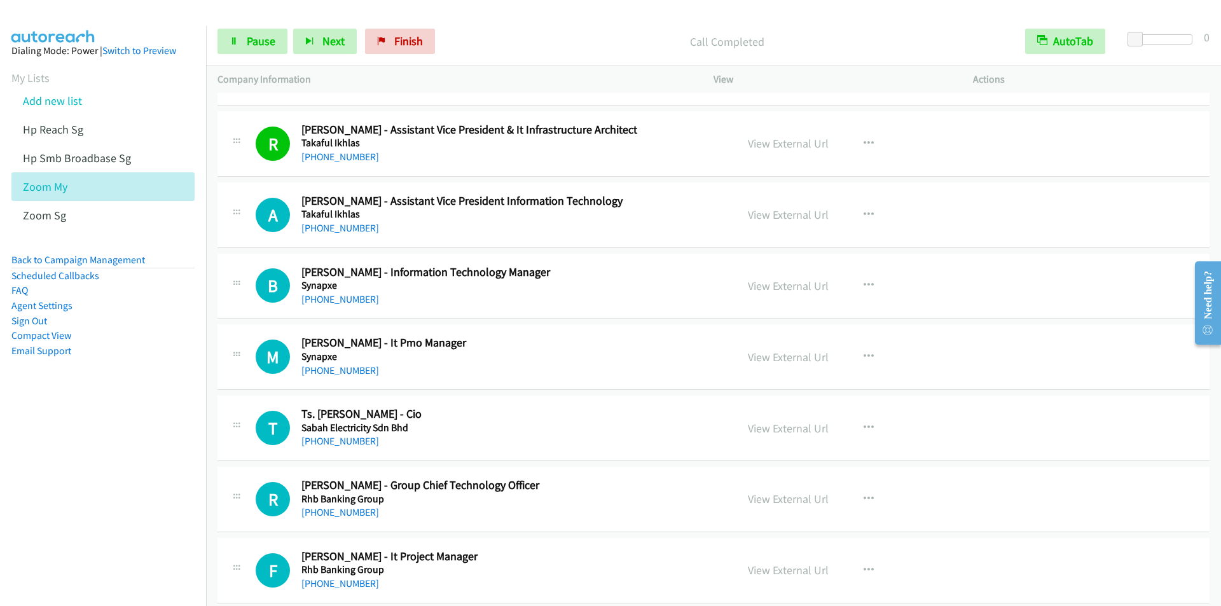
click at [464, 28] on div "Start Calls Pause Next Finish Call Completed AutoTab AutoTab 0" at bounding box center [713, 41] width 1015 height 49
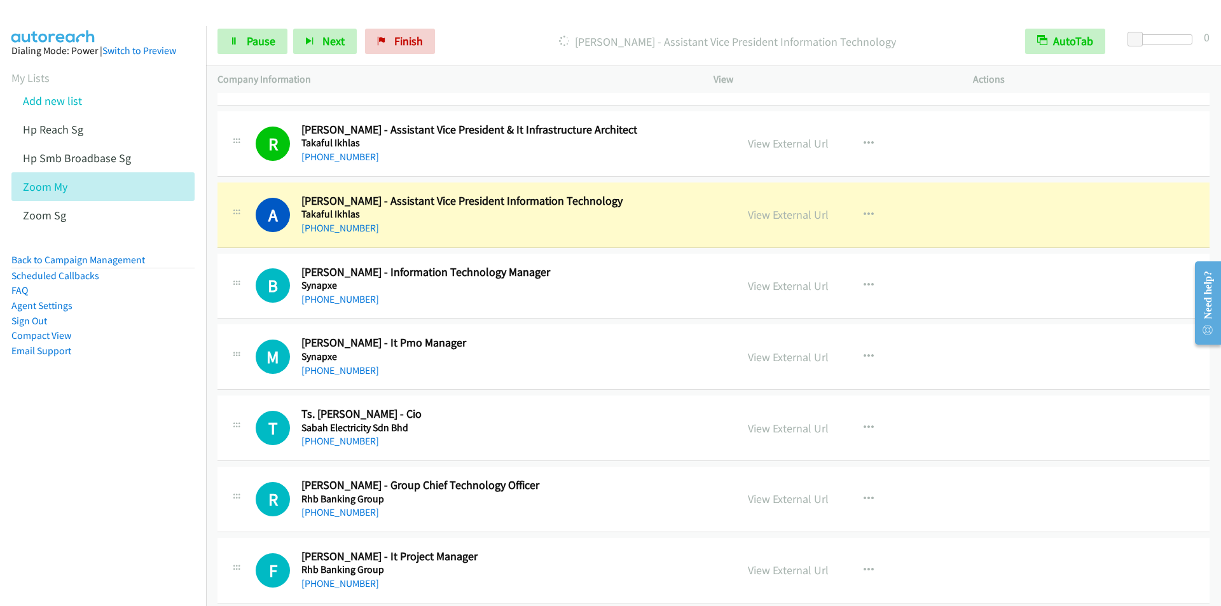
click at [476, 27] on div "Start Calls Pause Next Finish [PERSON_NAME] - Assistant Vice President Informat…" at bounding box center [713, 41] width 1015 height 49
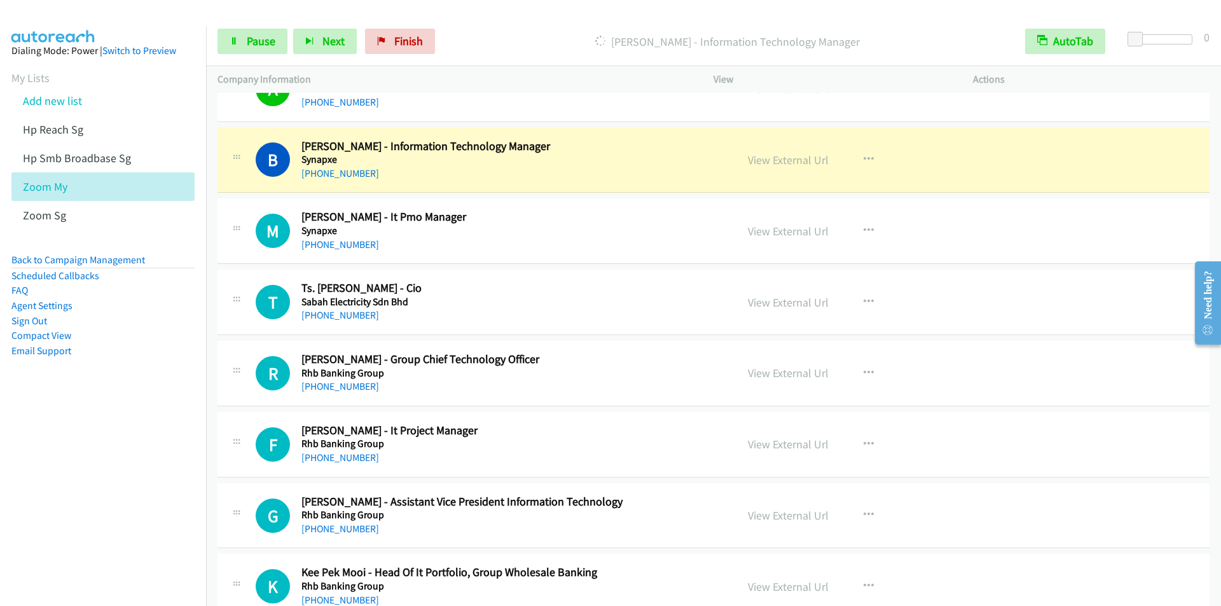
scroll to position [1463, 0]
click at [454, 16] on div at bounding box center [605, 24] width 1210 height 49
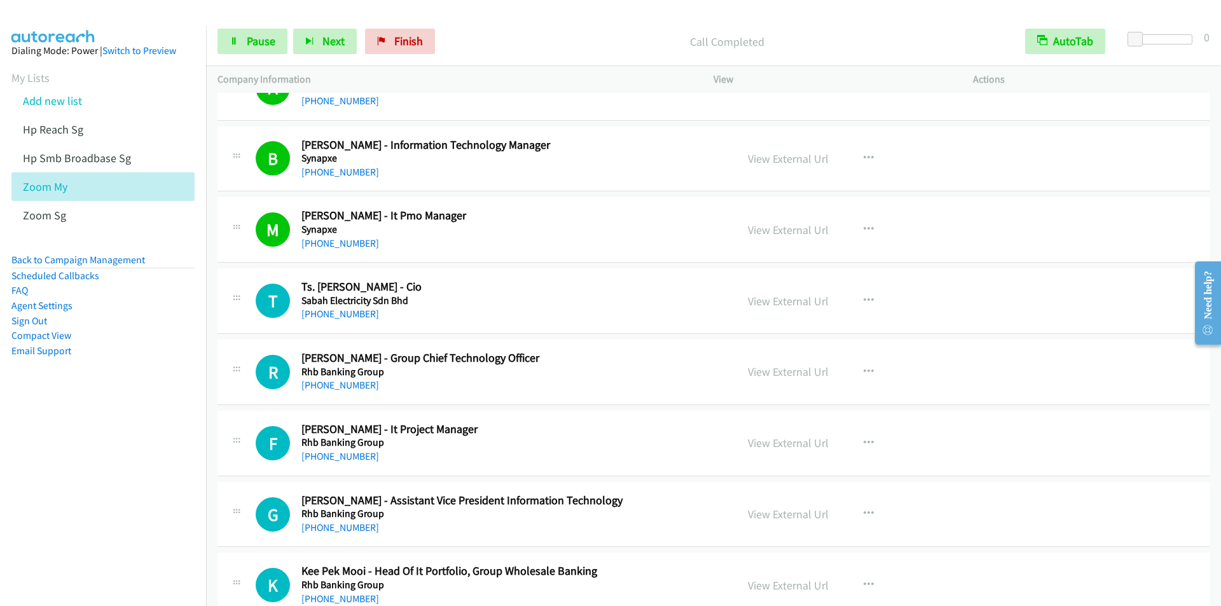
click at [459, 29] on div "Call Completed" at bounding box center [727, 41] width 573 height 25
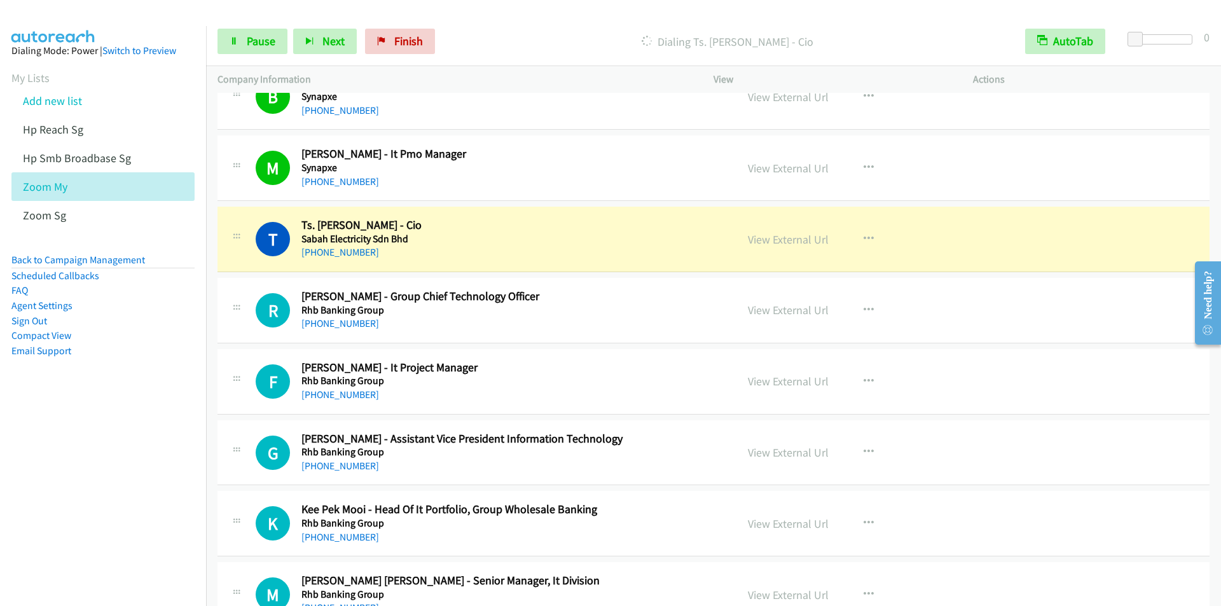
scroll to position [1590, 0]
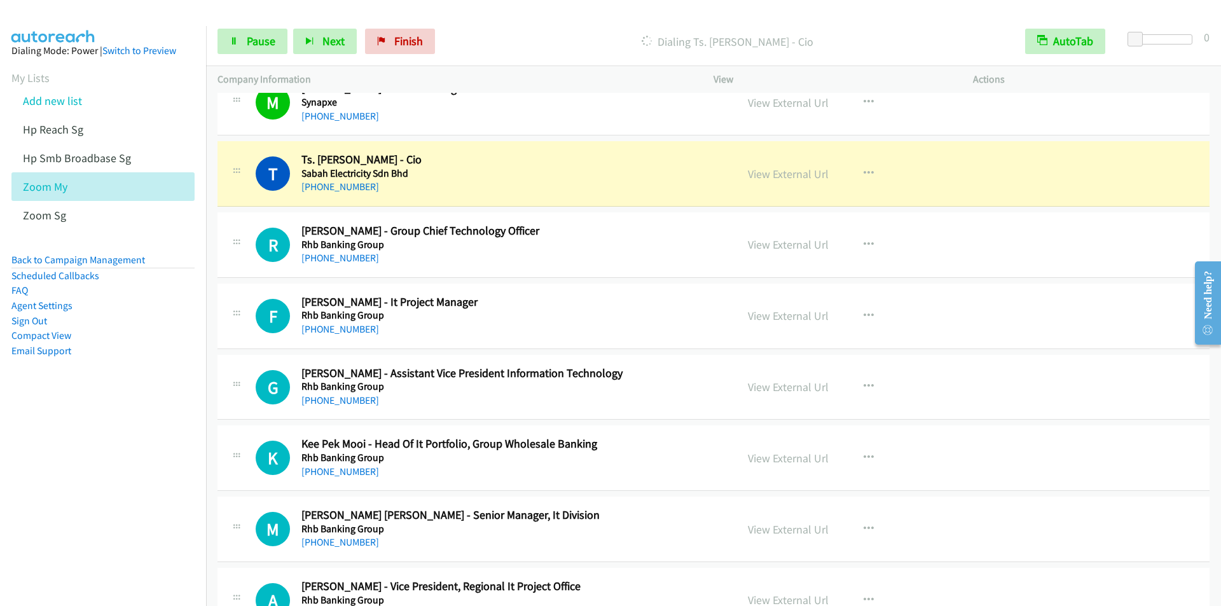
click at [456, 17] on main "Start Calls Pause Next Finish Dialing Ts. [PERSON_NAME] - Cio AutoTab AutoTab 0…" at bounding box center [610, 30] width 1221 height 60
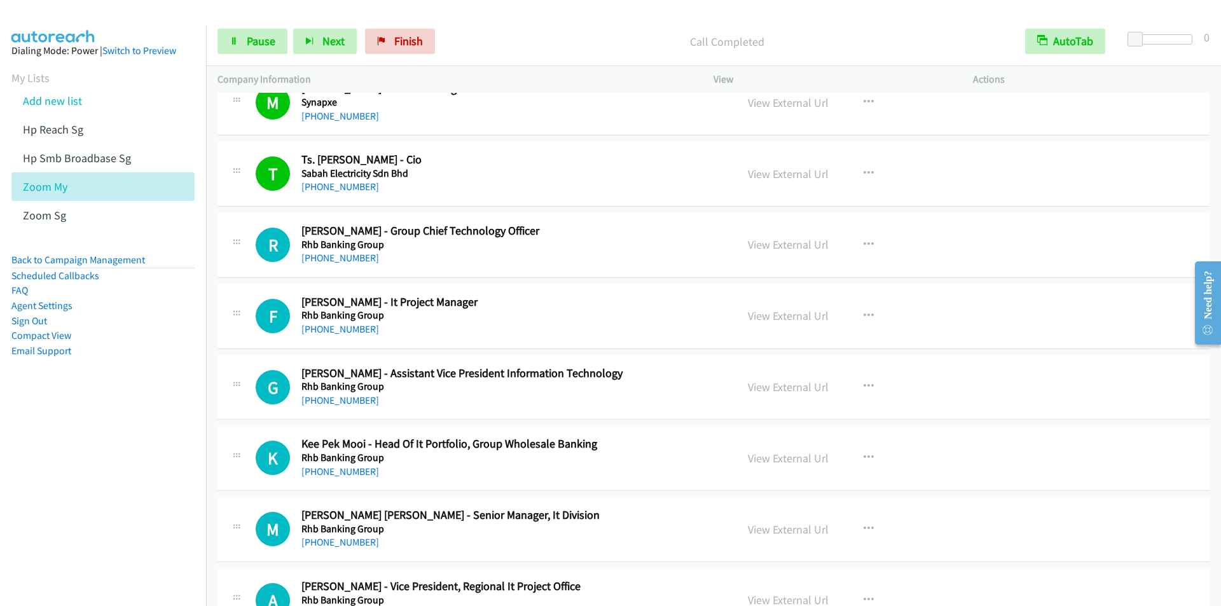
click at [27, 502] on nav "Dialing Mode: Power | Switch to Preview My Lists Add new list Hp Reach Sg Hp Sm…" at bounding box center [103, 329] width 207 height 606
click at [450, 25] on div "Start Calls Pause Next Finish Call Completed AutoTab AutoTab 0" at bounding box center [713, 41] width 1015 height 49
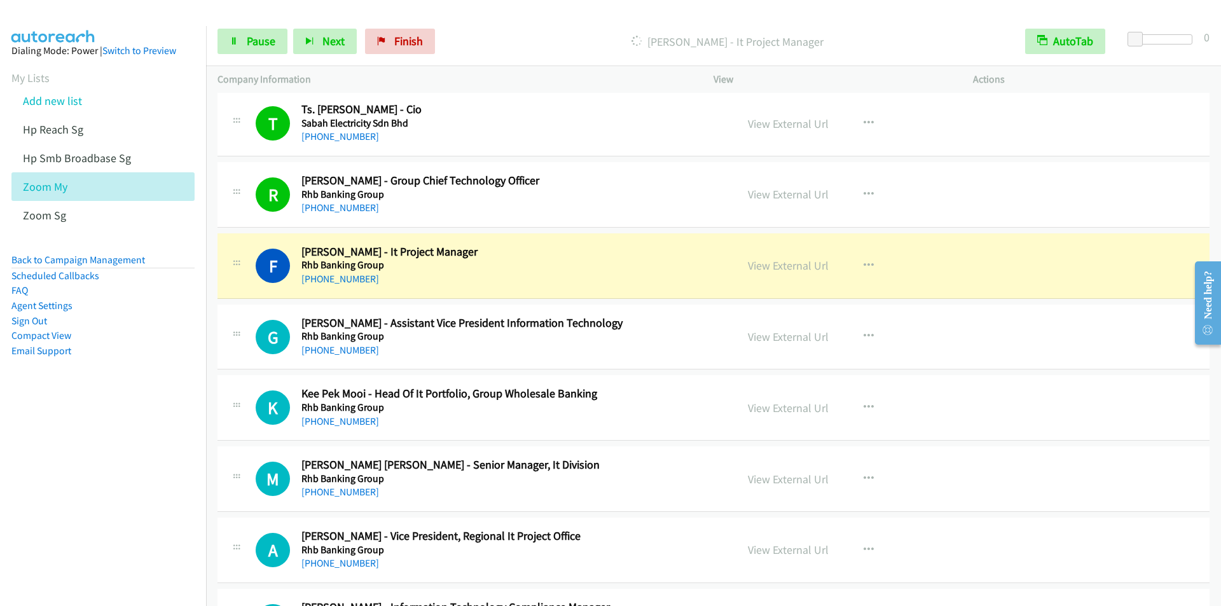
scroll to position [1717, 0]
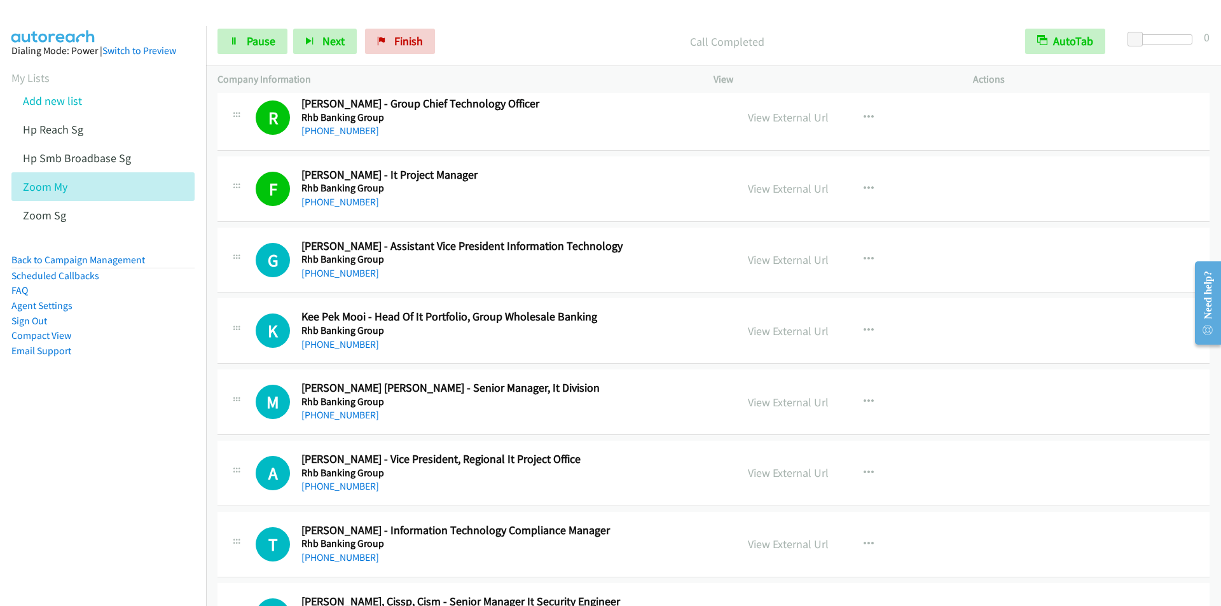
click at [455, 34] on p "Call Completed" at bounding box center [727, 41] width 550 height 17
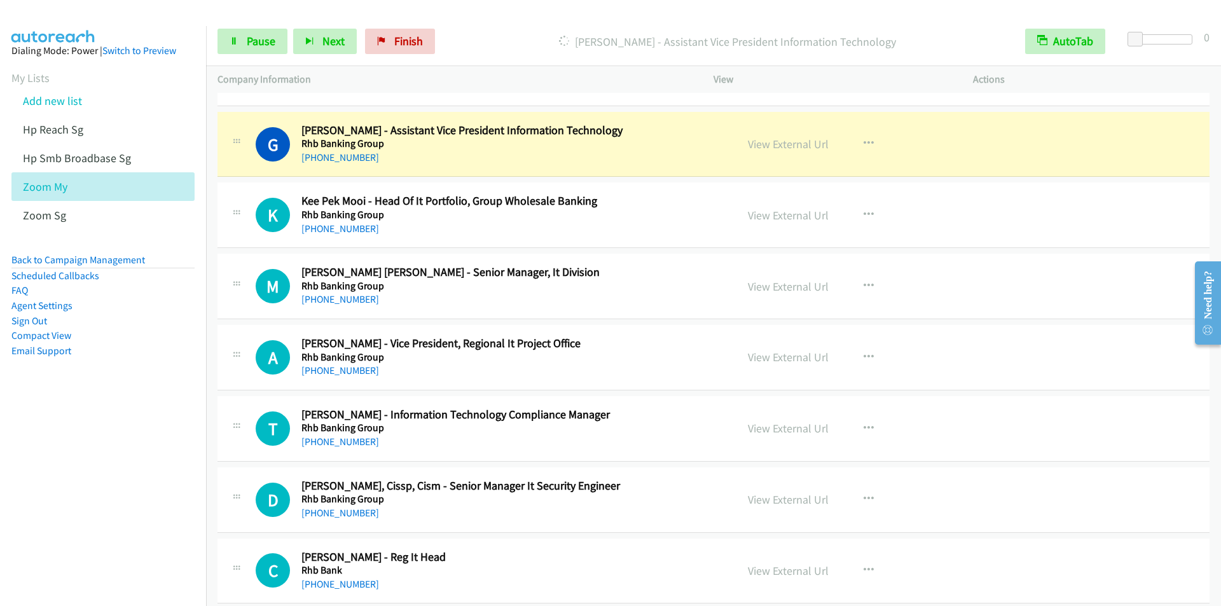
scroll to position [1845, 0]
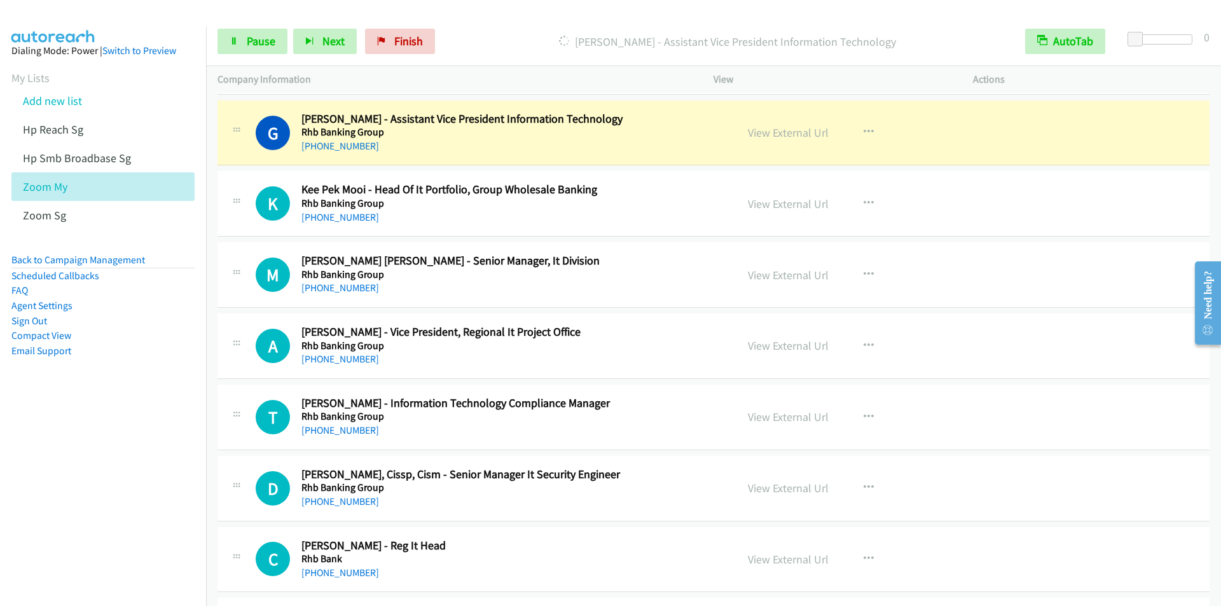
click at [471, 13] on div at bounding box center [605, 24] width 1210 height 49
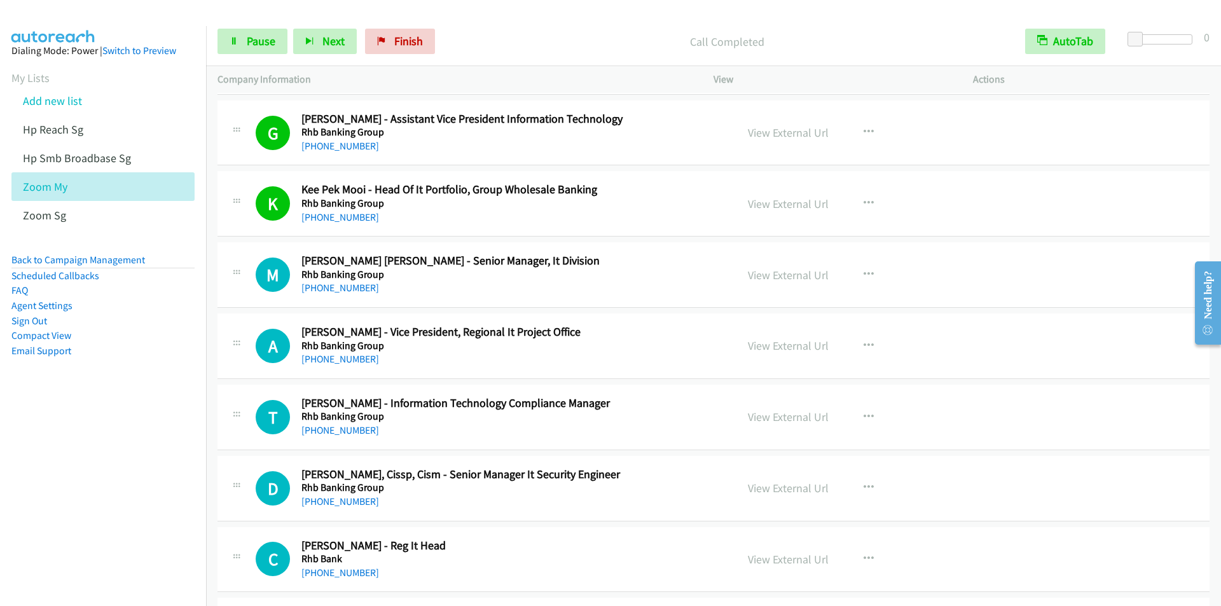
click at [457, 18] on div "Start Calls Pause Next Finish Call Completed AutoTab AutoTab 0" at bounding box center [713, 41] width 1015 height 49
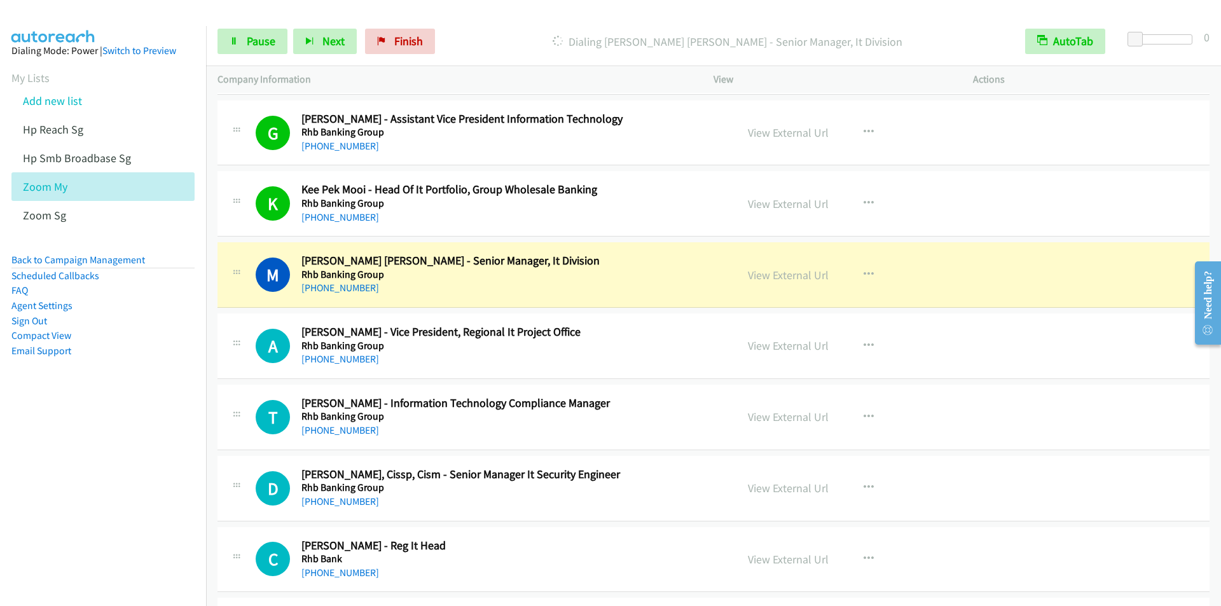
scroll to position [1972, 0]
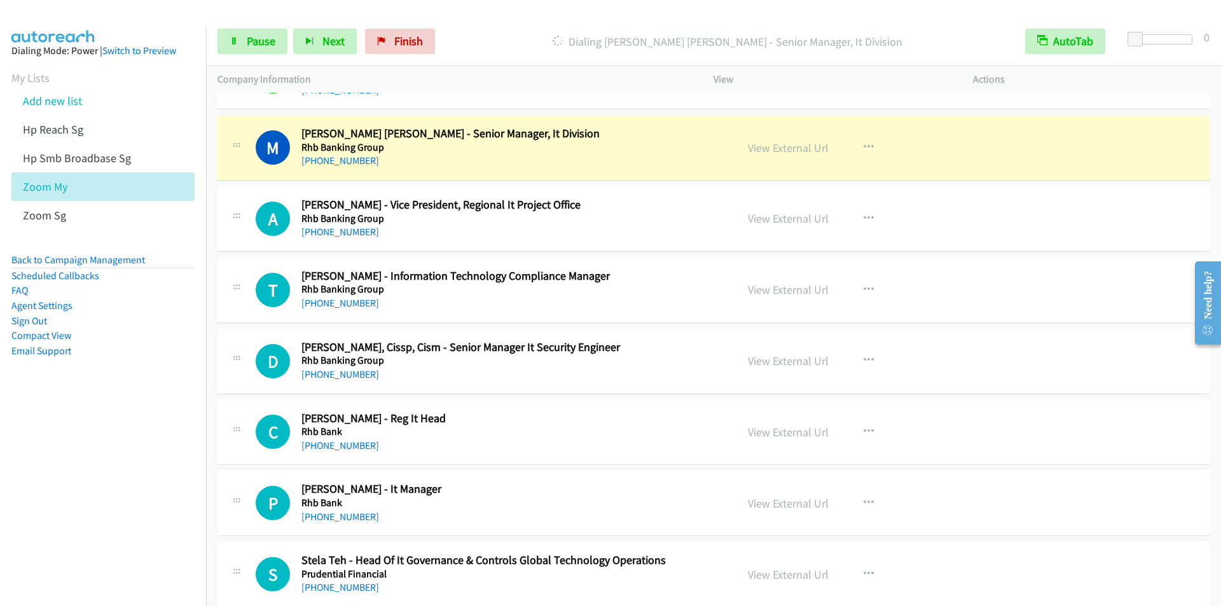
click at [476, 44] on p "Dialing [PERSON_NAME] [PERSON_NAME] - Senior Manager, It Division" at bounding box center [727, 41] width 550 height 17
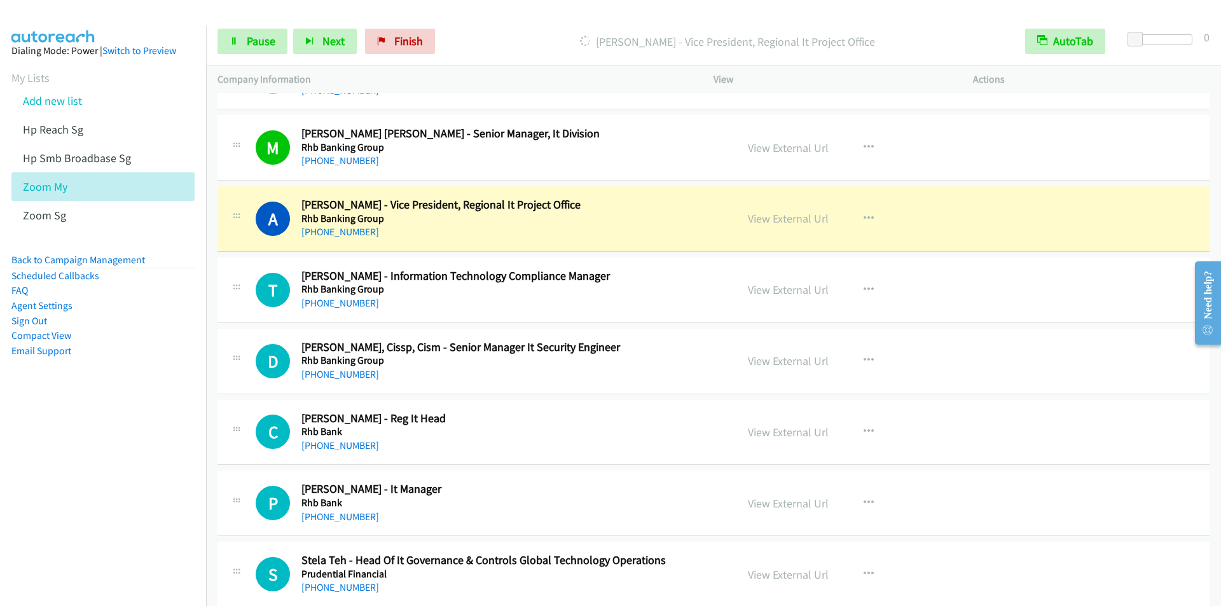
click at [478, 39] on p "[PERSON_NAME] - Vice President, Regional It Project Office" at bounding box center [727, 41] width 550 height 17
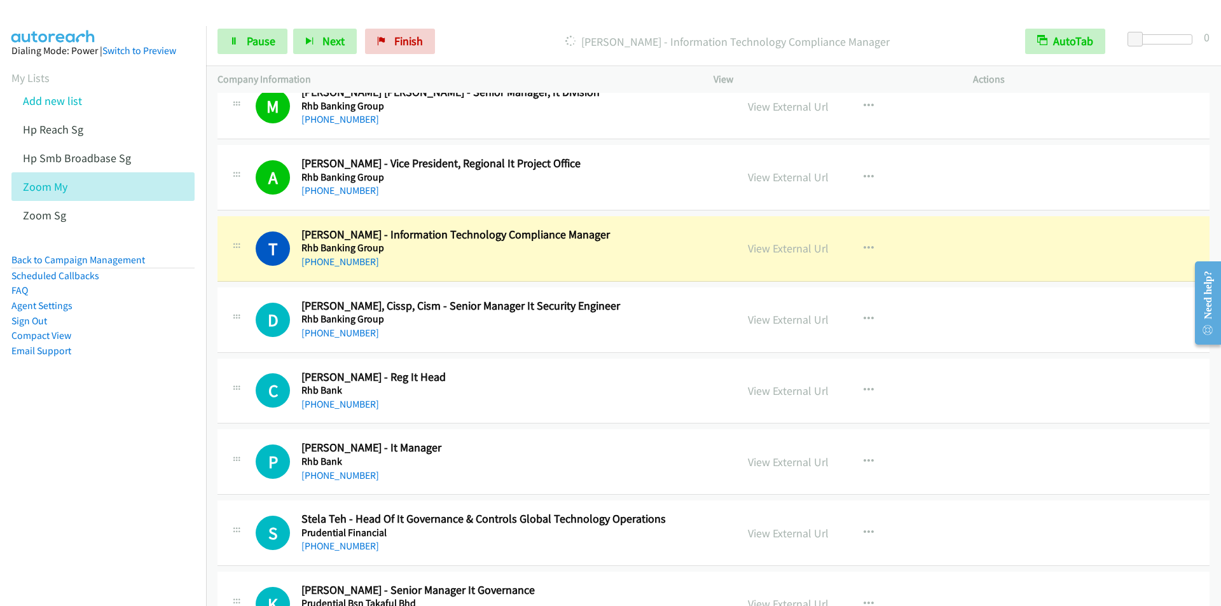
scroll to position [2035, 0]
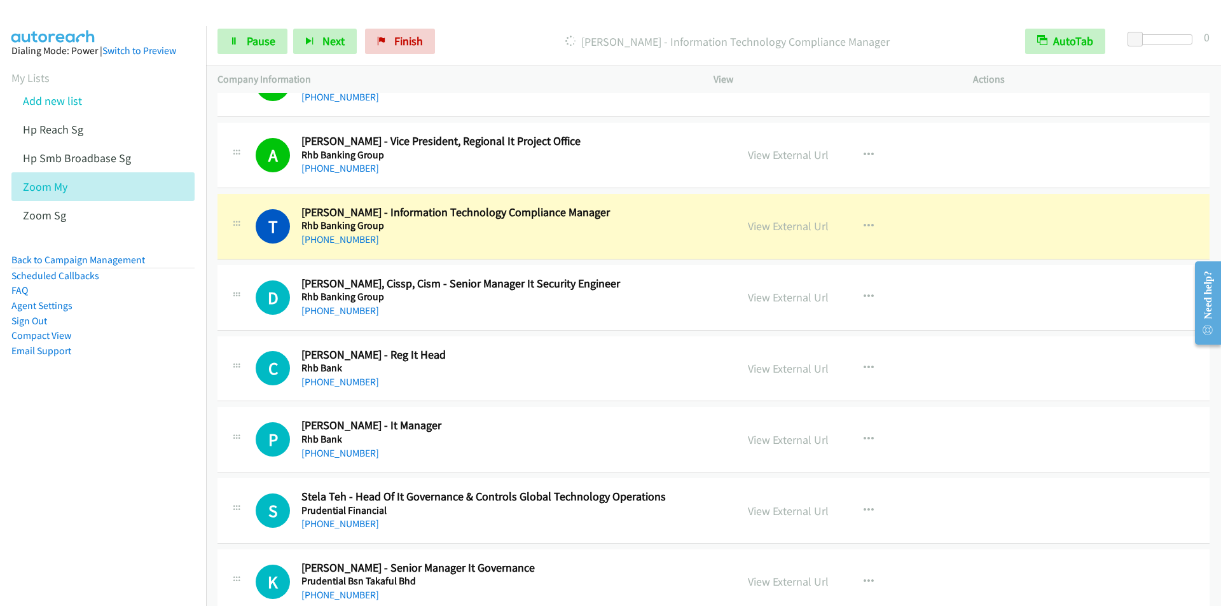
click at [476, 17] on div "Start Calls Pause Next Finish [PERSON_NAME] - Information Technology Compliance…" at bounding box center [713, 41] width 1015 height 49
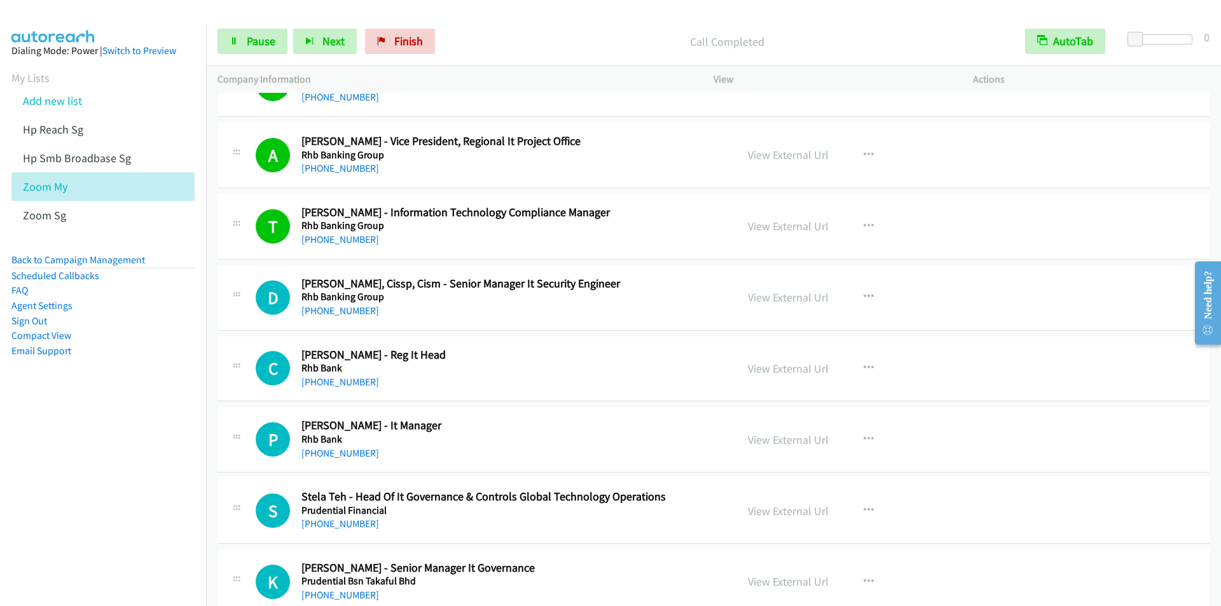
scroll to position [2163, 0]
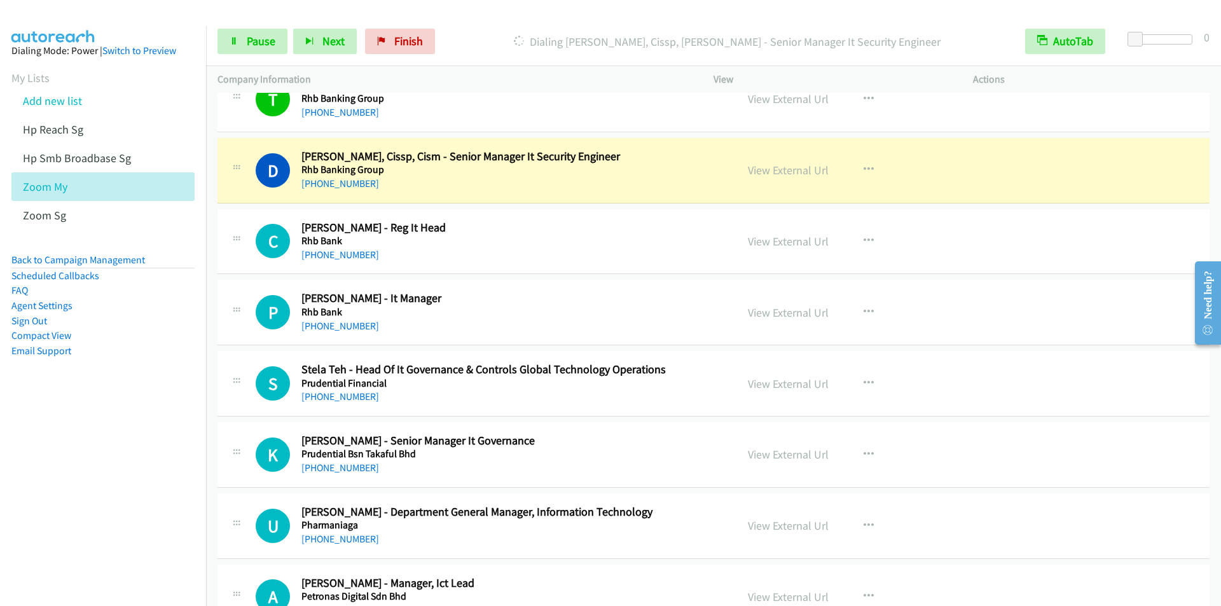
click at [478, 38] on p "Dialing [PERSON_NAME], Cissp, [PERSON_NAME] - Senior Manager It Security Engine…" at bounding box center [727, 41] width 550 height 17
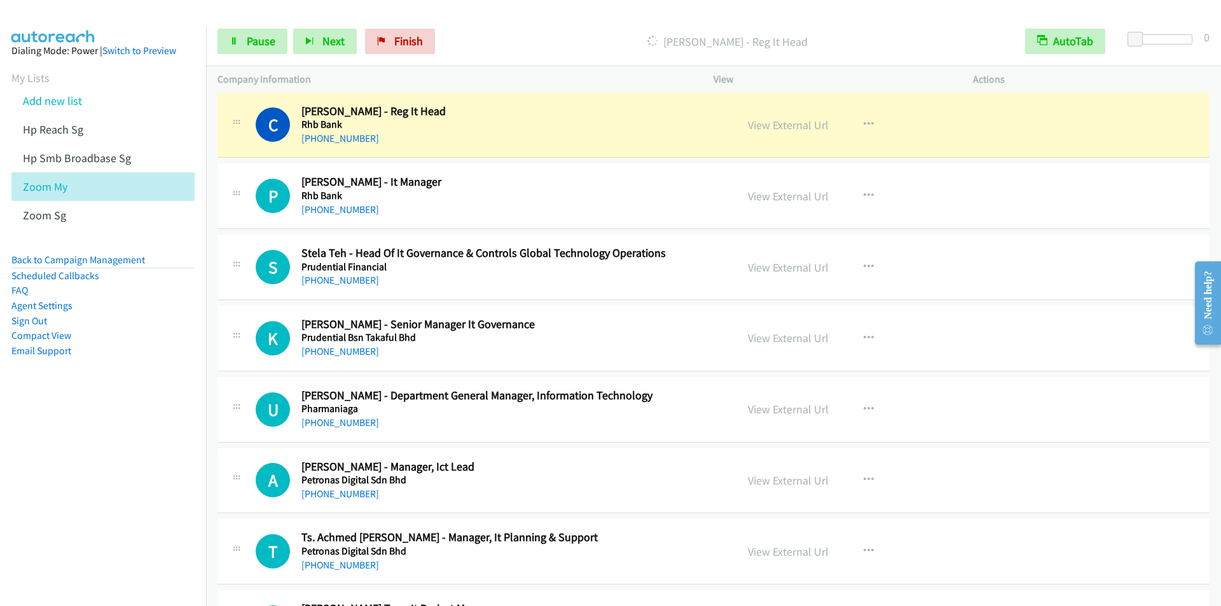
scroll to position [2290, 0]
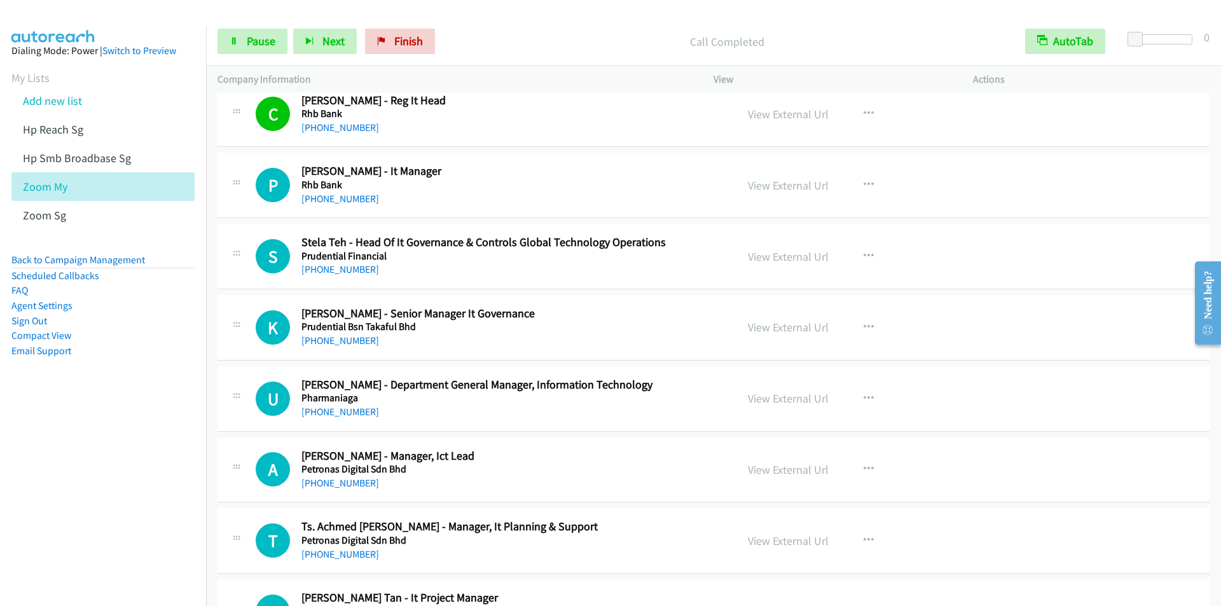
click at [485, 12] on div at bounding box center [605, 24] width 1210 height 49
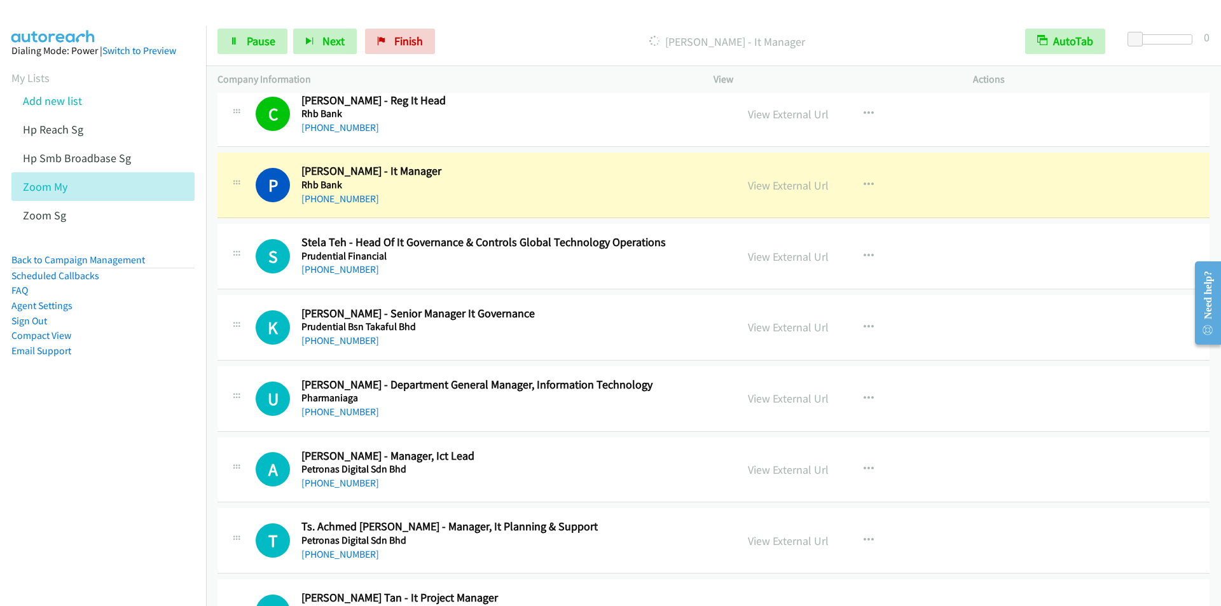
click at [445, 17] on div at bounding box center [605, 24] width 1210 height 49
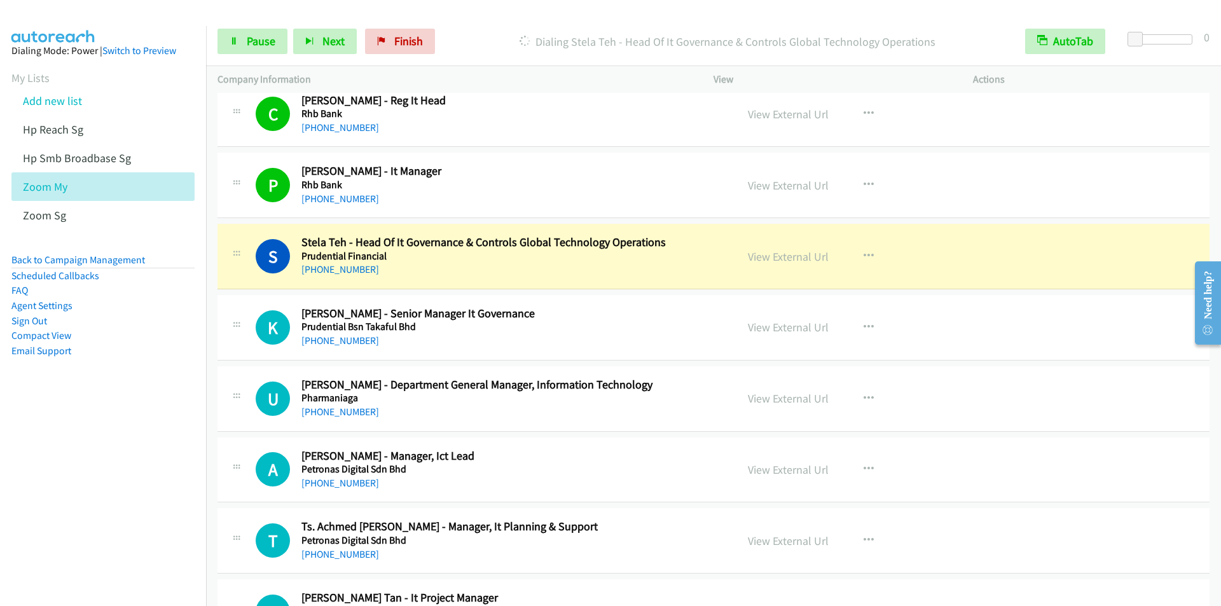
click at [473, 26] on div "Start Calls Pause Next Finish Dialing Stela Teh - Head Of It Governance & Contr…" at bounding box center [713, 41] width 1015 height 49
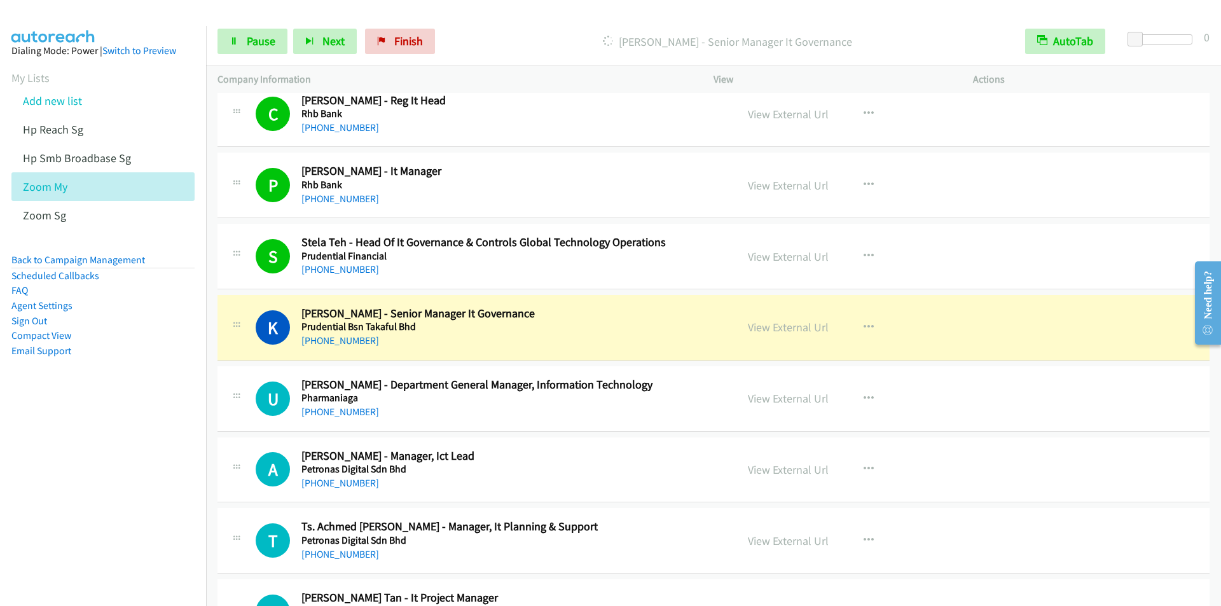
click at [457, 34] on p "[PERSON_NAME] - Senior Manager It Governance" at bounding box center [727, 41] width 550 height 17
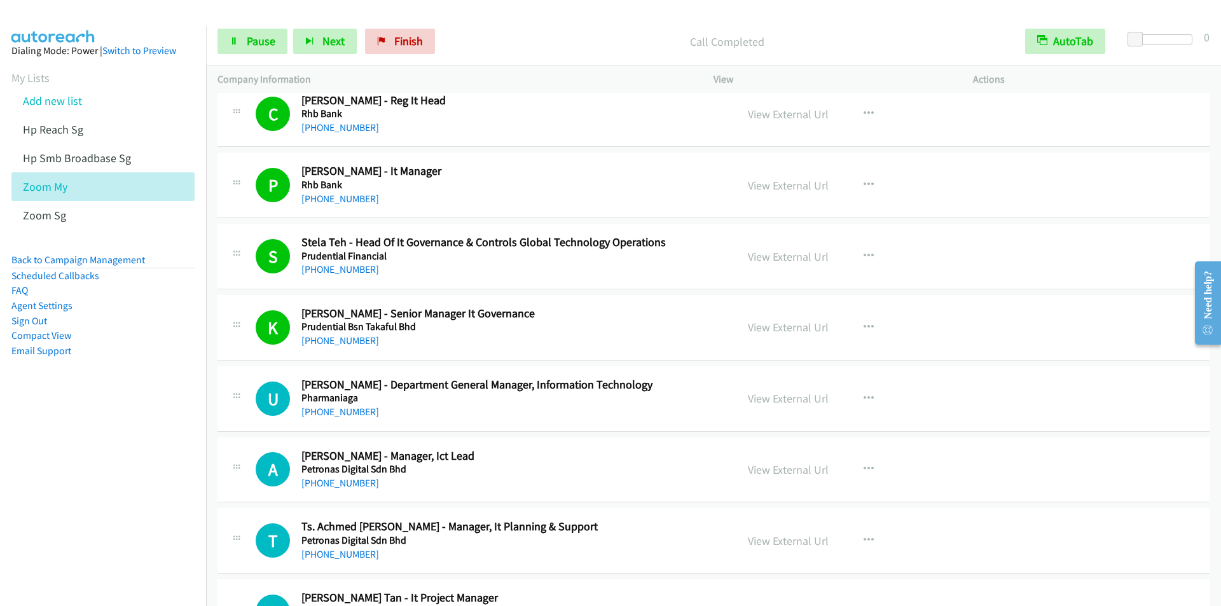
click at [458, 18] on div "Start Calls Pause Next Finish Call Completed AutoTab AutoTab 0" at bounding box center [713, 41] width 1015 height 49
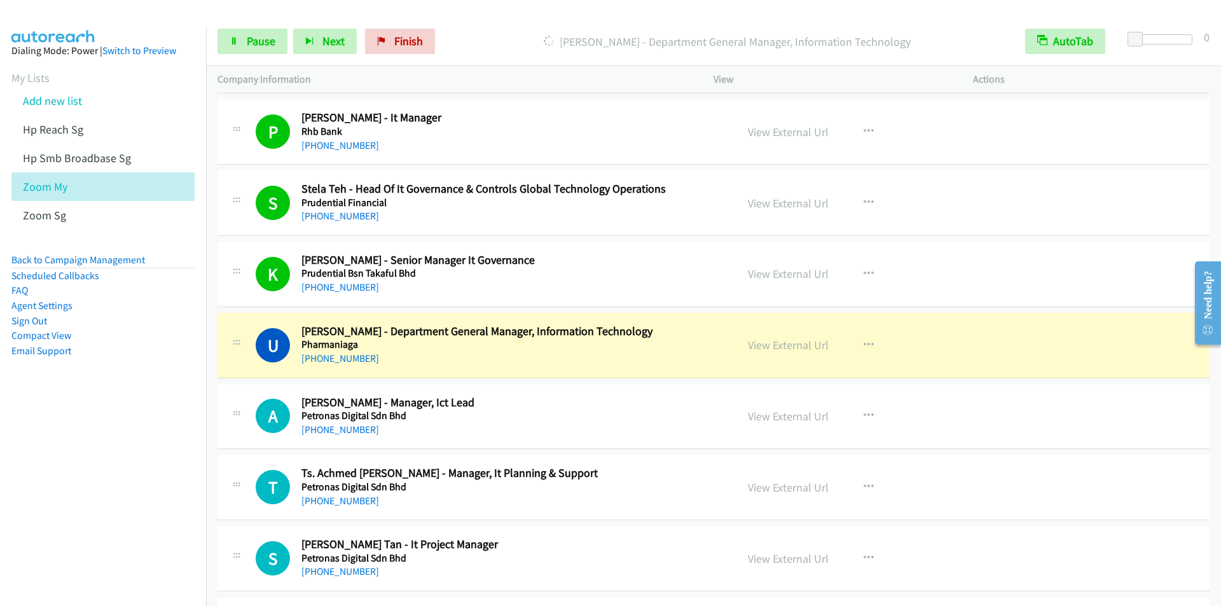
scroll to position [2417, 0]
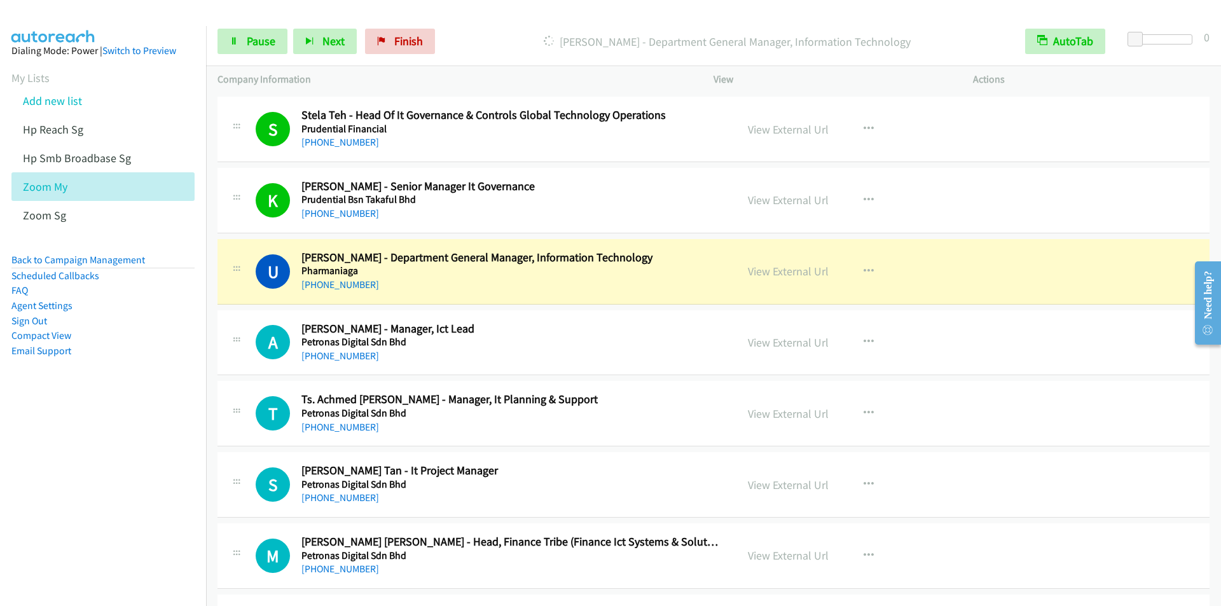
click at [455, 26] on div "Start Calls Pause Next Finish [PERSON_NAME] - Department General Manager, Infor…" at bounding box center [713, 41] width 1015 height 49
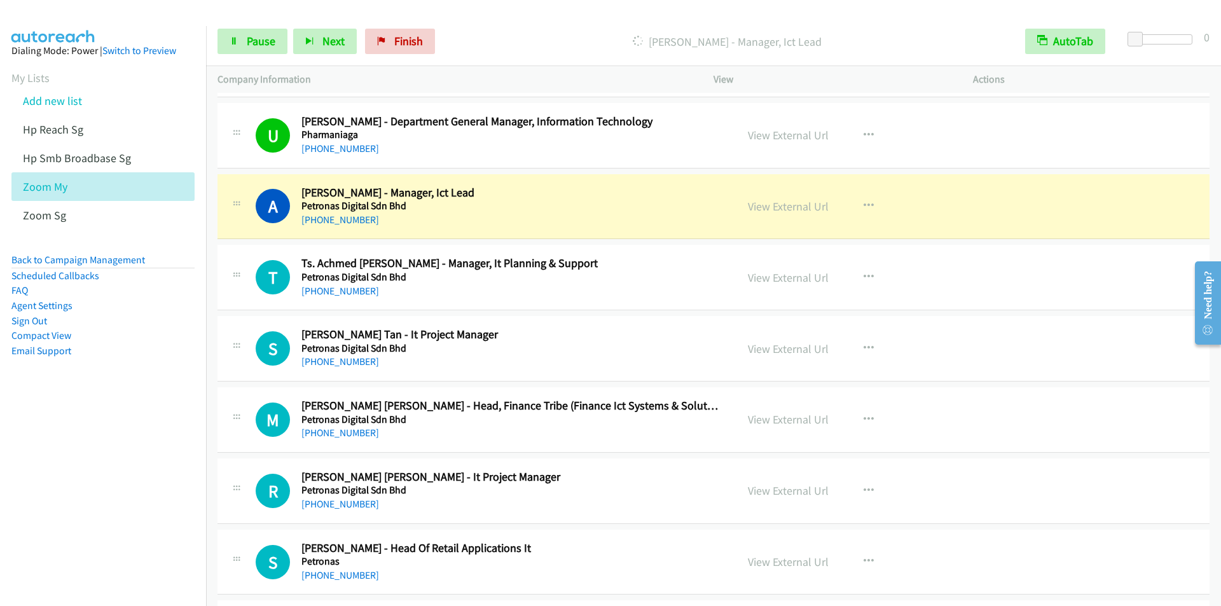
scroll to position [2608, 0]
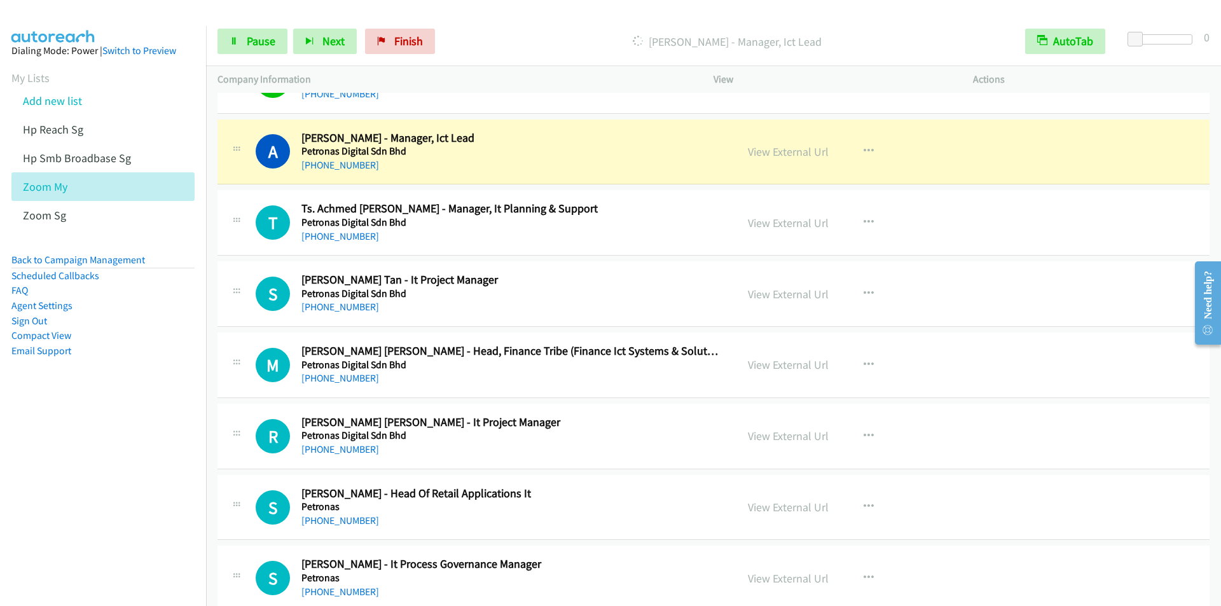
click at [463, 13] on div at bounding box center [605, 24] width 1210 height 49
click at [473, 18] on div "Start Calls Pause Next Finish [PERSON_NAME] - Manager, Ict Lead AutoTab AutoTab…" at bounding box center [713, 41] width 1015 height 49
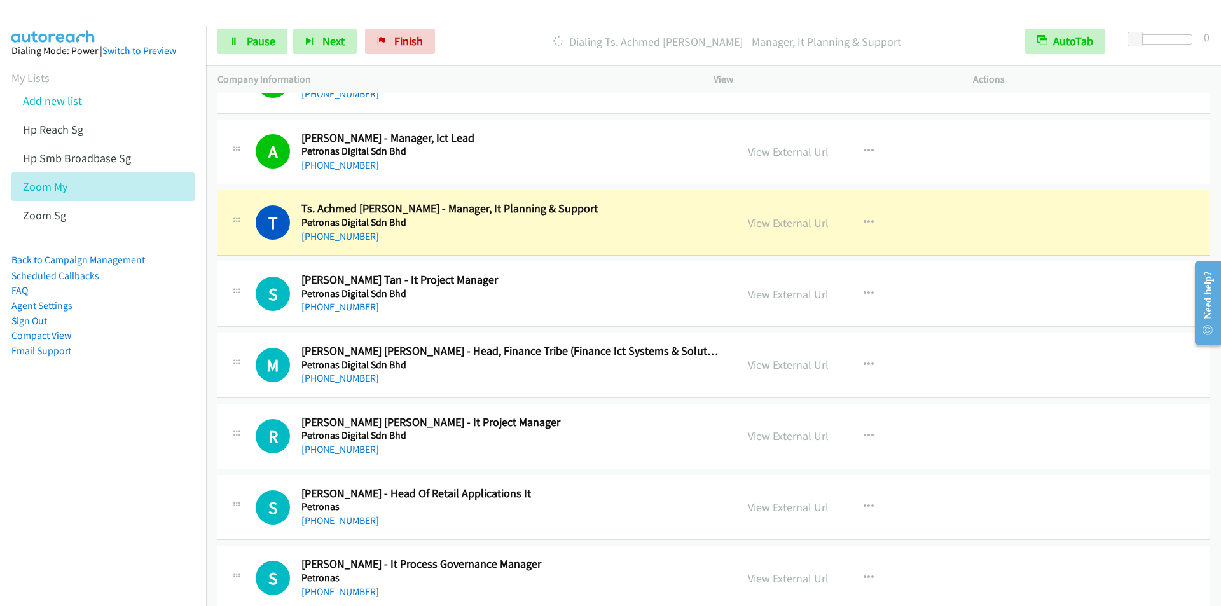
click at [75, 530] on nav "Dialing Mode: Power | Switch to Preview My Lists Add new list Hp Reach Sg Hp Sm…" at bounding box center [103, 329] width 207 height 606
click at [472, 29] on div "Dialing Ts. Achmed [PERSON_NAME] - Manager, It Planning & Support" at bounding box center [727, 41] width 573 height 25
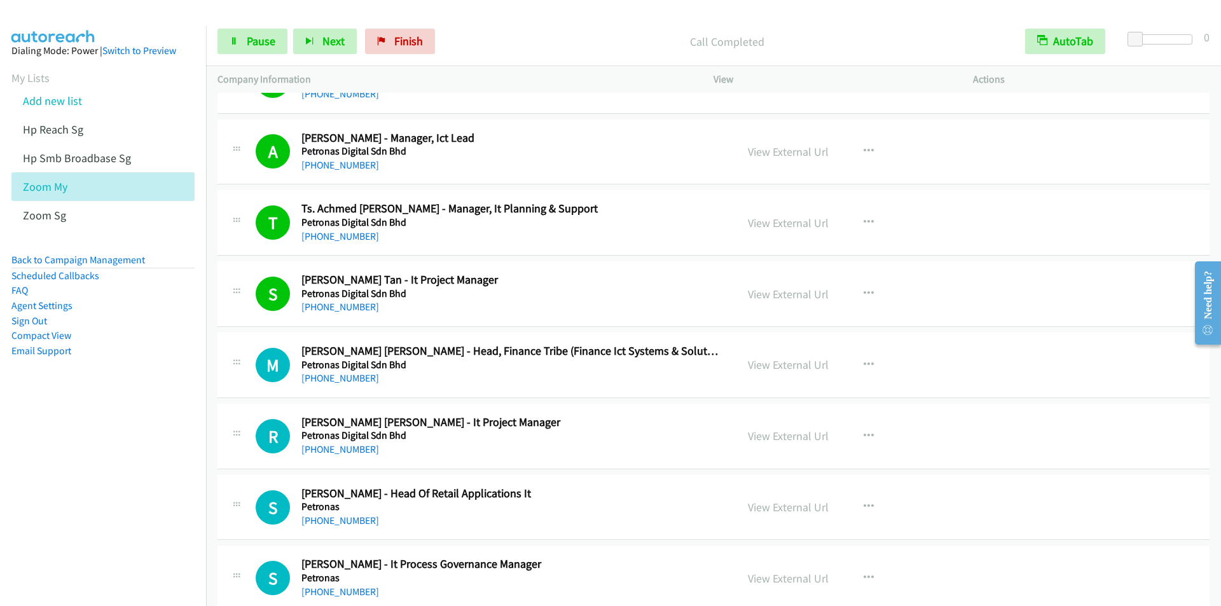
click at [471, 19] on div "Start Calls Pause Next Finish Call Completed AutoTab AutoTab 0" at bounding box center [713, 41] width 1015 height 49
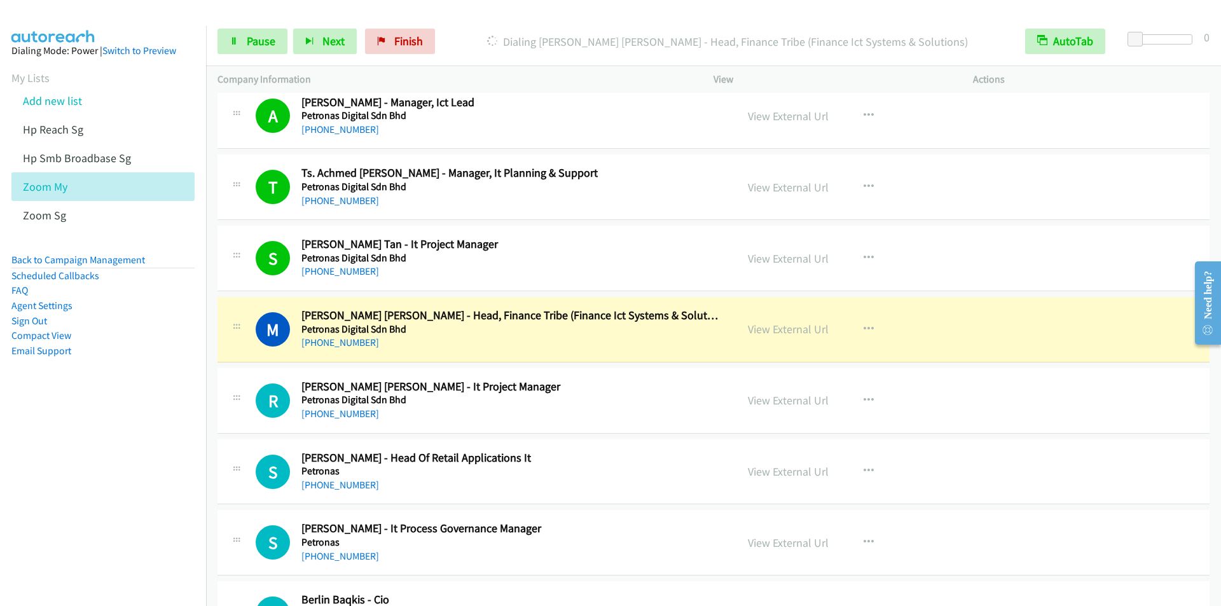
scroll to position [2671, 0]
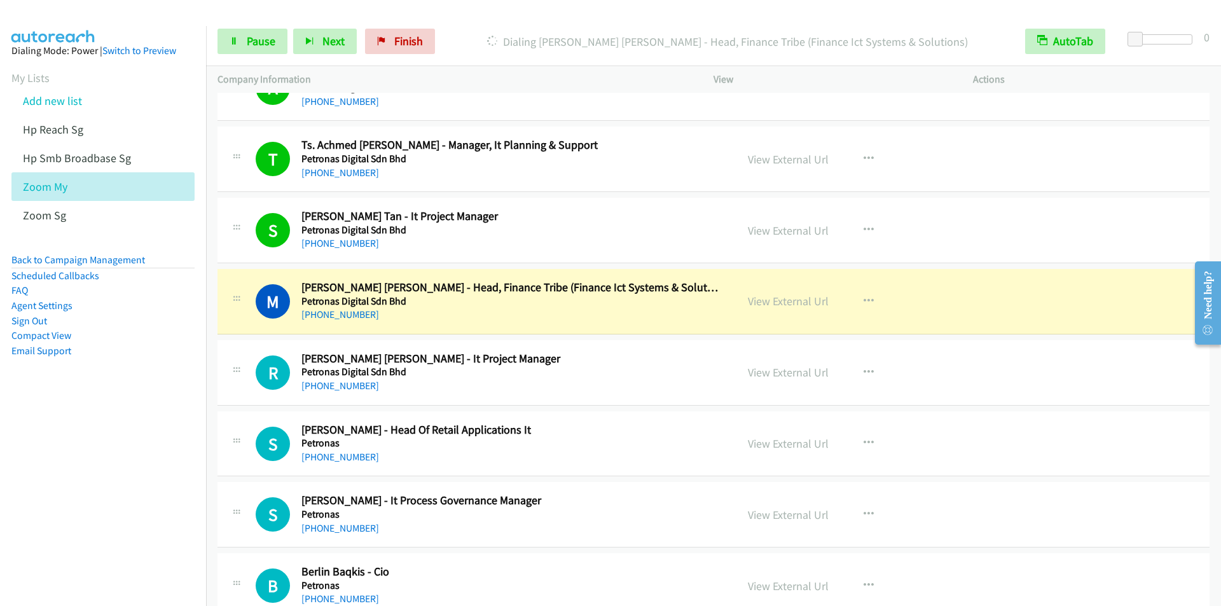
click at [468, 27] on div "Start Calls Pause Next Finish Dialing [PERSON_NAME] [PERSON_NAME] - Head, Finan…" at bounding box center [713, 41] width 1015 height 49
click at [480, 25] on div "Start Calls Pause Next Finish Dialing [PERSON_NAME] [PERSON_NAME] - Head, Finan…" at bounding box center [713, 41] width 1015 height 49
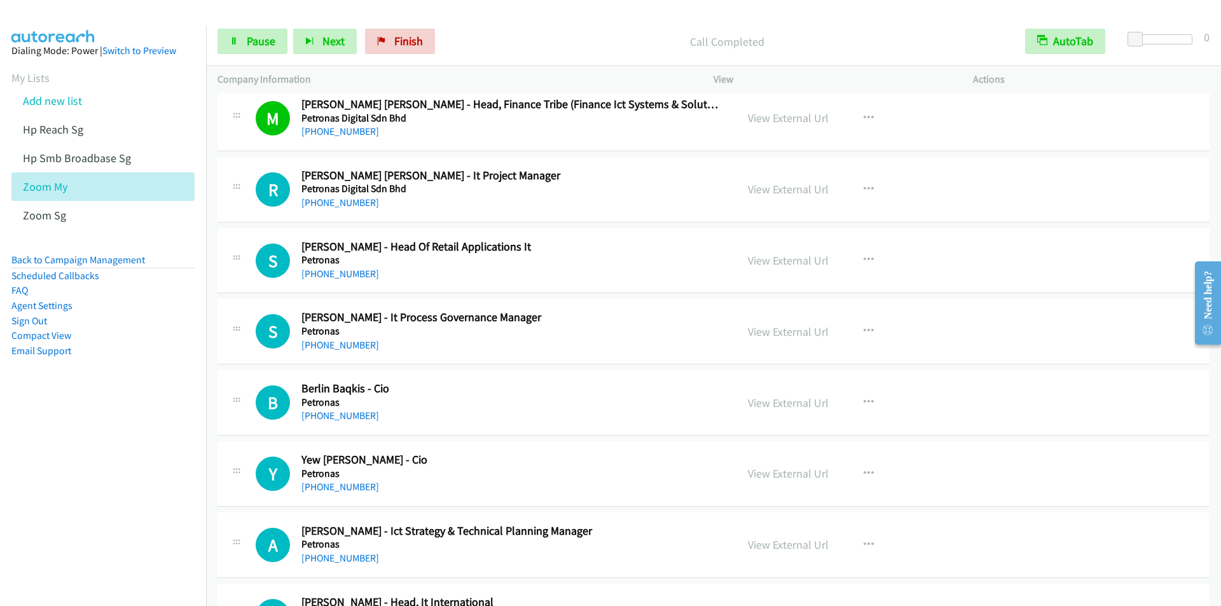
scroll to position [2862, 0]
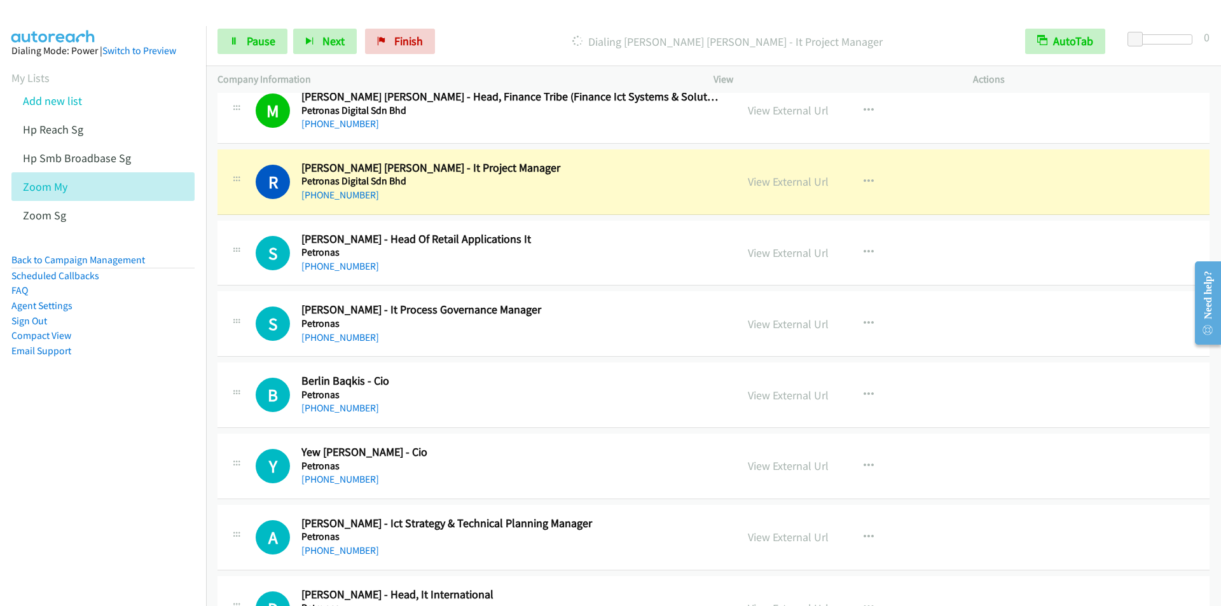
click at [452, 35] on p "Dialing [PERSON_NAME] [PERSON_NAME] - It Project Manager" at bounding box center [727, 41] width 550 height 17
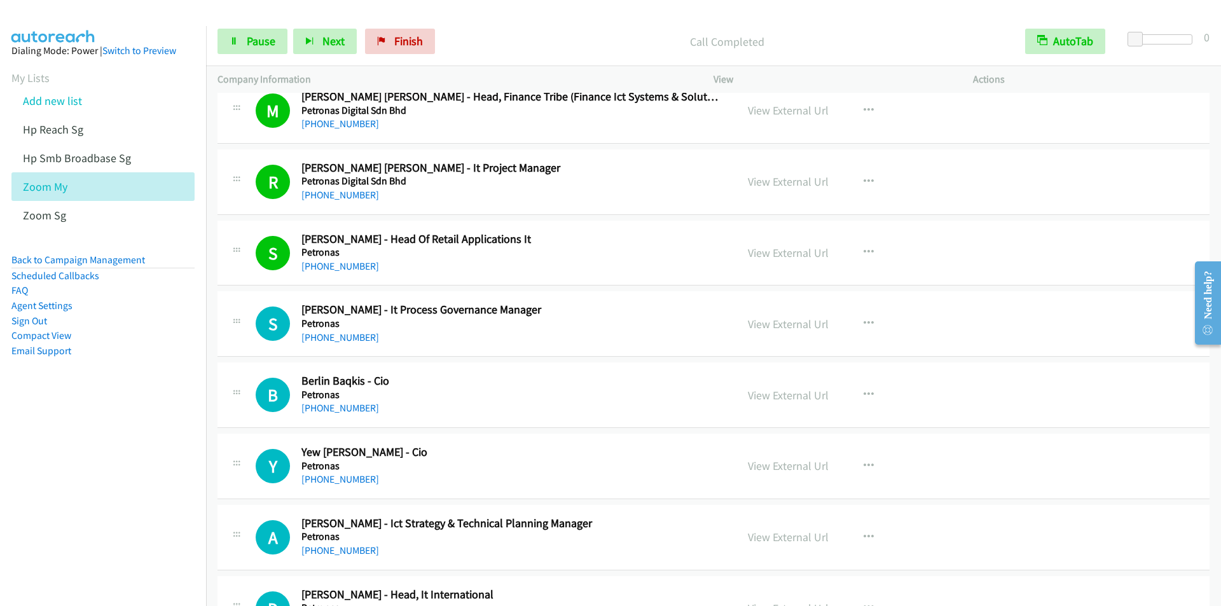
click at [459, 25] on div "Start Calls Pause Next Finish Call Completed AutoTab AutoTab 0" at bounding box center [713, 41] width 1015 height 49
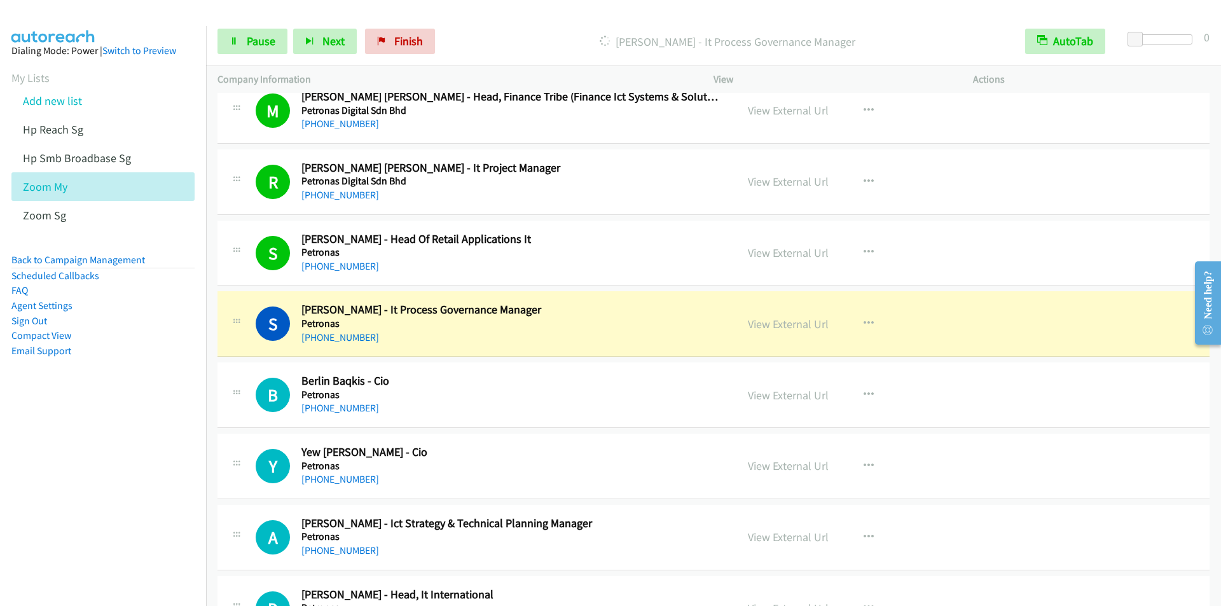
click at [460, 25] on div "Start Calls Pause Next Finish [PERSON_NAME] - It Process Governance Manager Aut…" at bounding box center [713, 41] width 1015 height 49
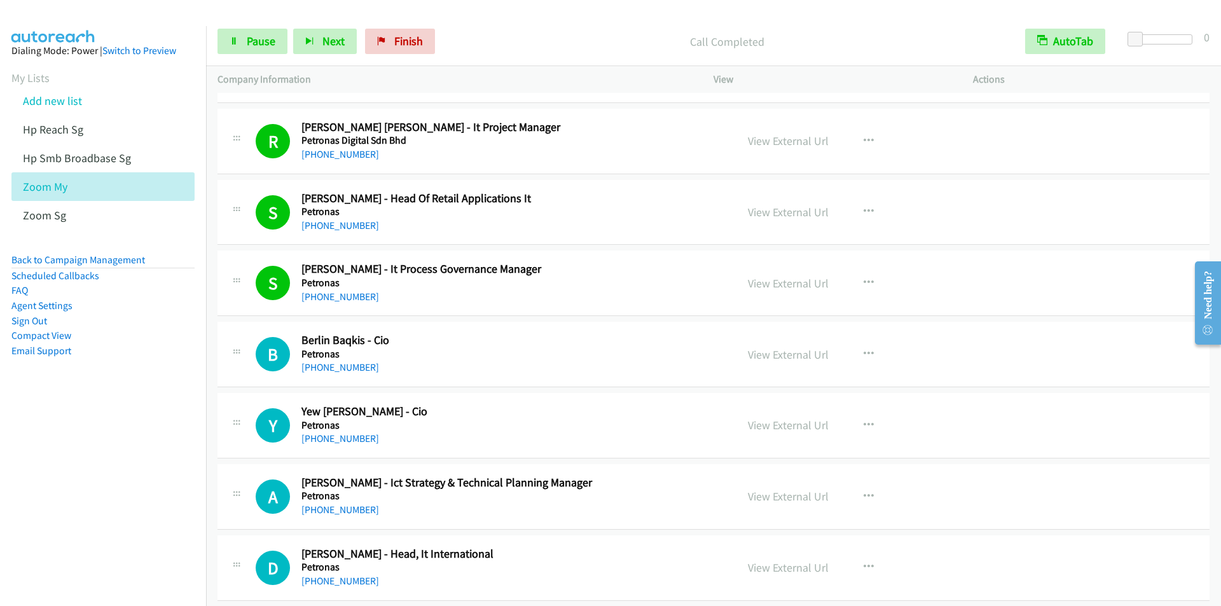
scroll to position [2926, 0]
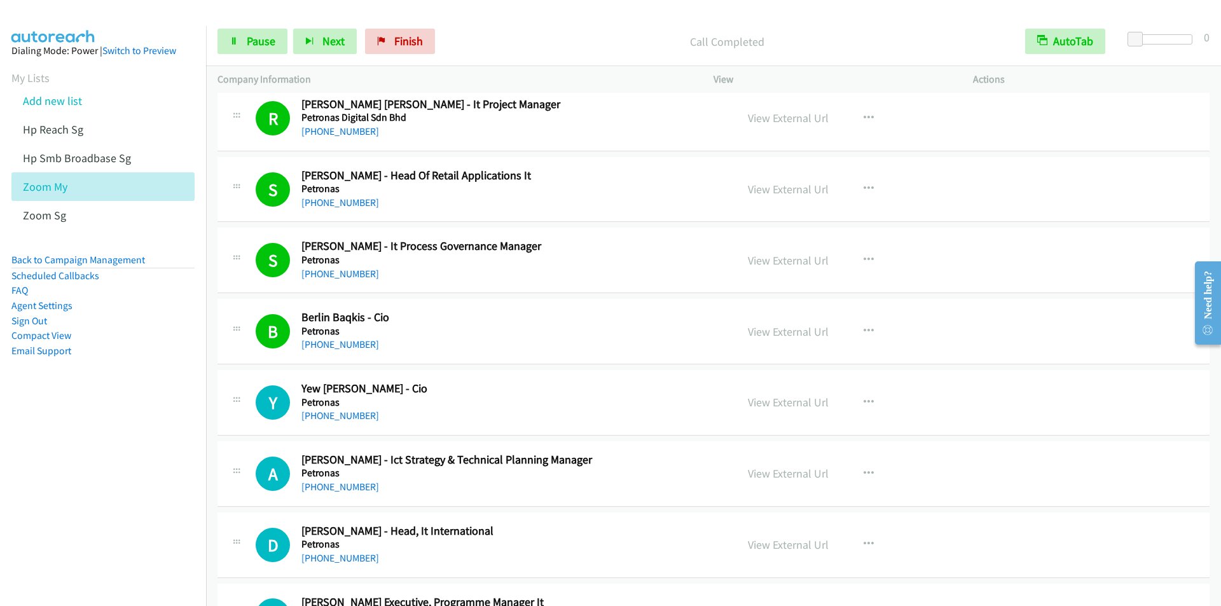
click at [467, 33] on p "Call Completed" at bounding box center [727, 41] width 550 height 17
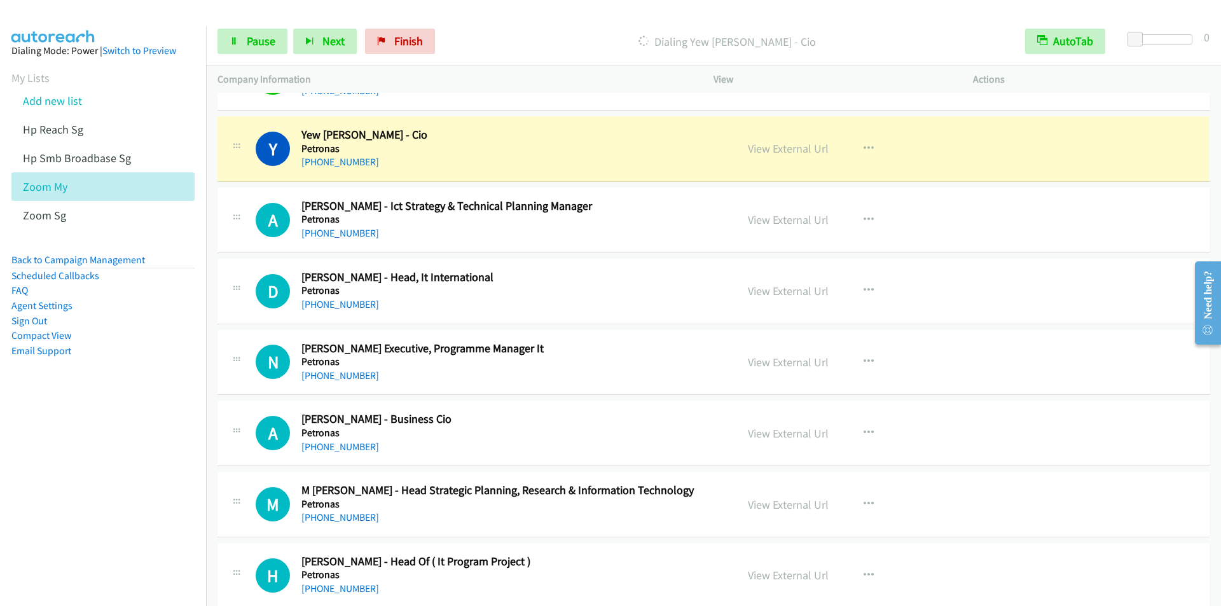
scroll to position [3180, 0]
click at [464, 15] on div at bounding box center [605, 24] width 1210 height 49
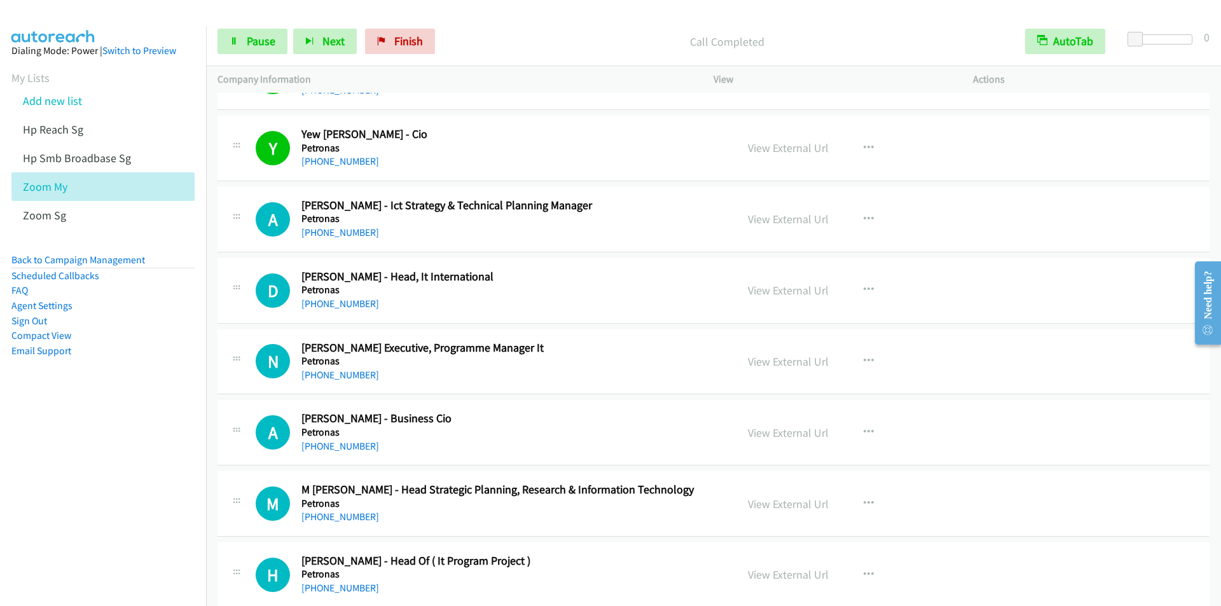
click at [478, 12] on div at bounding box center [605, 24] width 1210 height 49
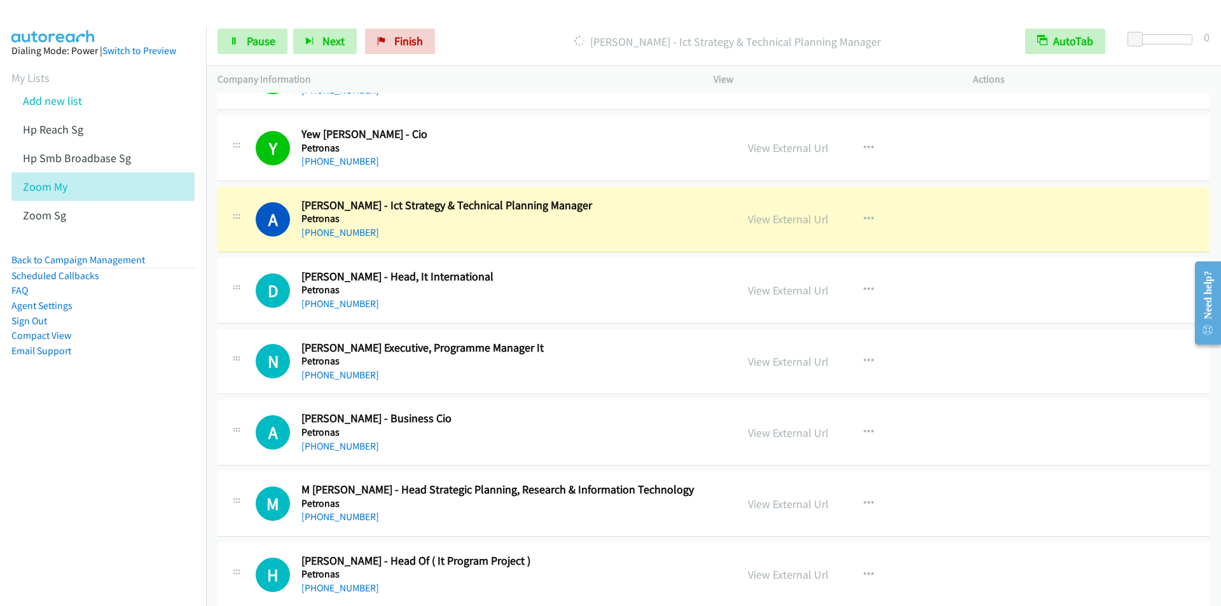
click at [464, 14] on div at bounding box center [605, 24] width 1210 height 49
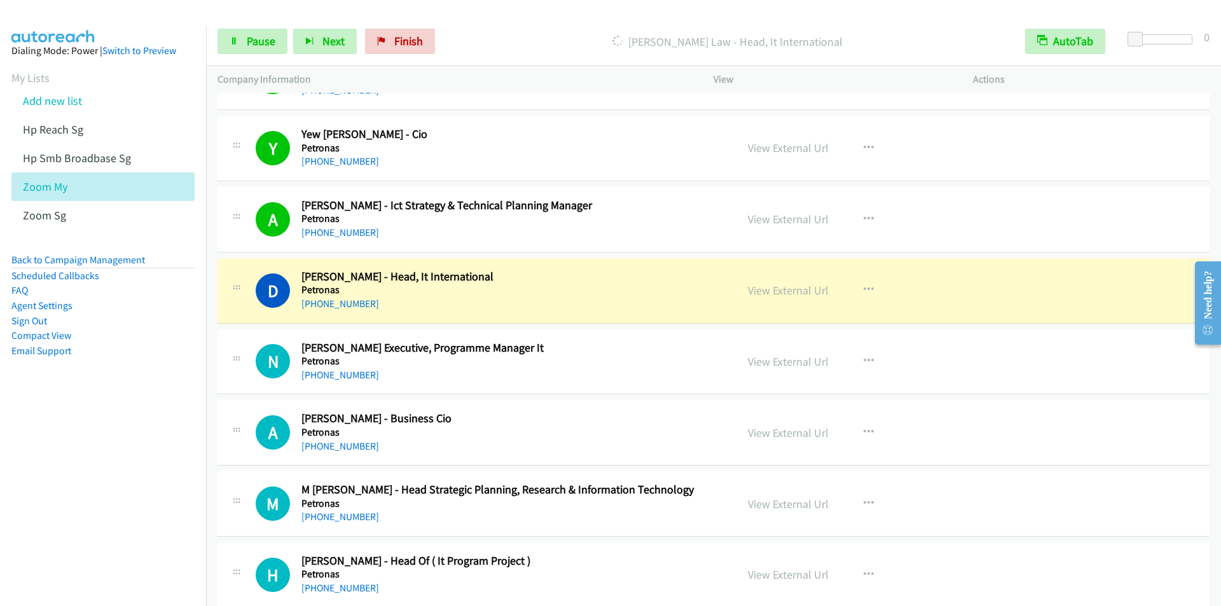
scroll to position [3307, 0]
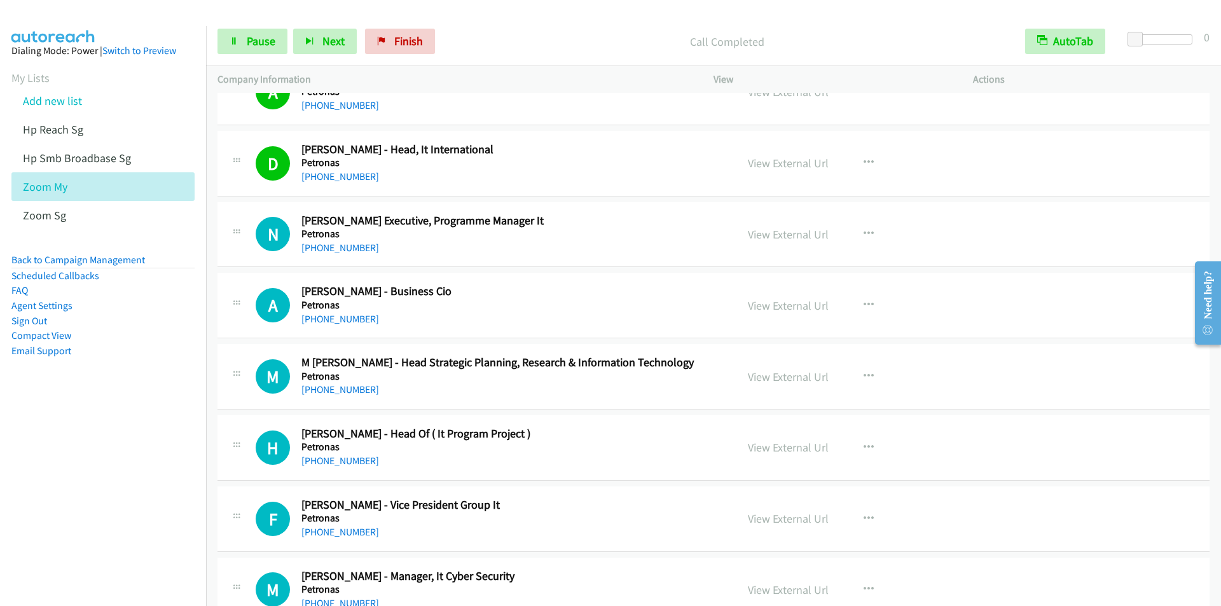
click at [454, 17] on div "Start Calls Pause Next Finish Call Completed AutoTab AutoTab 0" at bounding box center [713, 41] width 1015 height 49
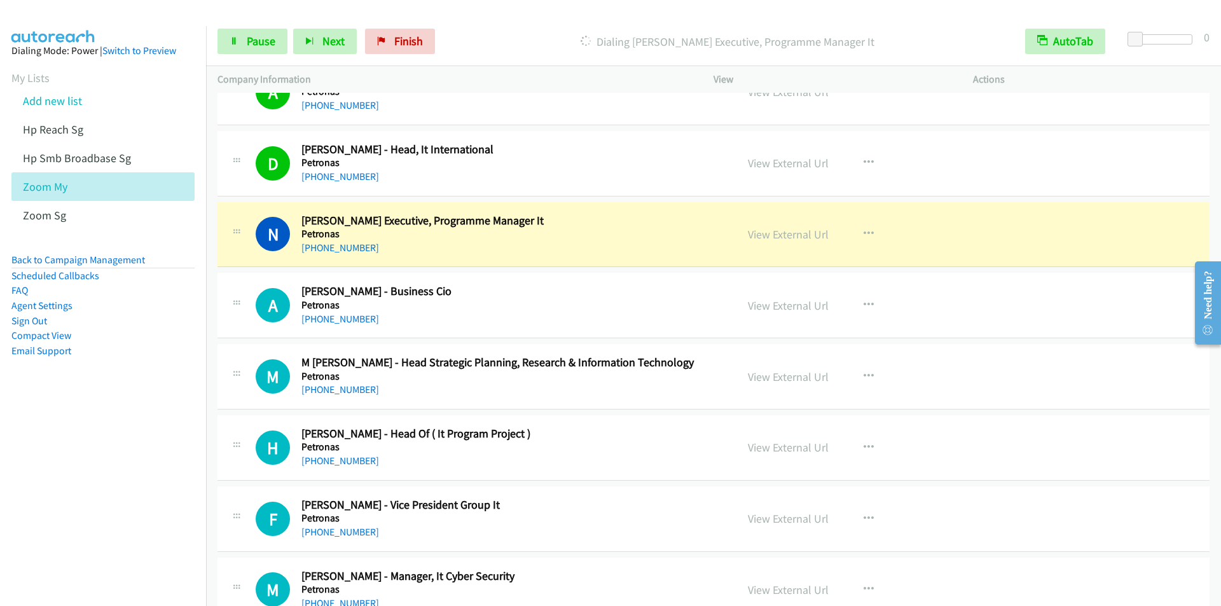
click at [90, 478] on nav "Dialing Mode: Power | Switch to Preview My Lists Add new list Hp Reach Sg Hp Sm…" at bounding box center [103, 329] width 207 height 606
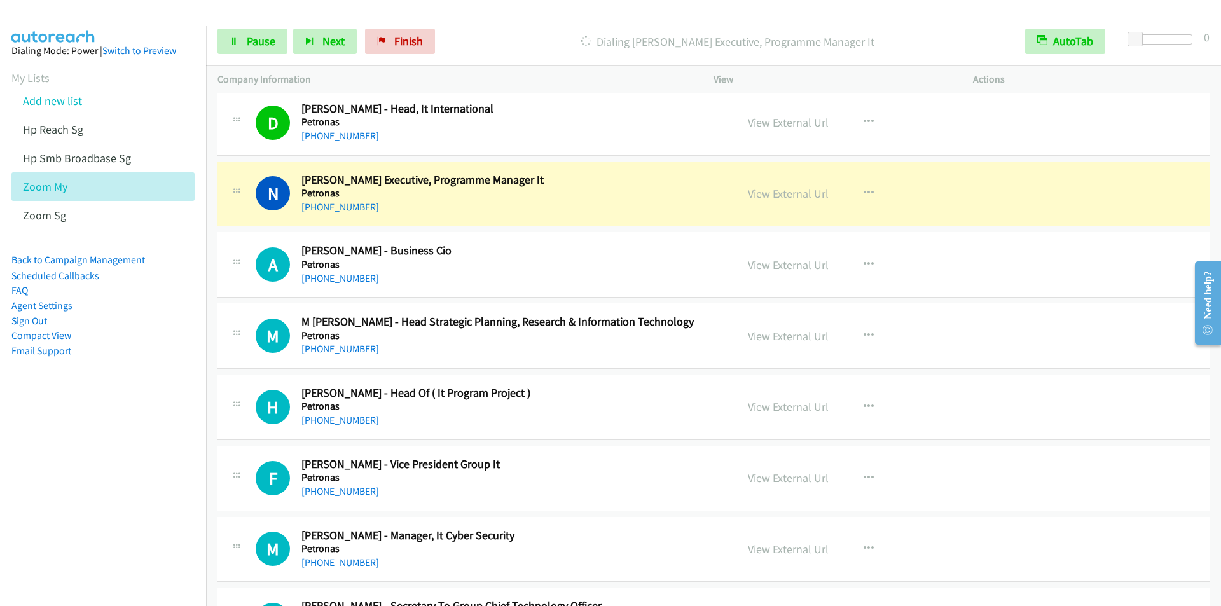
scroll to position [3371, 0]
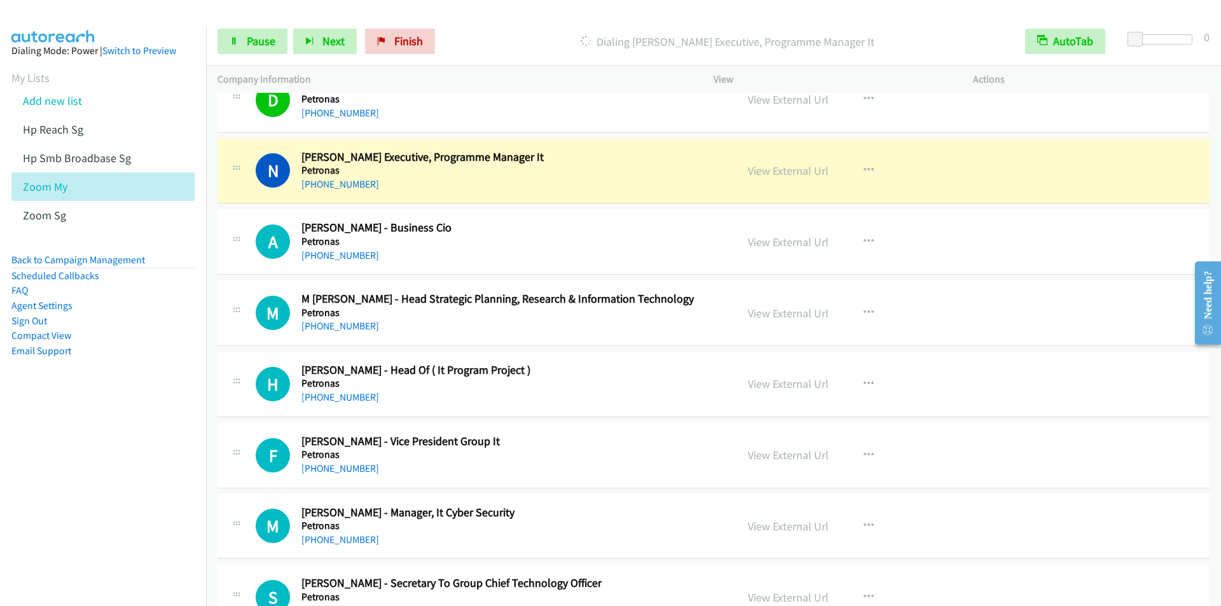
click at [476, 31] on div "Dialing [PERSON_NAME] Executive, Programme Manager It" at bounding box center [727, 41] width 573 height 25
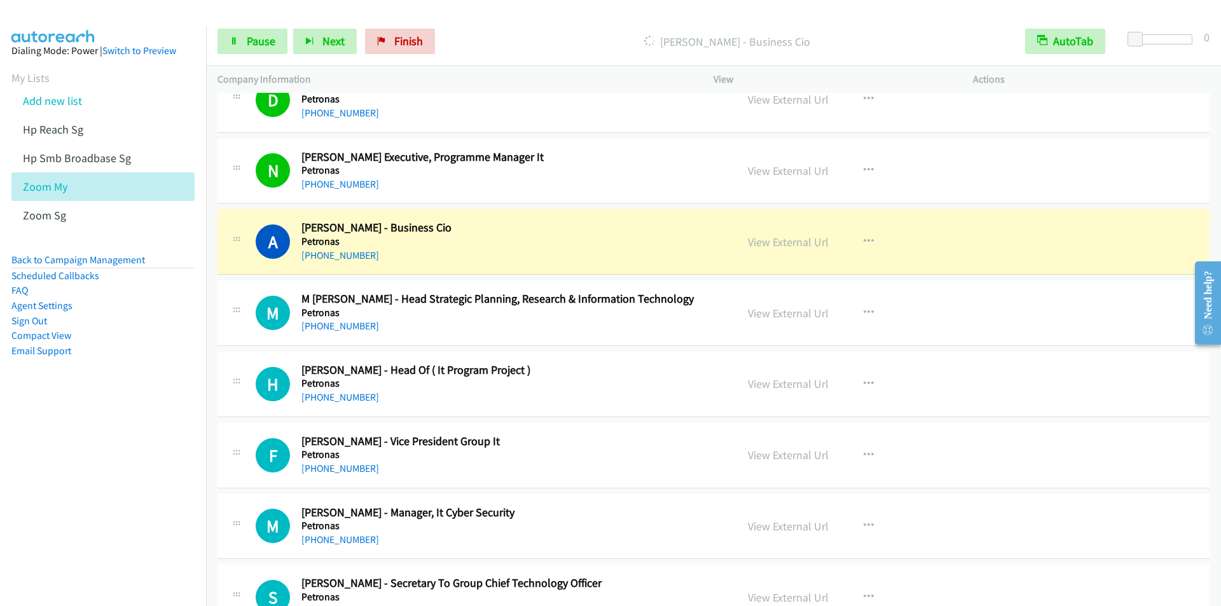
click at [467, 20] on div "Start Calls Pause Next Finish [PERSON_NAME] - Business Cio AutoTab AutoTab 0" at bounding box center [713, 41] width 1015 height 49
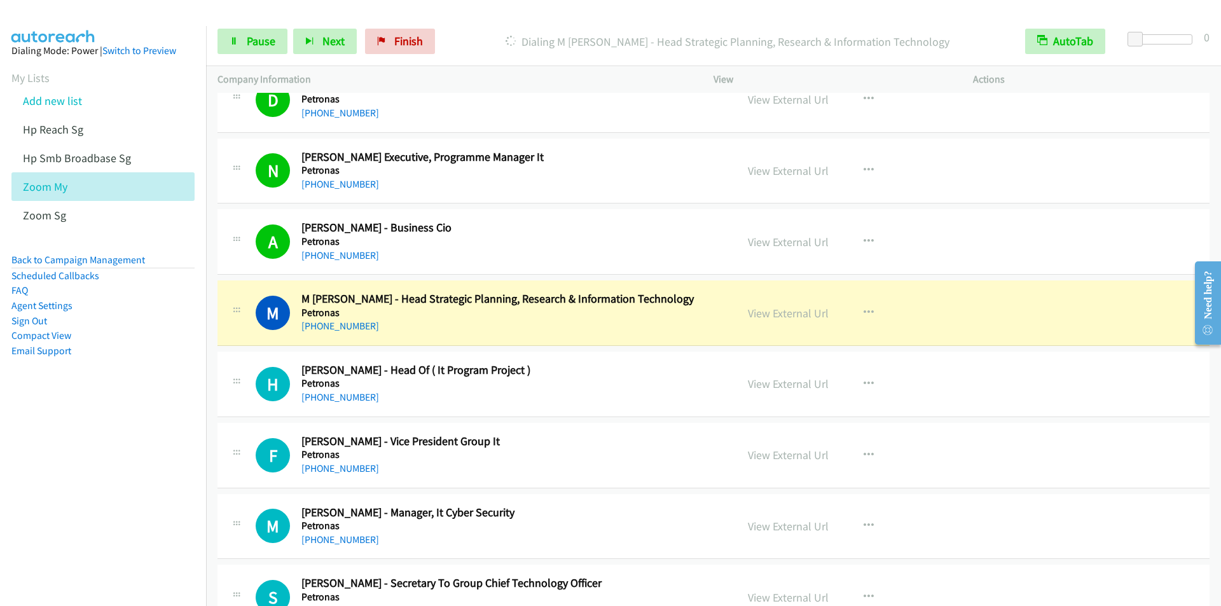
click at [481, 29] on div "Dialing M [PERSON_NAME] - Head Strategic Planning, Research & Information Techn…" at bounding box center [727, 41] width 573 height 25
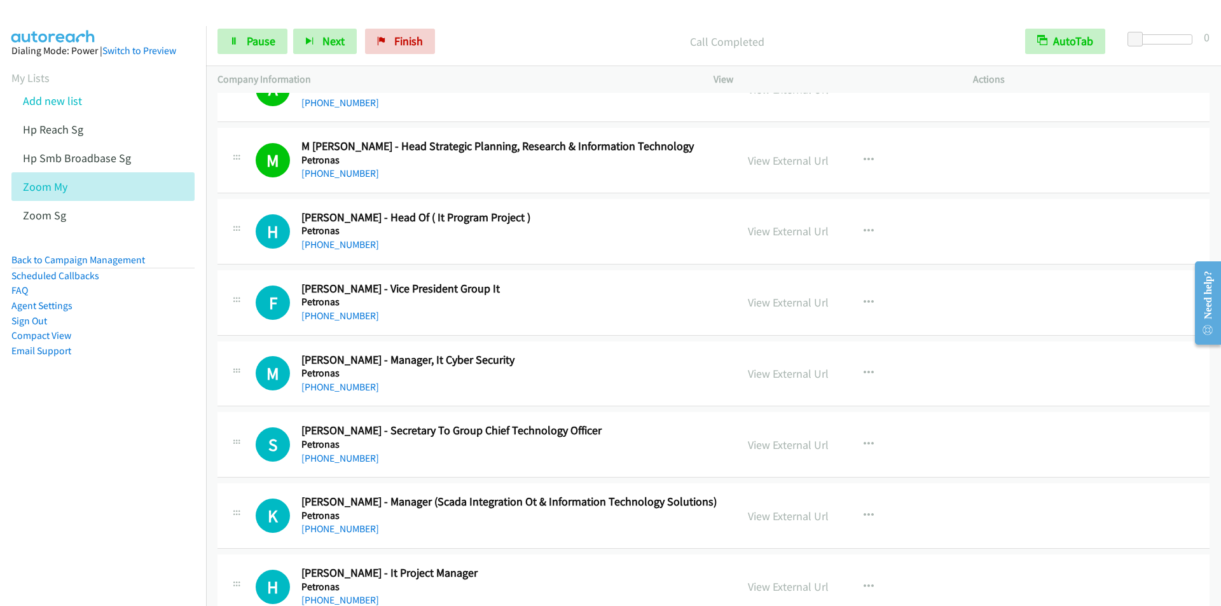
scroll to position [3562, 0]
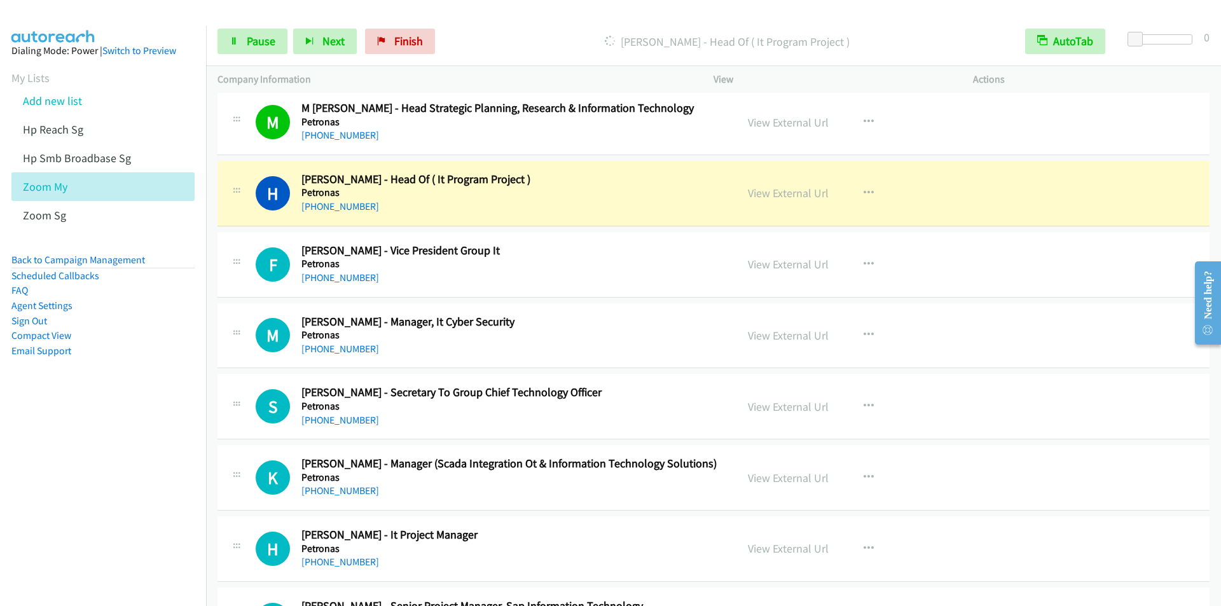
click at [471, 26] on div "Start Calls Pause Next Finish [PERSON_NAME] - Head Of ( It Program Project ) Au…" at bounding box center [713, 41] width 1015 height 49
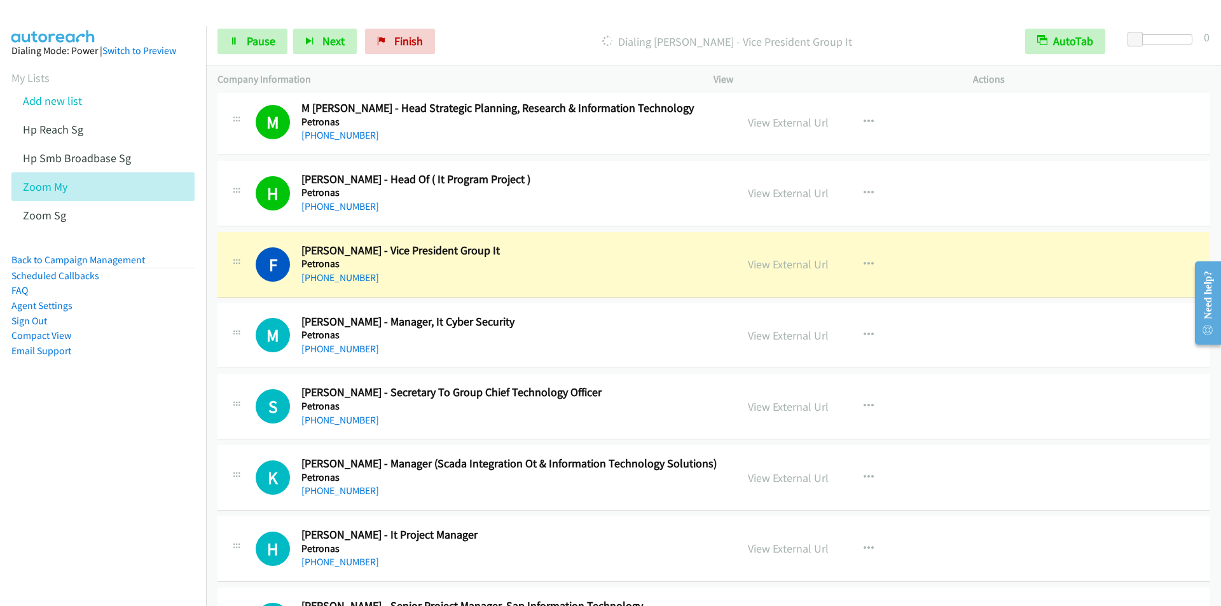
click at [485, 27] on div "Start Calls Pause Next Finish Dialing [PERSON_NAME] - Vice President Group It A…" at bounding box center [713, 41] width 1015 height 49
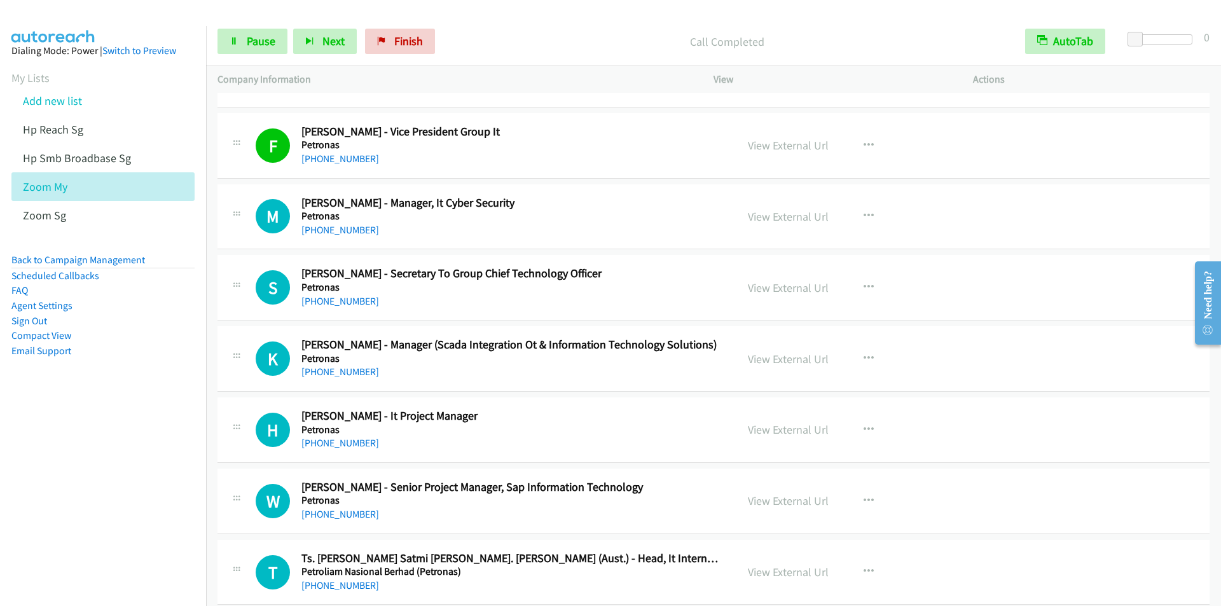
scroll to position [3689, 0]
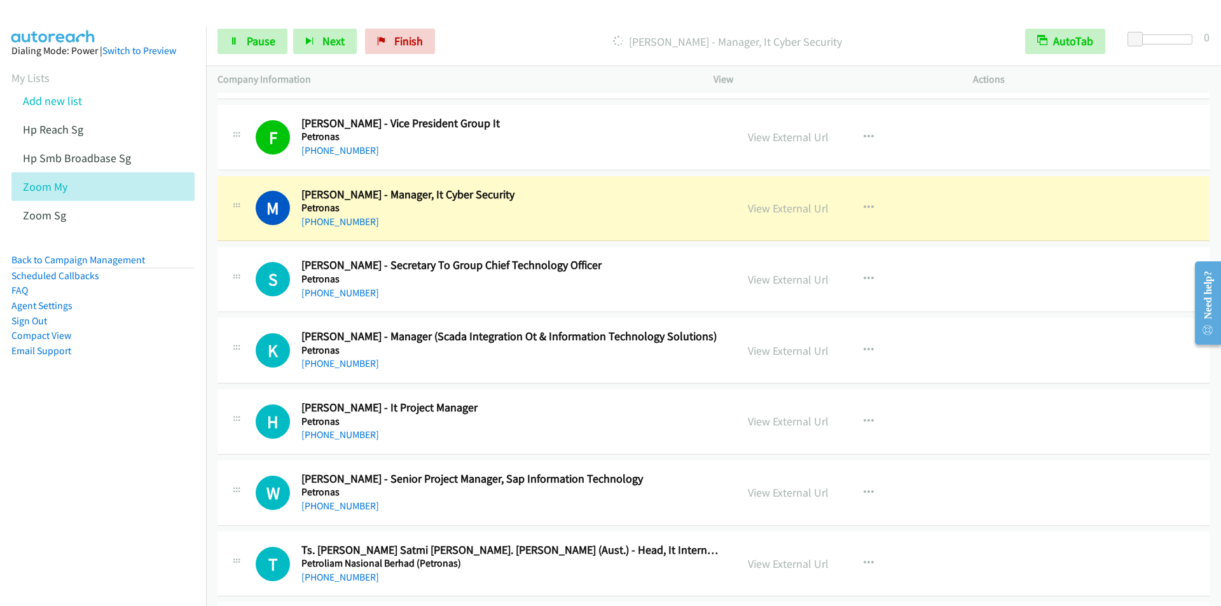
click at [471, 22] on div "Start Calls Pause Next Finish [PERSON_NAME] - Manager, It Cyber Security AutoTa…" at bounding box center [713, 41] width 1015 height 49
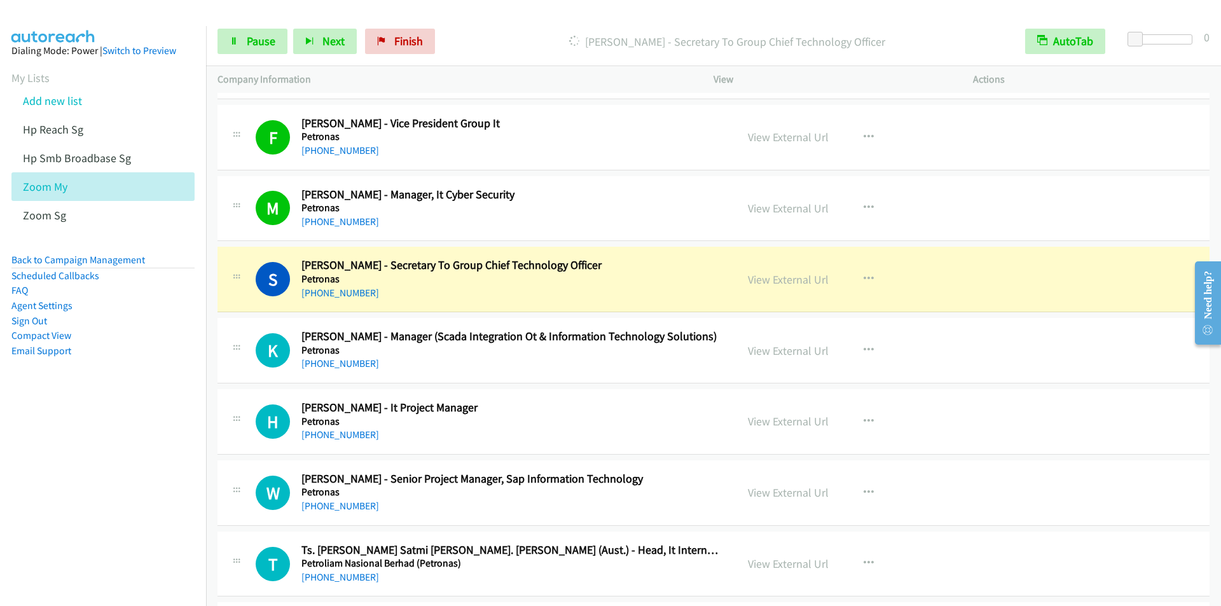
click at [468, 34] on p "[PERSON_NAME] - Secretary To Group Chief Technology Officer" at bounding box center [727, 41] width 550 height 17
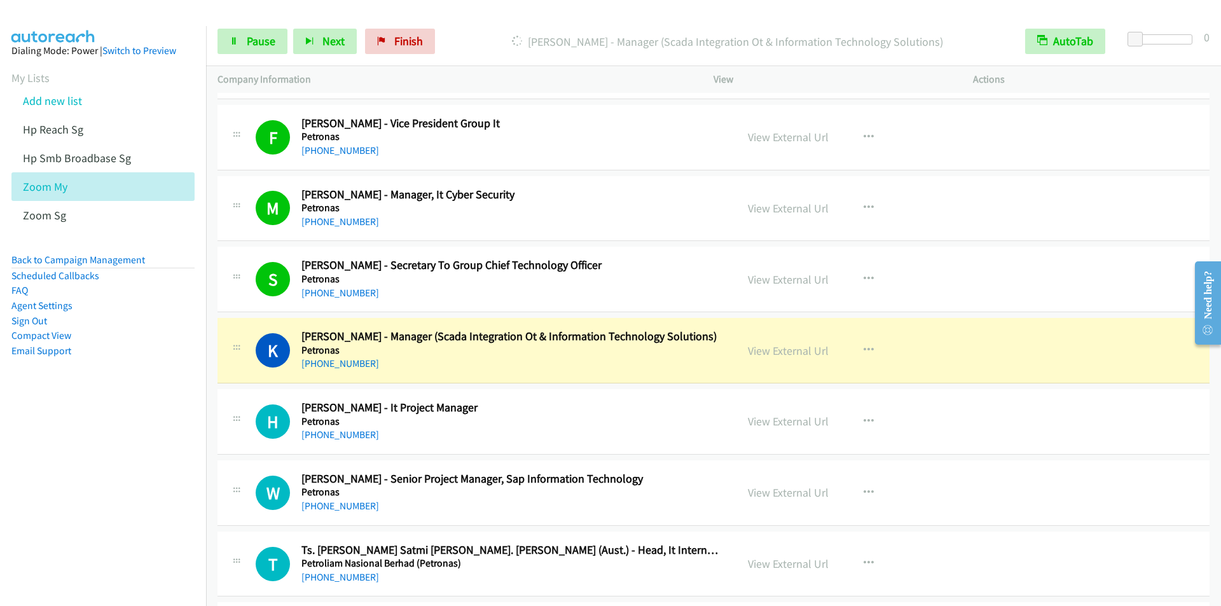
click at [458, 38] on p "[PERSON_NAME] - Manager (Scada Integration Ot & Information Technology Solution…" at bounding box center [727, 41] width 550 height 17
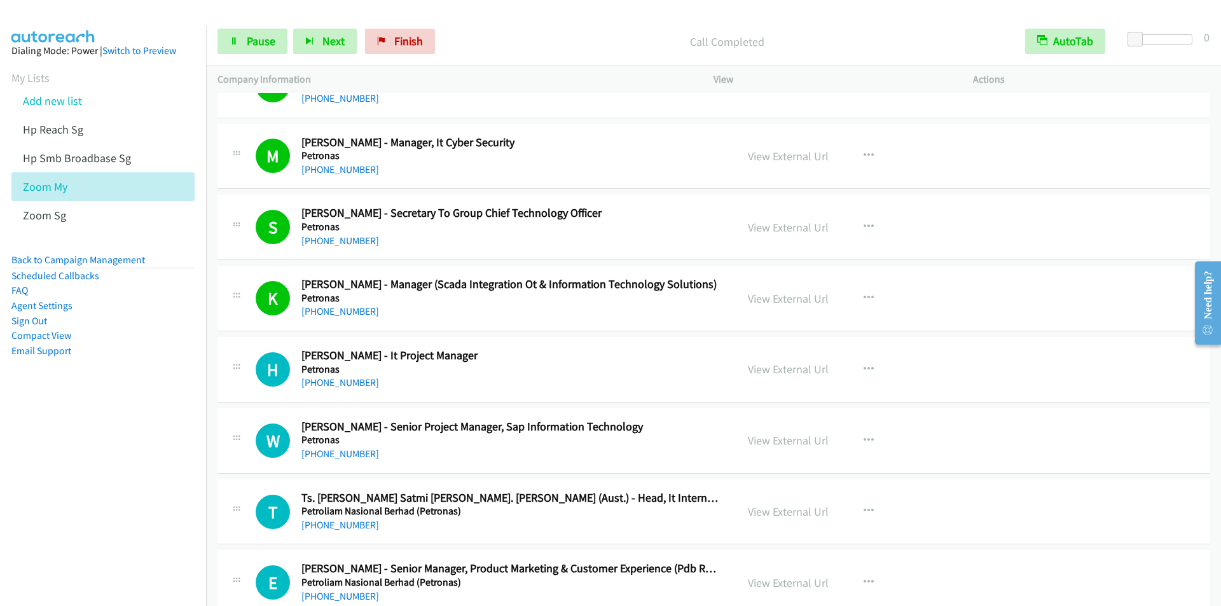
scroll to position [3816, 0]
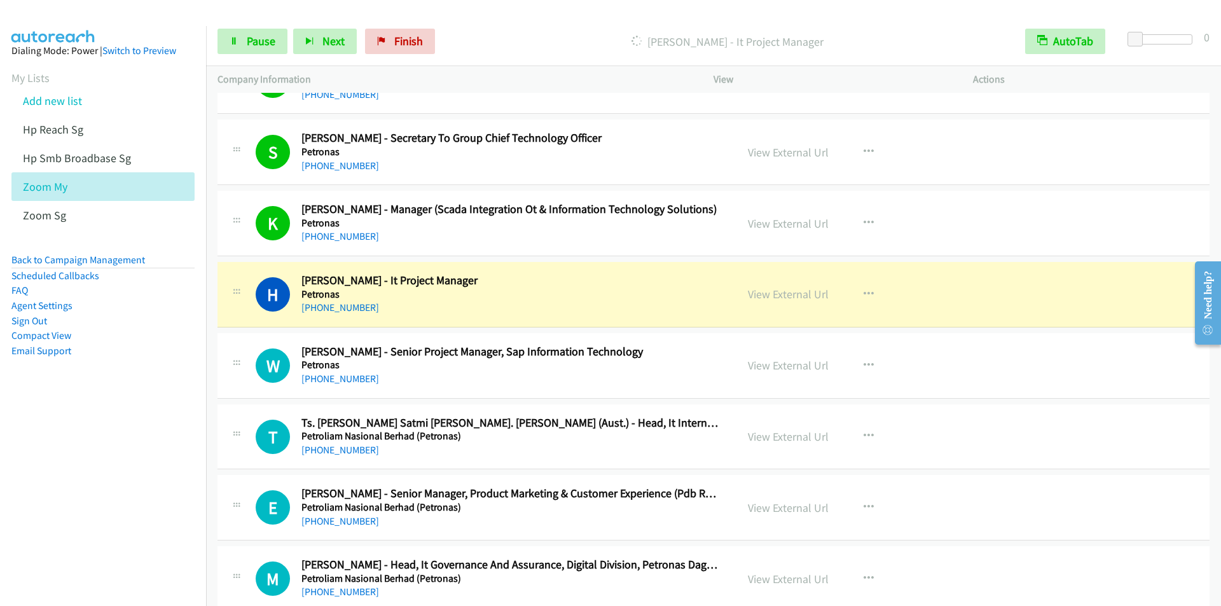
click at [473, 31] on div "[PERSON_NAME] - It Project Manager" at bounding box center [727, 41] width 573 height 25
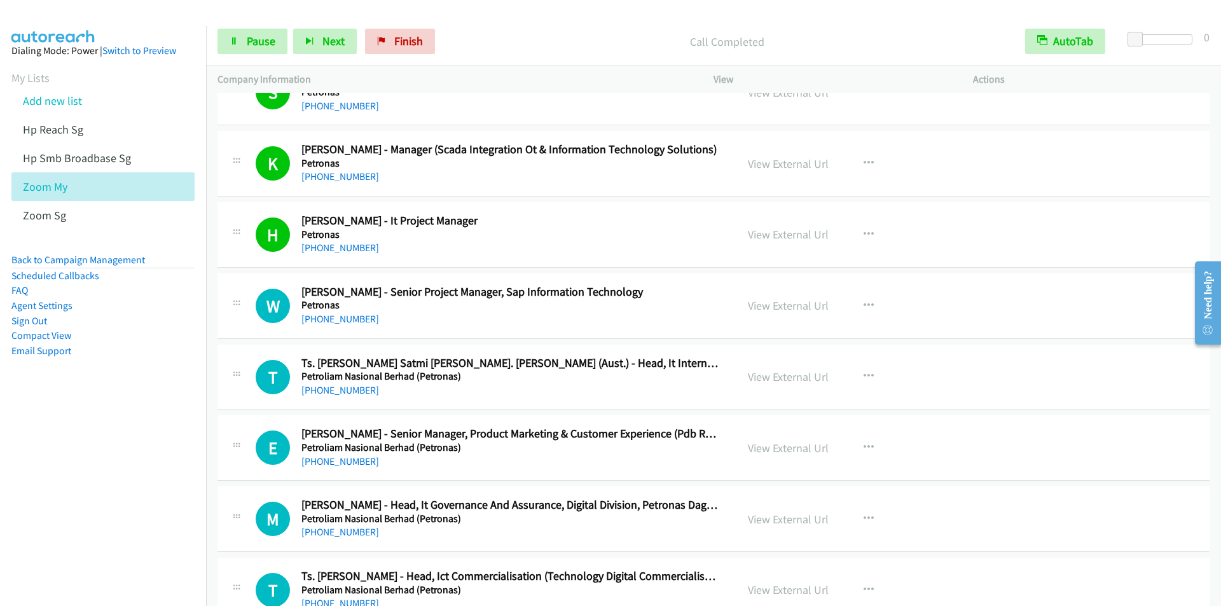
scroll to position [3944, 0]
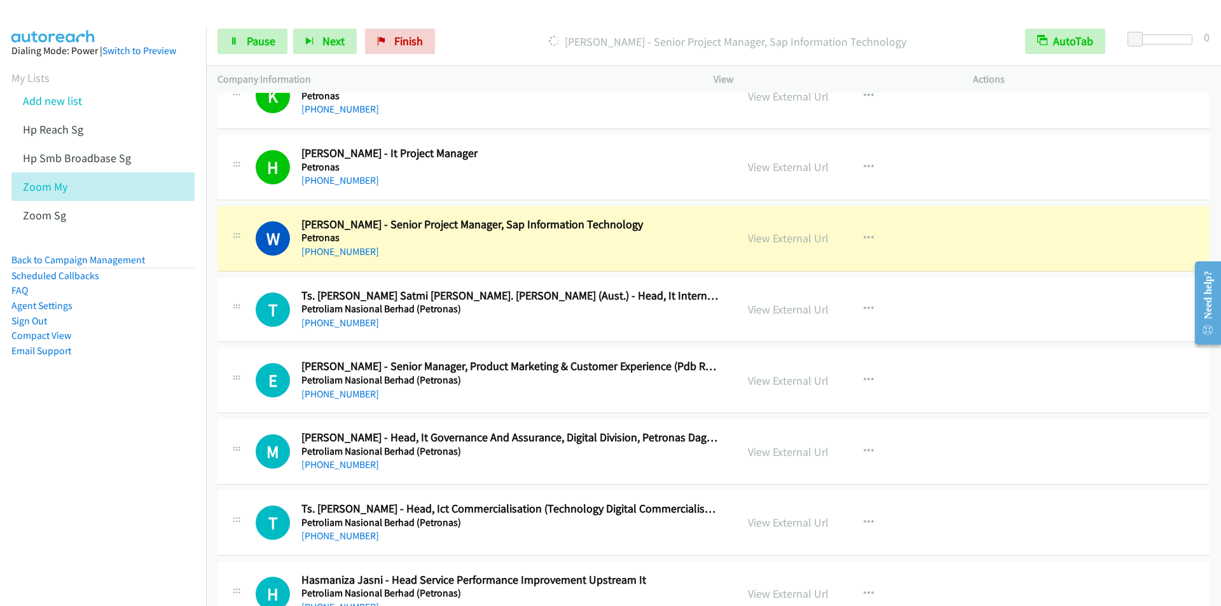
click at [472, 45] on p "[PERSON_NAME] - Senior Project Manager, Sap Information Technology" at bounding box center [727, 41] width 550 height 17
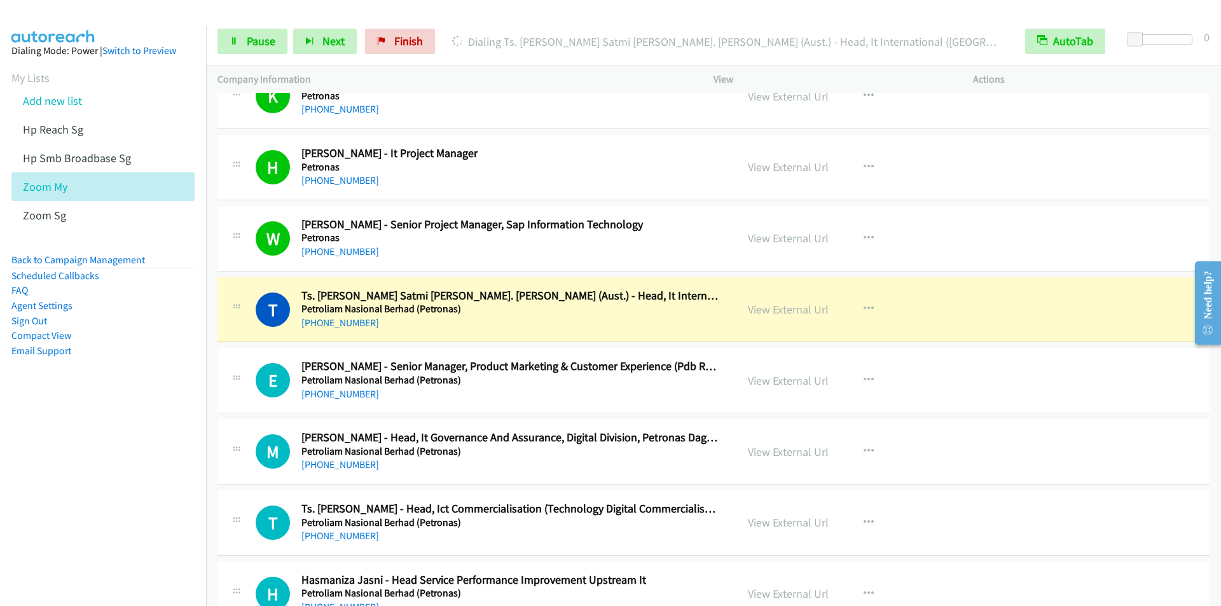
click at [454, 17] on div at bounding box center [605, 24] width 1210 height 49
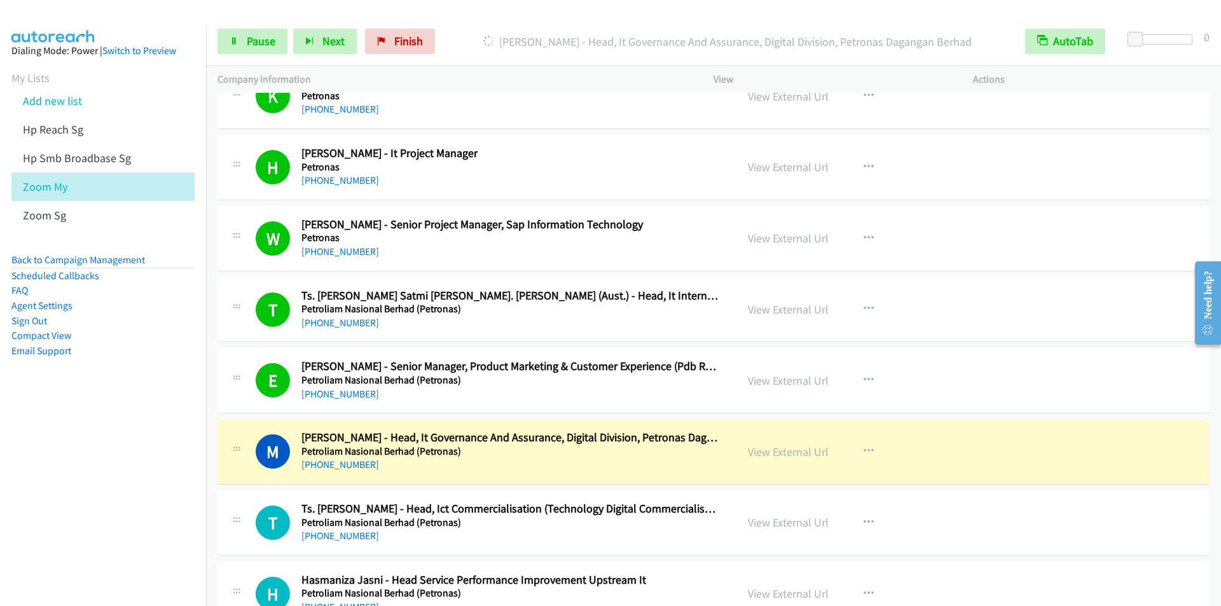
click at [111, 497] on nav "Dialing Mode: Power | Switch to Preview My Lists Add new list Hp Reach Sg Hp Sm…" at bounding box center [103, 329] width 207 height 606
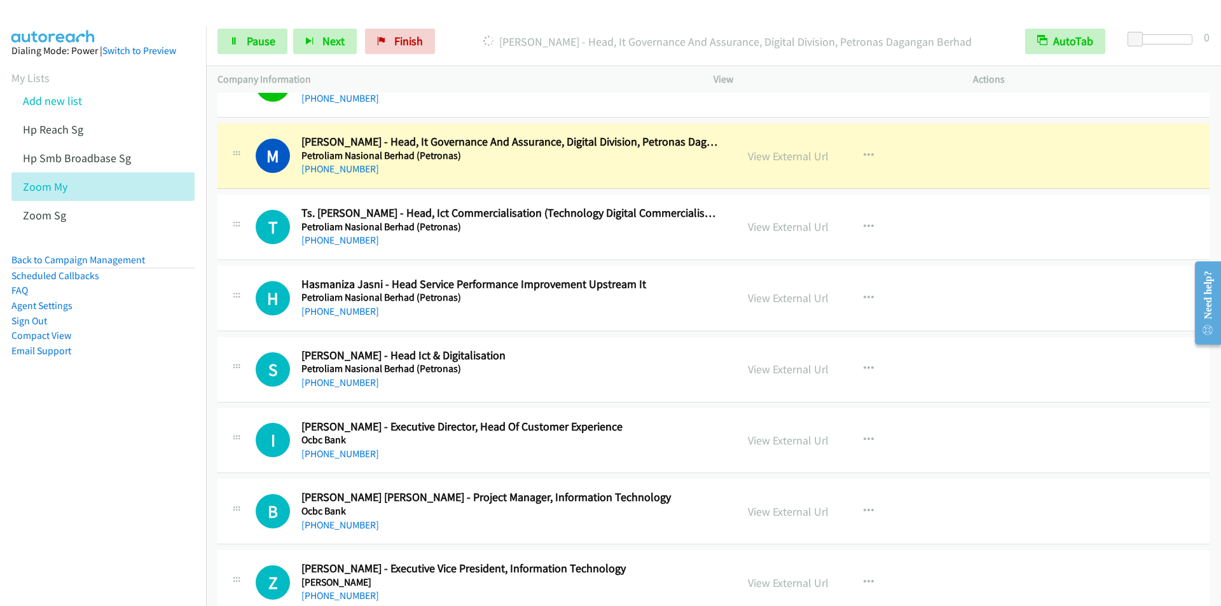
scroll to position [4262, 0]
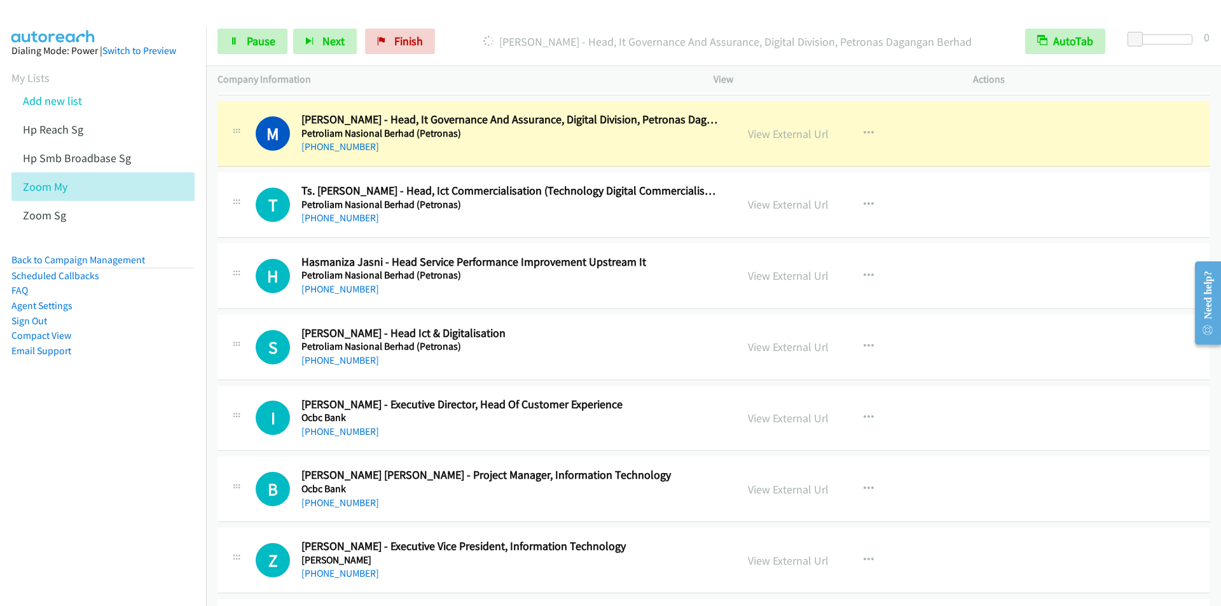
drag, startPoint x: 462, startPoint y: 22, endPoint x: 458, endPoint y: 17, distance: 6.8
click at [462, 20] on div "Start Calls Pause Next Finish [PERSON_NAME] - Head, It Governance And Assurance…" at bounding box center [713, 41] width 1015 height 49
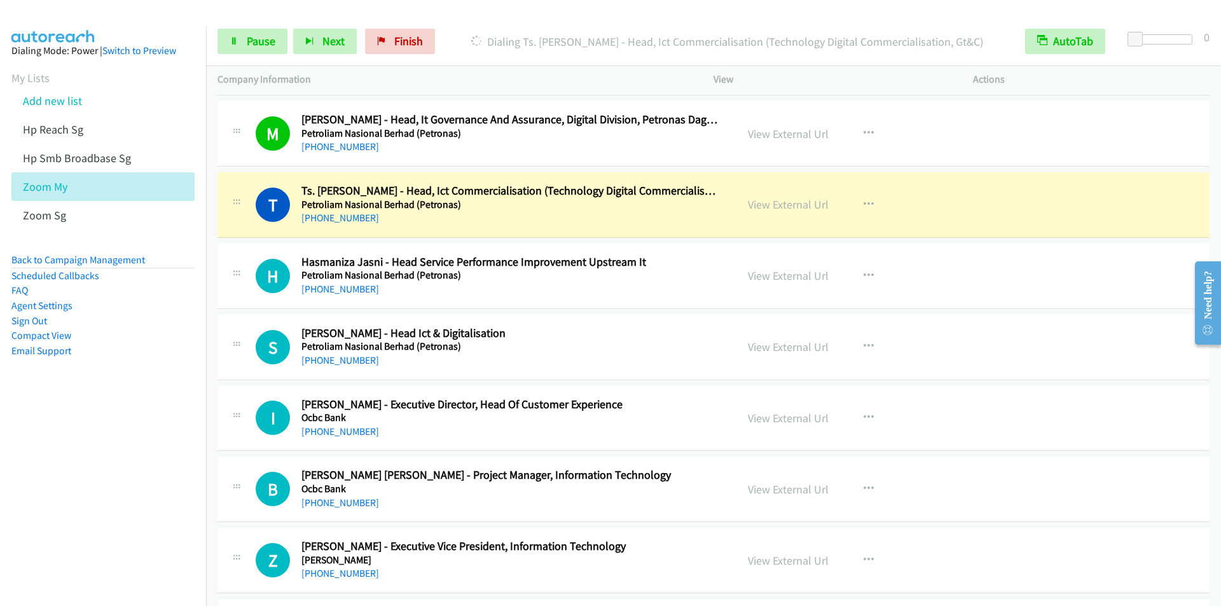
click at [447, 11] on div at bounding box center [605, 24] width 1210 height 49
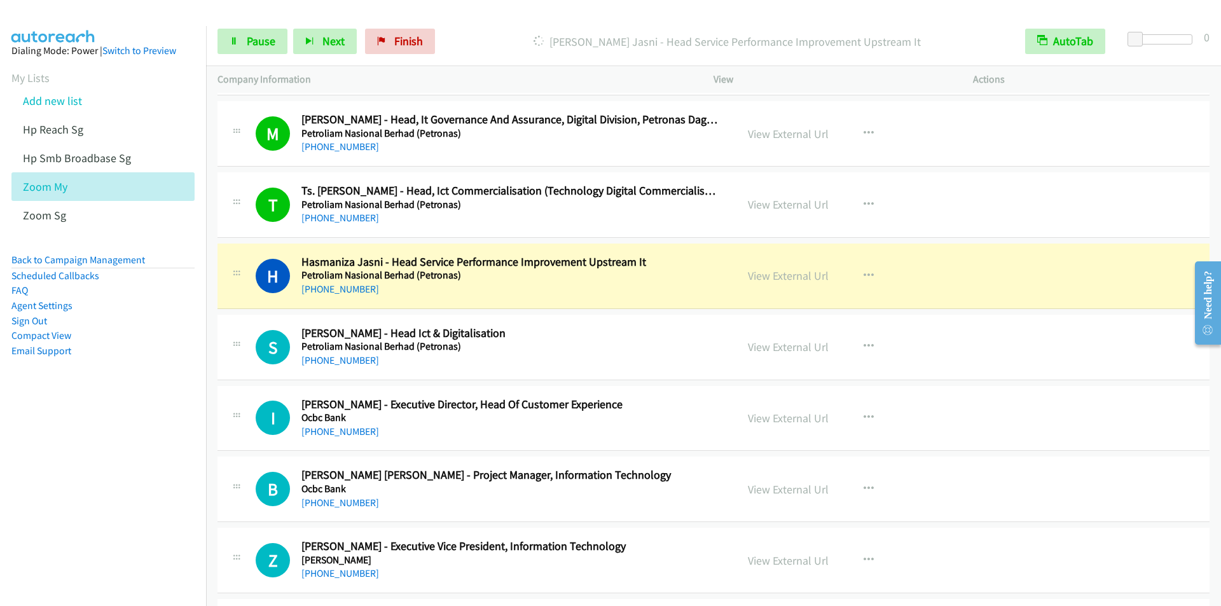
click at [471, 48] on p "[PERSON_NAME] Jasni - Head Service Performance Improvement Upstream It" at bounding box center [727, 41] width 550 height 17
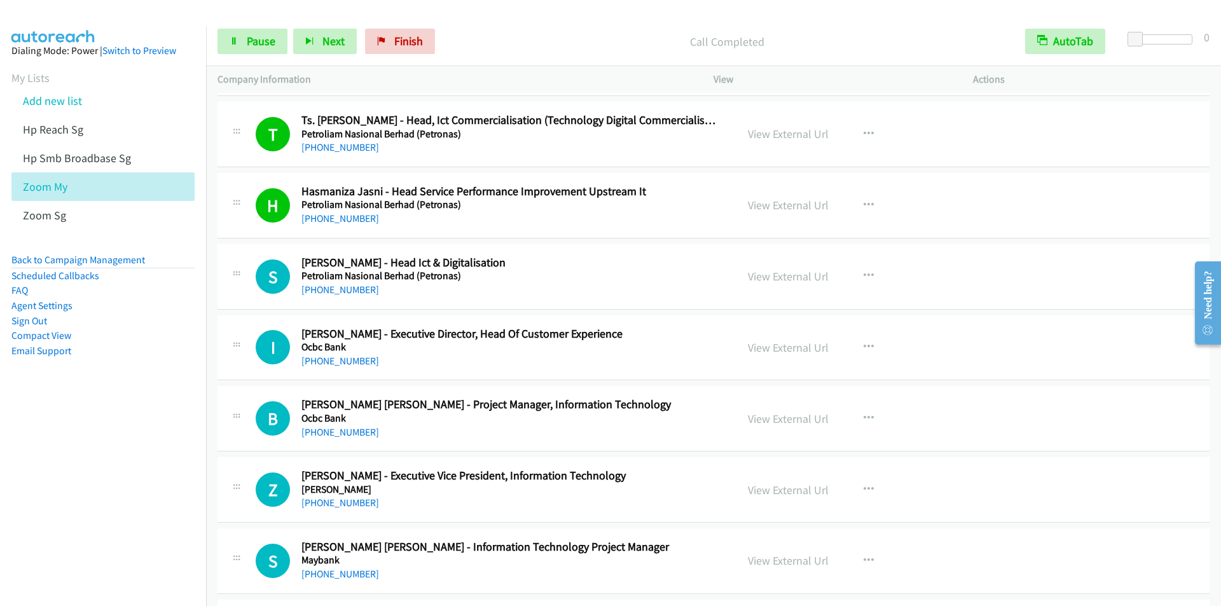
scroll to position [4452, 0]
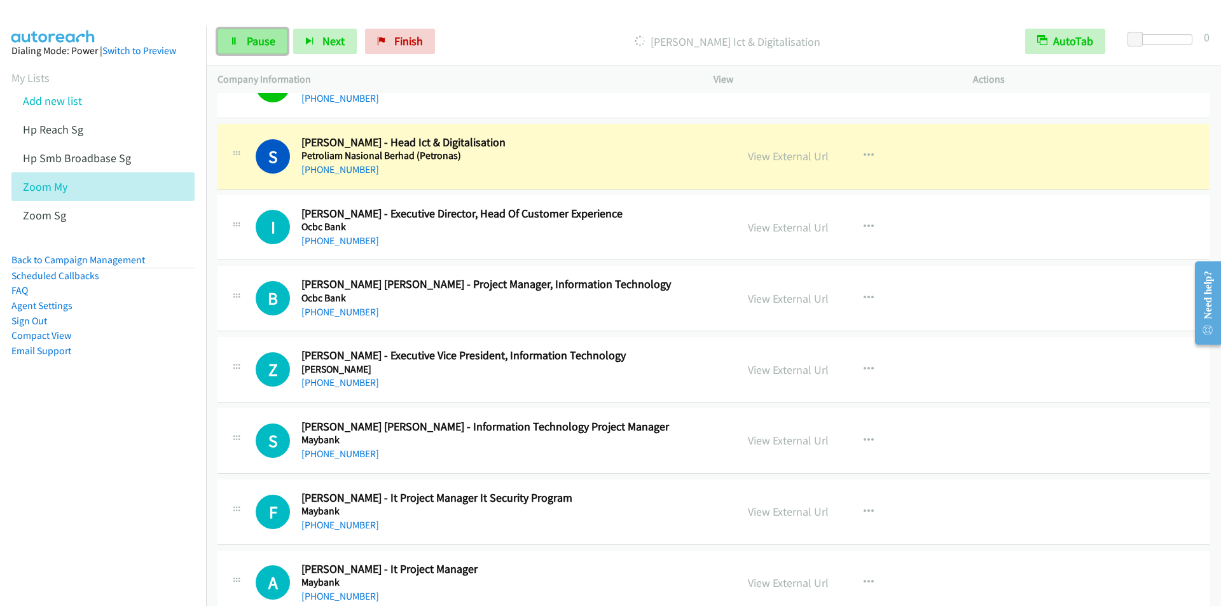
click at [247, 32] on link "Pause" at bounding box center [253, 41] width 70 height 25
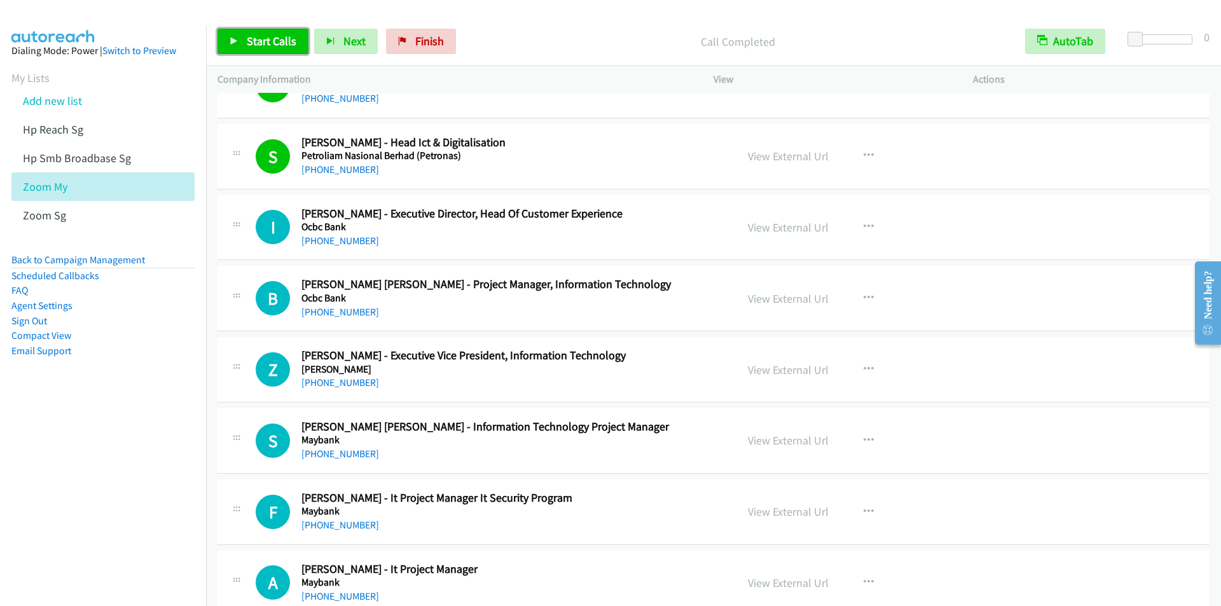
click at [258, 48] on link "Start Calls" at bounding box center [263, 41] width 91 height 25
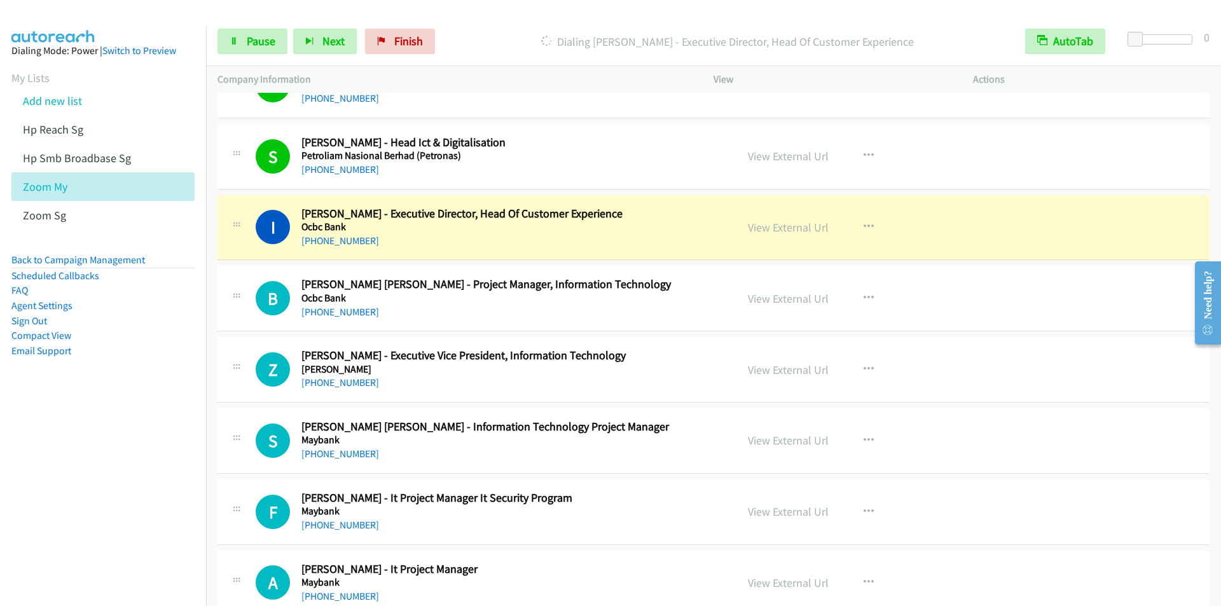
click at [466, 25] on div "Start Calls Pause Next Finish Dialing [PERSON_NAME] - Executive Director, Head …" at bounding box center [713, 41] width 1015 height 49
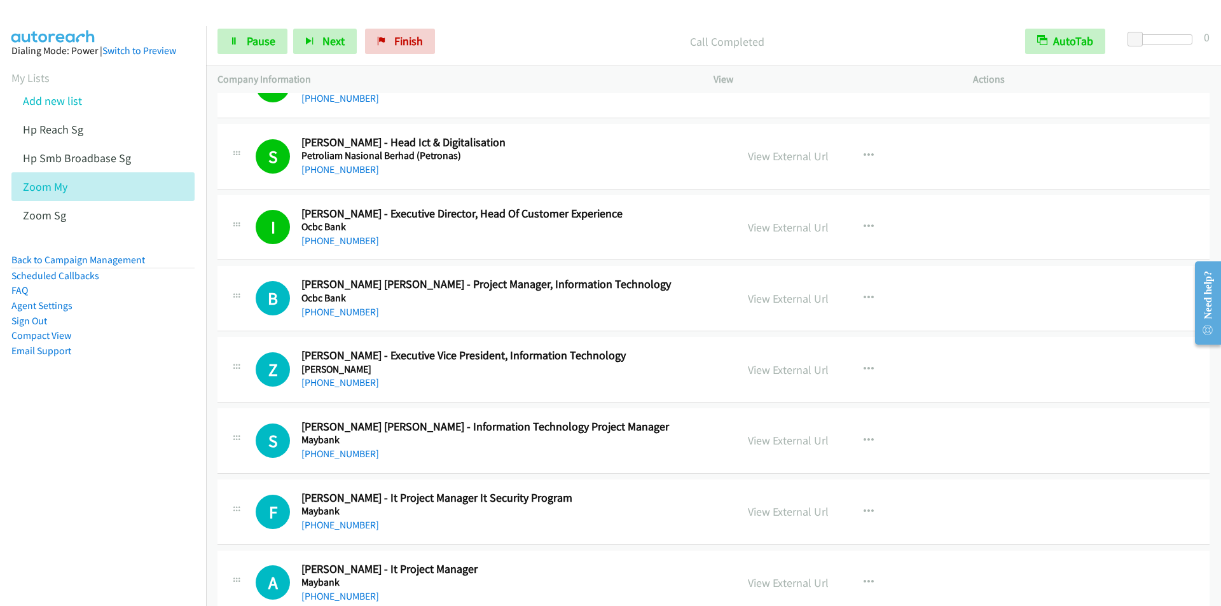
scroll to position [4580, 0]
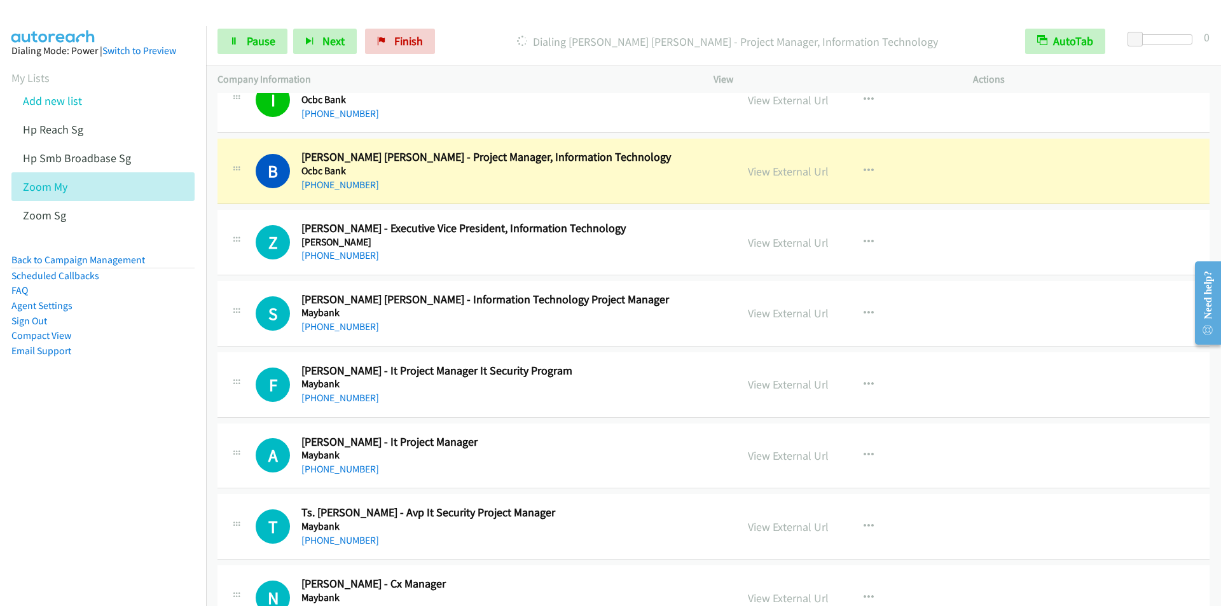
click at [467, 36] on p "Dialing [PERSON_NAME] [PERSON_NAME] - Project Manager, Information Technology" at bounding box center [727, 41] width 550 height 17
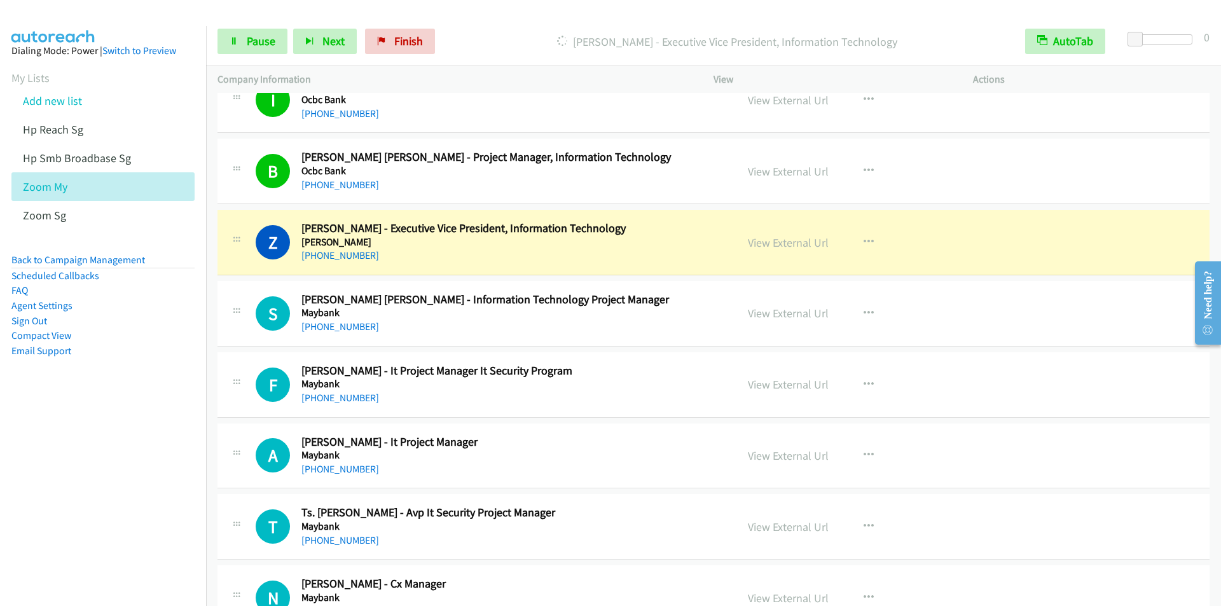
click at [464, 15] on div at bounding box center [605, 24] width 1210 height 49
drag, startPoint x: 168, startPoint y: 449, endPoint x: 157, endPoint y: 441, distance: 13.2
click at [166, 447] on nav "Dialing Mode: Power | Switch to Preview My Lists Add new list Hp Reach Sg Hp Sm…" at bounding box center [103, 329] width 207 height 606
click at [459, 19] on div "Start Calls Pause Next Finish [PERSON_NAME] - Executive Vice President, Informa…" at bounding box center [713, 41] width 1015 height 49
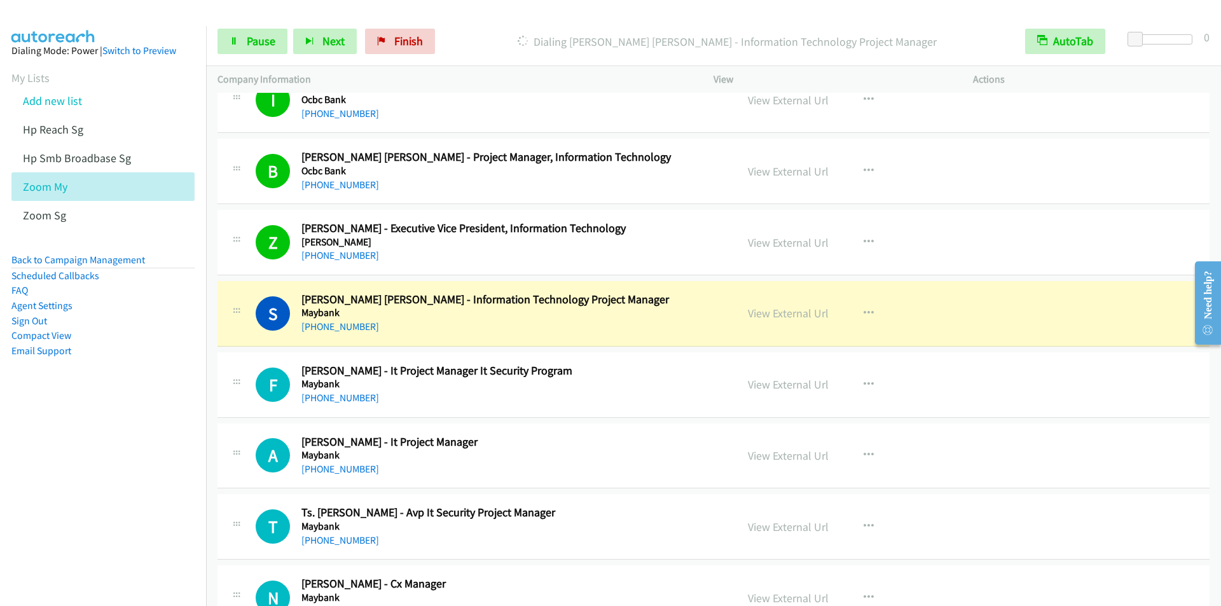
click at [462, 39] on p "Dialing [PERSON_NAME] [PERSON_NAME] - Information Technology Project Manager" at bounding box center [727, 41] width 550 height 17
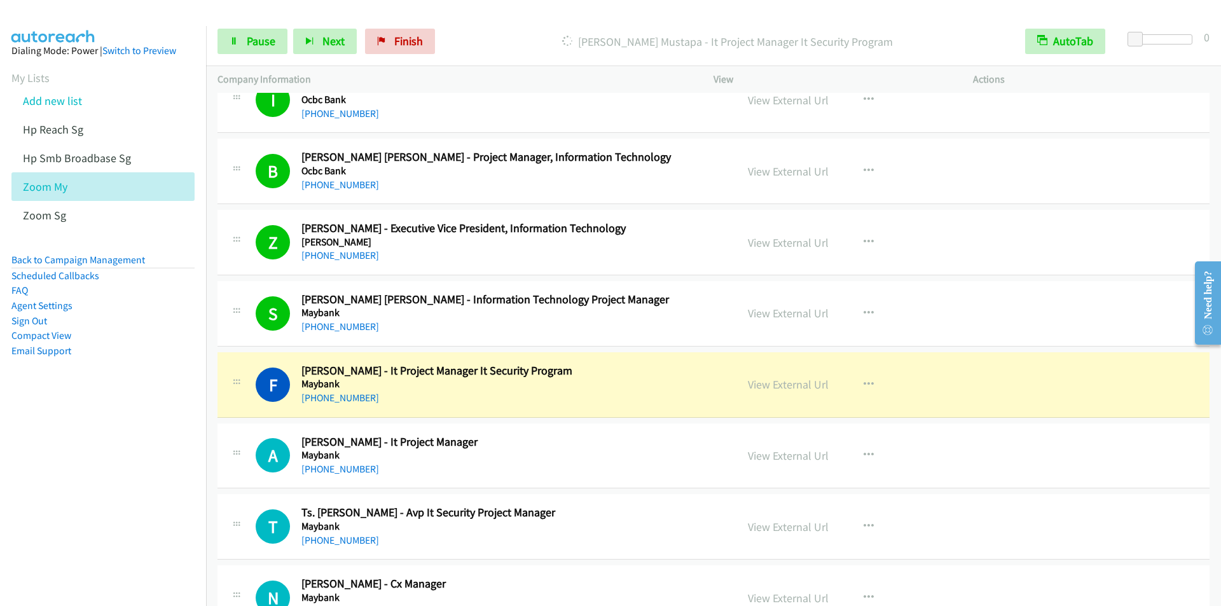
click at [461, 30] on div "[PERSON_NAME] Mustapa - It Project Manager It Security Program" at bounding box center [727, 41] width 573 height 25
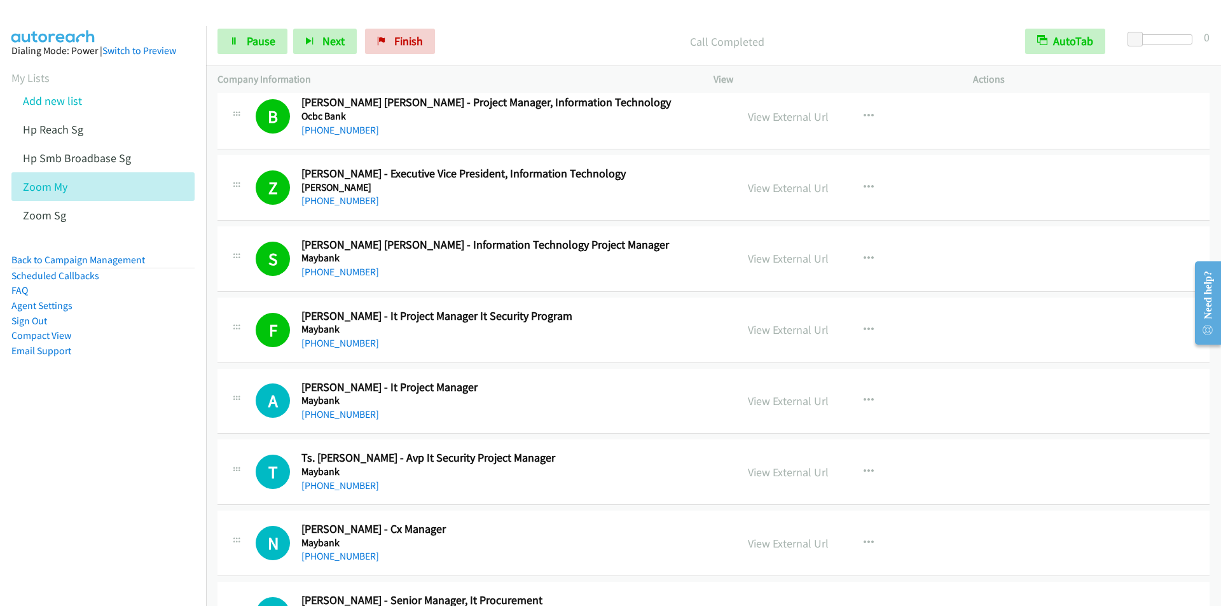
scroll to position [4770, 0]
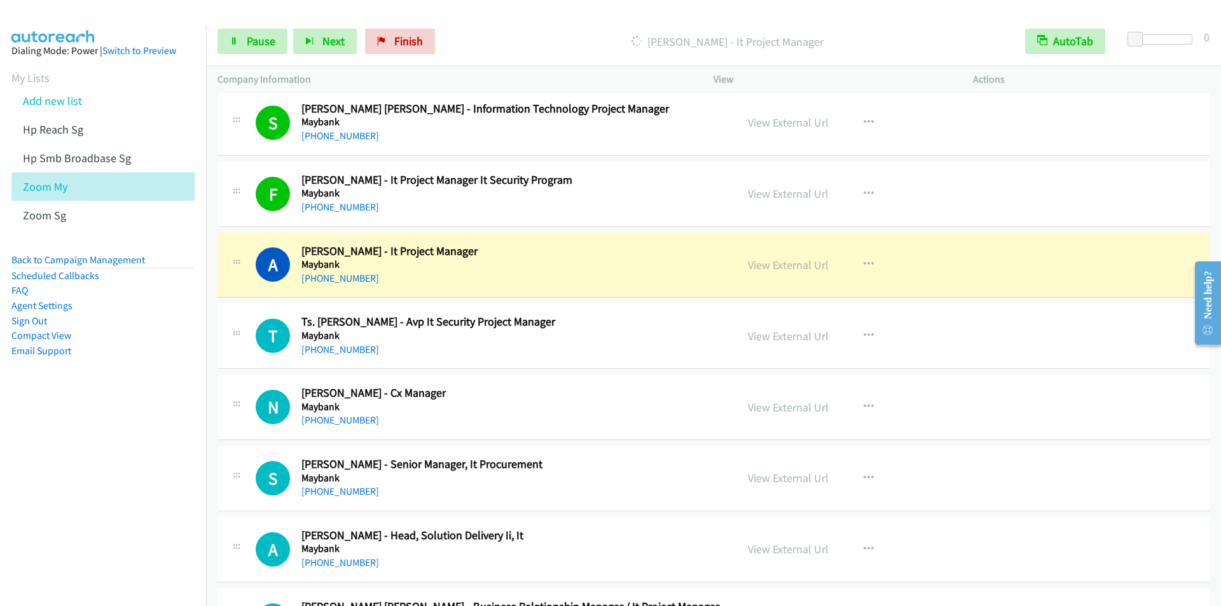
click at [476, 17] on div "Start Calls Pause Next Finish [PERSON_NAME] - It Project Manager AutoTab AutoTa…" at bounding box center [713, 41] width 1015 height 49
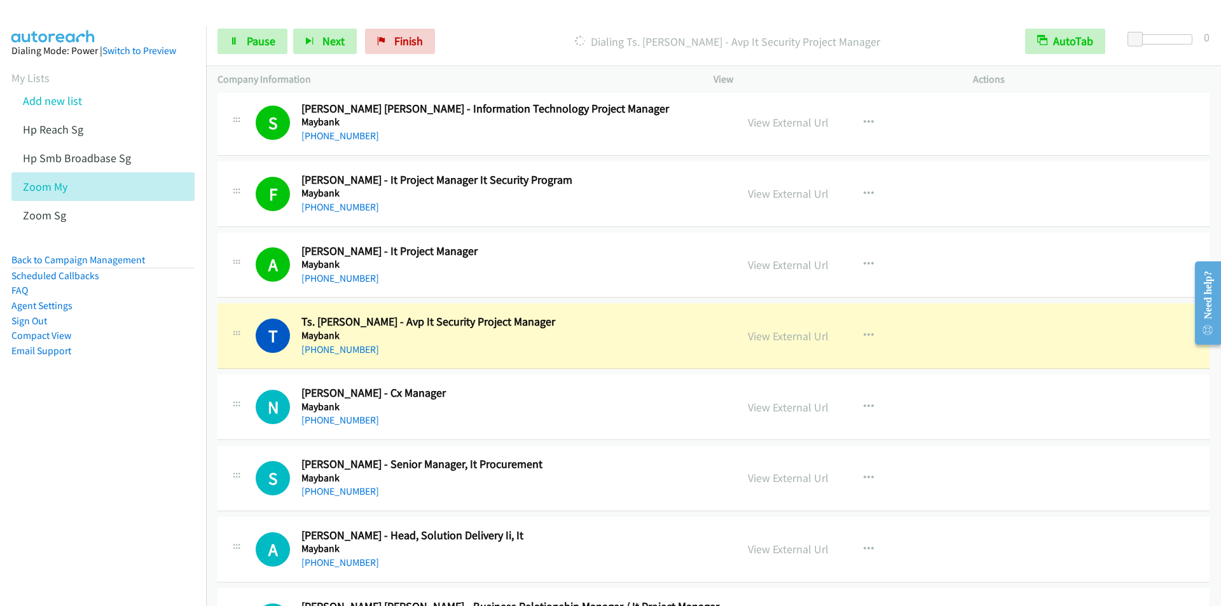
click at [474, 22] on div "Start Calls Pause Next Finish Dialing Ts. [PERSON_NAME] - Avp It Security Proje…" at bounding box center [713, 41] width 1015 height 49
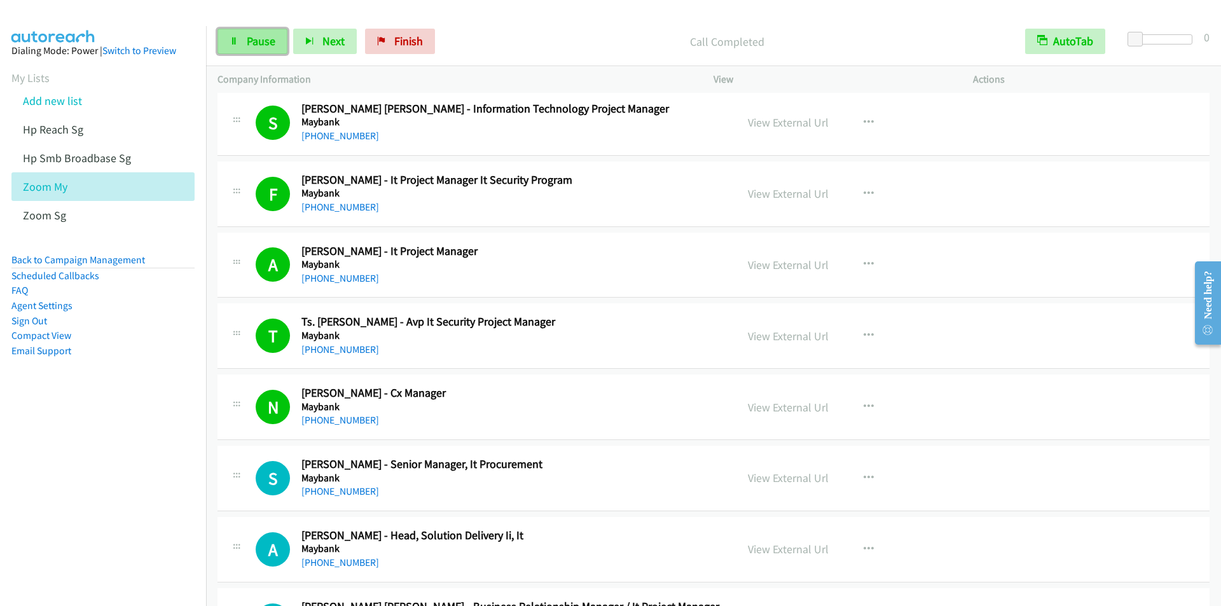
click at [264, 47] on span "Pause" at bounding box center [261, 41] width 29 height 15
click at [264, 47] on span "Start Calls" at bounding box center [272, 41] width 50 height 15
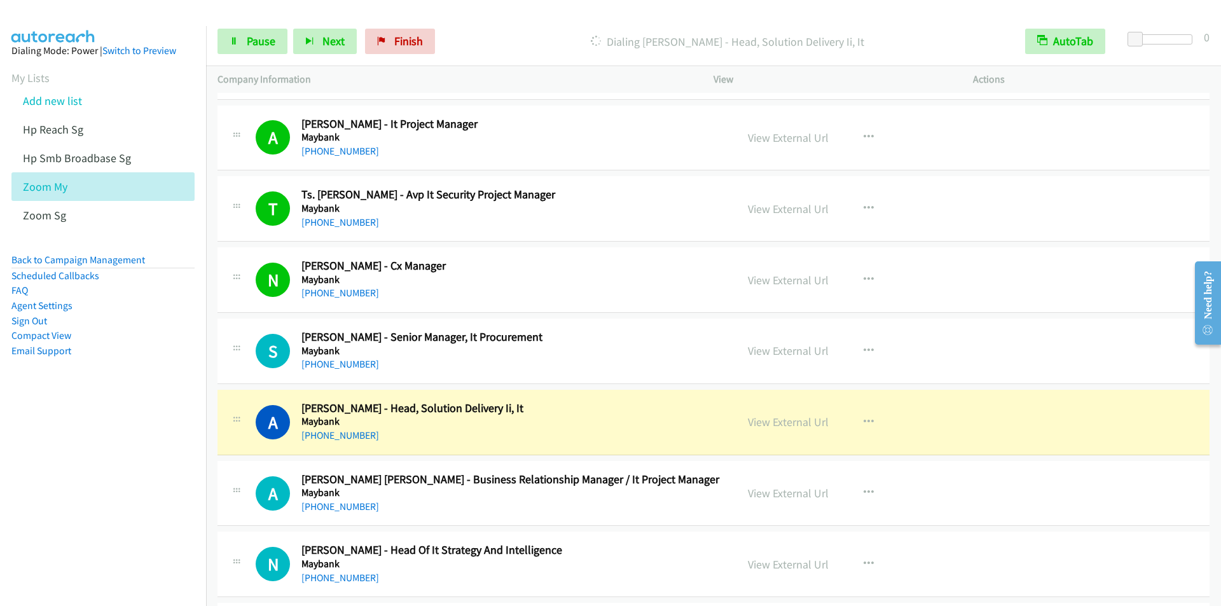
scroll to position [4961, 0]
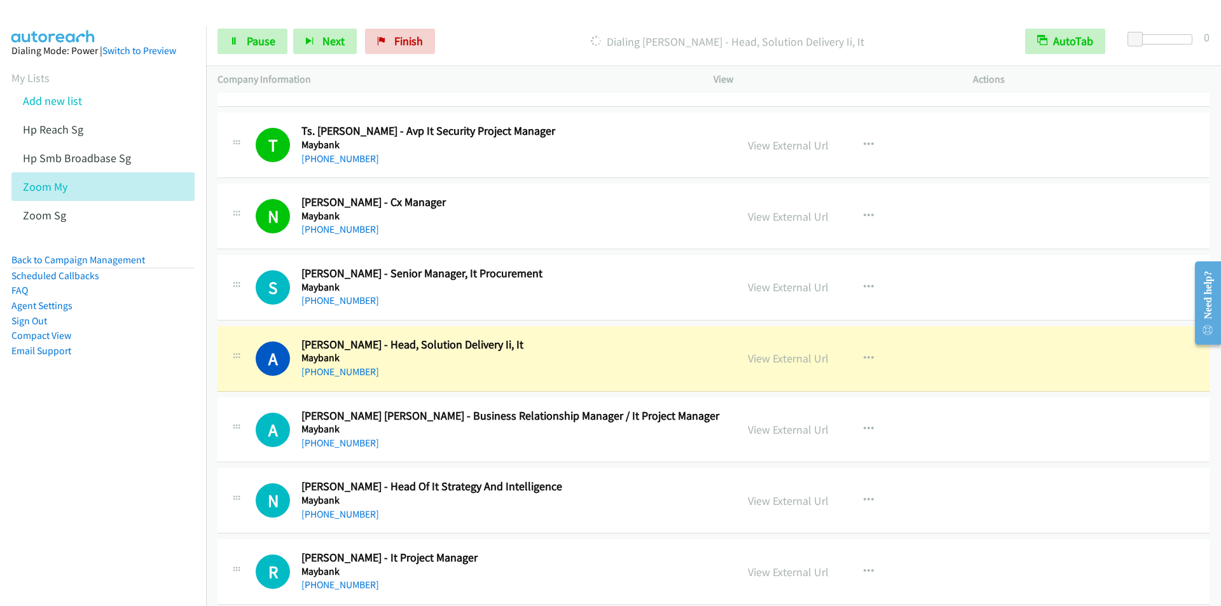
click at [472, 37] on p "Dialing [PERSON_NAME] - Head, Solution Delivery Ii, It" at bounding box center [727, 41] width 550 height 17
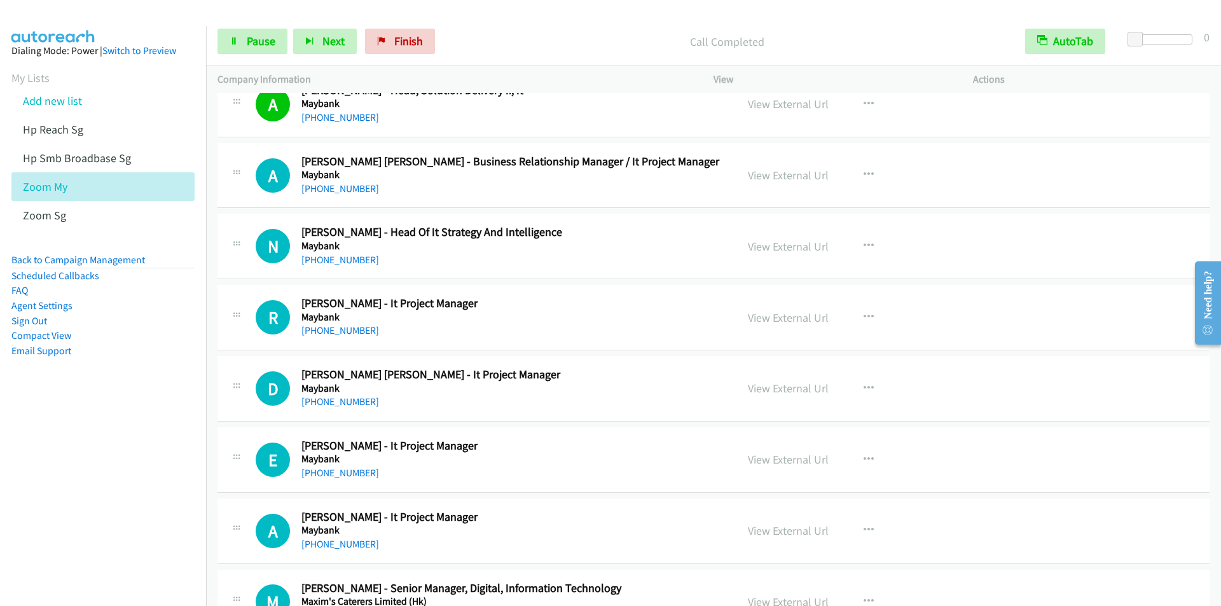
scroll to position [5152, 0]
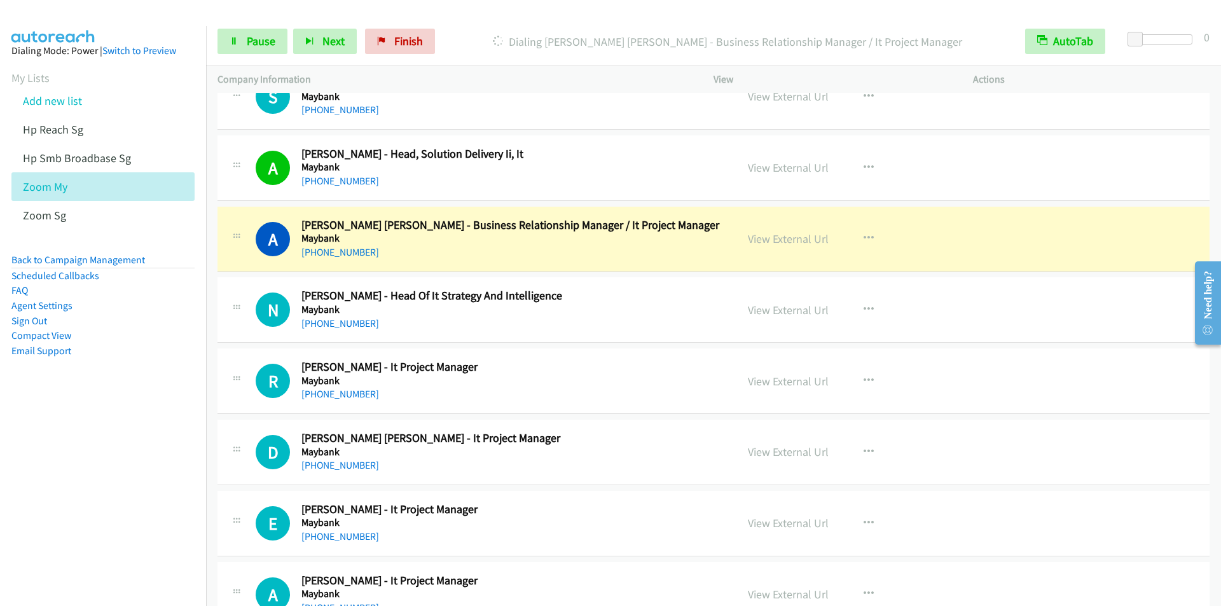
click at [467, 17] on div at bounding box center [605, 24] width 1210 height 49
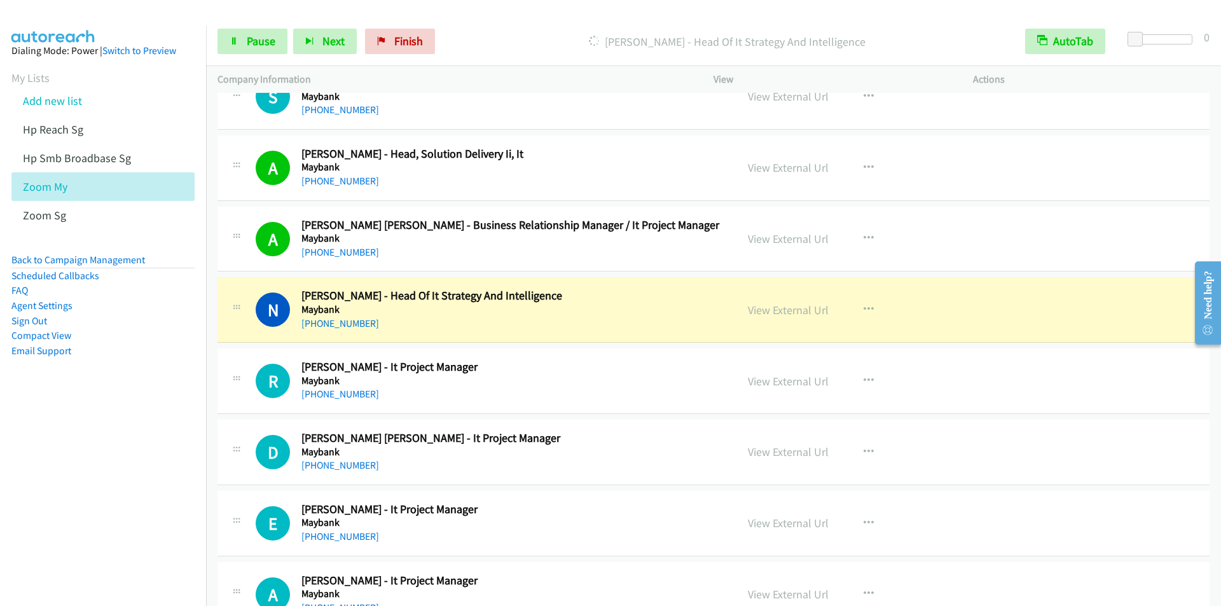
click at [464, 17] on div "Start Calls Pause Next Finish [PERSON_NAME] - Head Of It Strategy And Intellige…" at bounding box center [713, 41] width 1015 height 49
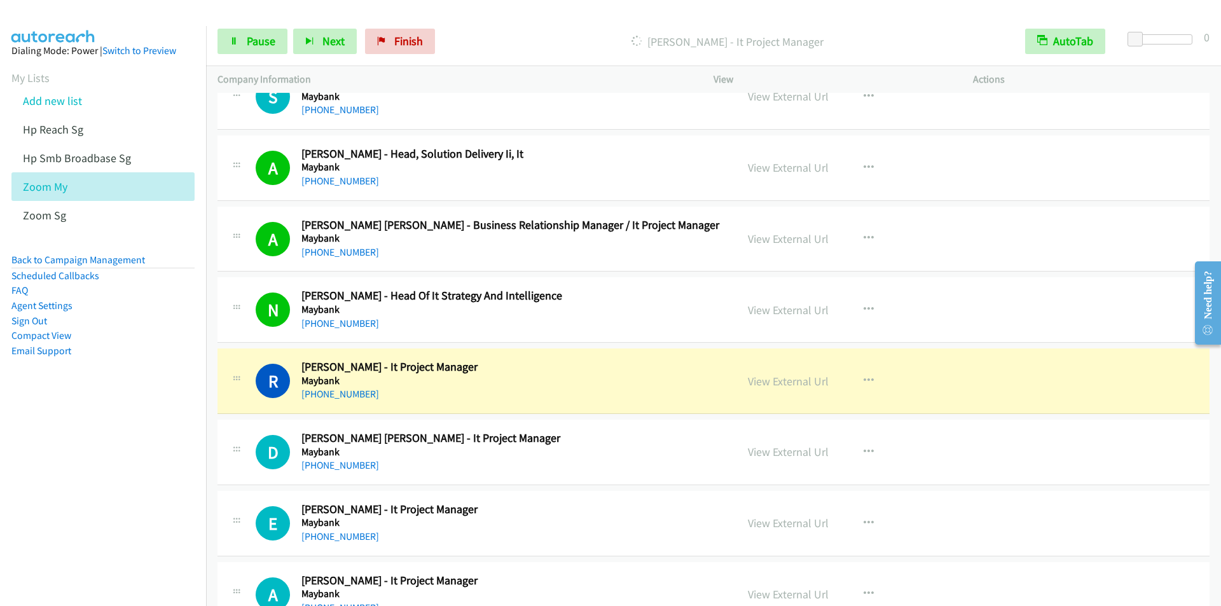
click at [464, 36] on p "[PERSON_NAME] - It Project Manager" at bounding box center [727, 41] width 550 height 17
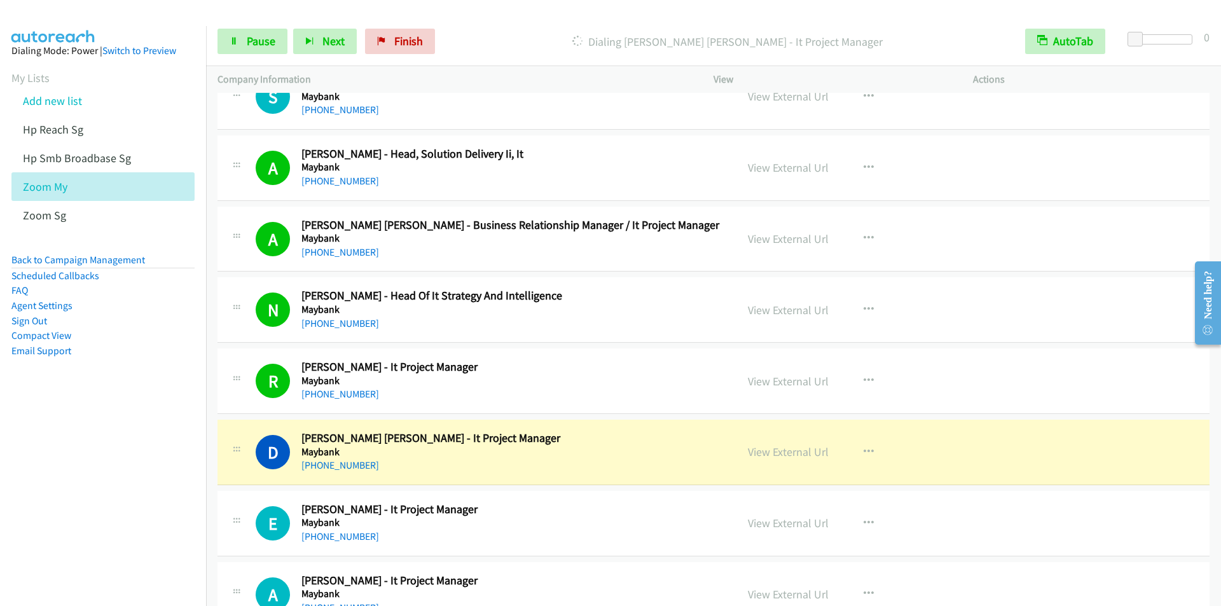
click at [471, 24] on div "Start Calls Pause Next Finish Dialing [PERSON_NAME] [PERSON_NAME] - It Project …" at bounding box center [713, 41] width 1015 height 49
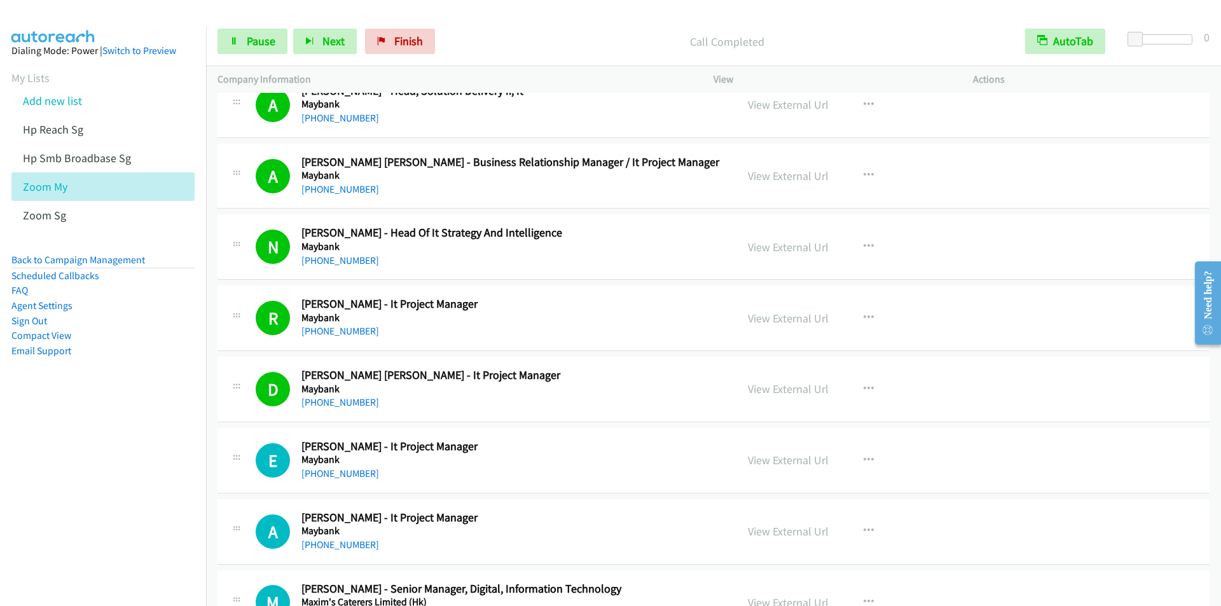
scroll to position [5343, 0]
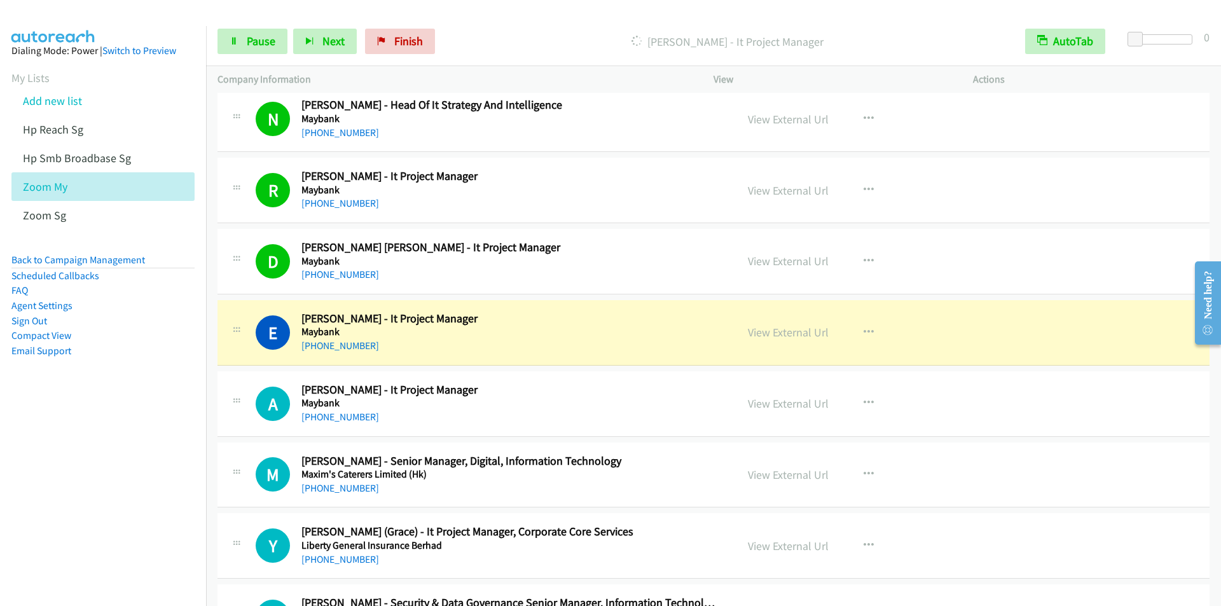
click at [457, 24] on div "Start Calls Pause Next Finish [PERSON_NAME] - It Project Manager AutoTab AutoTa…" at bounding box center [713, 41] width 1015 height 49
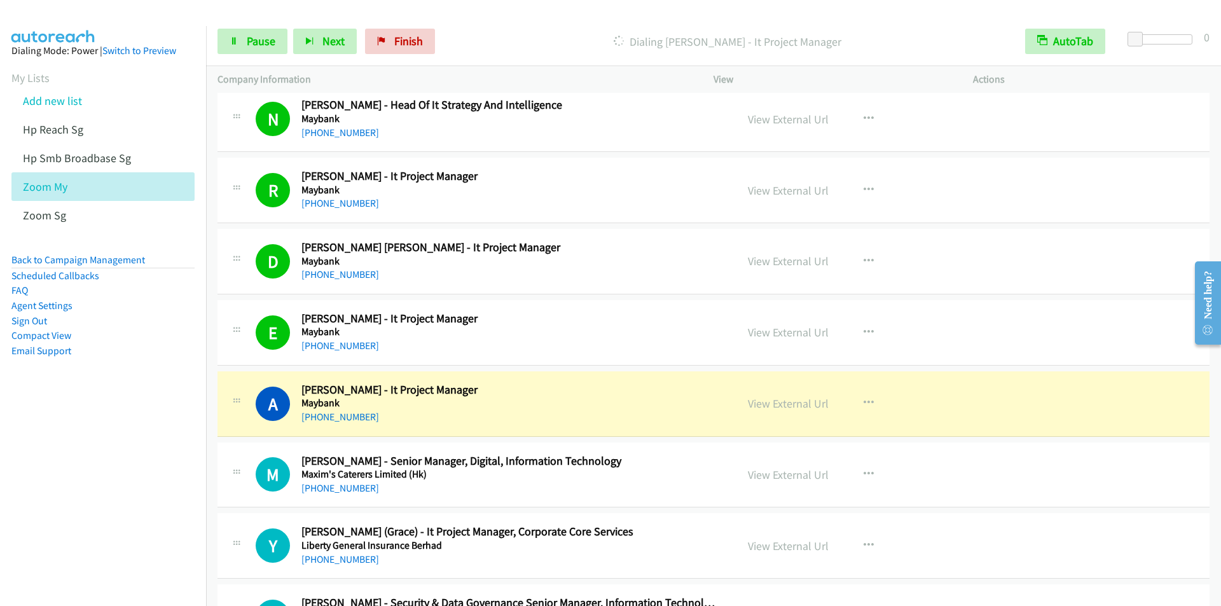
click at [466, 31] on div "Dialing [PERSON_NAME] - It Project Manager" at bounding box center [727, 41] width 573 height 25
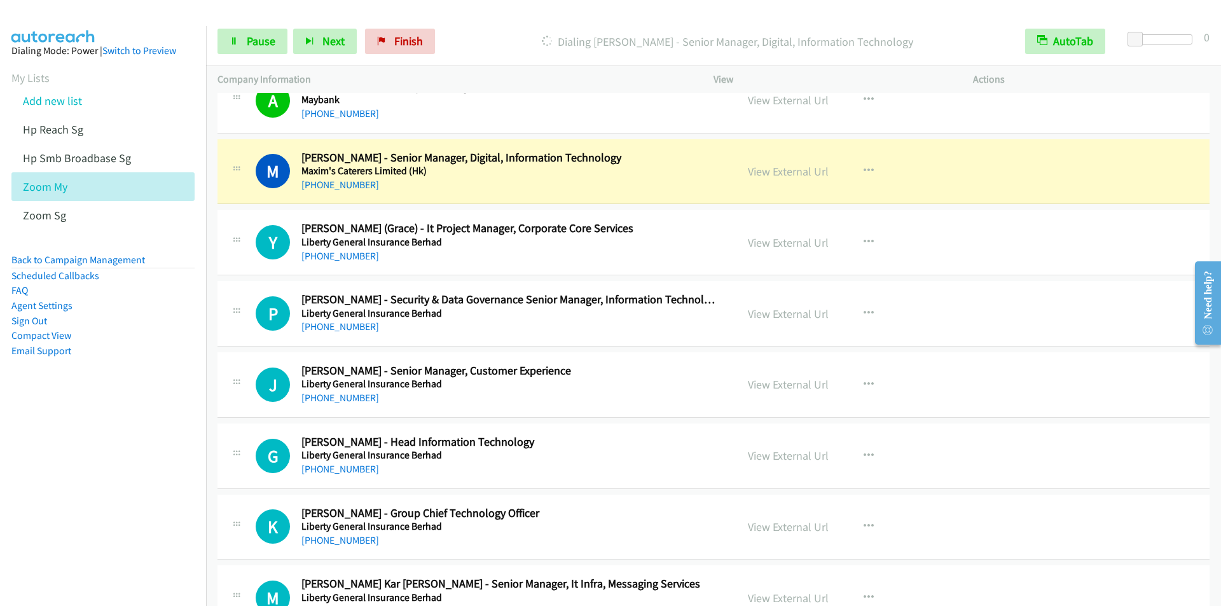
scroll to position [5661, 0]
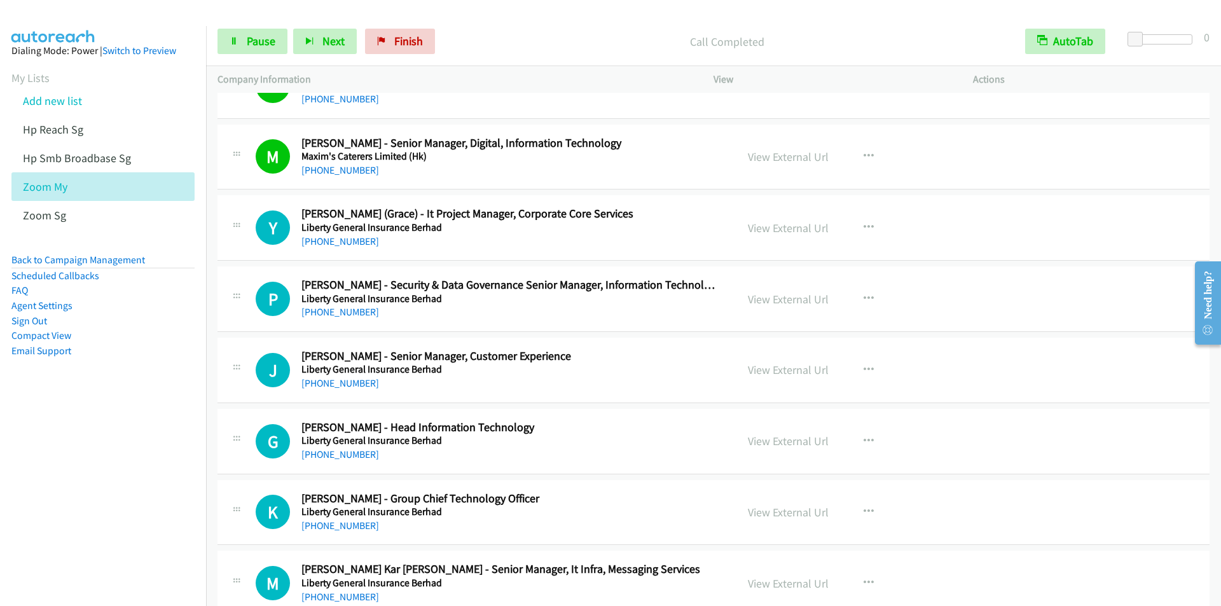
drag, startPoint x: 469, startPoint y: 11, endPoint x: 469, endPoint y: 19, distance: 8.3
click at [469, 11] on div at bounding box center [605, 24] width 1210 height 49
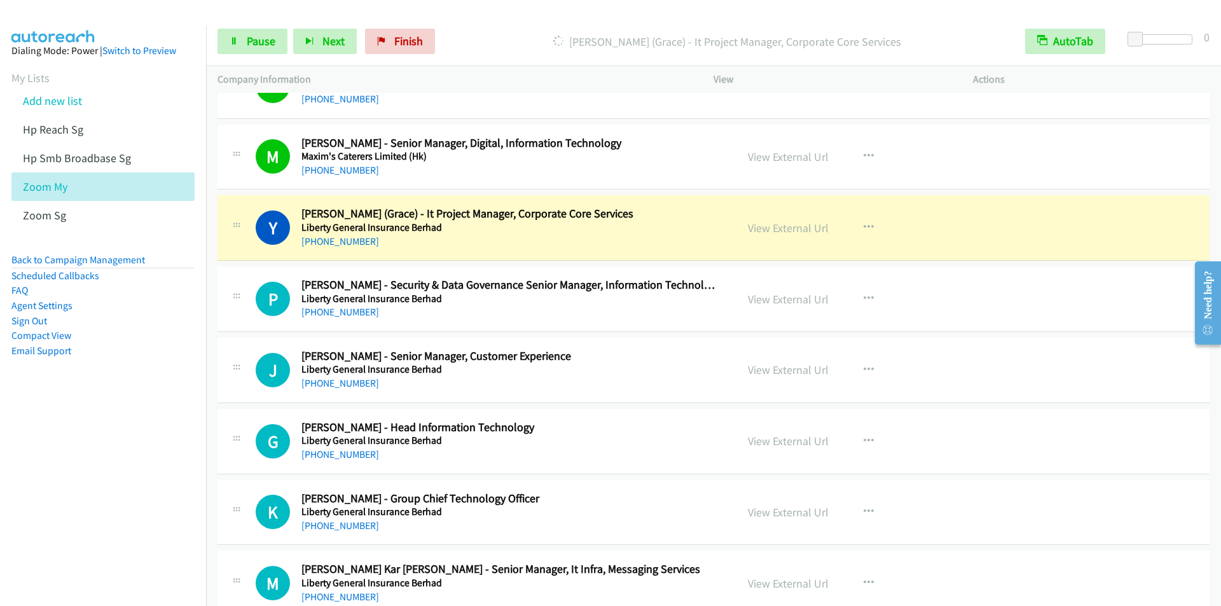
click at [476, 29] on div "[PERSON_NAME] (Grace) - It Project Manager, Corporate Core Services" at bounding box center [727, 41] width 573 height 25
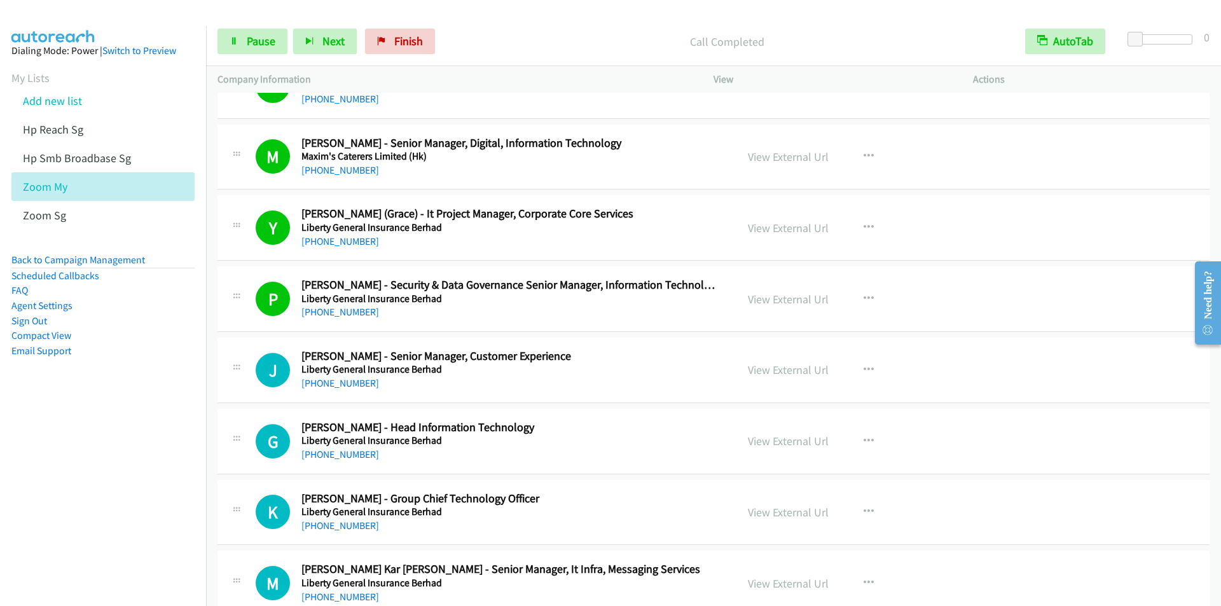
click at [472, 21] on div "Start Calls Pause Next Finish Call Completed AutoTab AutoTab 0" at bounding box center [713, 41] width 1015 height 49
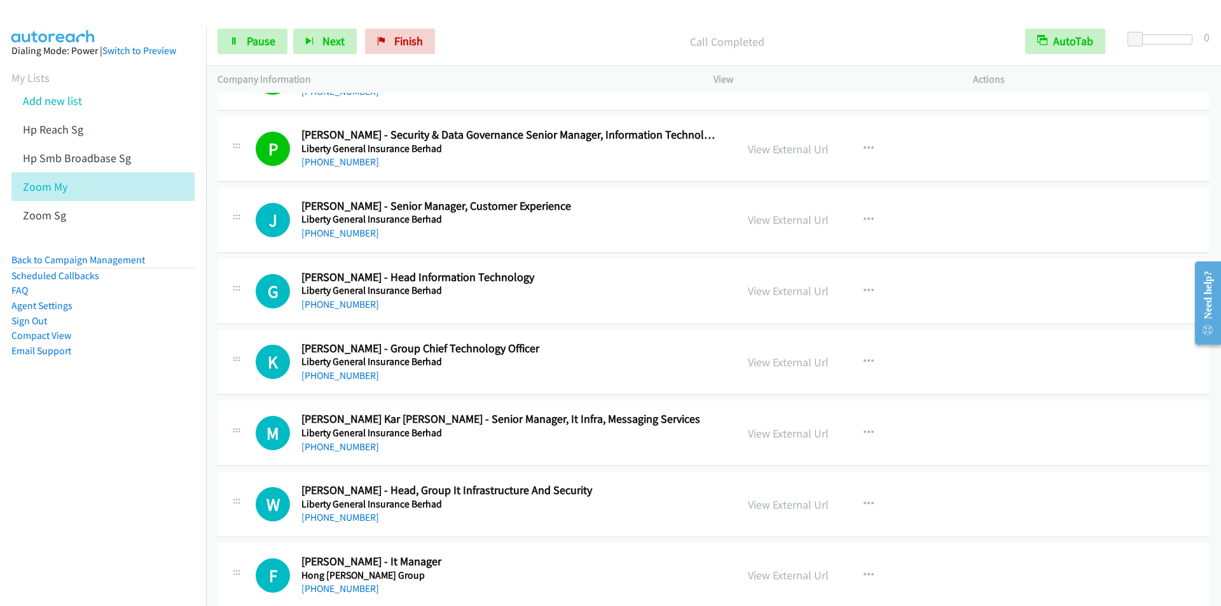
scroll to position [5852, 0]
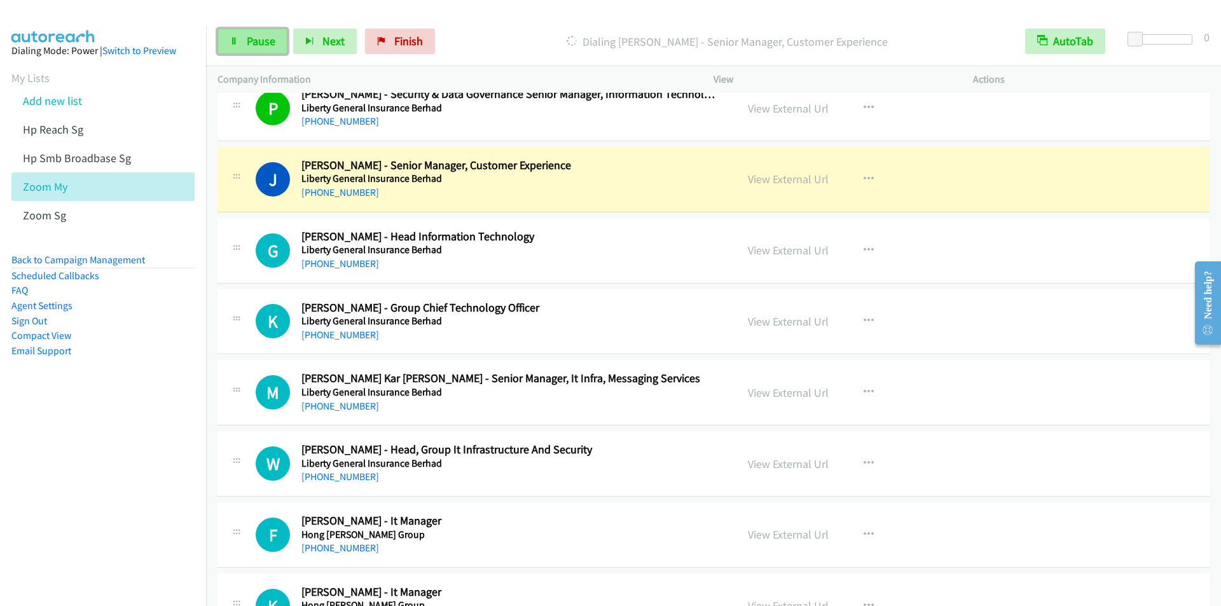
click at [237, 42] on icon at bounding box center [234, 42] width 9 height 9
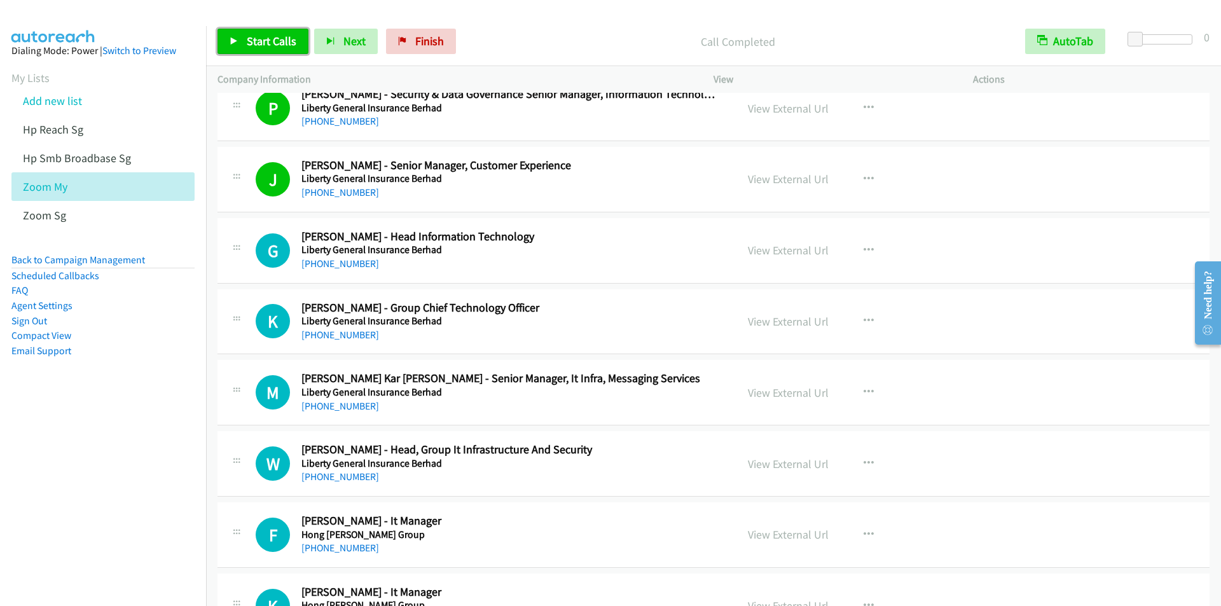
click at [253, 39] on span "Start Calls" at bounding box center [272, 41] width 50 height 15
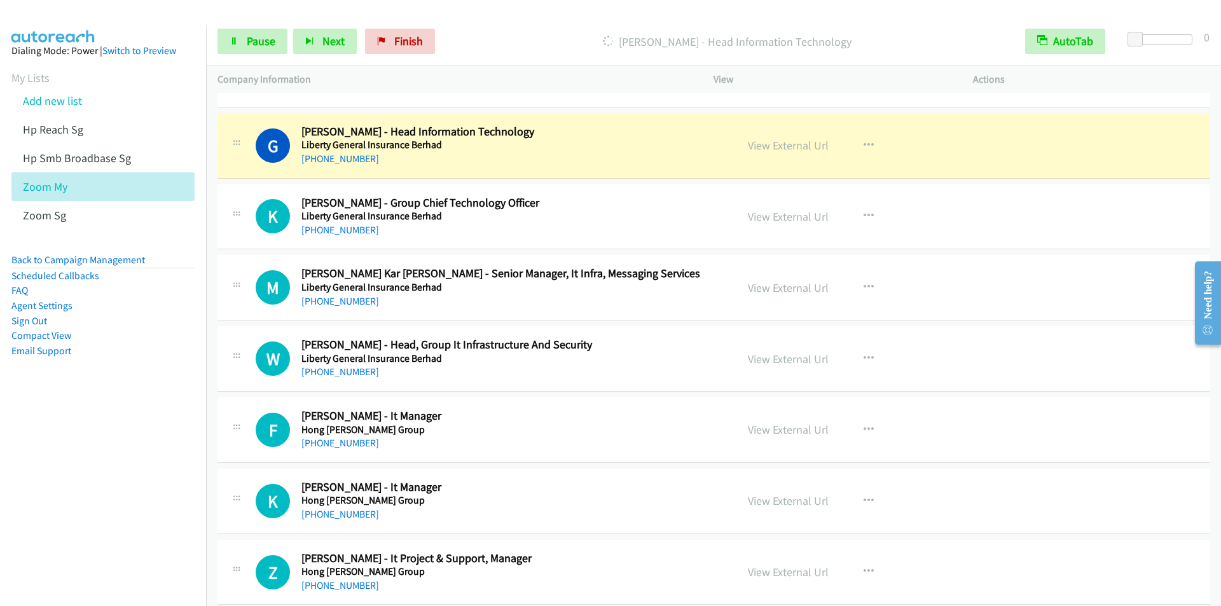
scroll to position [5979, 0]
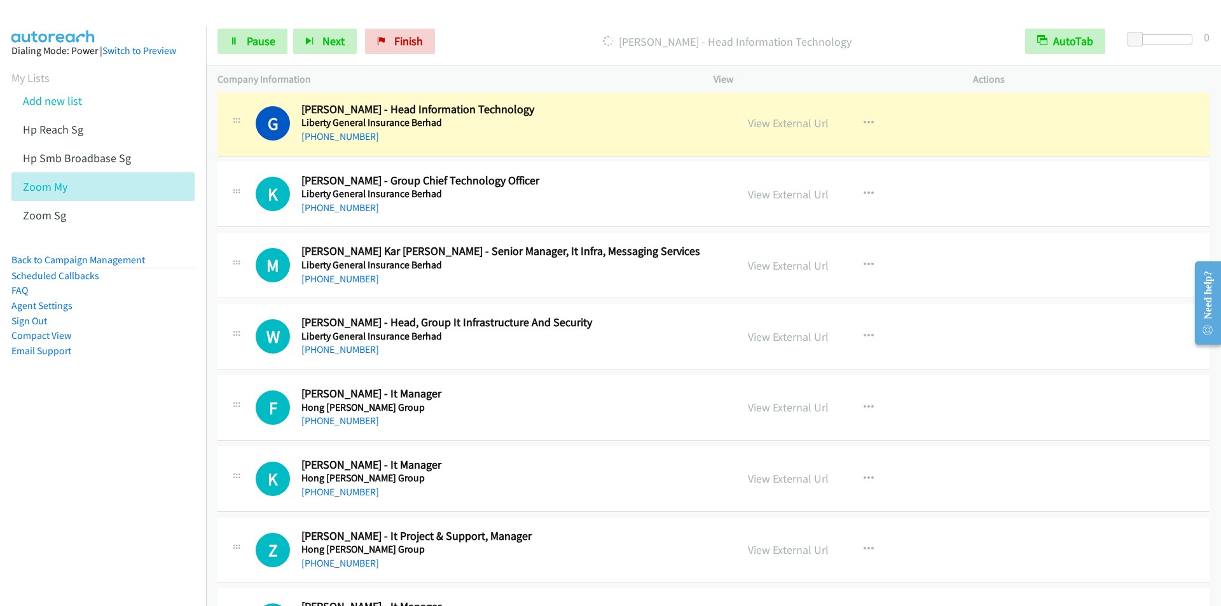
click at [472, 18] on div "Start Calls Pause Next Finish [PERSON_NAME] - Head Information Technology AutoT…" at bounding box center [713, 41] width 1015 height 49
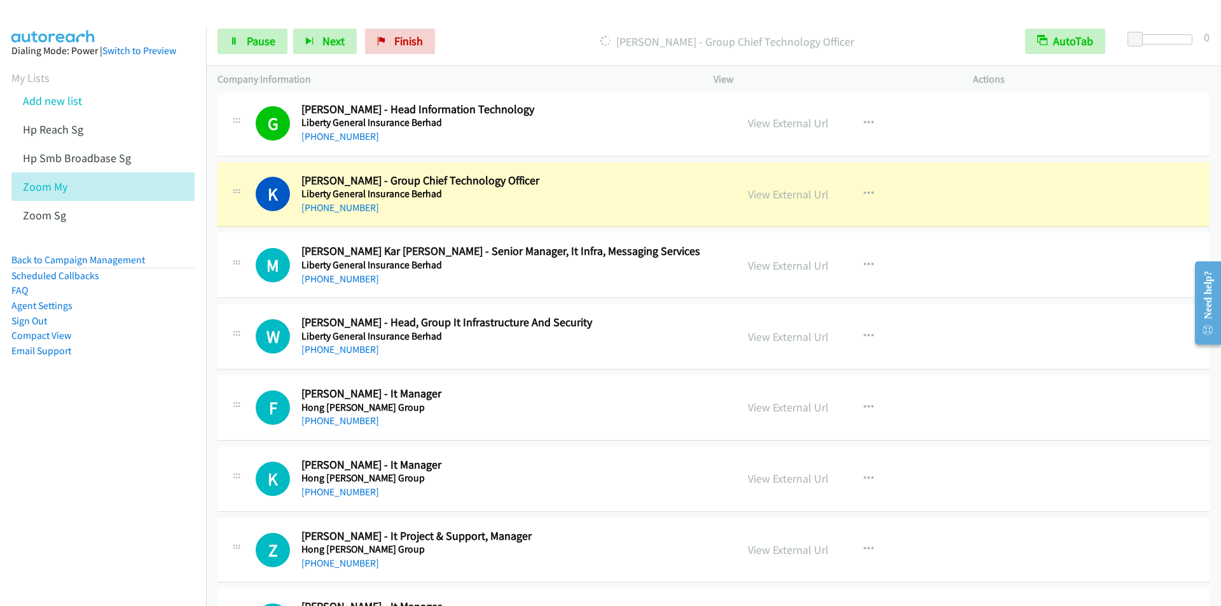
click at [76, 526] on nav "Dialing Mode: Power | Switch to Preview My Lists Add new list Hp Reach Sg Hp Sm…" at bounding box center [103, 329] width 207 height 606
click at [467, 39] on p "[PERSON_NAME] - Group Chief Technology Officer" at bounding box center [727, 41] width 550 height 17
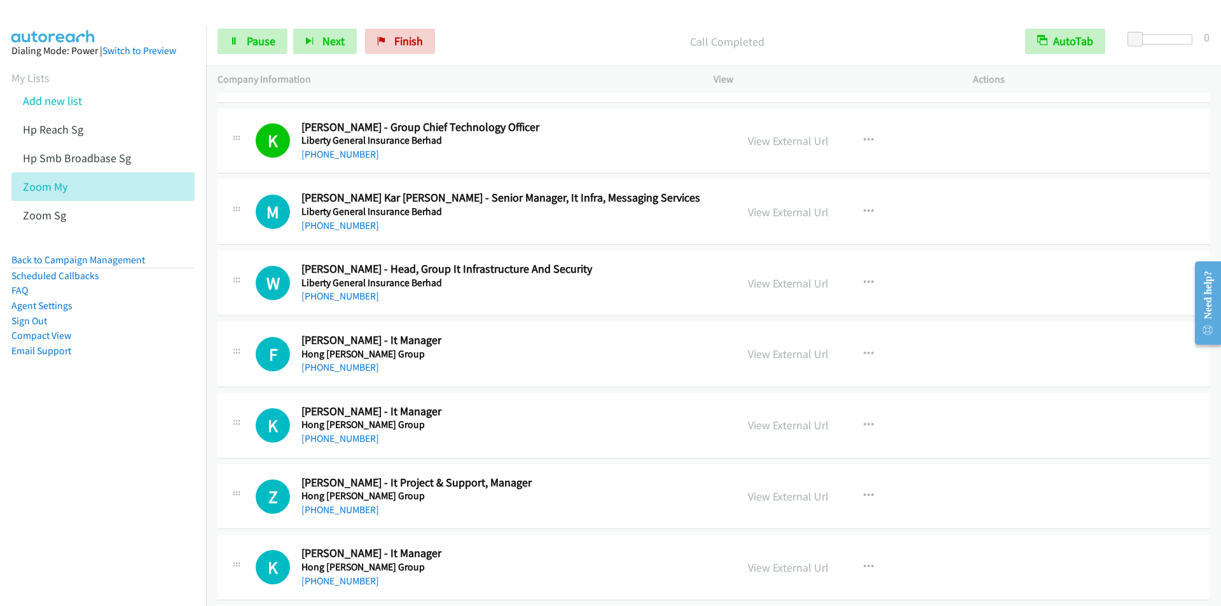
scroll to position [6106, 0]
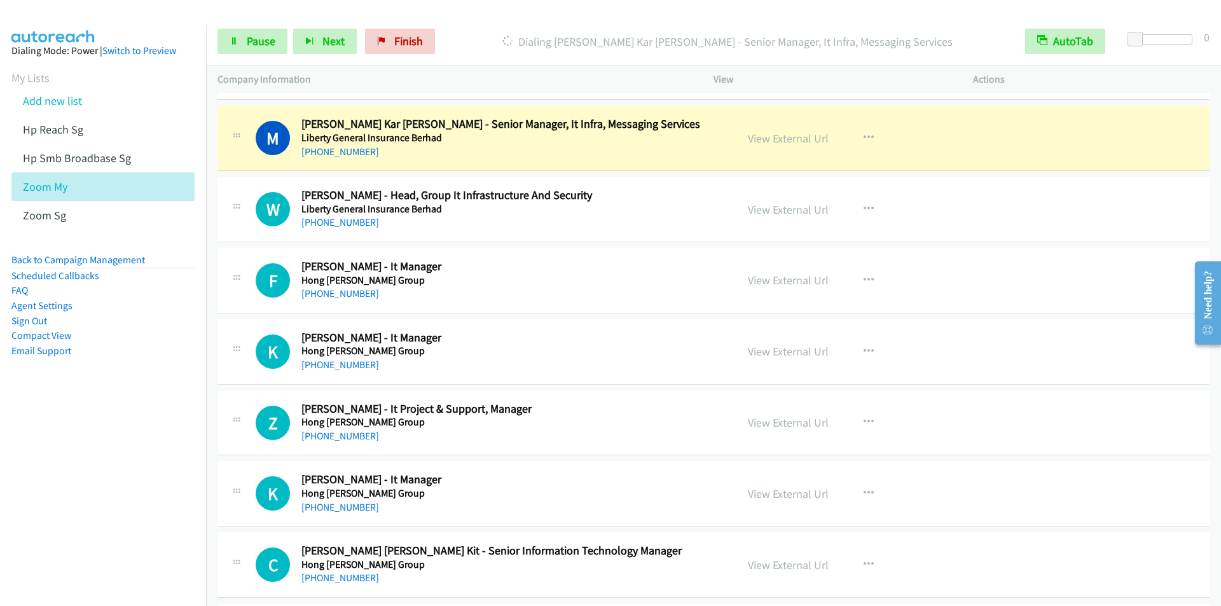
click at [470, 37] on p "Dialing [PERSON_NAME] Kar [PERSON_NAME] - Senior Manager, It Infra, Messaging S…" at bounding box center [727, 41] width 550 height 17
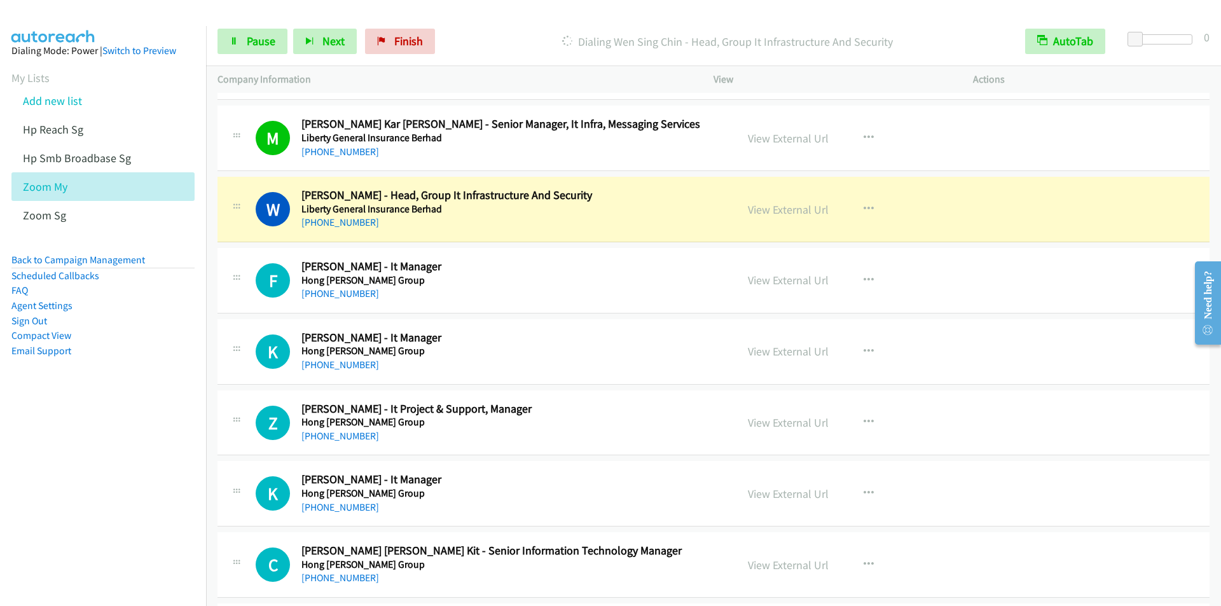
click at [457, 42] on p "Dialing Wen Sing Chin - Head, Group It Infrastructure And Security" at bounding box center [727, 41] width 550 height 17
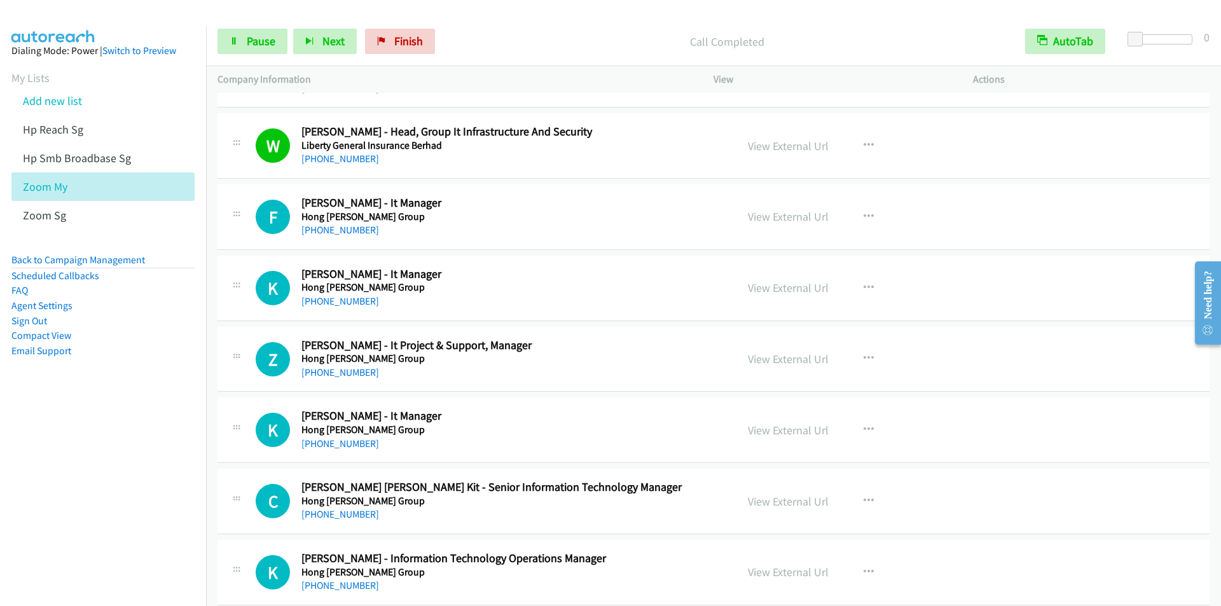
scroll to position [6233, 0]
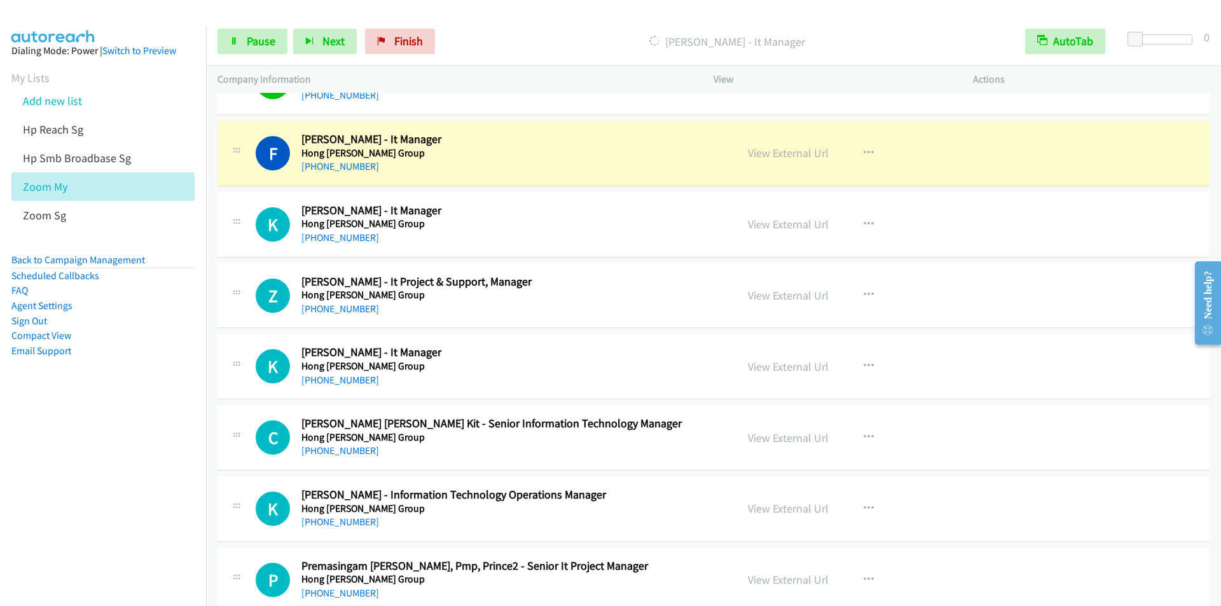
click at [455, 18] on div "Start Calls Pause Next Finish [PERSON_NAME] - It Manager AutoTab AutoTab 0" at bounding box center [713, 41] width 1015 height 49
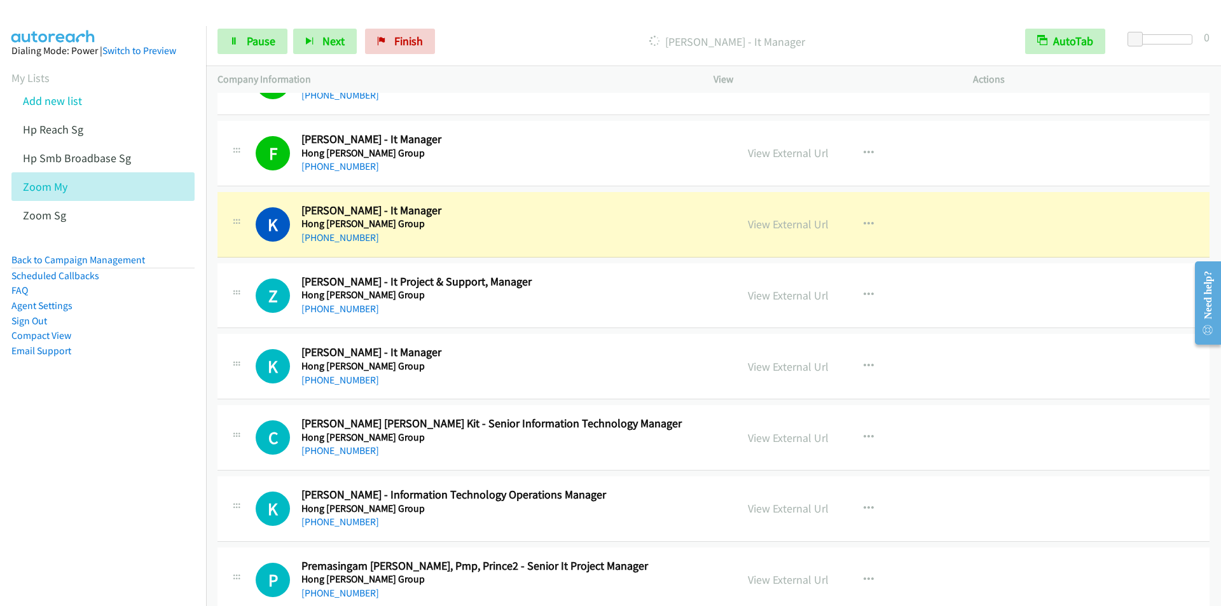
click at [467, 24] on div "Start Calls Pause Next Finish [PERSON_NAME] - It Manager AutoTab AutoTab 0" at bounding box center [713, 41] width 1015 height 49
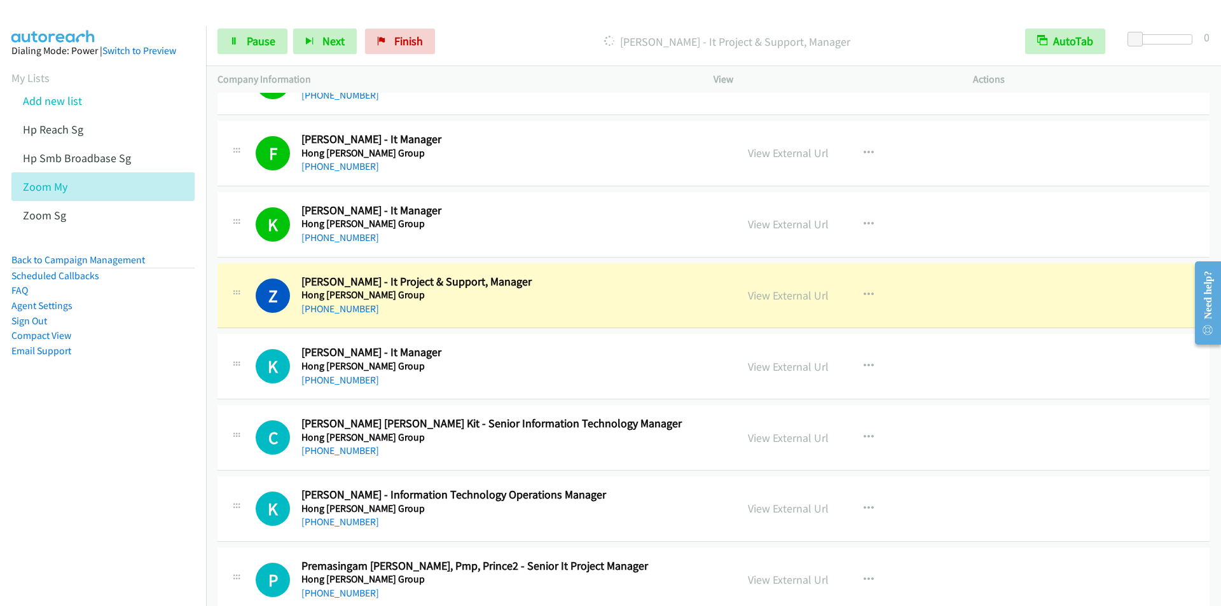
click at [473, 45] on p "[PERSON_NAME] - It Project & Support, Manager" at bounding box center [727, 41] width 550 height 17
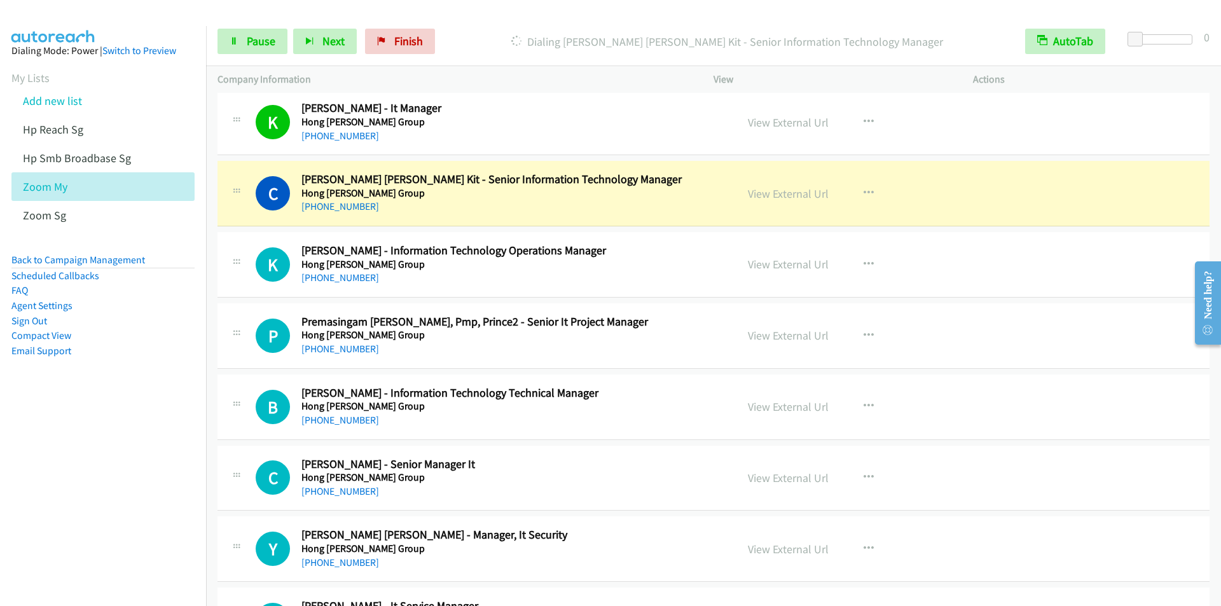
scroll to position [6551, 0]
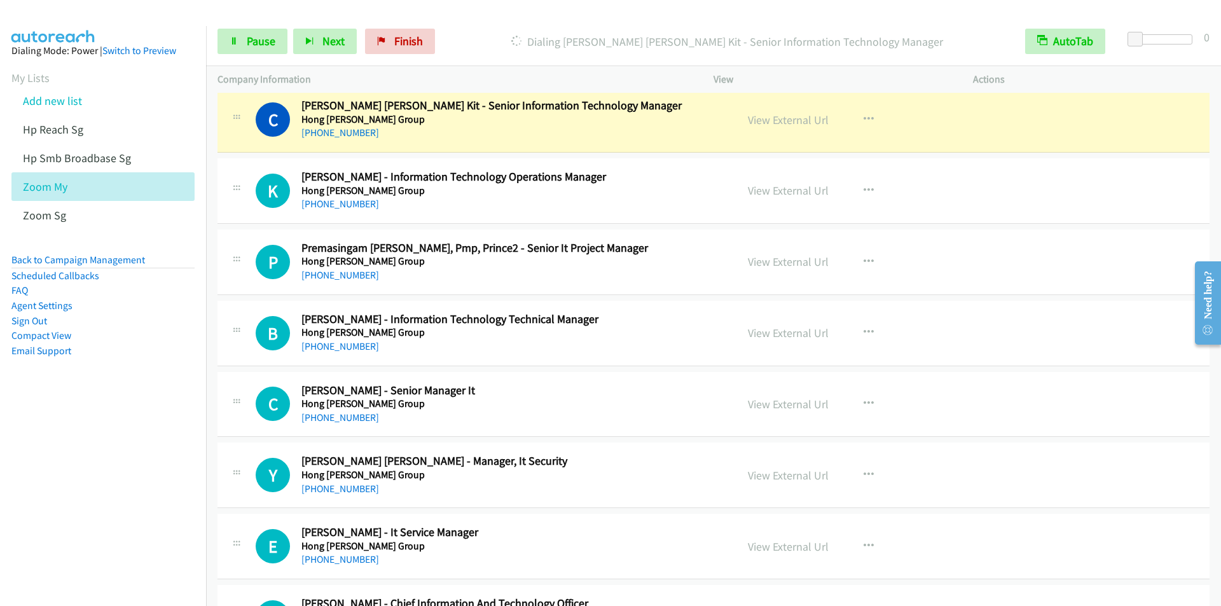
click at [472, 21] on div "Start Calls Pause Next Finish Dialing [PERSON_NAME] [PERSON_NAME] Kit - Senior …" at bounding box center [713, 41] width 1015 height 49
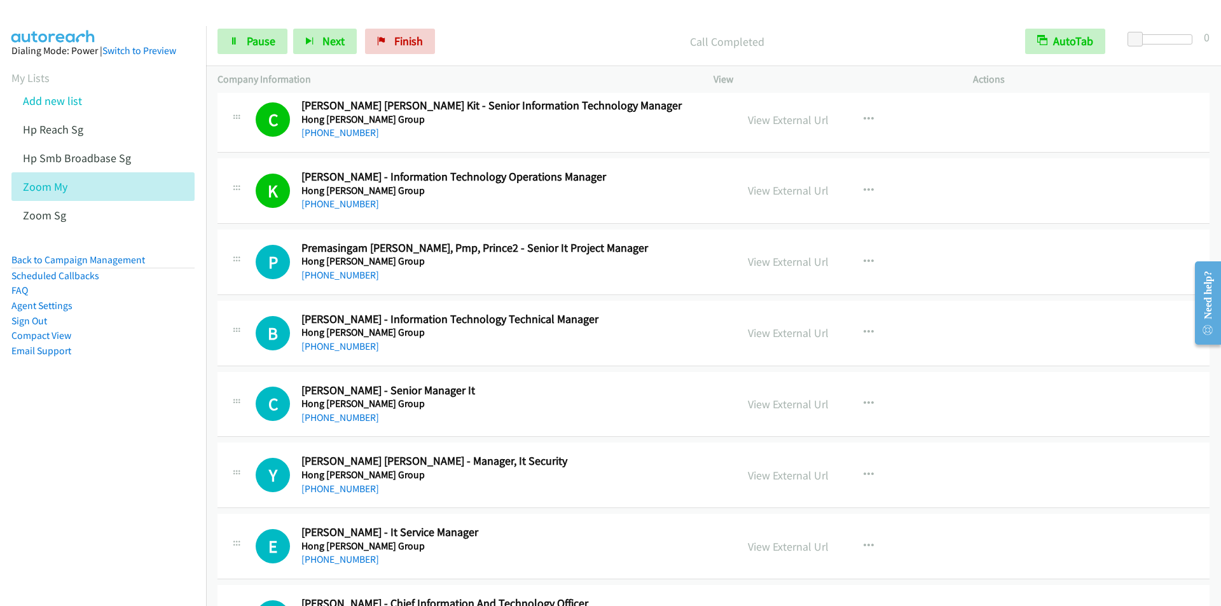
click at [469, 29] on div "Call Completed" at bounding box center [727, 41] width 573 height 25
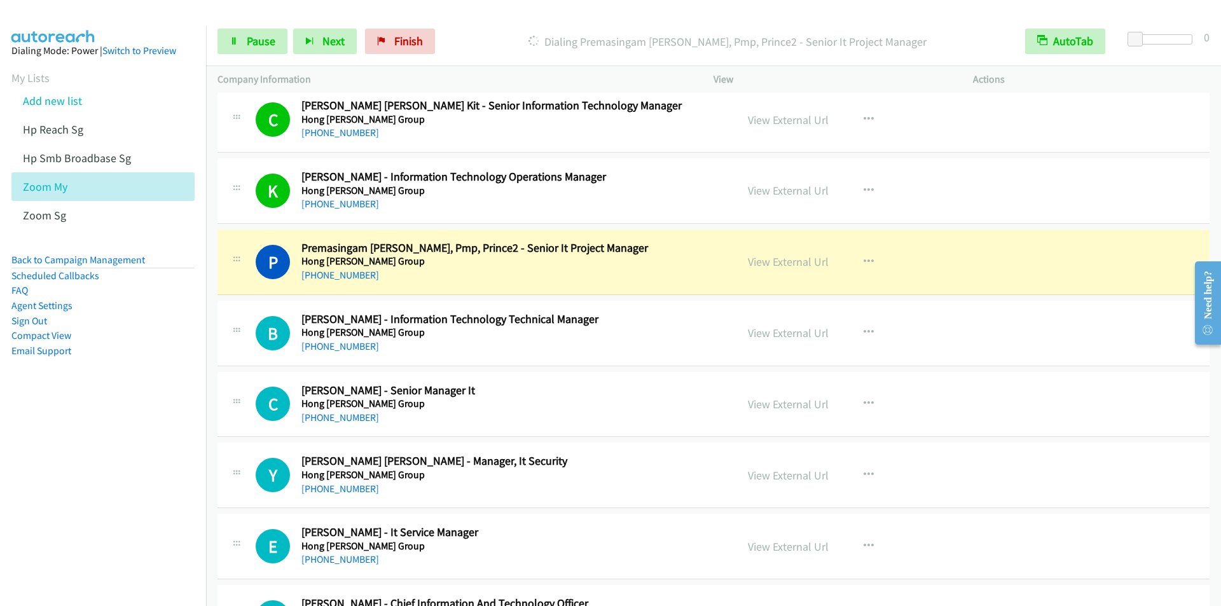
click at [473, 27] on div "Start Calls Pause Next Finish Dialing Premasingam [PERSON_NAME], Pmp, Prince2 -…" at bounding box center [713, 41] width 1015 height 49
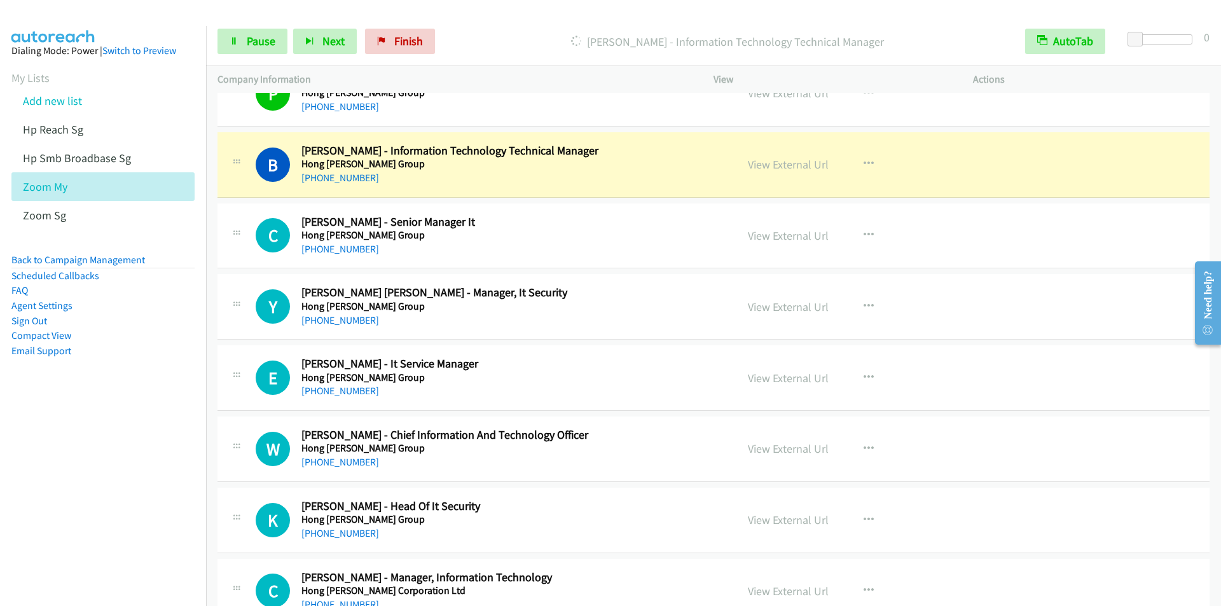
scroll to position [6742, 0]
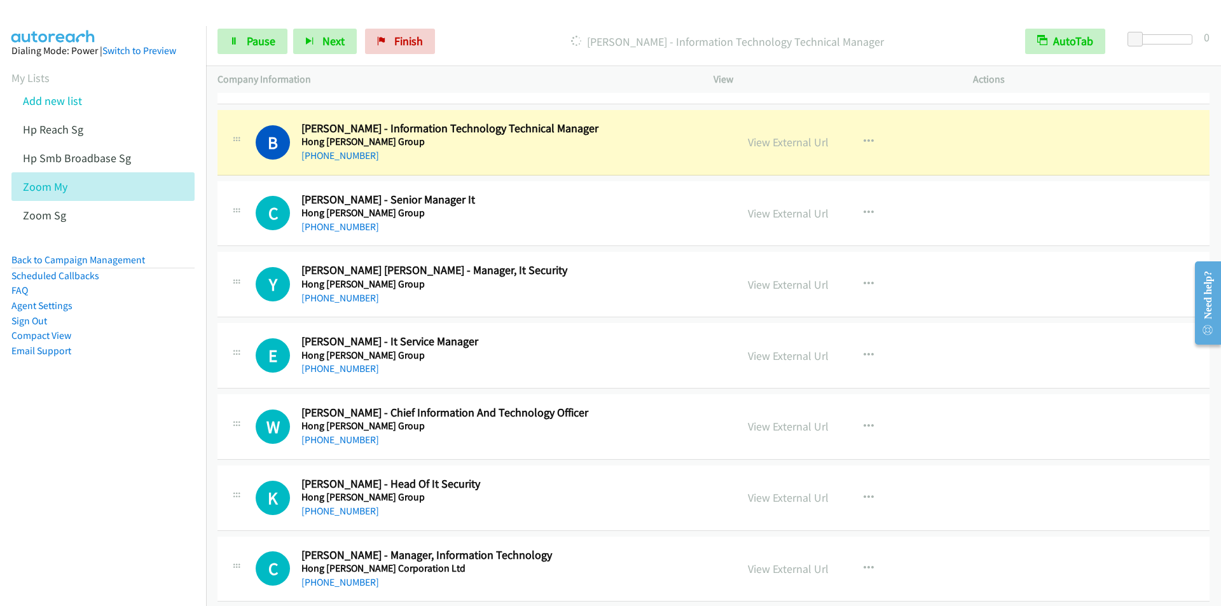
click at [468, 13] on div at bounding box center [605, 24] width 1210 height 49
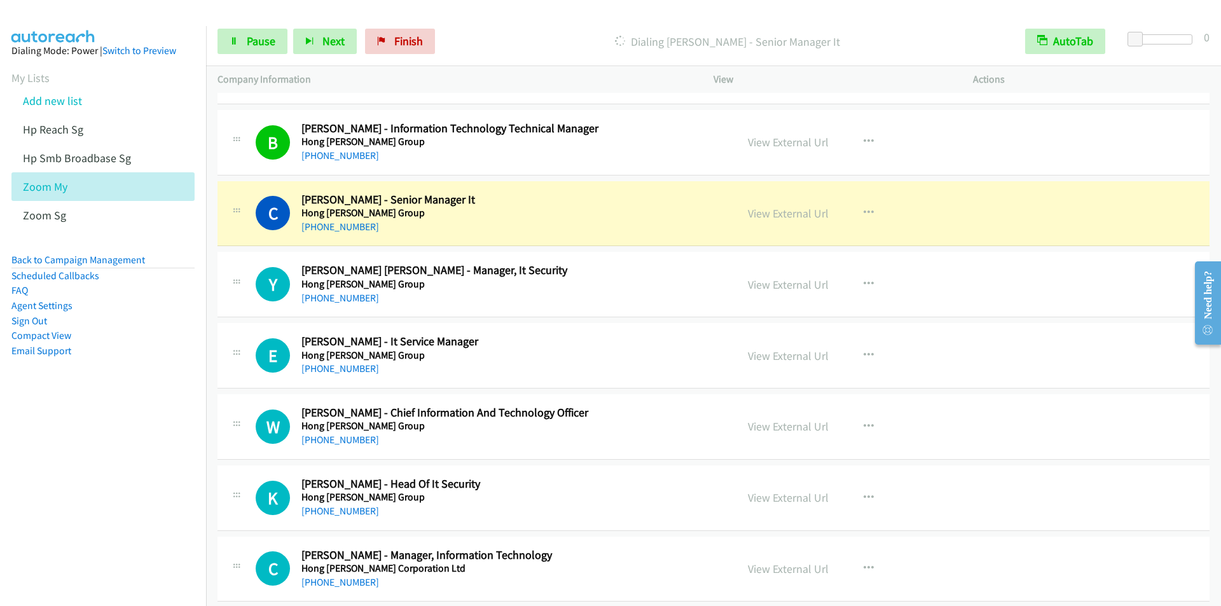
scroll to position [6806, 0]
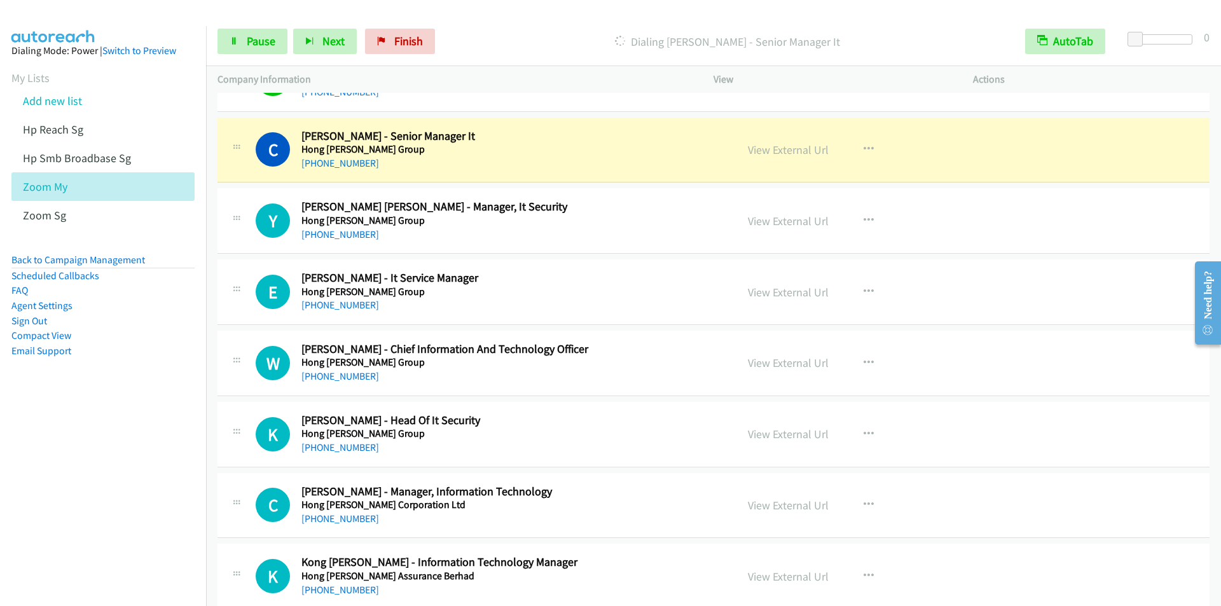
click at [465, 20] on div "Start Calls Pause Next Finish [PERSON_NAME] - Senior Manager It AutoTab AutoTab…" at bounding box center [713, 41] width 1015 height 49
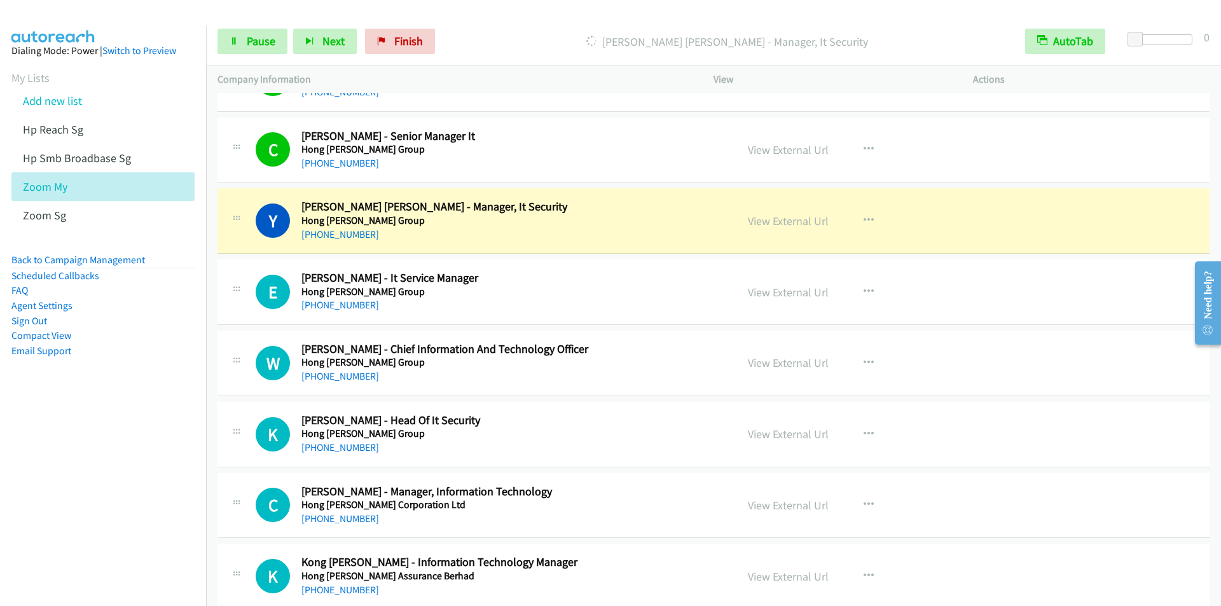
click at [459, 18] on div "Start Calls Pause Next Finish Dialing [PERSON_NAME] [PERSON_NAME] - Manager, It…" at bounding box center [713, 41] width 1015 height 49
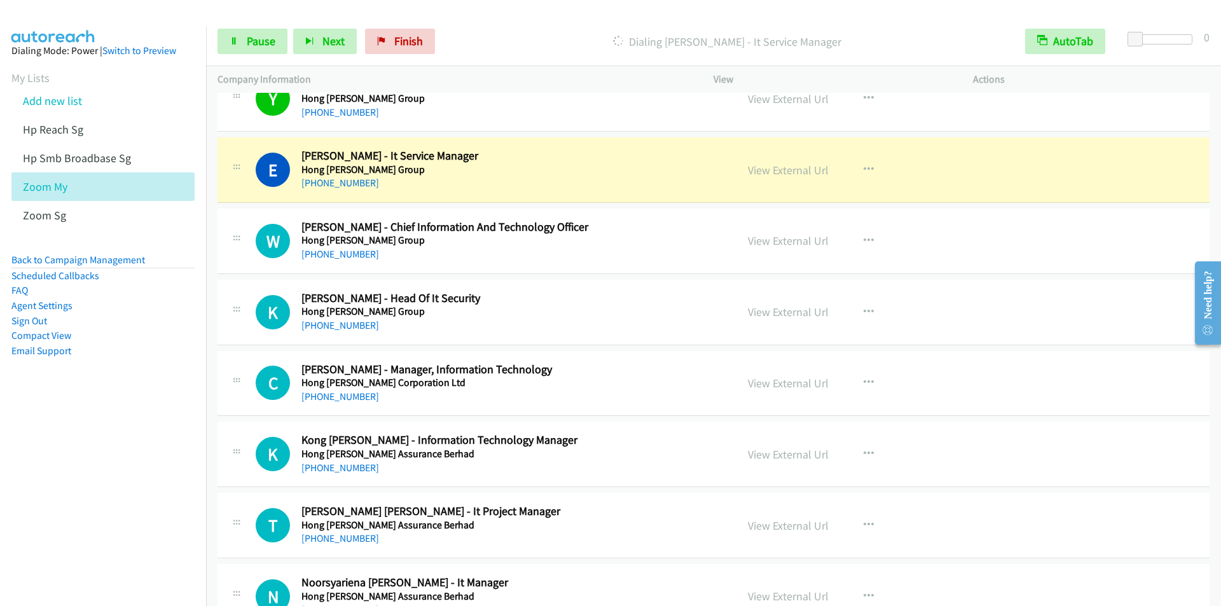
scroll to position [6933, 0]
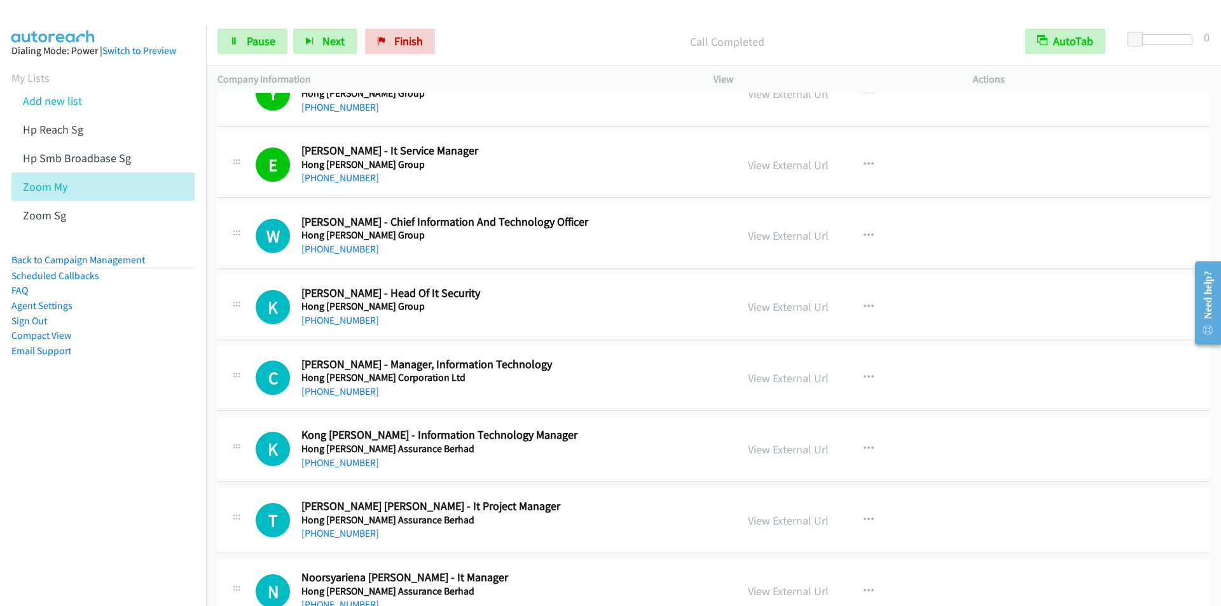
click at [469, 32] on div "Call Completed" at bounding box center [727, 41] width 573 height 25
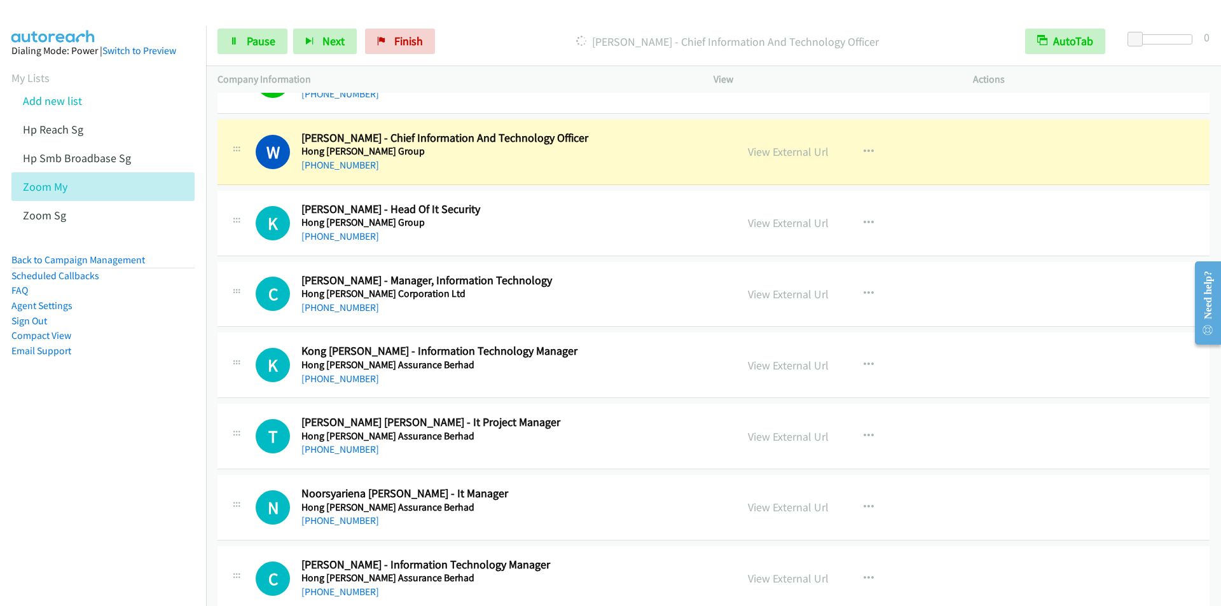
scroll to position [6997, 0]
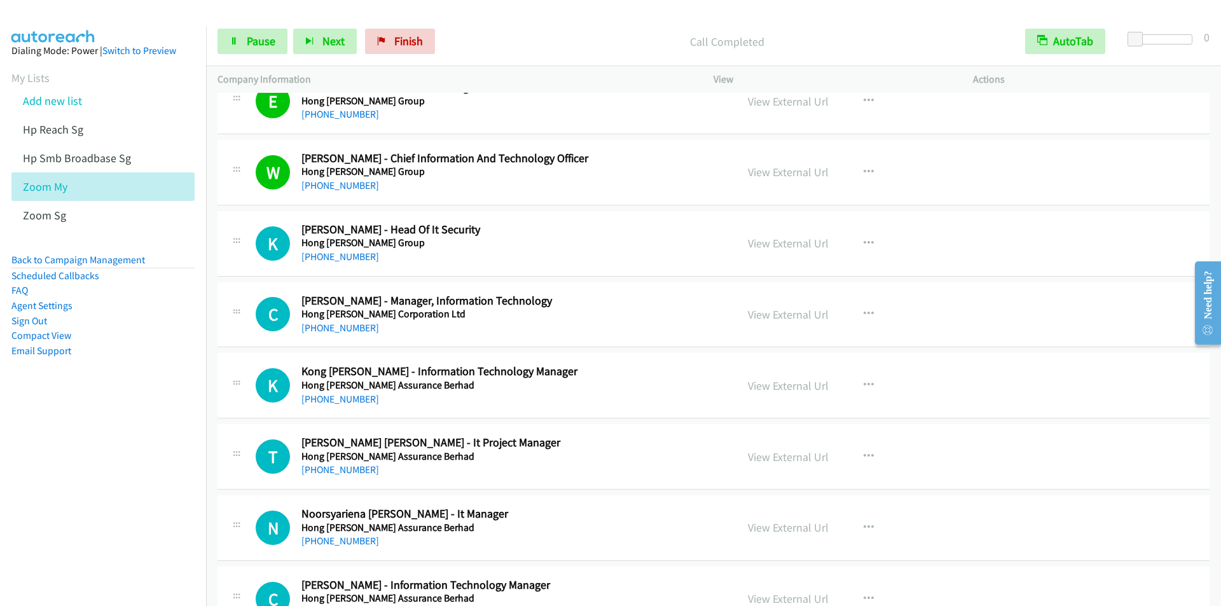
click at [466, 42] on p "Call Completed" at bounding box center [727, 41] width 550 height 17
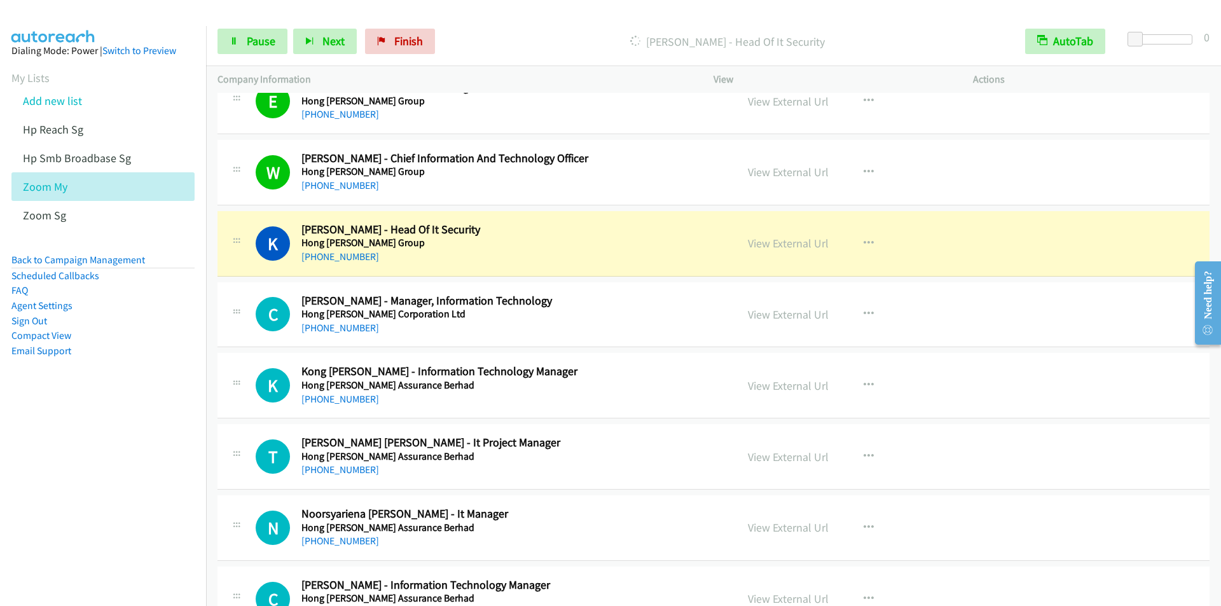
click at [454, 15] on div at bounding box center [605, 24] width 1210 height 49
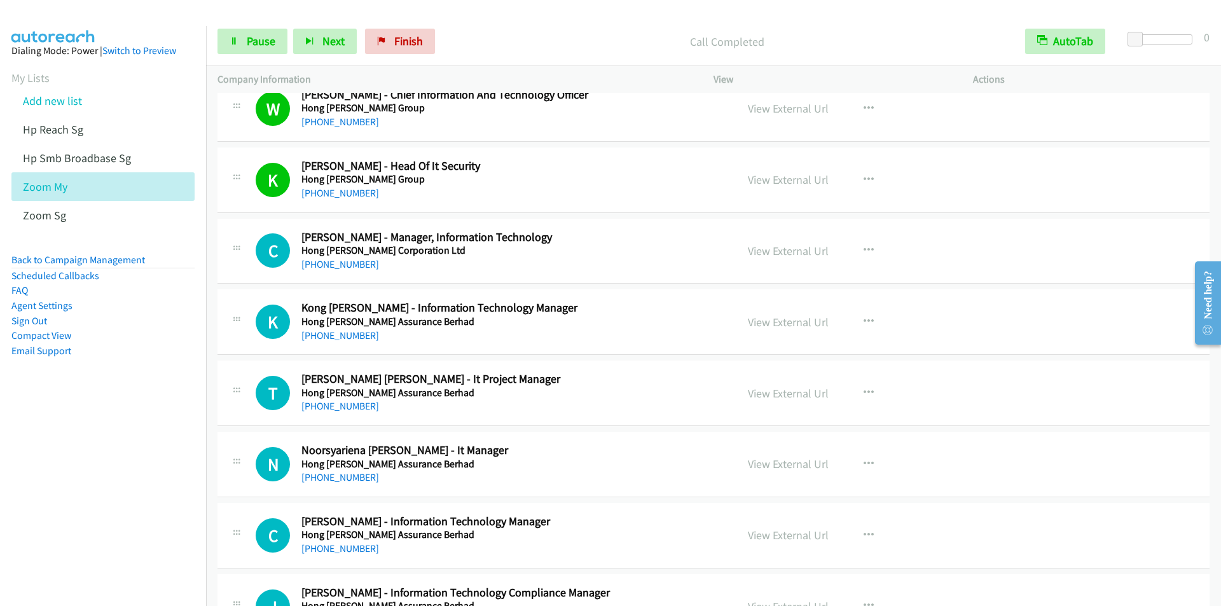
scroll to position [7124, 0]
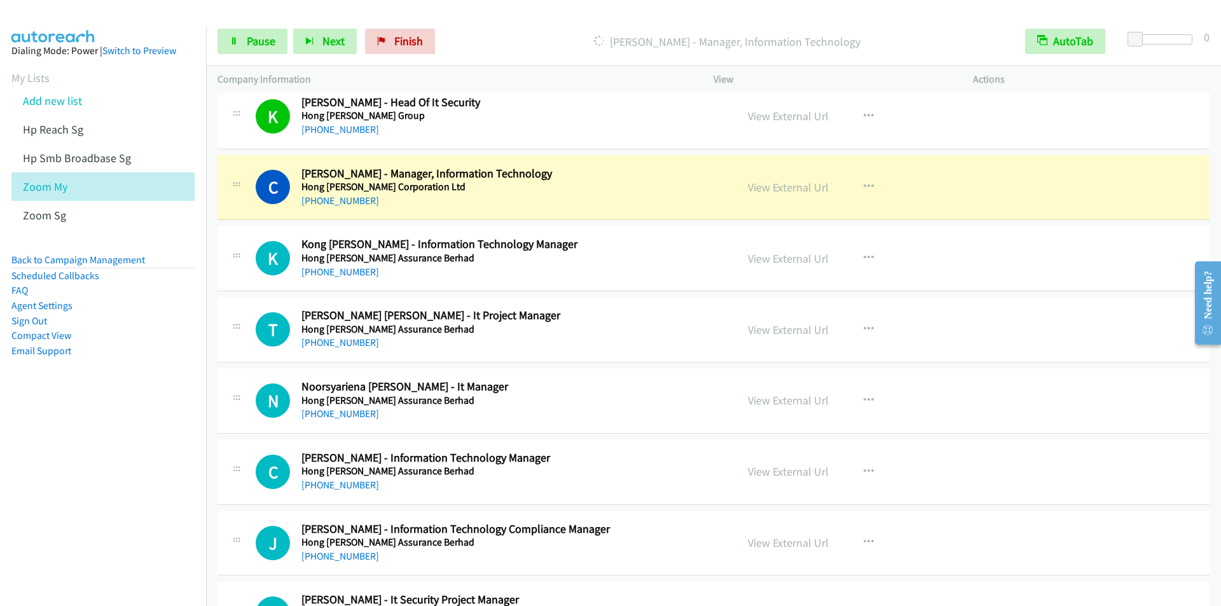
click at [469, 17] on div at bounding box center [605, 24] width 1210 height 49
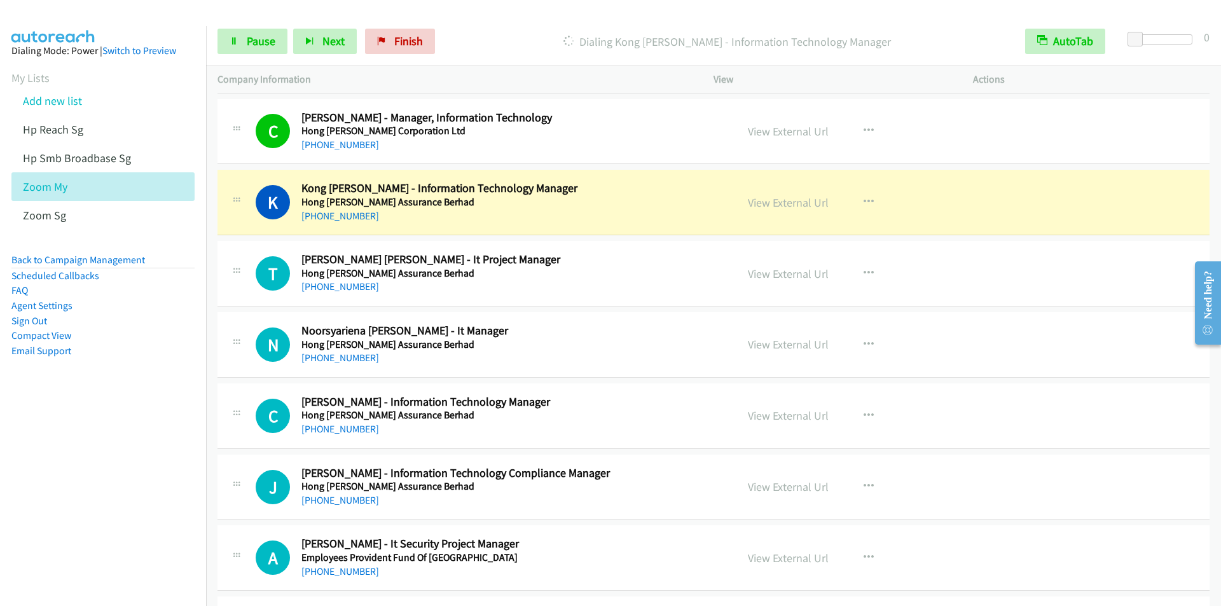
scroll to position [7251, 0]
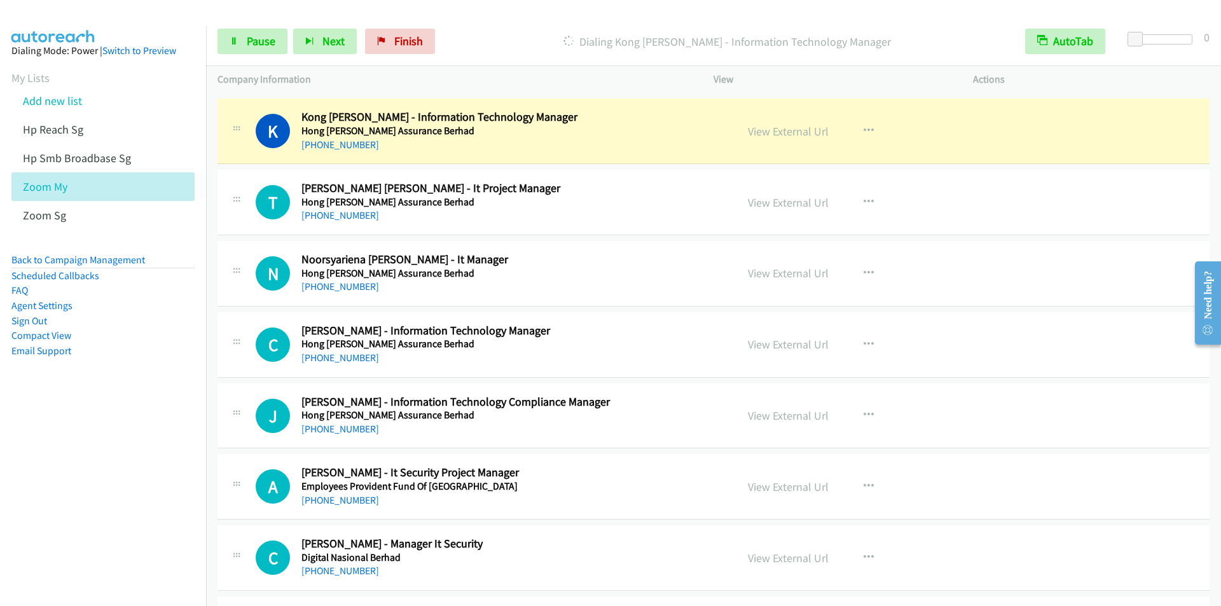
click at [464, 31] on div "Dialing Kong [PERSON_NAME] - Information Technology Manager" at bounding box center [727, 41] width 573 height 25
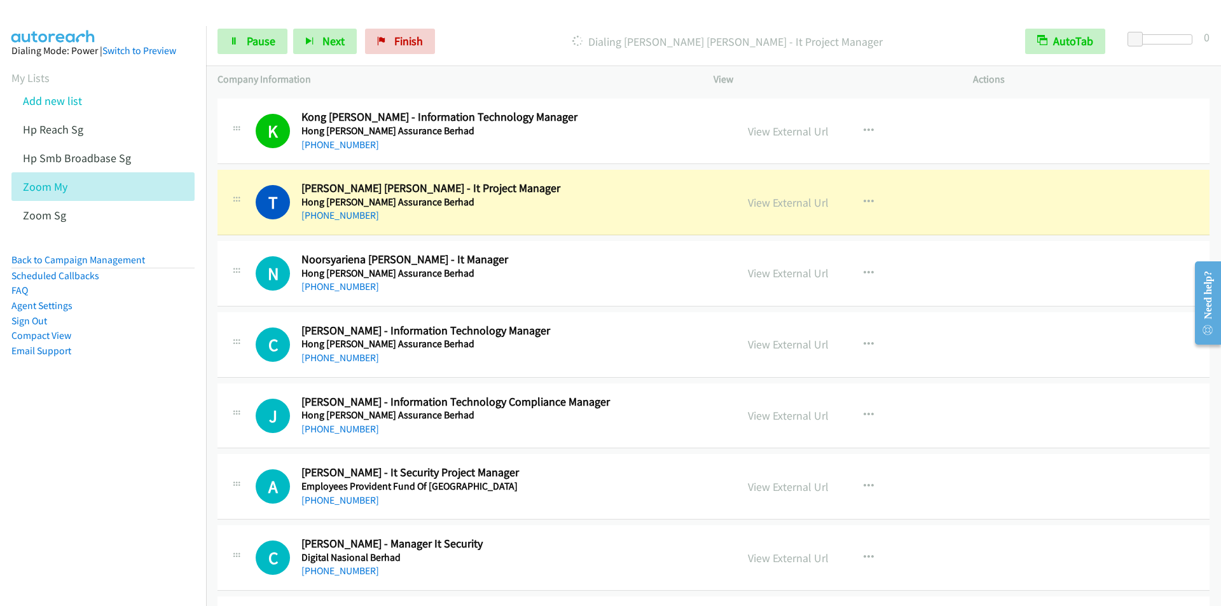
click at [471, 18] on div "Start Calls Pause Next Finish [PERSON_NAME] [PERSON_NAME] - It Project Manager …" at bounding box center [713, 41] width 1015 height 49
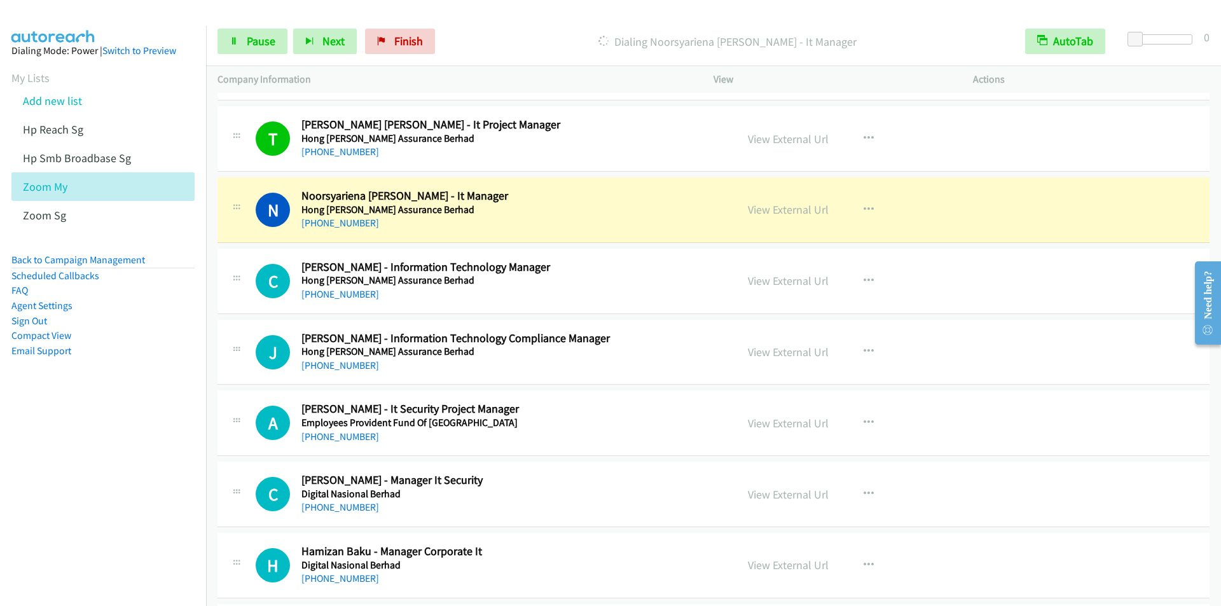
scroll to position [7378, 0]
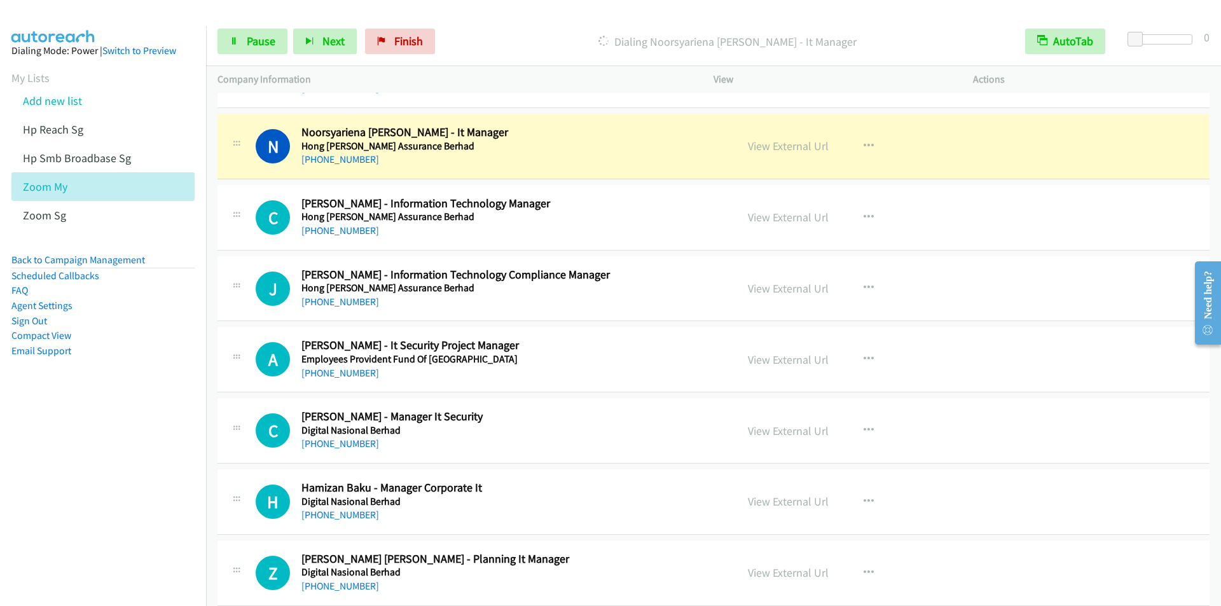
click at [454, 23] on div "Start Calls Pause Next Finish [PERSON_NAME] - It Manager AutoTab AutoTab 0" at bounding box center [713, 41] width 1015 height 49
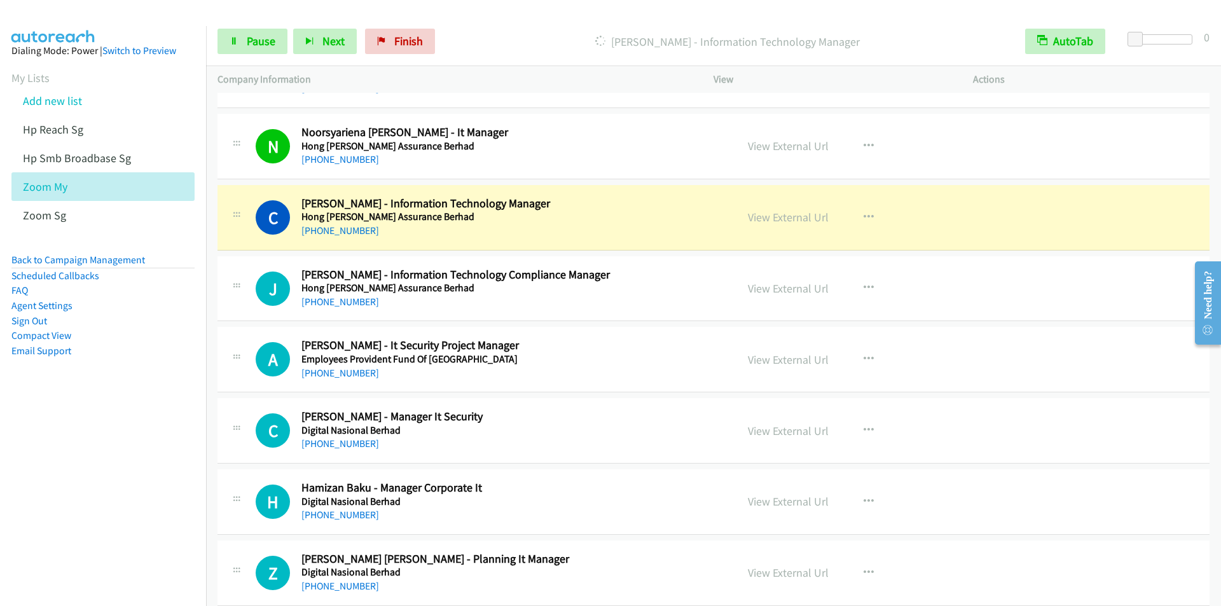
scroll to position [7442, 0]
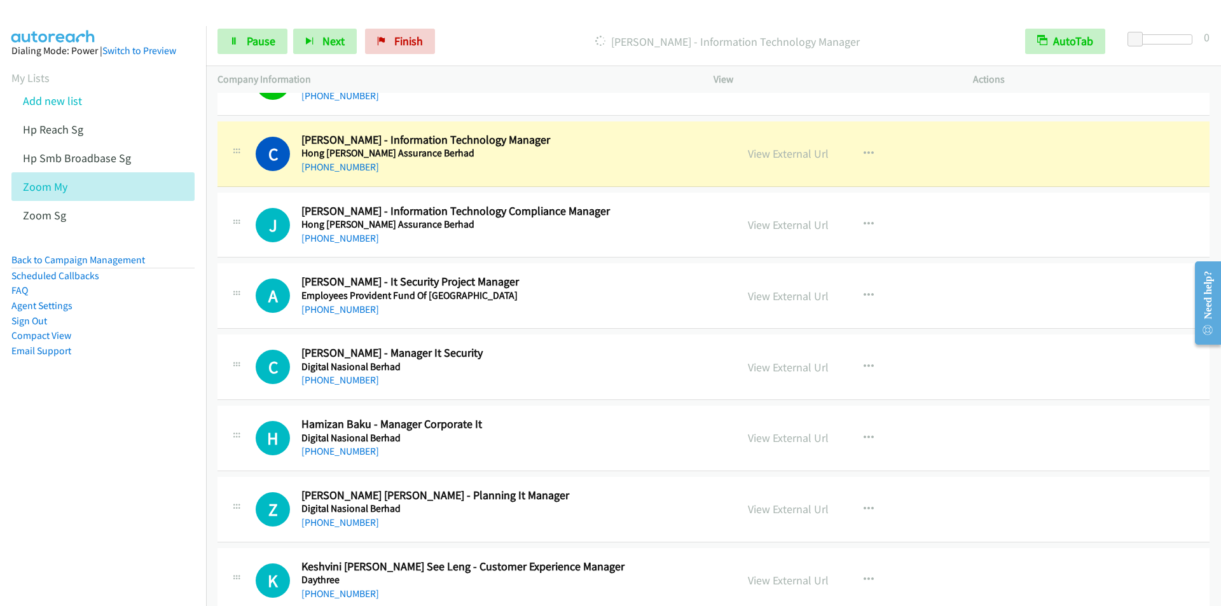
click at [483, 19] on div "Start Calls Pause Next Finish [PERSON_NAME] - Information Technology Manager Au…" at bounding box center [713, 41] width 1015 height 49
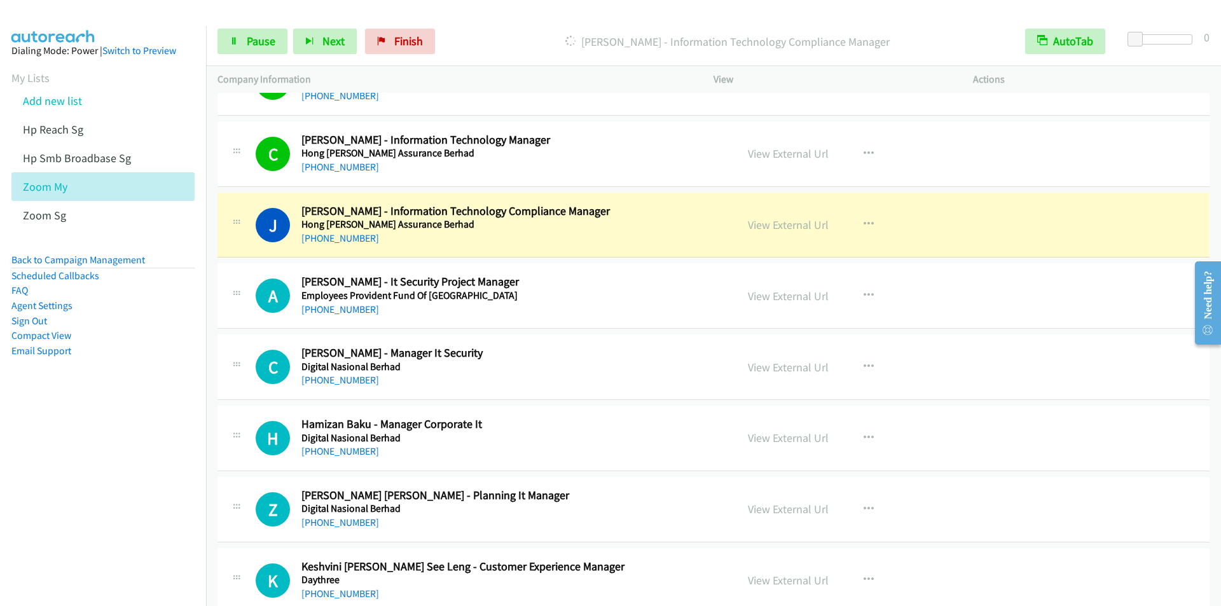
click at [456, 22] on div "Start Calls Pause Next Finish [PERSON_NAME] - Information Technology Compliance…" at bounding box center [713, 41] width 1015 height 49
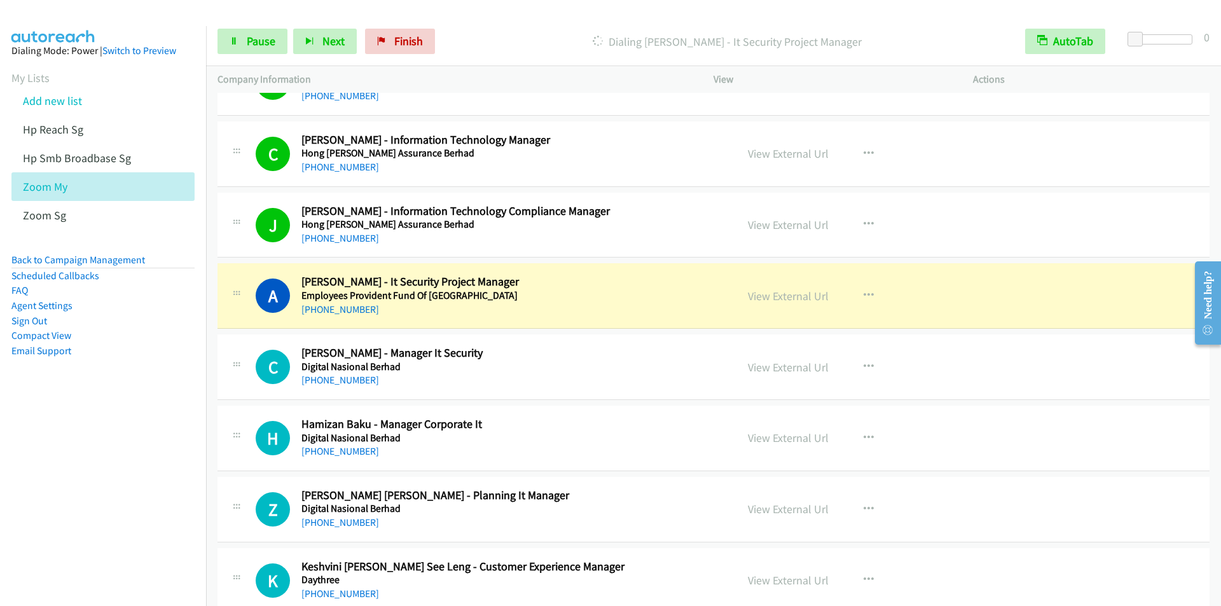
click at [474, 31] on div "Dialing [PERSON_NAME] - It Security Project Manager" at bounding box center [727, 41] width 573 height 25
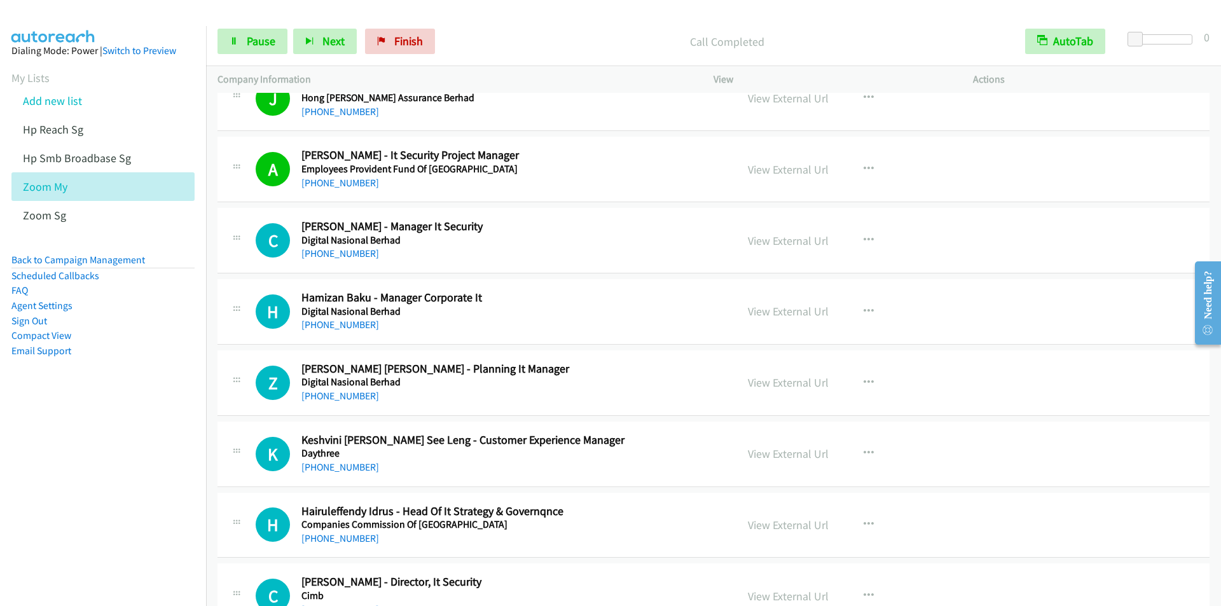
scroll to position [7569, 0]
drag, startPoint x: 457, startPoint y: 11, endPoint x: 448, endPoint y: 11, distance: 8.9
click at [458, 11] on div at bounding box center [605, 24] width 1210 height 49
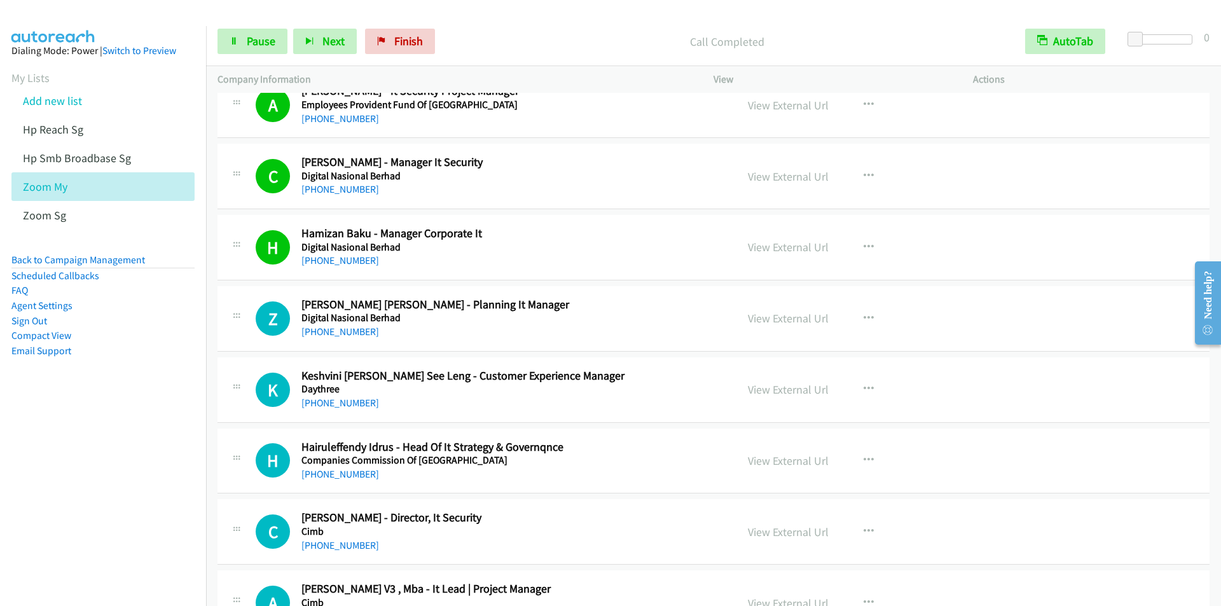
click at [457, 16] on div at bounding box center [605, 24] width 1210 height 49
click at [467, 27] on div "Start Calls Pause Next Finish Call Completed AutoTab AutoTab 0" at bounding box center [713, 41] width 1015 height 49
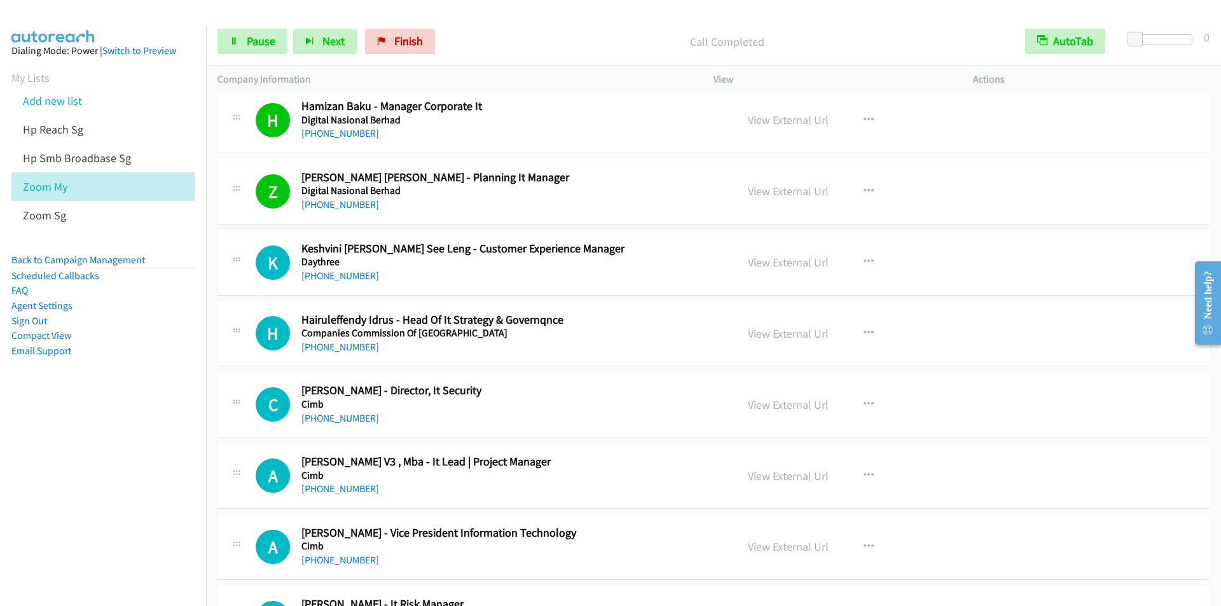
scroll to position [7887, 0]
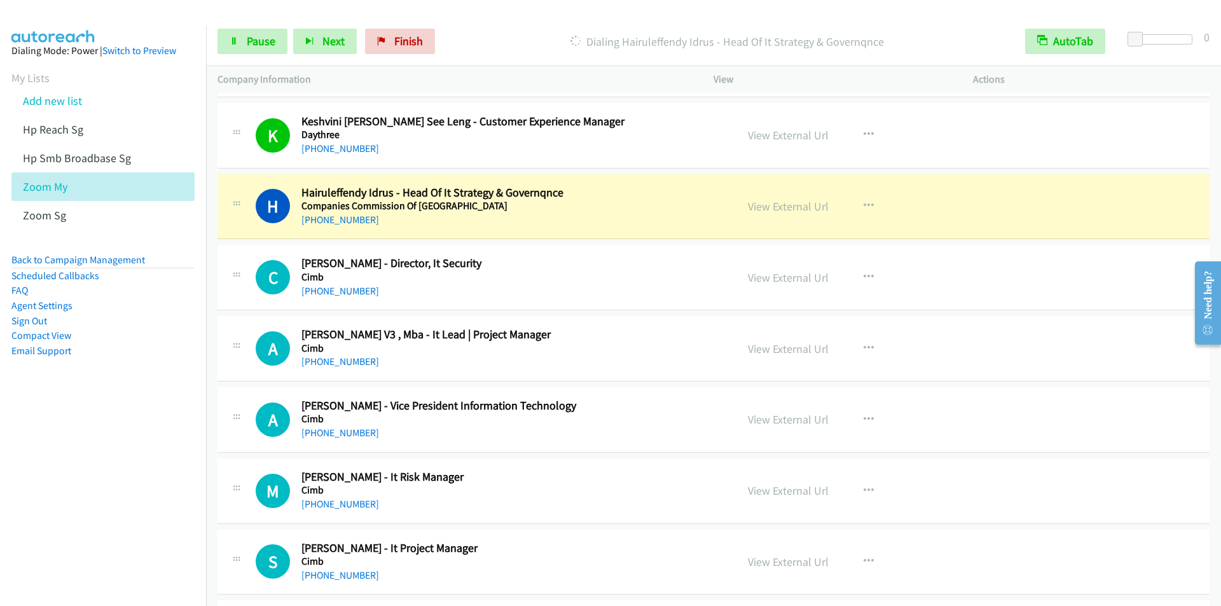
click at [463, 16] on div at bounding box center [605, 24] width 1210 height 49
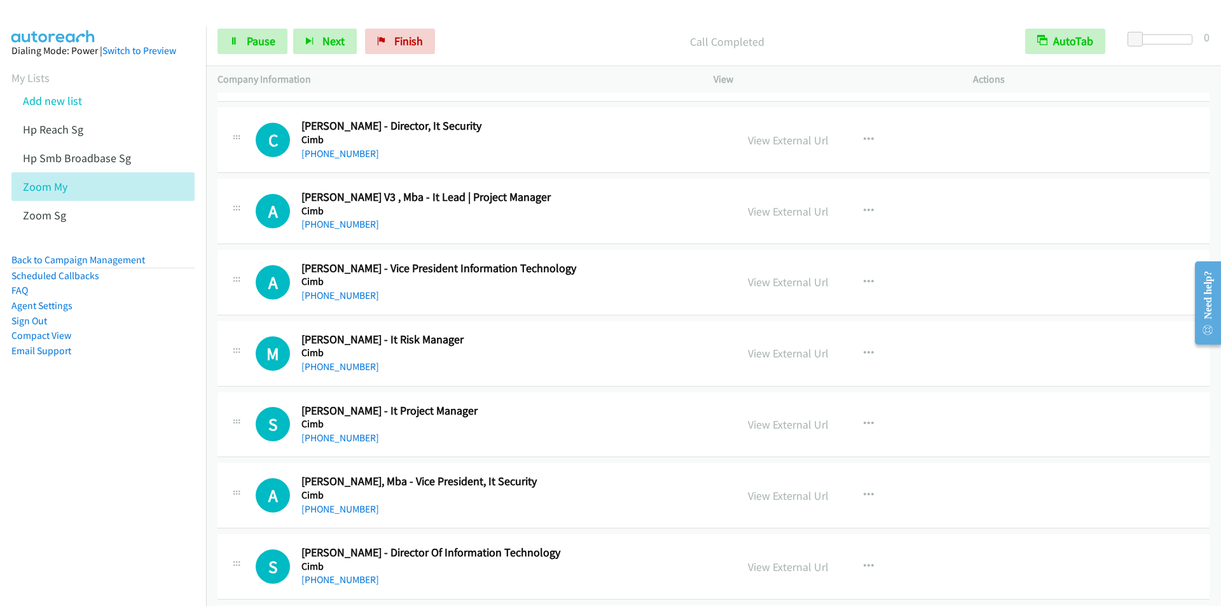
scroll to position [7951, 0]
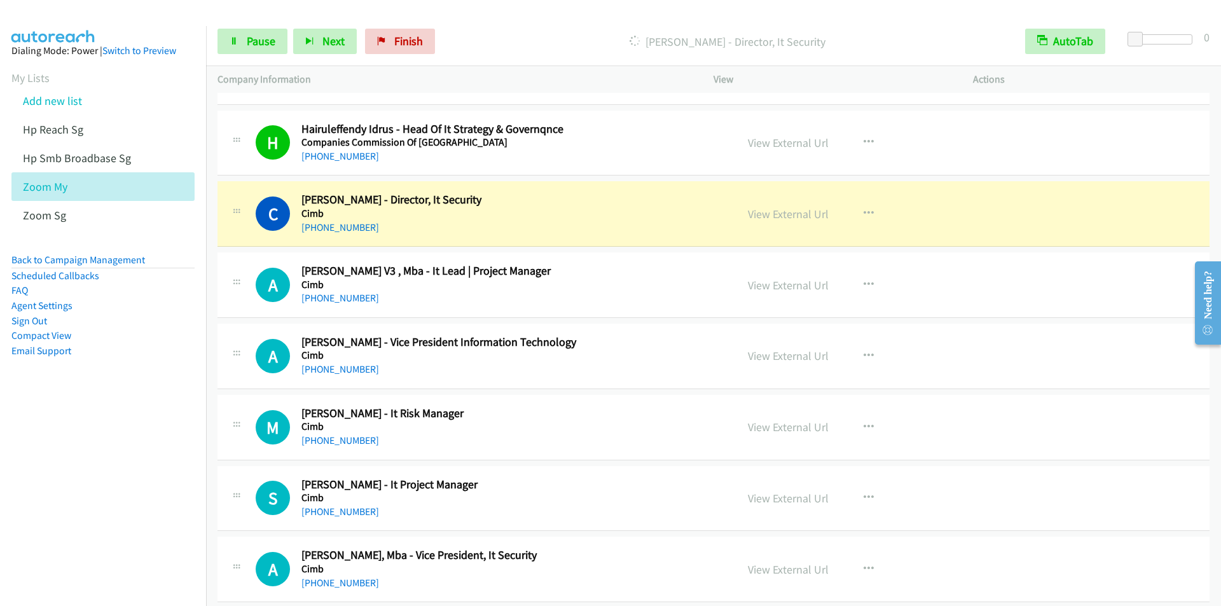
click at [466, 31] on div "[PERSON_NAME] - Director, It Security" at bounding box center [727, 41] width 573 height 25
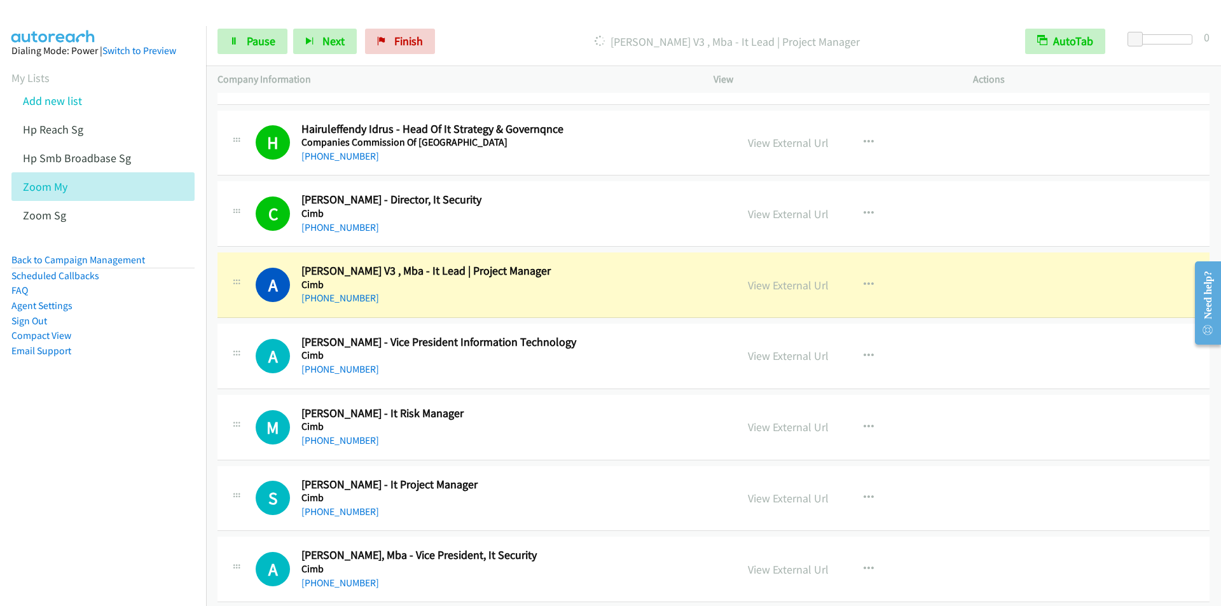
click at [466, 16] on div at bounding box center [605, 24] width 1210 height 49
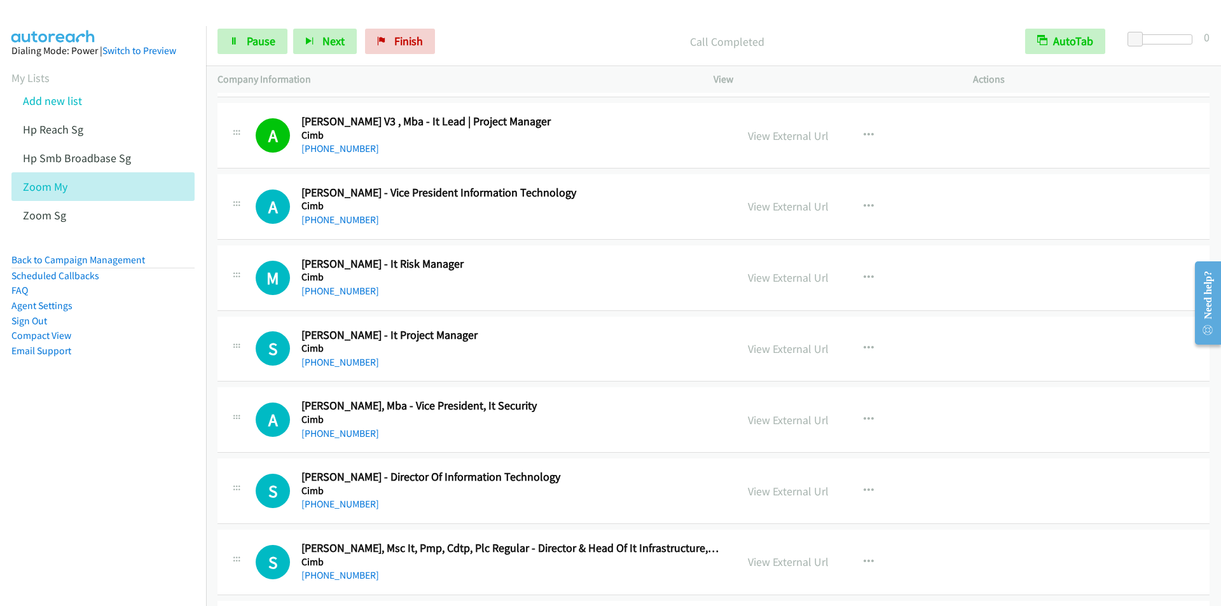
scroll to position [8078, 0]
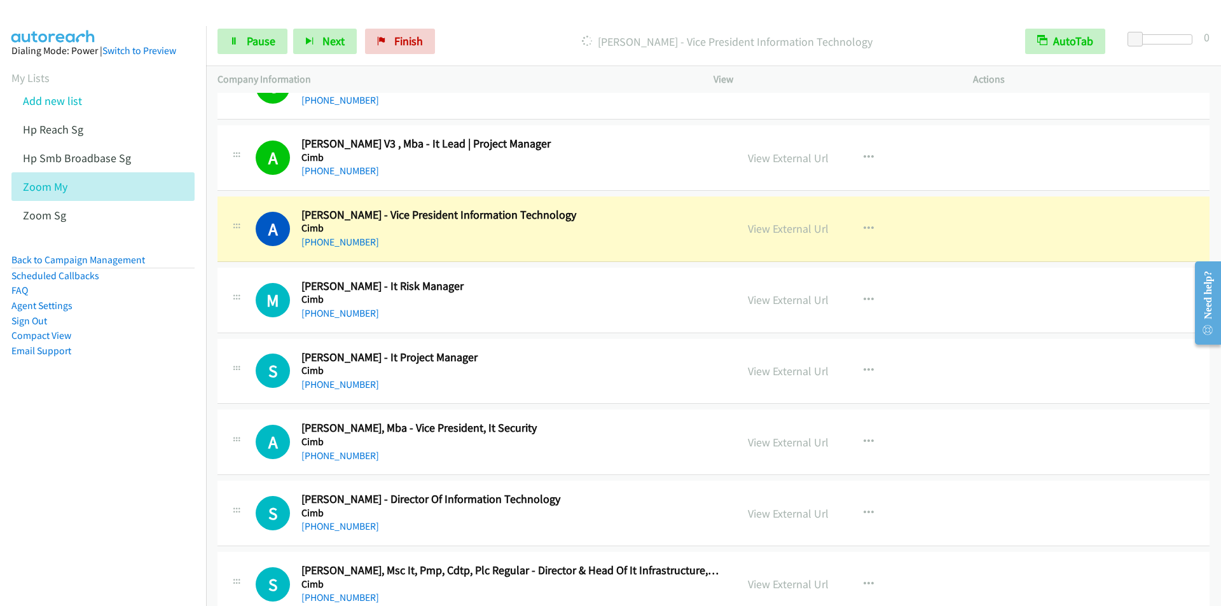
click at [476, 29] on div "[PERSON_NAME] - Vice President Information Technology" at bounding box center [727, 41] width 573 height 25
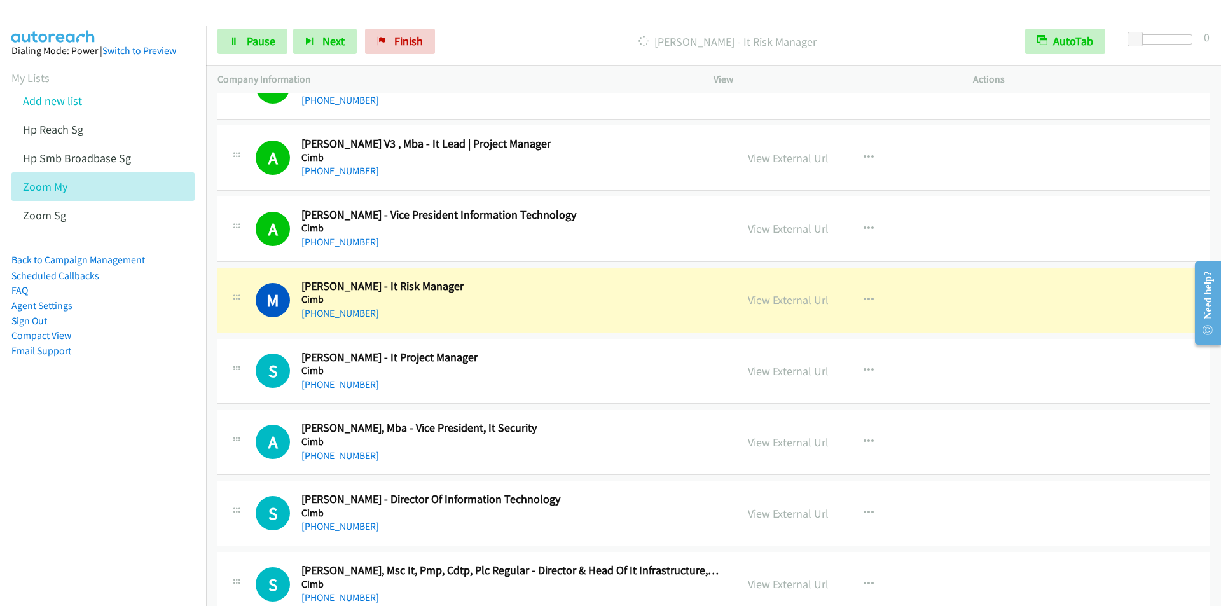
click at [462, 33] on p "[PERSON_NAME] - It Risk Manager" at bounding box center [727, 41] width 550 height 17
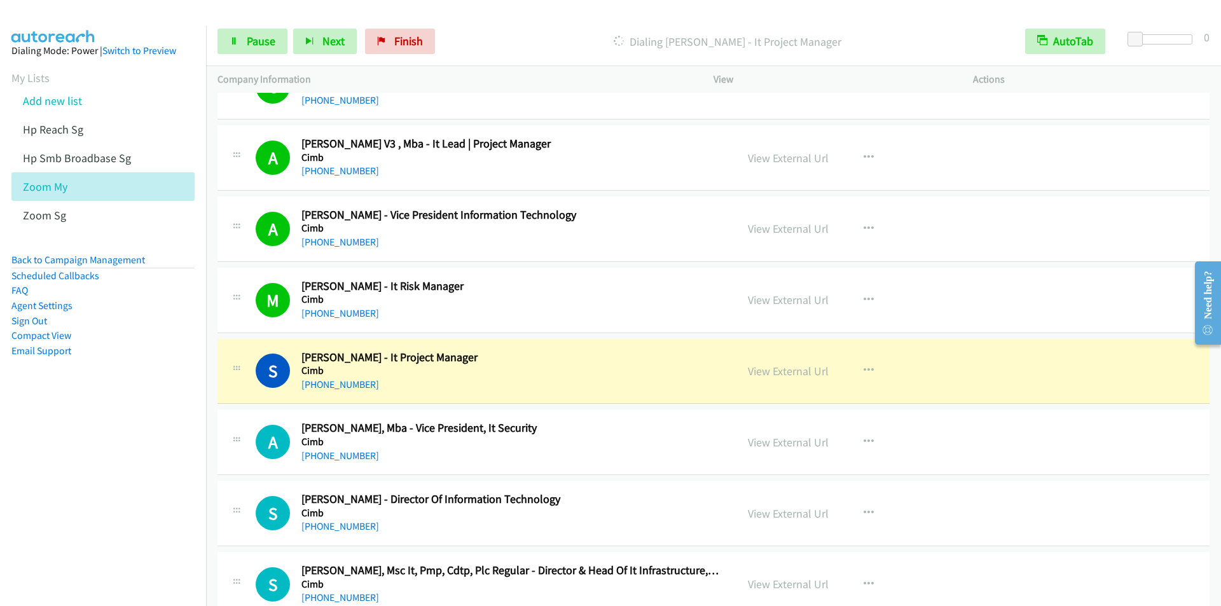
drag, startPoint x: 472, startPoint y: 15, endPoint x: 492, endPoint y: 33, distance: 27.0
click at [472, 15] on div at bounding box center [605, 24] width 1210 height 49
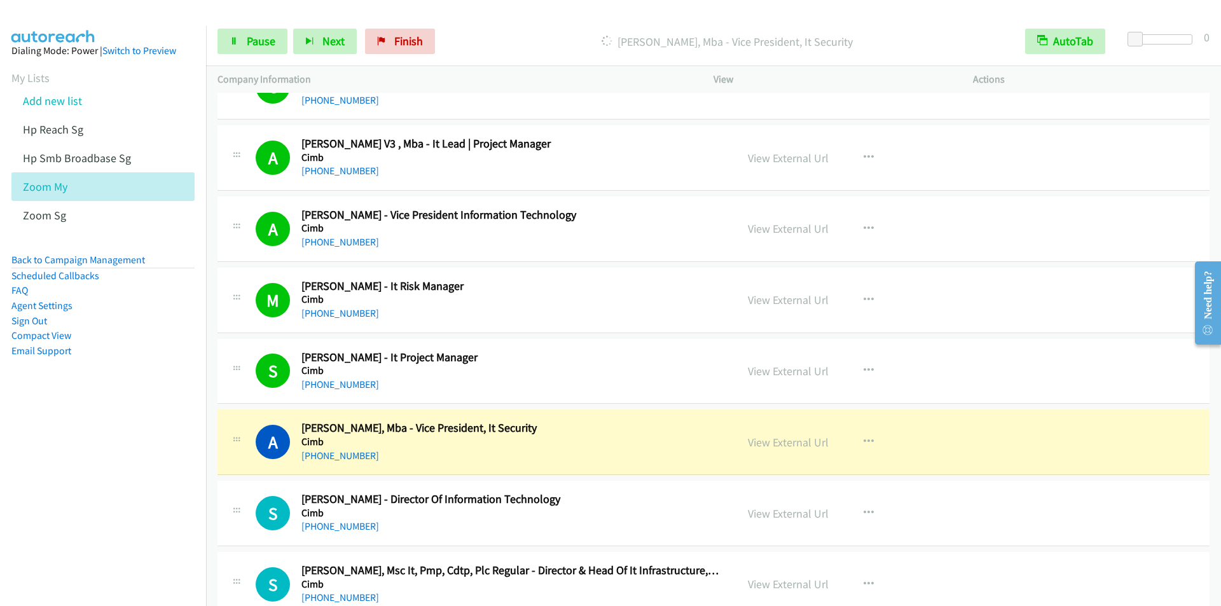
drag, startPoint x: 460, startPoint y: 29, endPoint x: 469, endPoint y: 36, distance: 11.7
click at [461, 28] on div "Start Calls Pause Next Finish [PERSON_NAME], Mba - Vice President, It Security …" at bounding box center [713, 41] width 1015 height 49
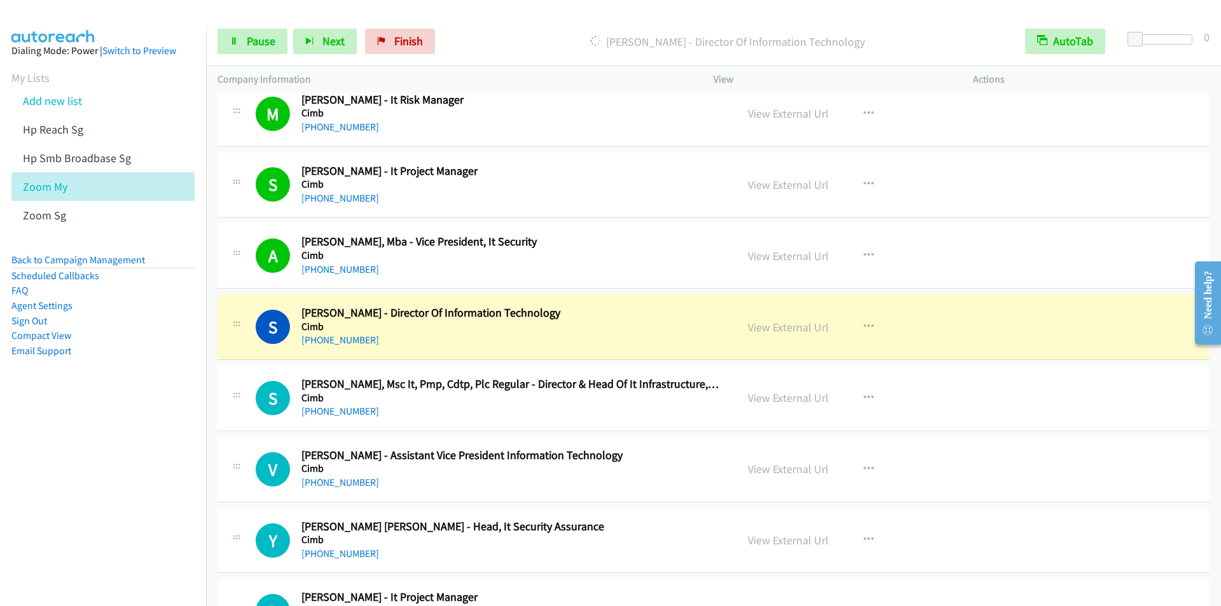
scroll to position [8459, 0]
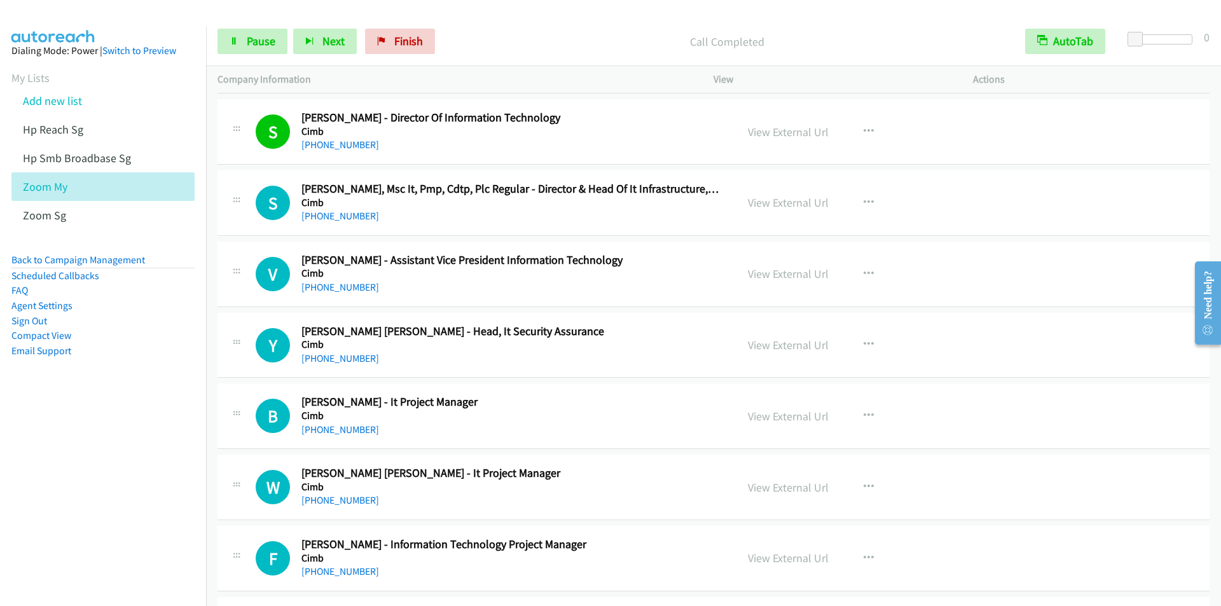
click at [480, 31] on div "Call Completed" at bounding box center [727, 41] width 573 height 25
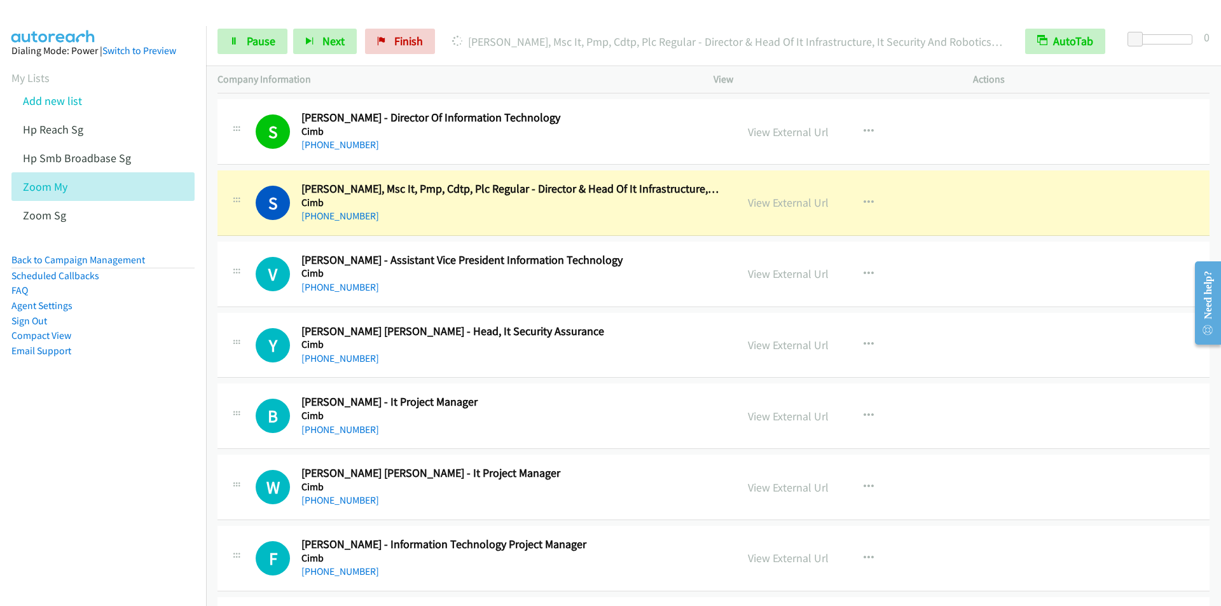
click at [463, 20] on div "Start Calls Pause Next Finish [PERSON_NAME], Msc It, Pmp, Cdtp, Plc Regular - D…" at bounding box center [713, 41] width 1015 height 49
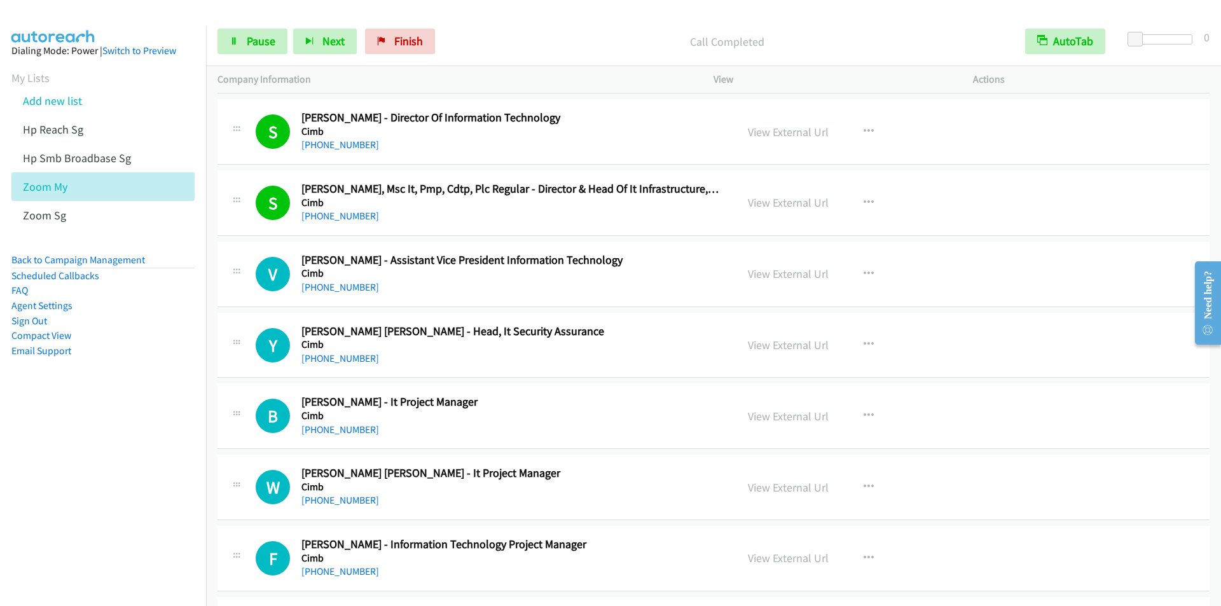
click at [464, 26] on div "Start Calls Pause Next Finish Call Completed AutoTab AutoTab 0" at bounding box center [713, 41] width 1015 height 49
click at [266, 48] on span "Pause" at bounding box center [261, 41] width 29 height 15
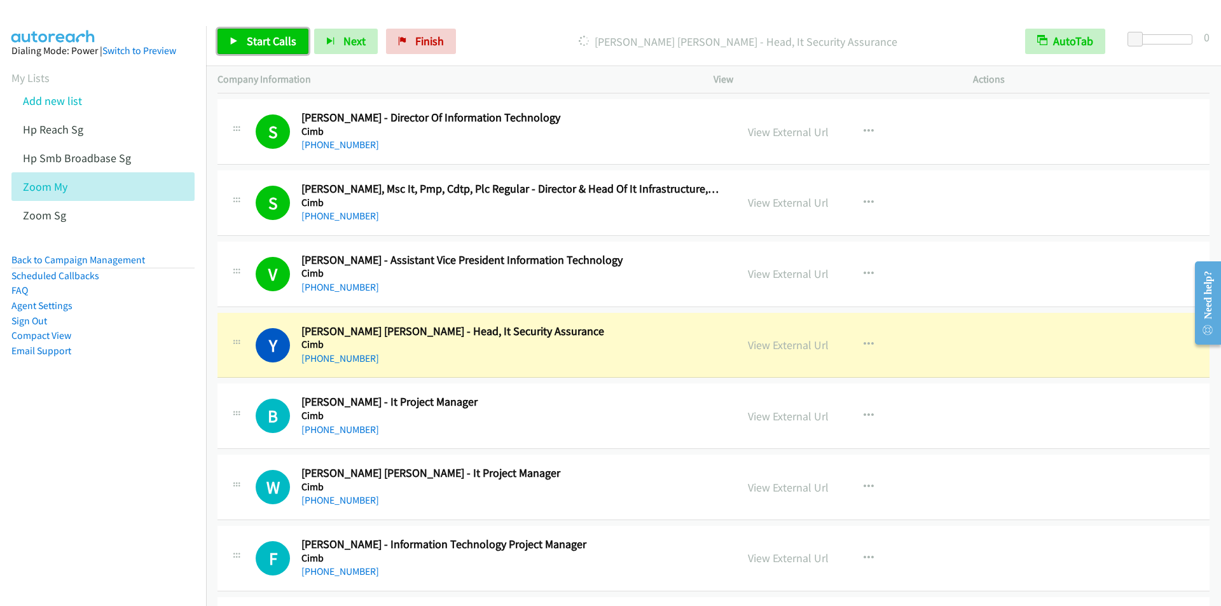
click at [244, 52] on link "Start Calls" at bounding box center [263, 41] width 91 height 25
click at [465, 29] on div "Started" at bounding box center [727, 41] width 573 height 25
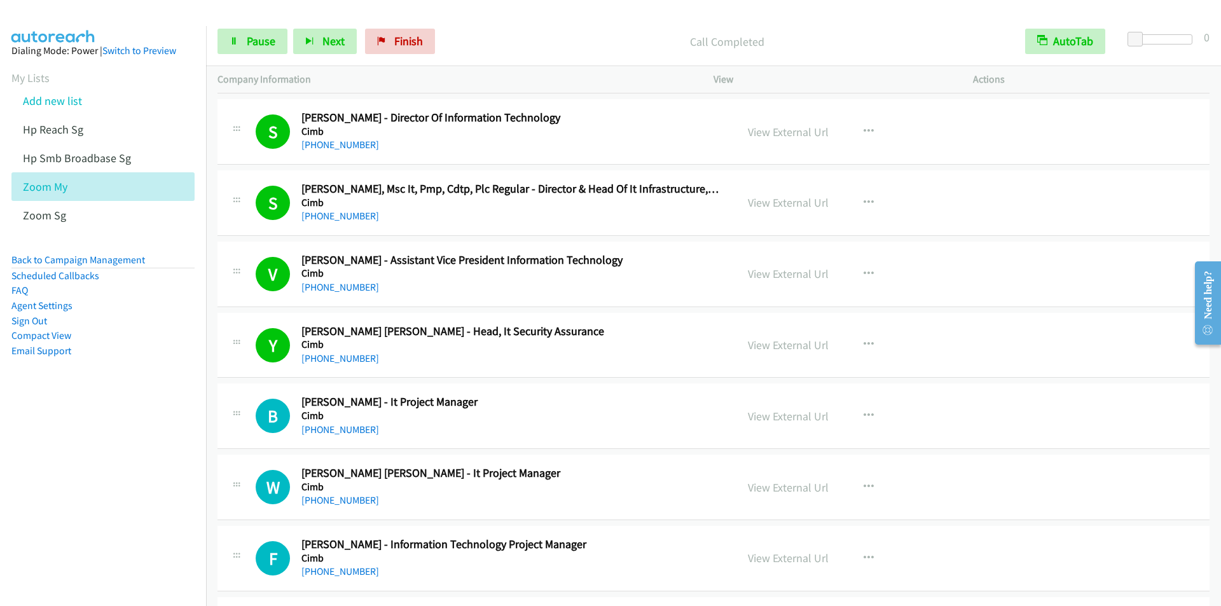
scroll to position [8523, 0]
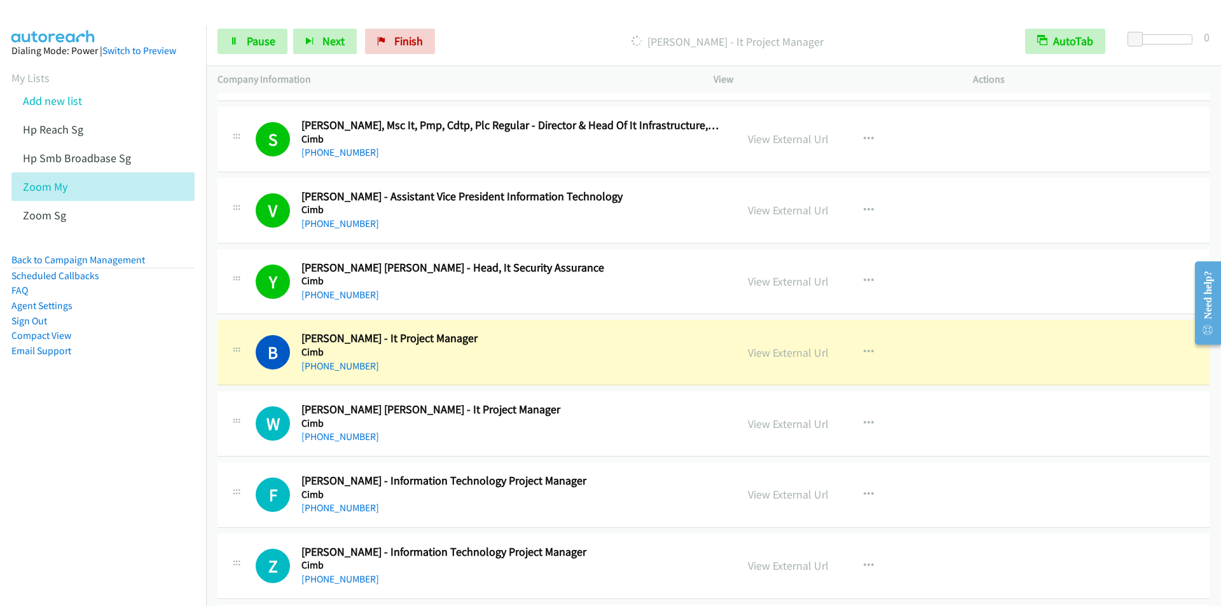
click at [454, 32] on div "[PERSON_NAME] - It Project Manager" at bounding box center [727, 41] width 573 height 25
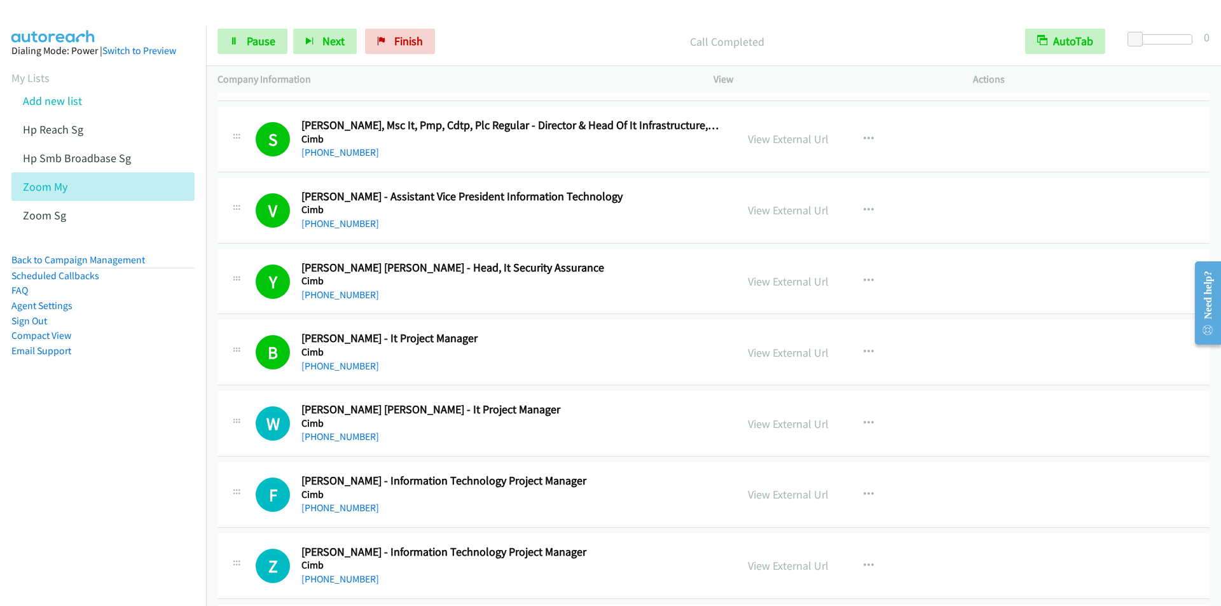
click at [461, 34] on p "Call Completed" at bounding box center [727, 41] width 550 height 17
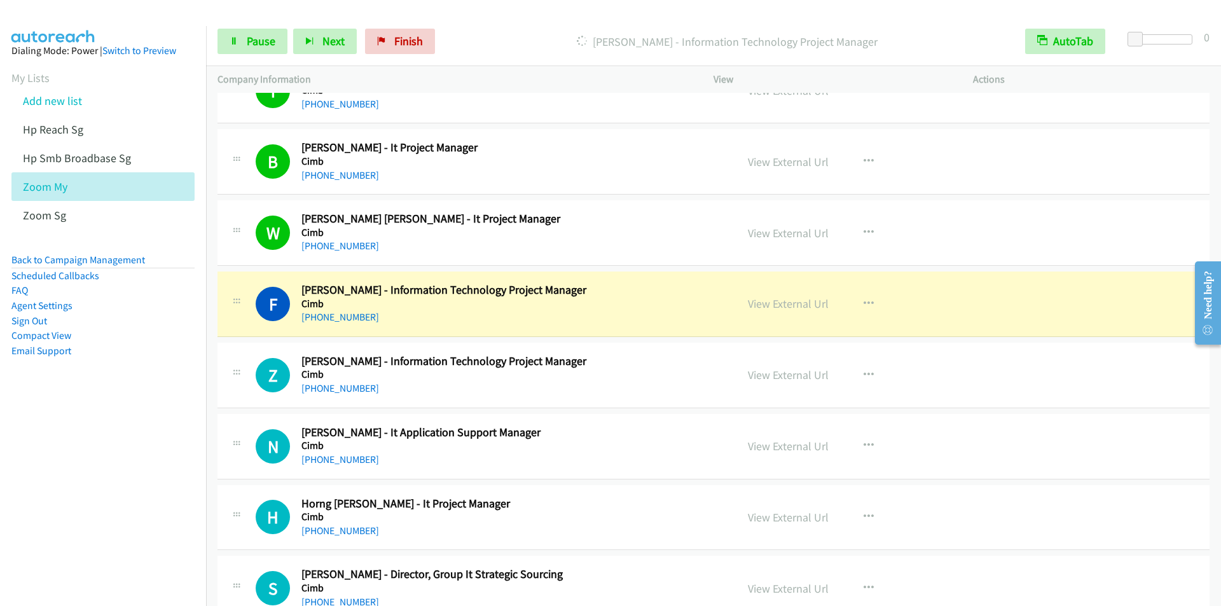
scroll to position [8778, 0]
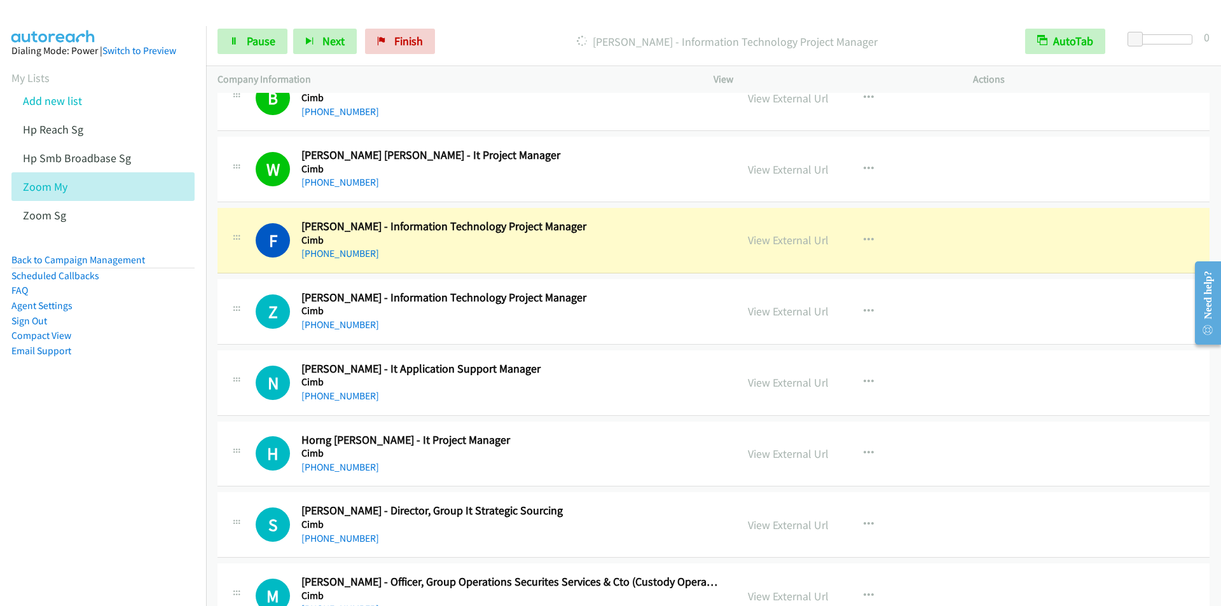
click at [72, 529] on nav "Dialing Mode: Power | Switch to Preview My Lists Add new list Hp Reach Sg Hp Sm…" at bounding box center [103, 329] width 207 height 606
click at [469, 25] on div "Start Calls Pause Next Finish [PERSON_NAME] - Information Technology Project Ma…" at bounding box center [713, 41] width 1015 height 49
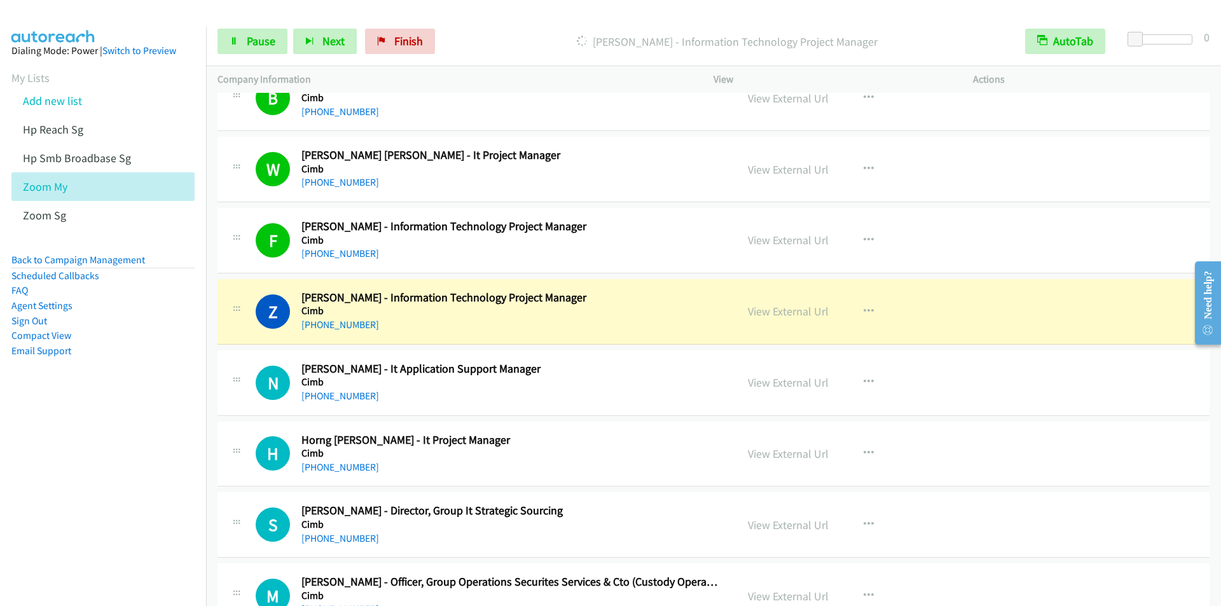
click at [456, 32] on div "[PERSON_NAME] - Information Technology Project Manager" at bounding box center [727, 41] width 573 height 25
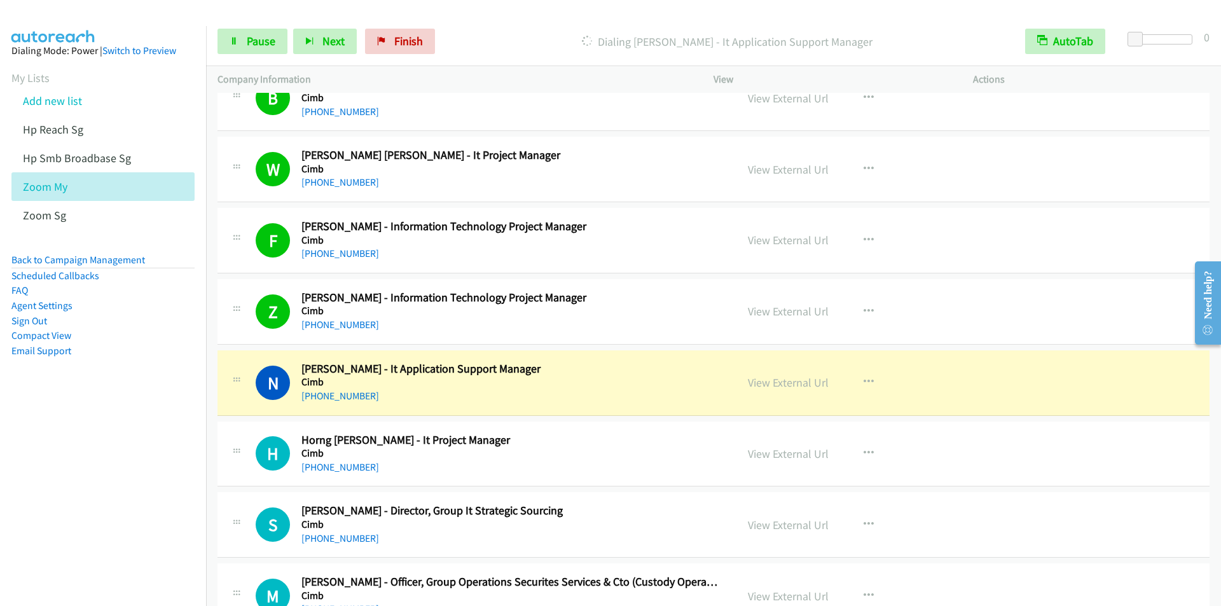
click at [98, 476] on nav "Dialing Mode: Power | Switch to Preview My Lists Add new list Hp Reach Sg Hp Sm…" at bounding box center [103, 329] width 207 height 606
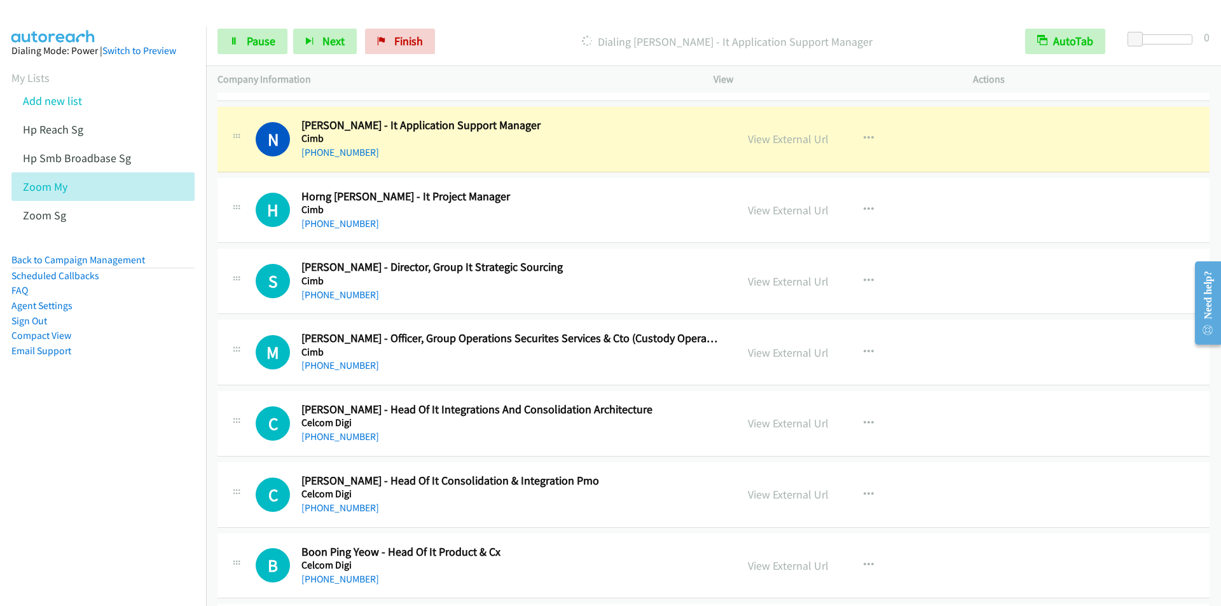
scroll to position [9032, 0]
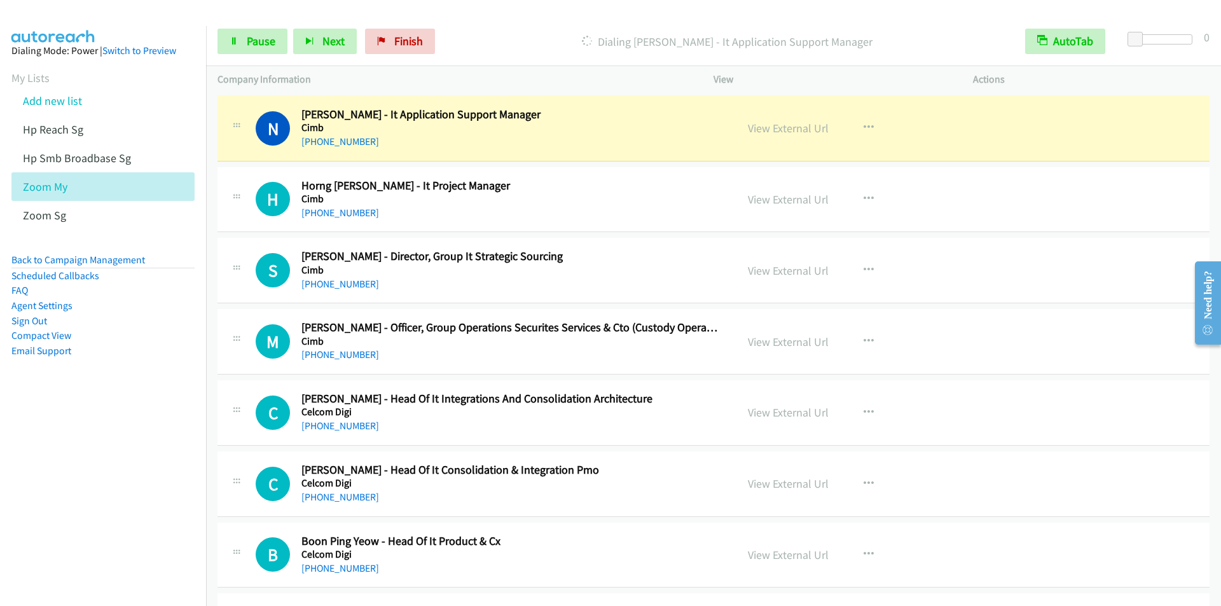
click at [471, 25] on div "Start Calls Pause Next Finish [PERSON_NAME] - It Application Support Manager Au…" at bounding box center [713, 41] width 1015 height 49
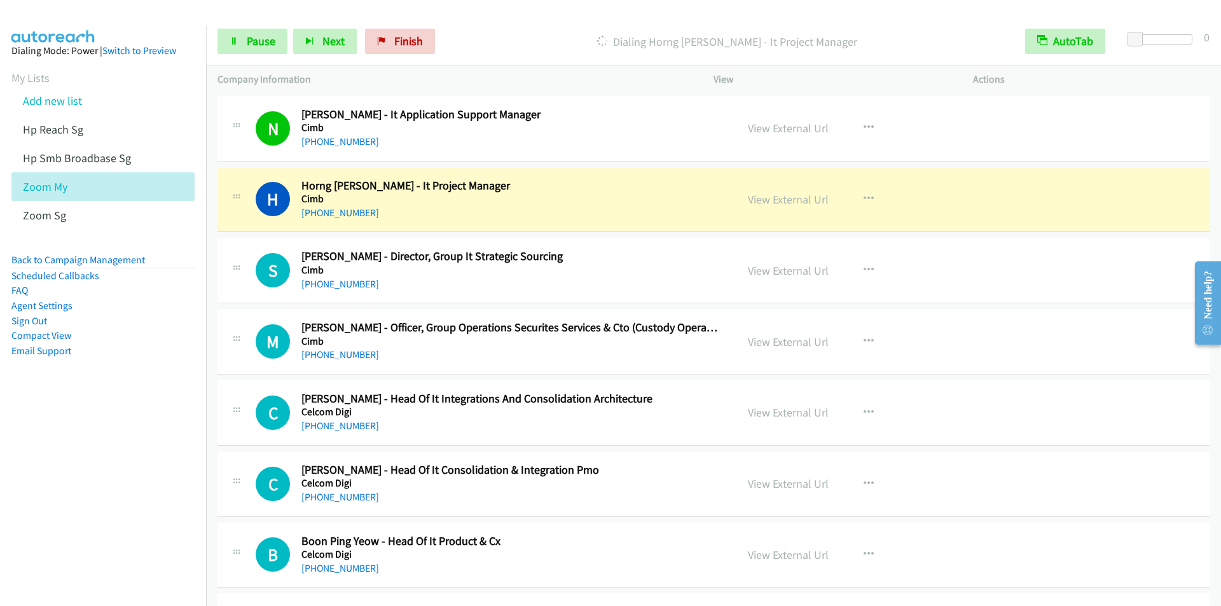
click at [455, 37] on p "Dialing Horng [PERSON_NAME] - It Project Manager" at bounding box center [727, 41] width 550 height 17
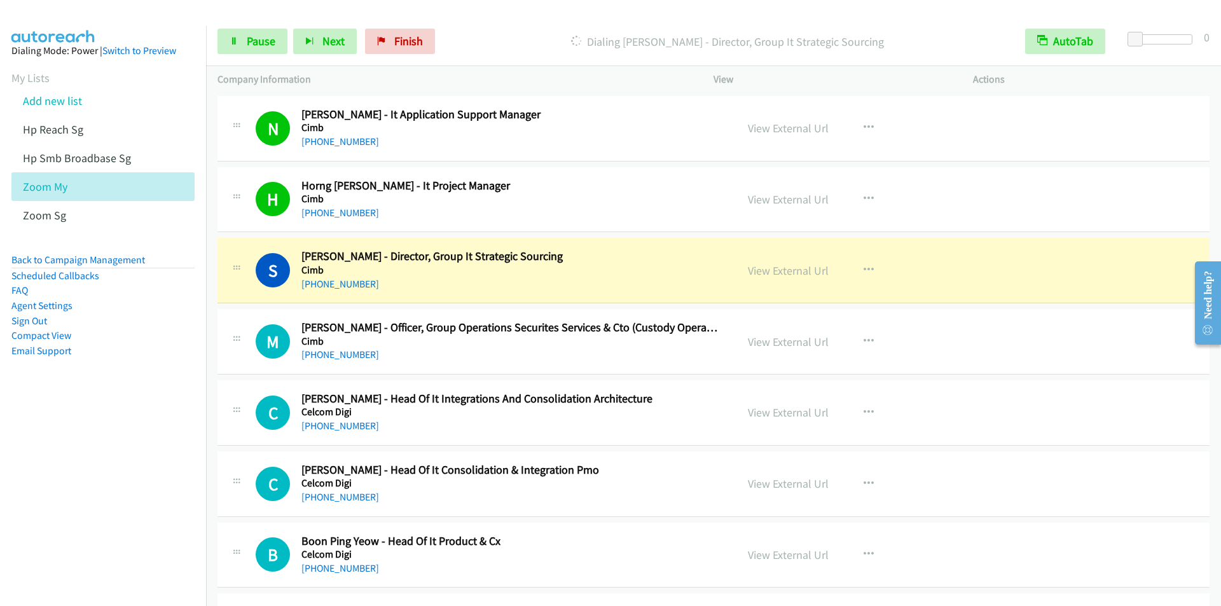
click at [462, 31] on div "Dialing [PERSON_NAME] - Director, Group It Strategic Sourcing" at bounding box center [727, 41] width 573 height 25
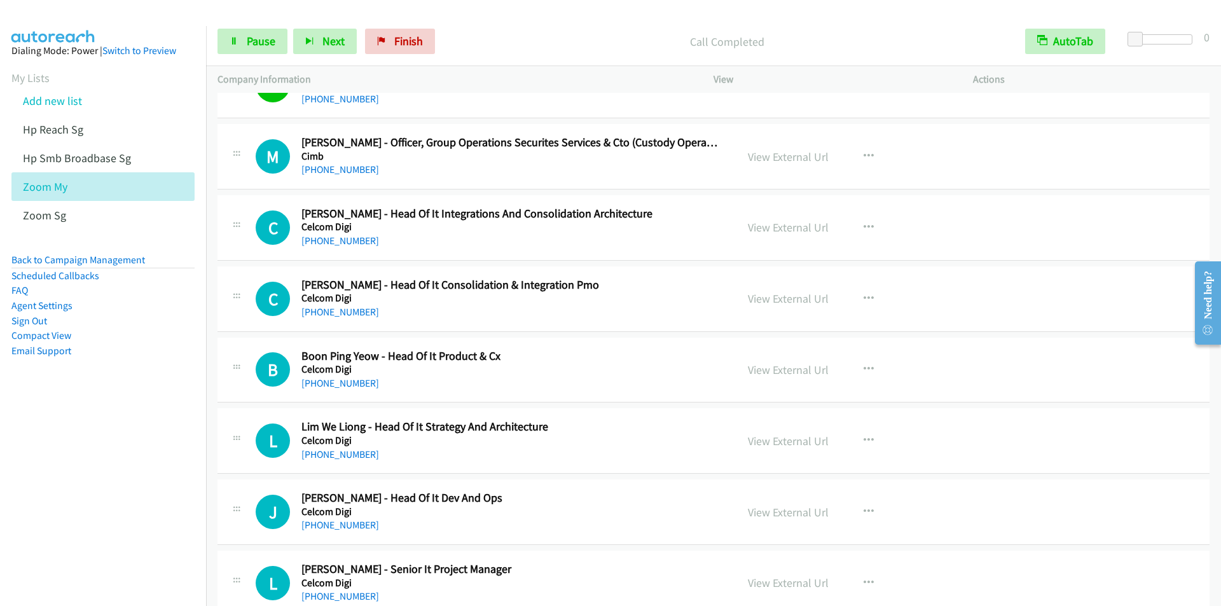
scroll to position [9223, 0]
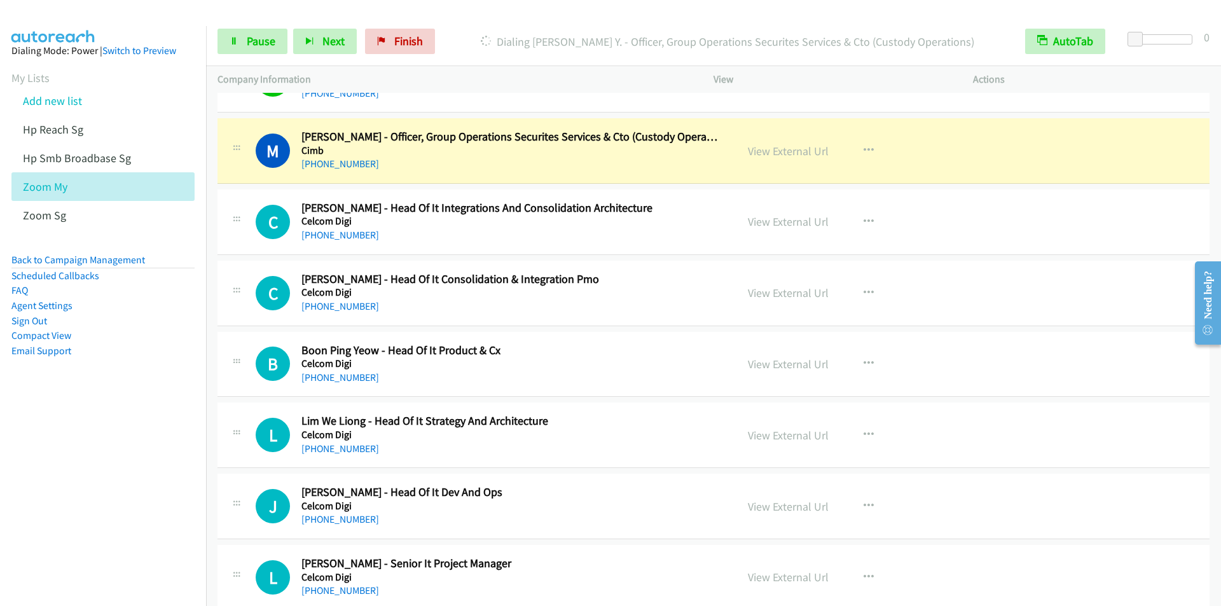
click at [462, 29] on div "Dialing [PERSON_NAME] Y. - Officer, Group Operations Securites Services & Cto (…" at bounding box center [727, 41] width 573 height 25
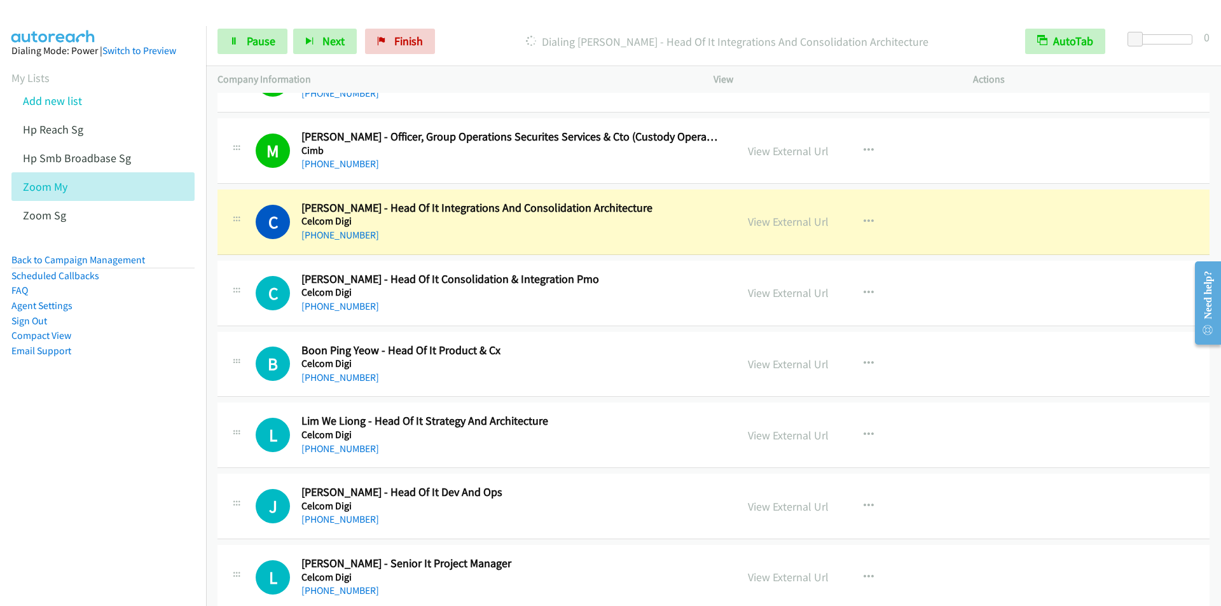
click at [464, 20] on div "Start Calls Pause Next Finish Dialing [PERSON_NAME] - Head Of It Integrations A…" at bounding box center [713, 41] width 1015 height 49
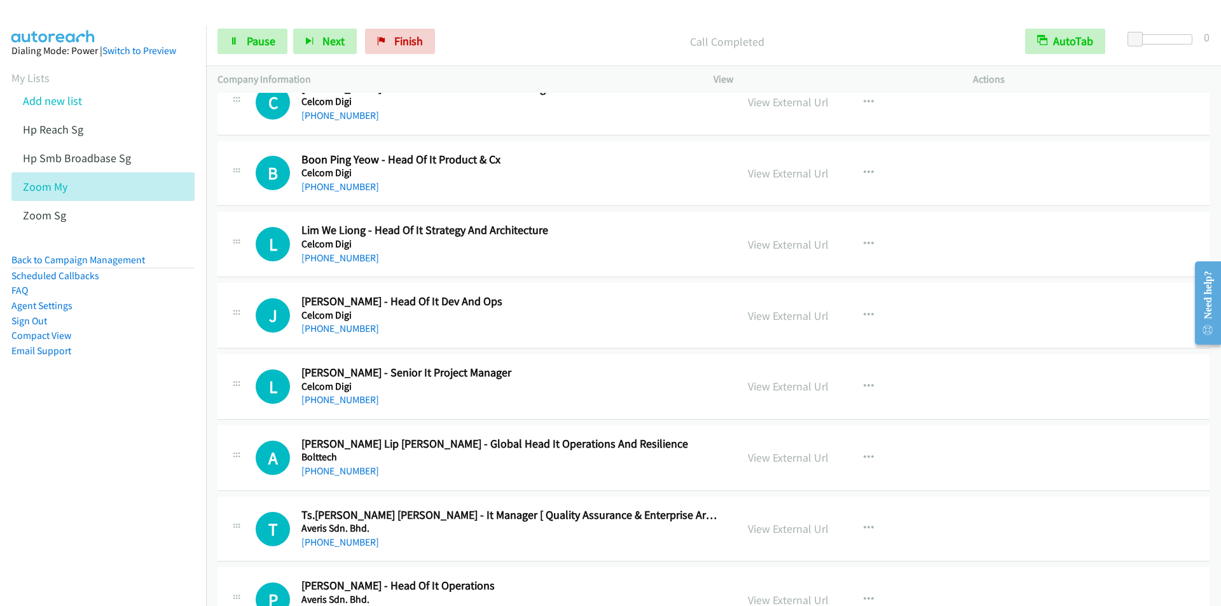
scroll to position [9286, 0]
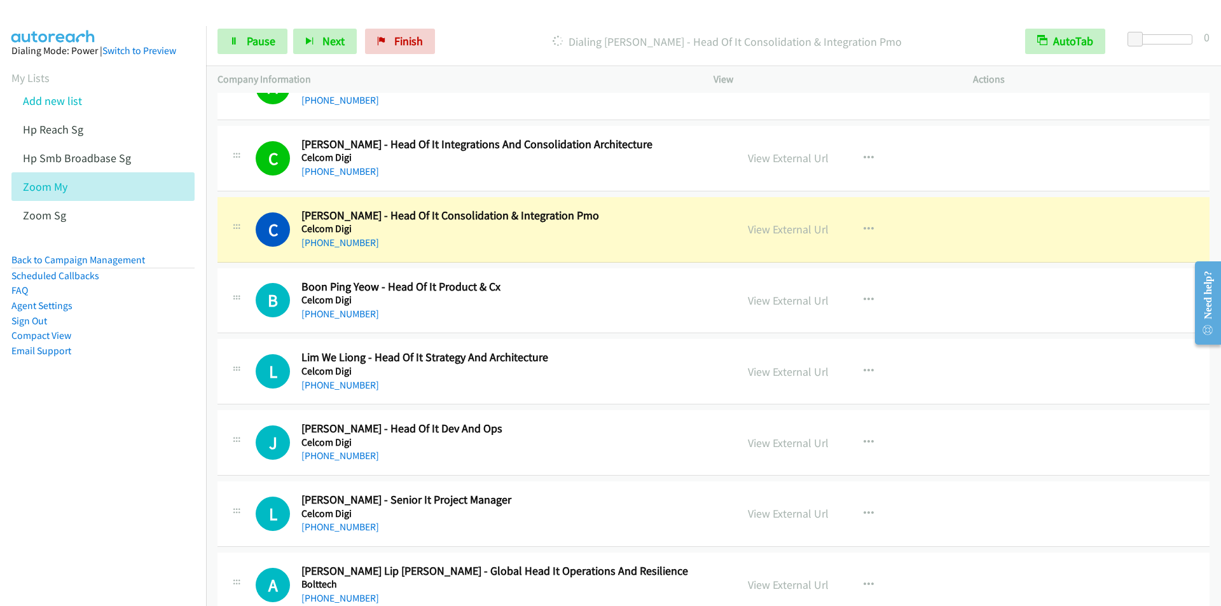
click at [464, 37] on p "Dialing [PERSON_NAME] - Head Of It Consolidation & Integration Pmo" at bounding box center [727, 41] width 550 height 17
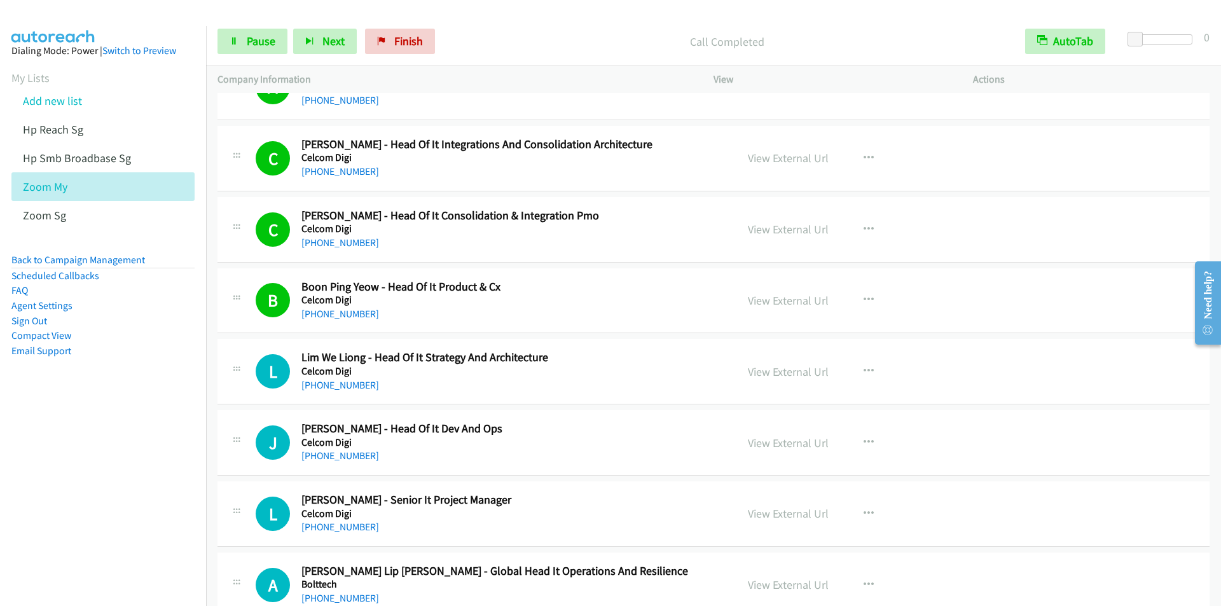
click at [477, 20] on div "Start Calls Pause Next Finish Call Completed AutoTab AutoTab 0" at bounding box center [713, 41] width 1015 height 49
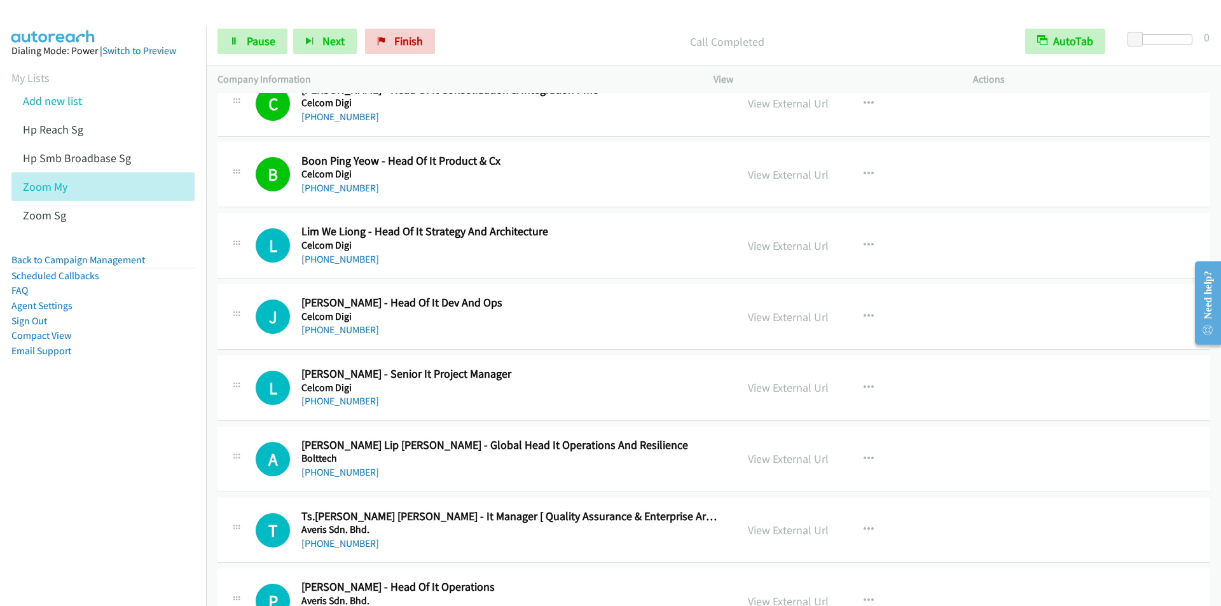
scroll to position [9414, 0]
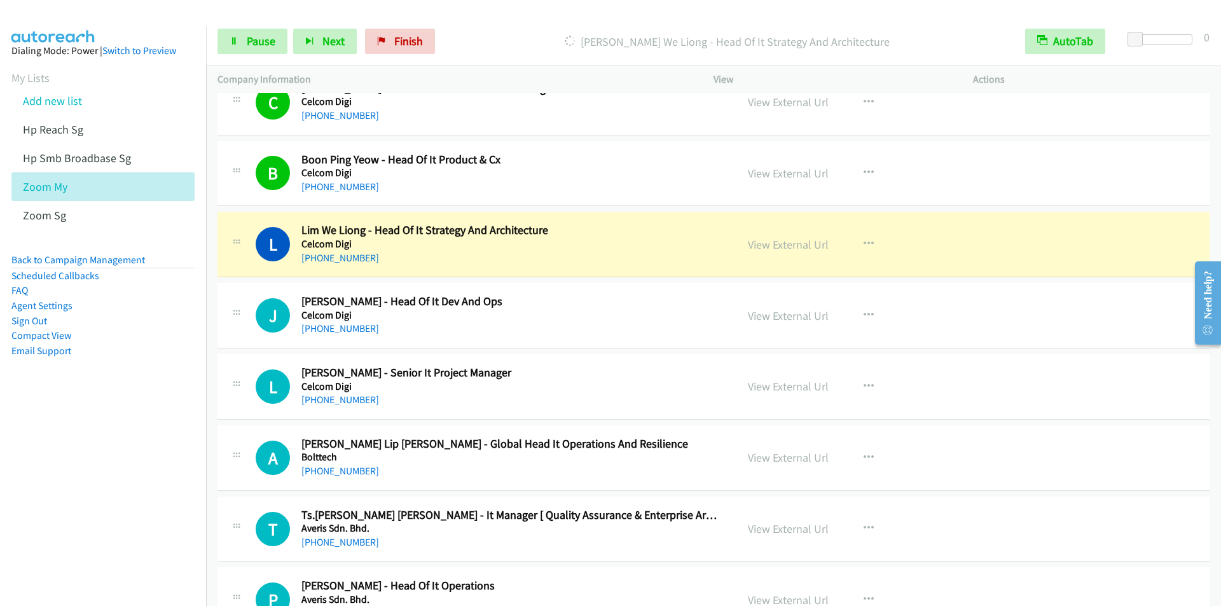
click at [480, 17] on div at bounding box center [605, 24] width 1210 height 49
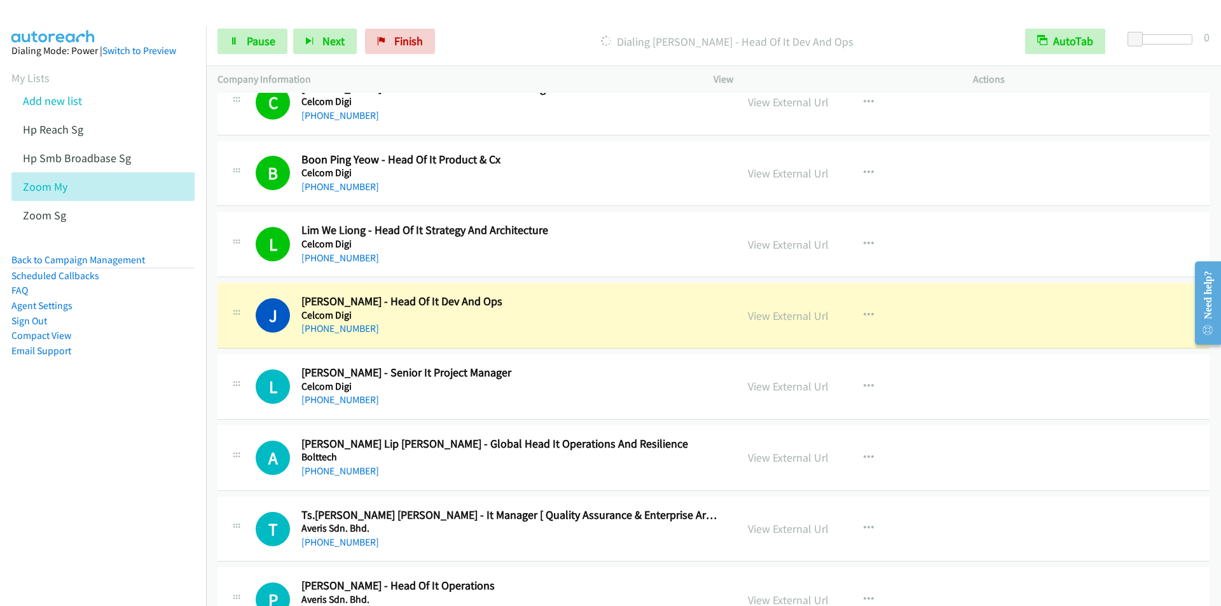
click at [454, 14] on div at bounding box center [605, 24] width 1210 height 49
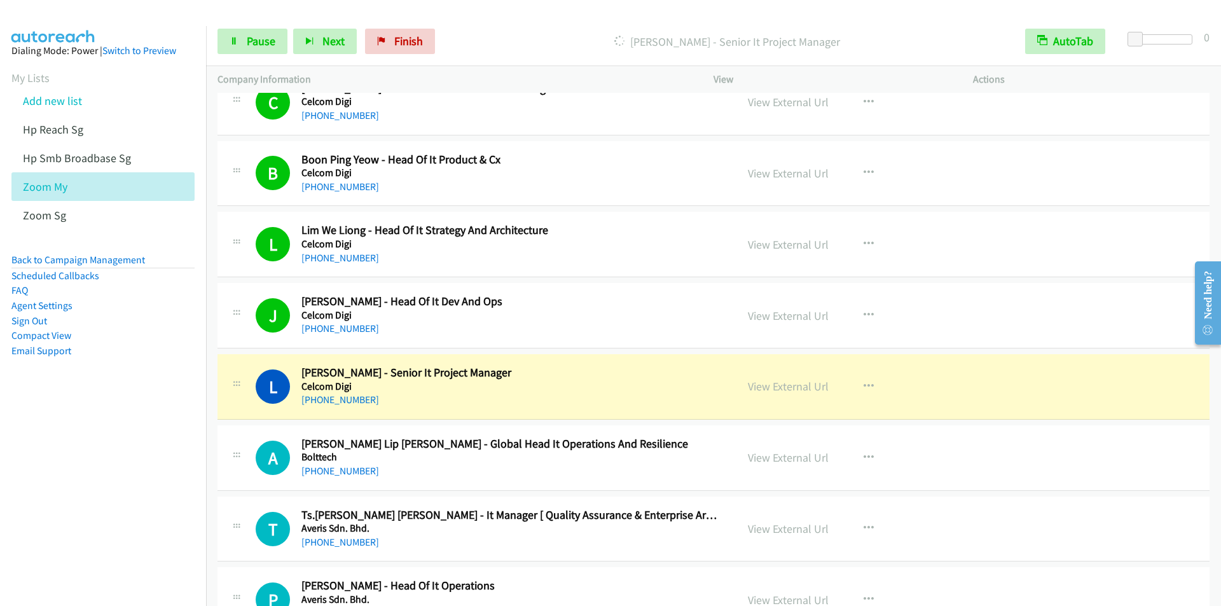
click at [474, 31] on div "[PERSON_NAME] - Senior It Project Manager" at bounding box center [727, 41] width 573 height 25
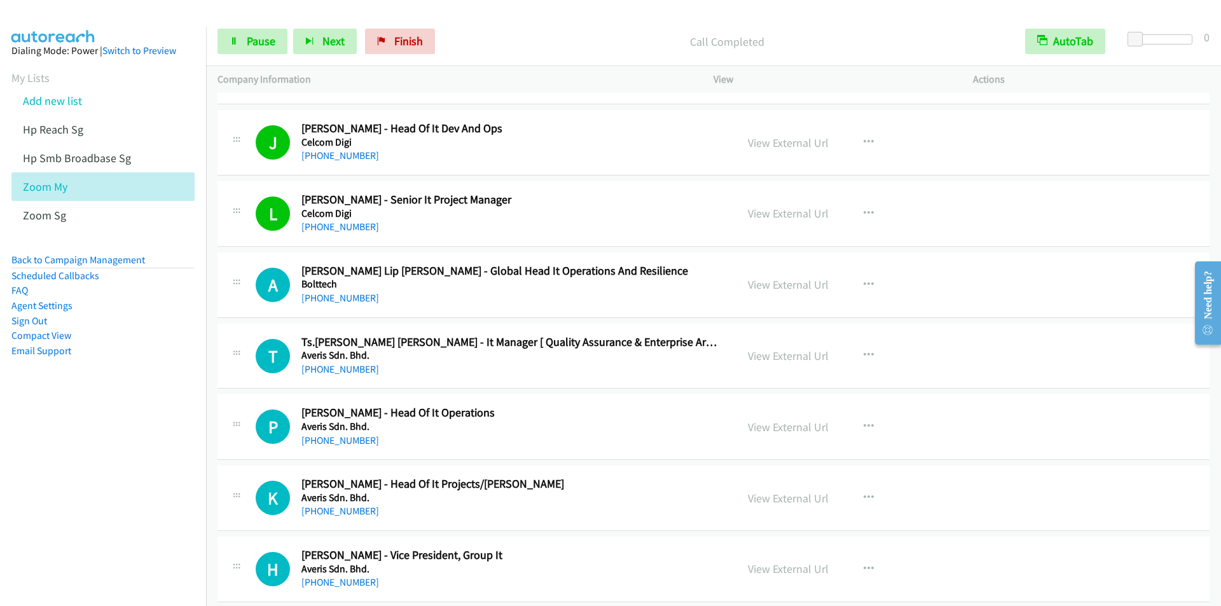
scroll to position [9604, 0]
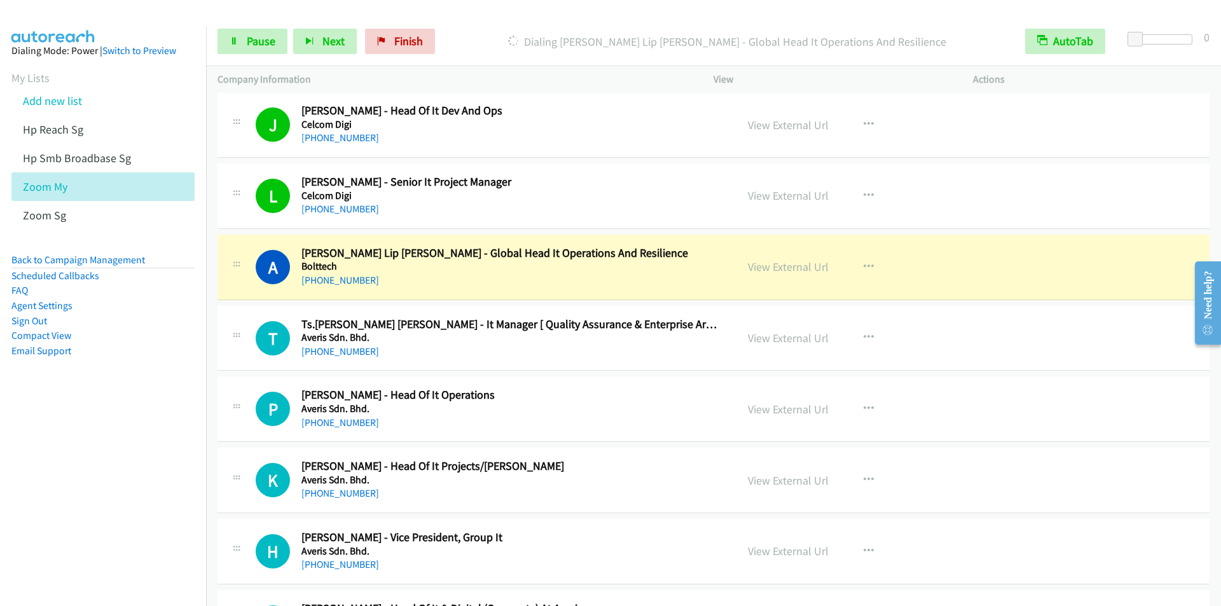
click at [451, 20] on div "Start Calls Pause Next Finish Dialing [PERSON_NAME] Lip [PERSON_NAME] - Global …" at bounding box center [713, 41] width 1015 height 49
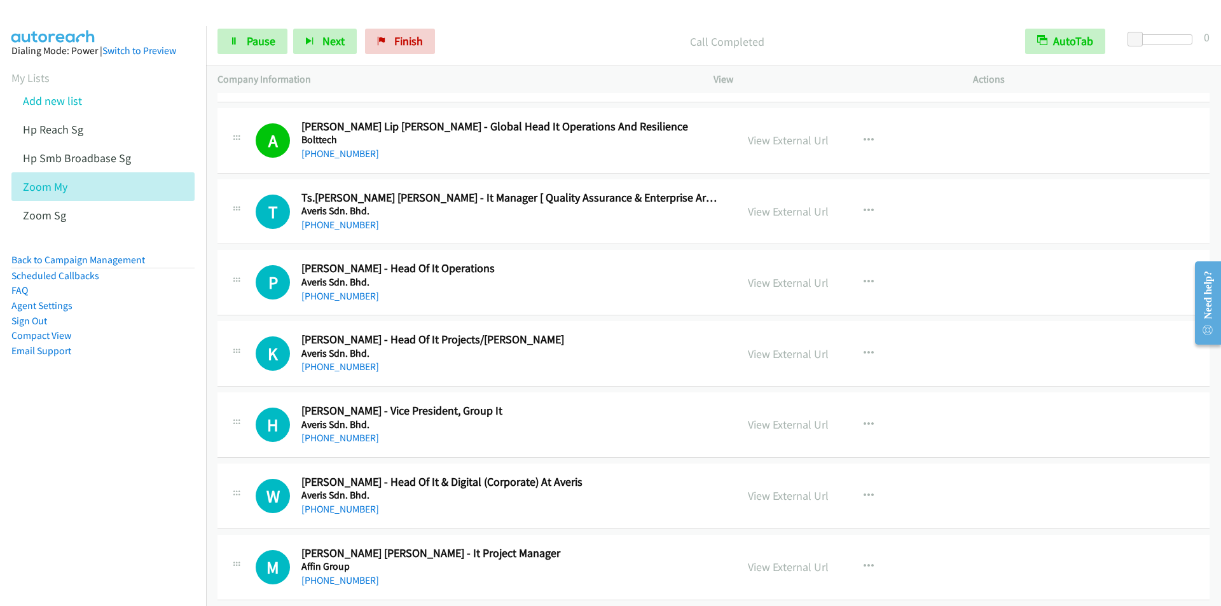
scroll to position [9732, 0]
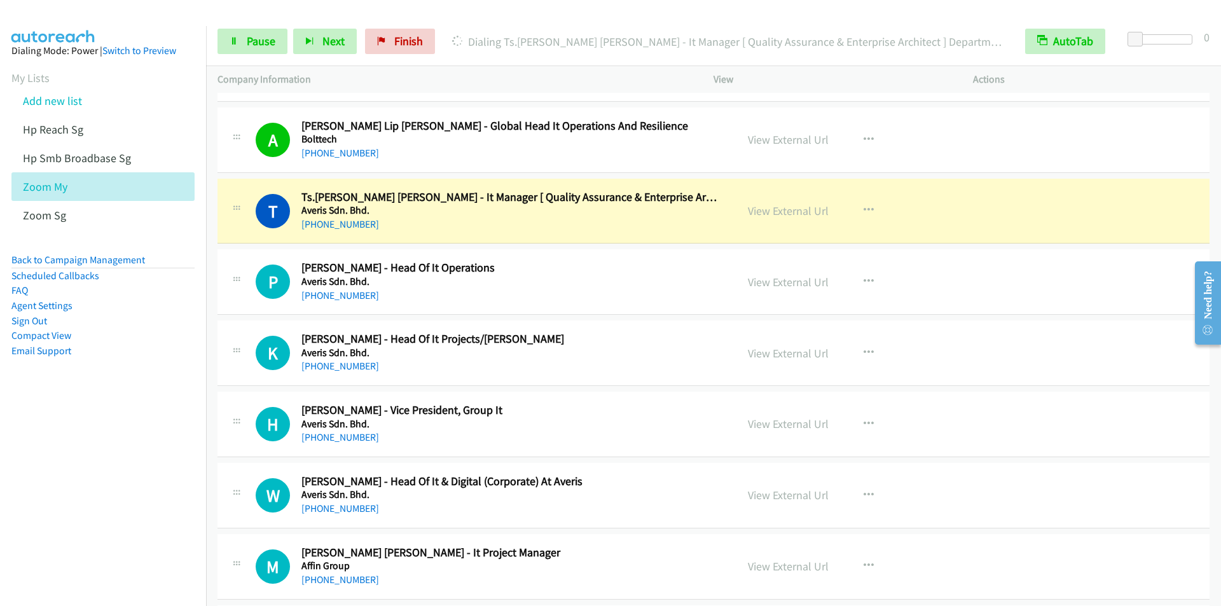
click at [454, 17] on div "Start Calls Pause Next Finish Dialing Ts.[PERSON_NAME] [PERSON_NAME] - It Manag…" at bounding box center [713, 41] width 1015 height 49
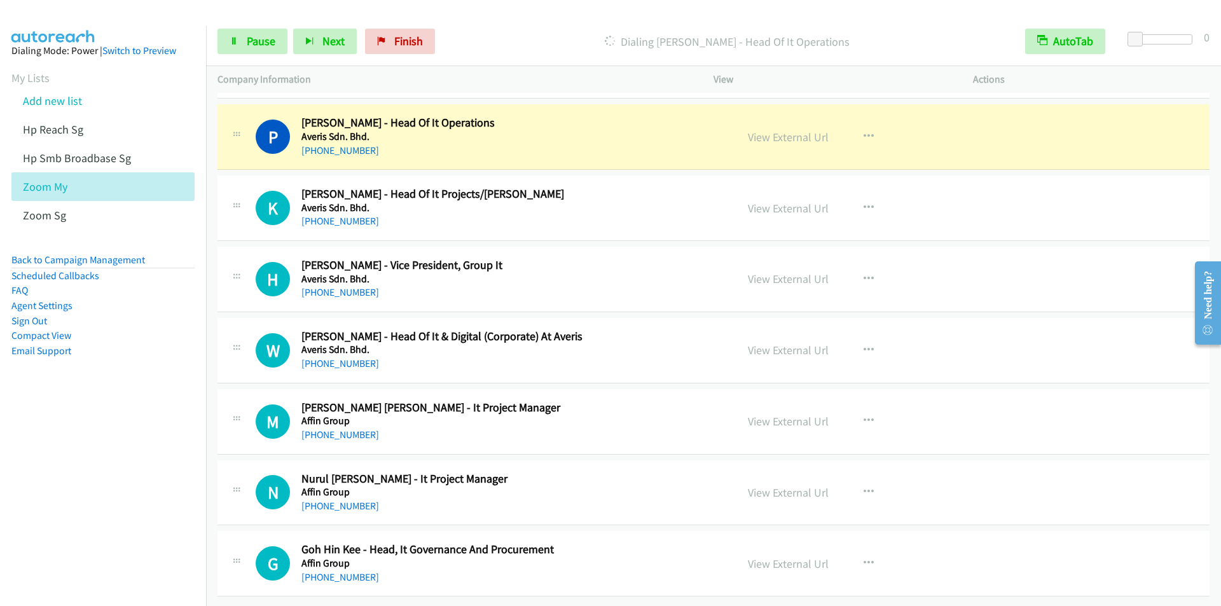
scroll to position [9886, 0]
click at [461, 22] on div "Start Calls Pause Next Finish Dialing Pandu Budihardja - Head Of It Operations …" at bounding box center [713, 41] width 1015 height 49
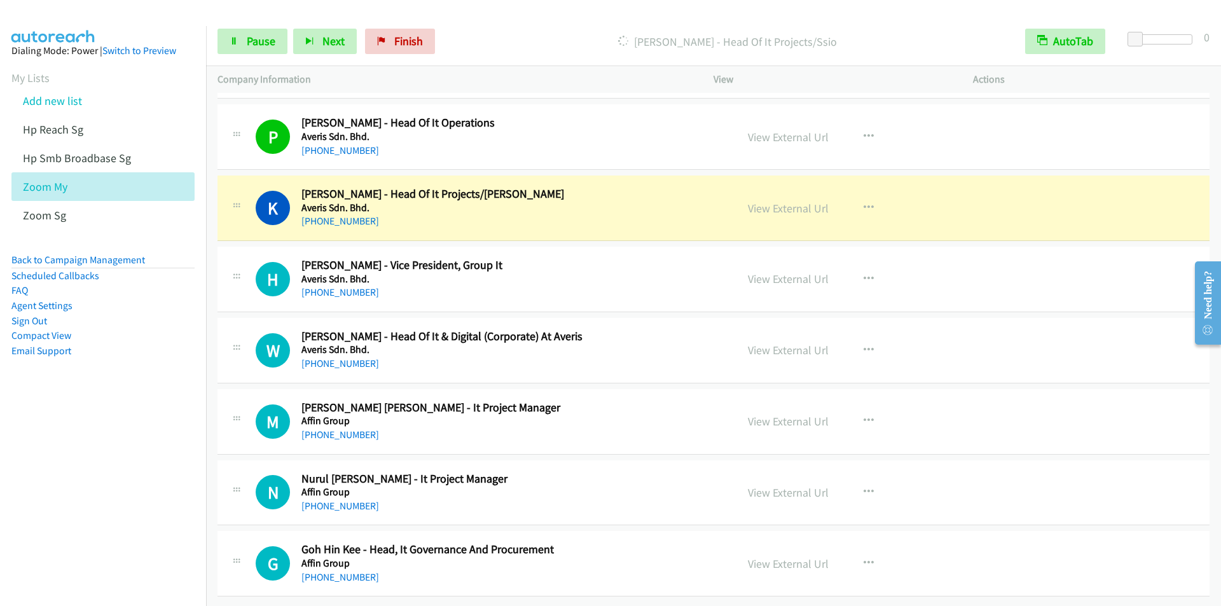
click at [466, 29] on div "[PERSON_NAME] - Head Of It Projects/Ssio" at bounding box center [727, 41] width 573 height 25
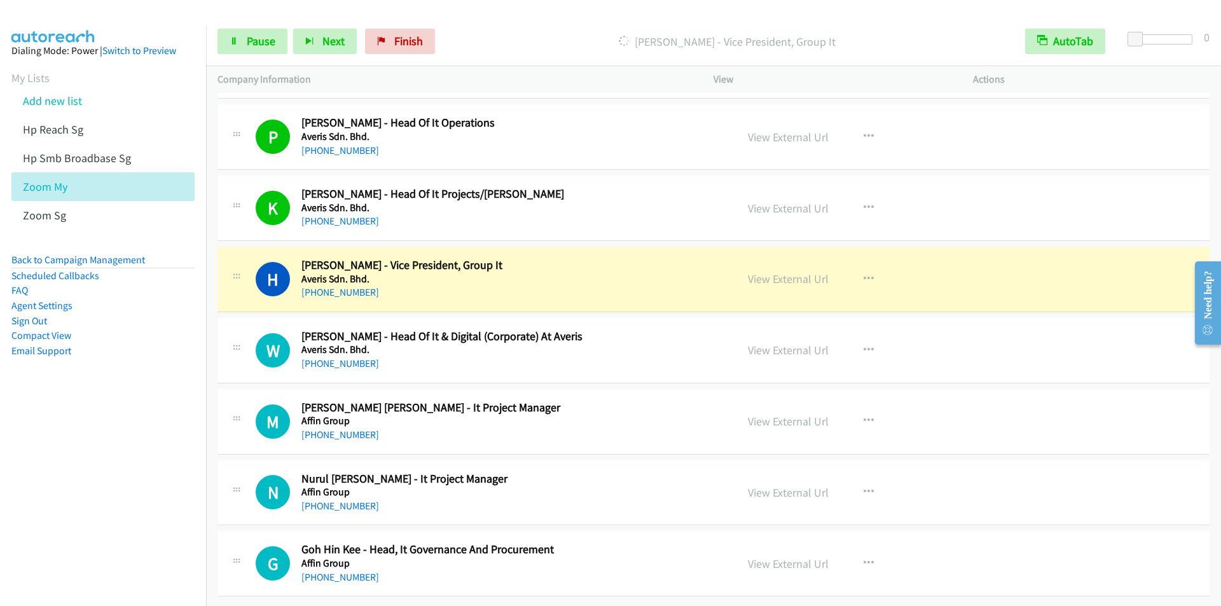
click at [476, 27] on div "Start Calls Pause Next Finish [PERSON_NAME] - Vice President, Group It AutoTab …" at bounding box center [713, 41] width 1015 height 49
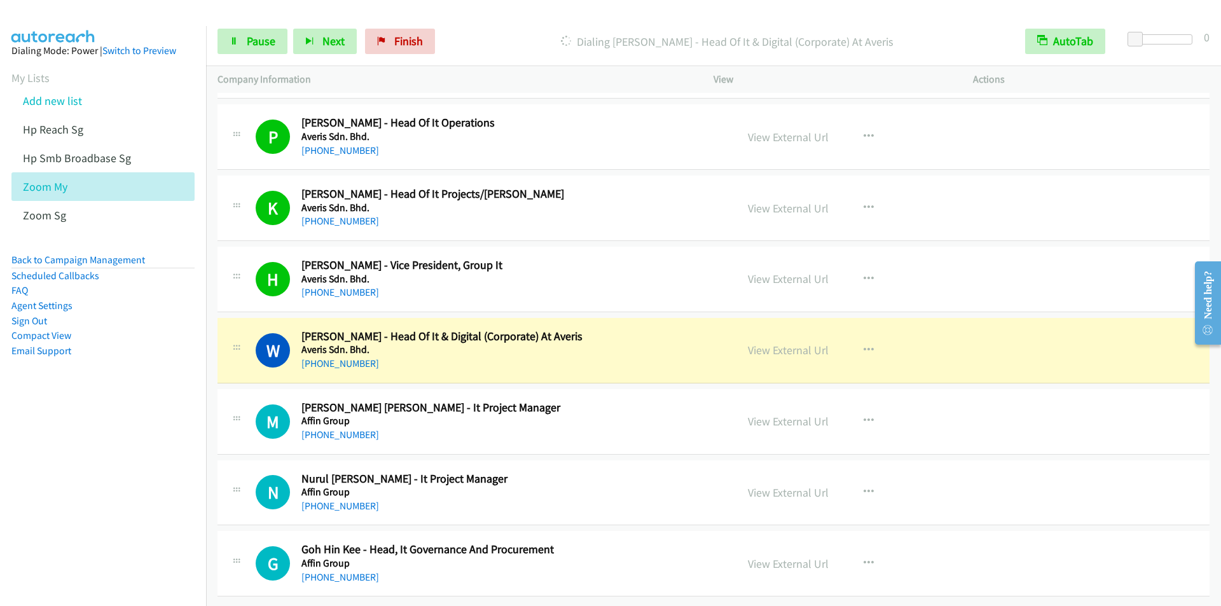
click at [467, 25] on div "Start Calls Pause Next Finish [PERSON_NAME] - Head Of It & Digital (Corporate) …" at bounding box center [713, 41] width 1015 height 49
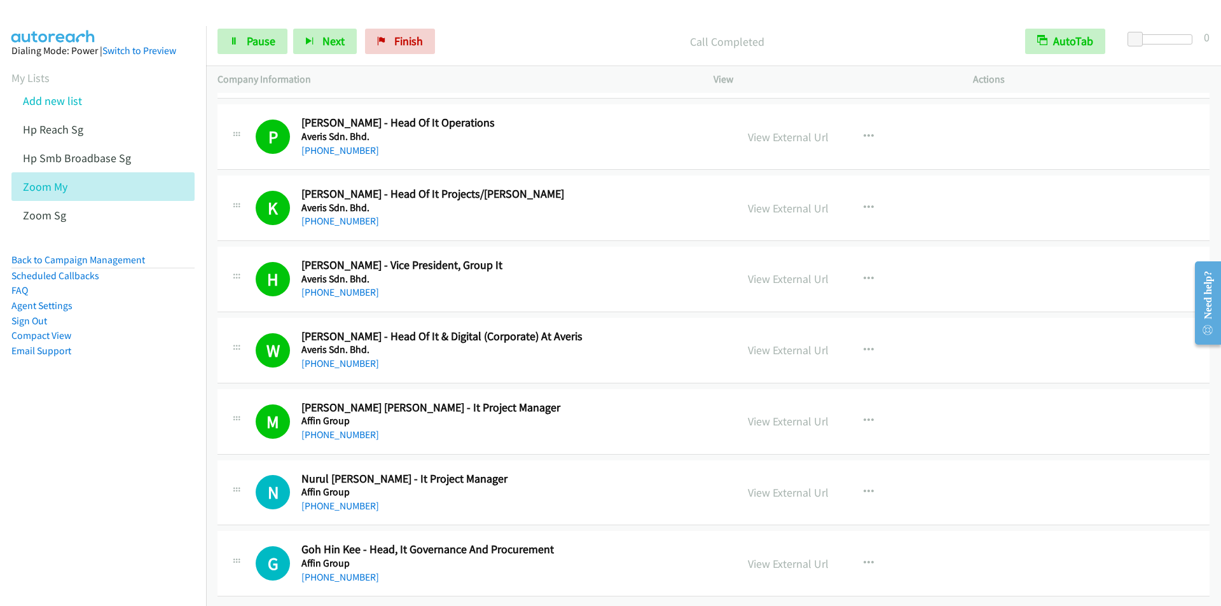
click at [442, 13] on div at bounding box center [605, 24] width 1210 height 49
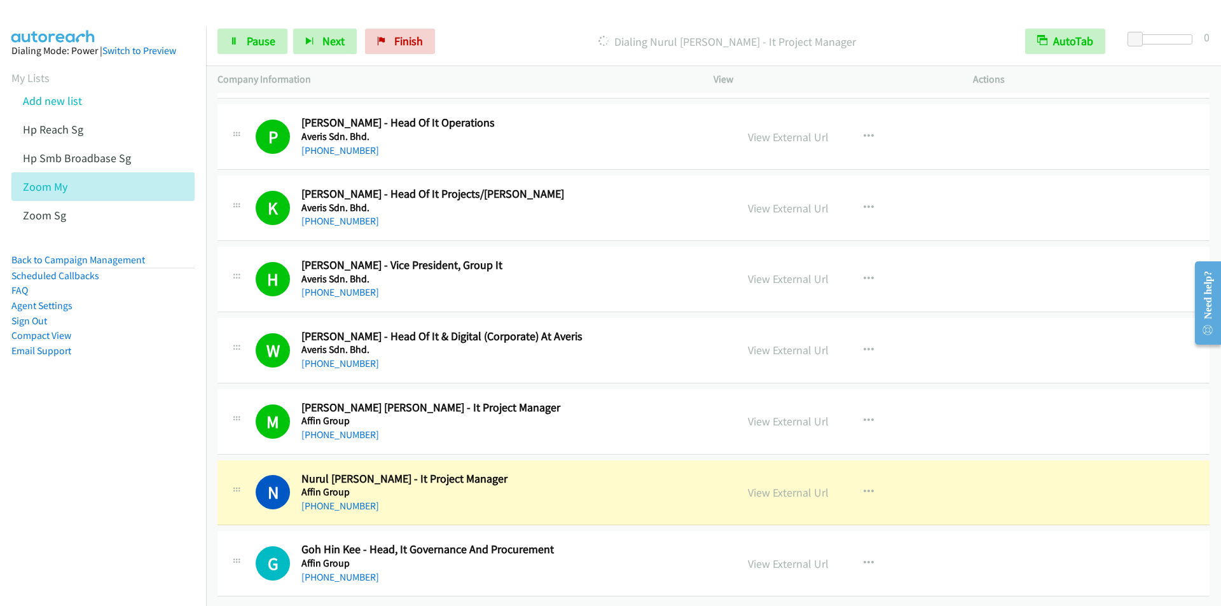
click at [464, 19] on div "Start Calls Pause Next Finish Dialing Nurul [PERSON_NAME] - It Project Manager …" at bounding box center [713, 41] width 1015 height 49
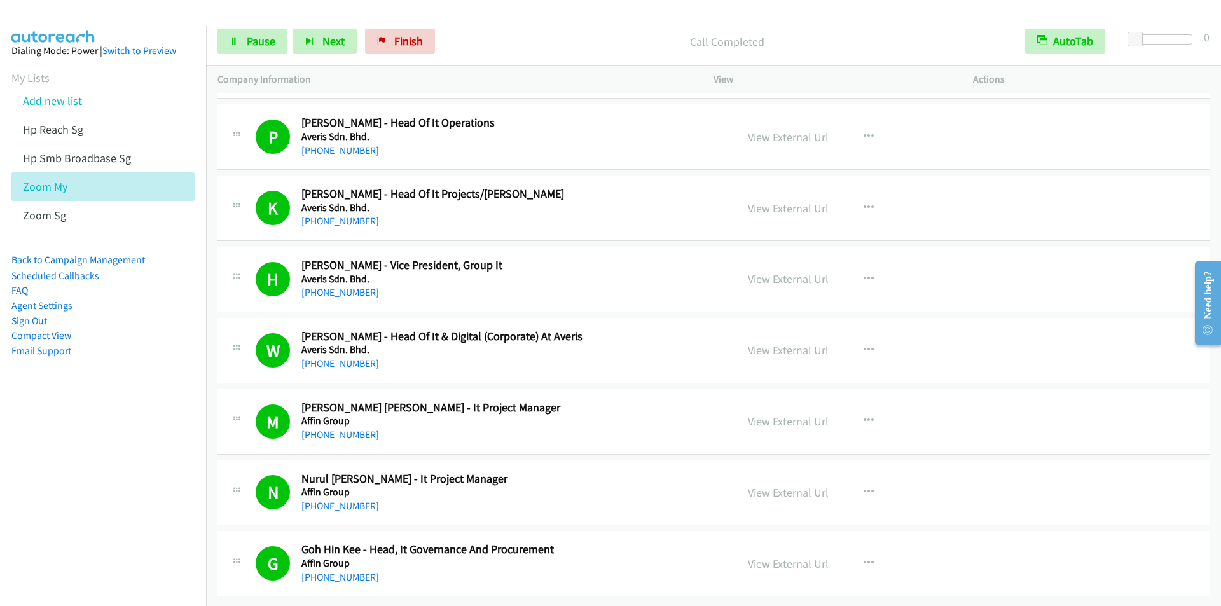
click at [462, 25] on div "Start Calls Pause Next Finish Call Completed AutoTab AutoTab 0" at bounding box center [713, 41] width 1015 height 49
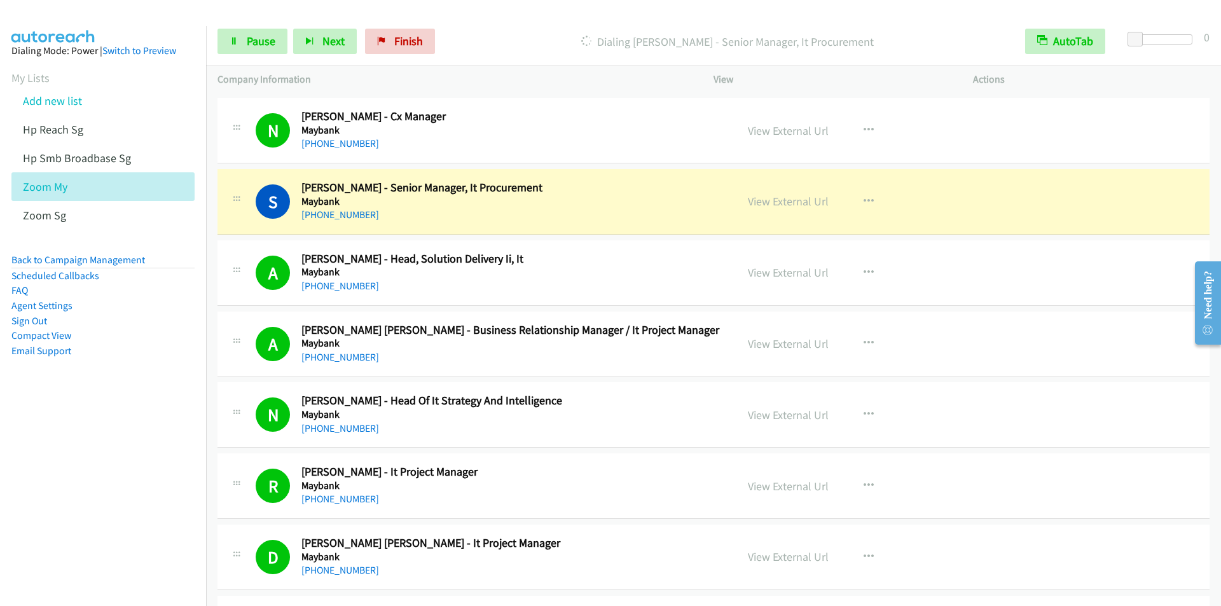
scroll to position [5052, 0]
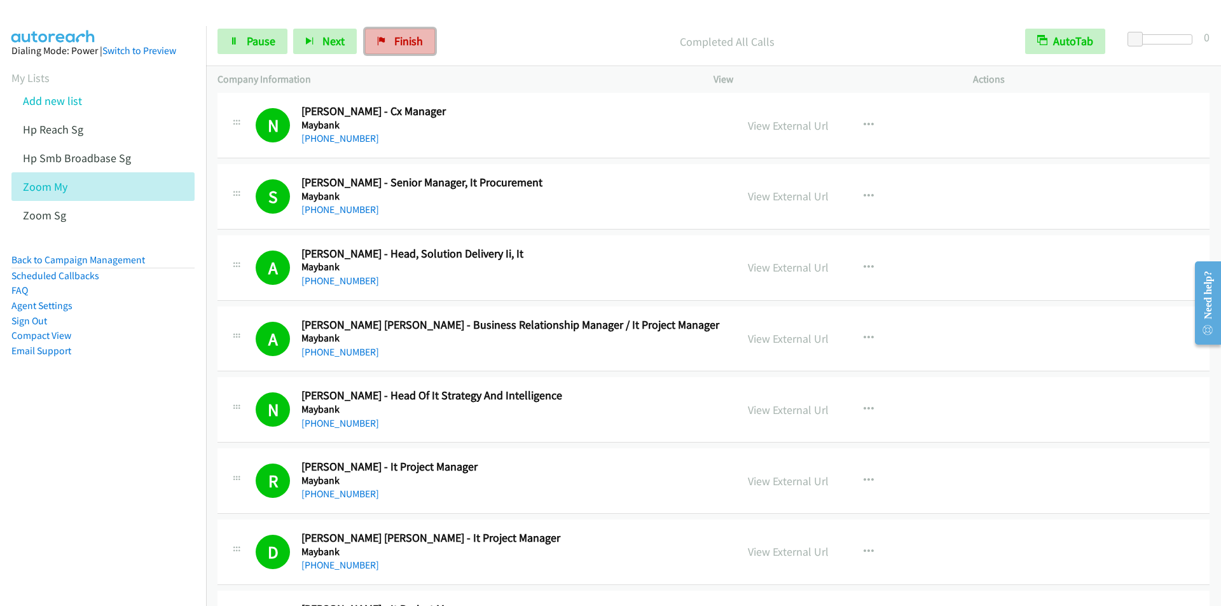
click at [410, 50] on link "Finish" at bounding box center [400, 41] width 70 height 25
